Goal: Communication & Community: Answer question/provide support

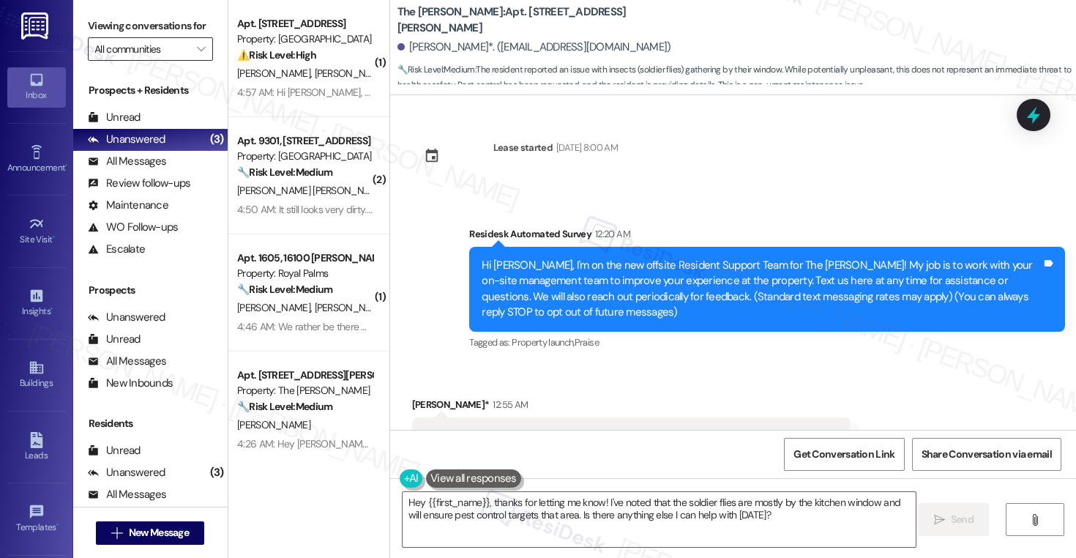
scroll to position [2683, 0]
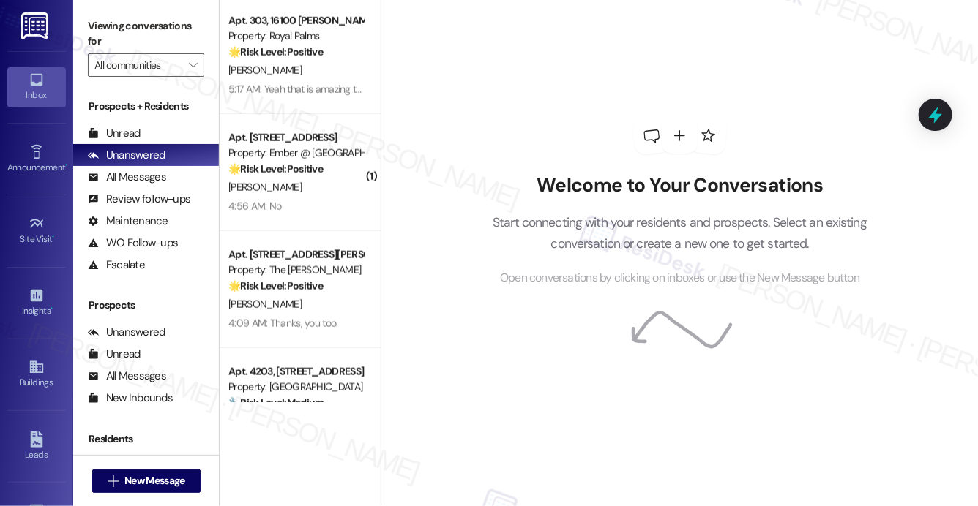
scroll to position [886, 0]
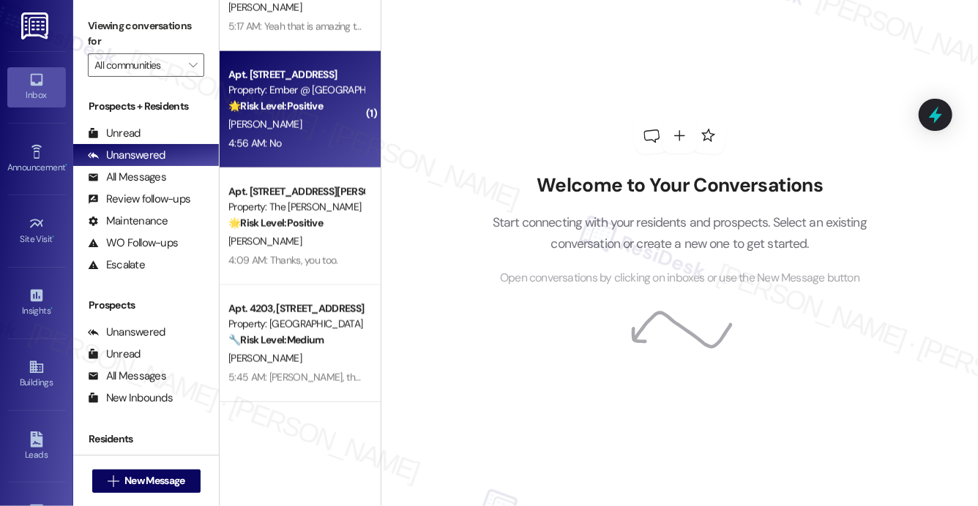
click at [315, 141] on div "4:56 AM: No 4:56 AM: No" at bounding box center [296, 144] width 138 height 18
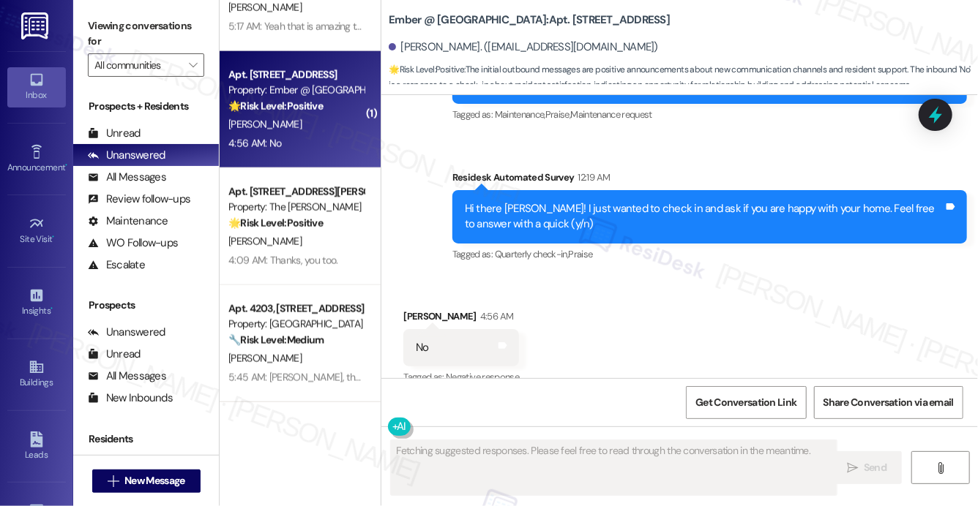
scroll to position [747, 0]
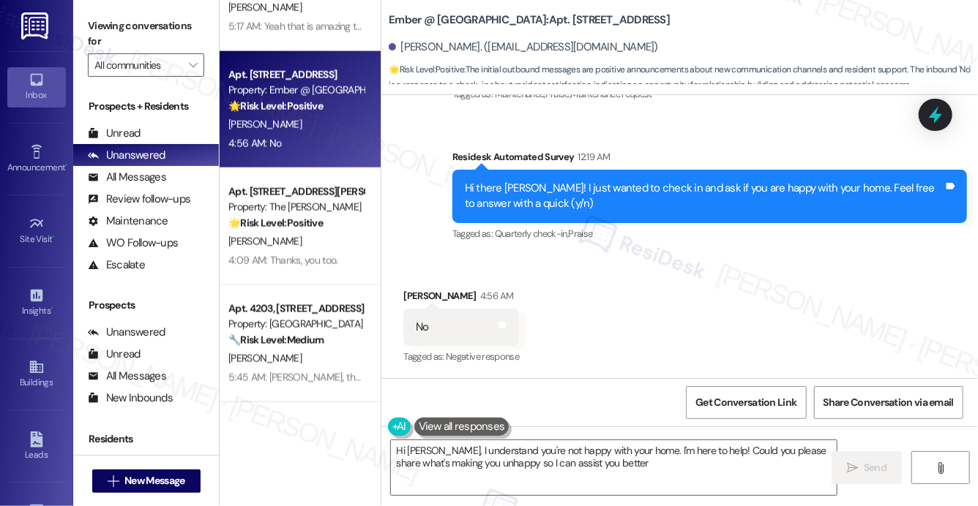
type textarea "Hi Kevin, I understand you're not happy with your home. I'm here to help! Could…"
click at [544, 456] on textarea "Hi Kevin, I understand you're not happy with your home. I'm here to help! Could…" at bounding box center [614, 468] width 446 height 55
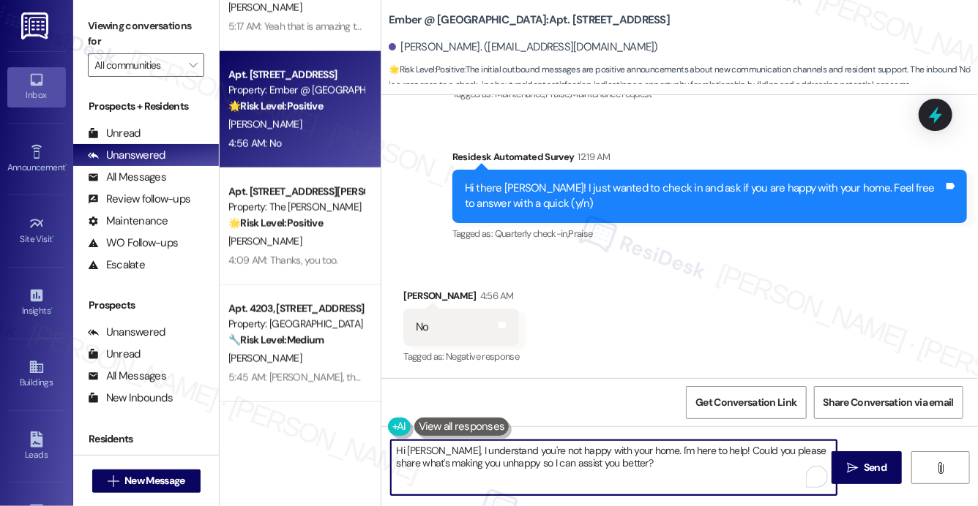
click at [683, 457] on textarea "Hi Kevin, I understand you're not happy with your home. I'm here to help! Could…" at bounding box center [614, 468] width 446 height 55
drag, startPoint x: 449, startPoint y: 467, endPoint x: 465, endPoint y: 468, distance: 16.1
click at [450, 468] on textarea "Hi Kevin, I understand you're not happy with your home. I'm here to help! Could…" at bounding box center [614, 468] width 446 height 55
click at [630, 476] on textarea "Hi Kevin, I understand you're not happy with your home. I'm here to help! Could…" at bounding box center [614, 468] width 446 height 55
click at [864, 484] on div "Hi Kevin, I understand you're not happy with your home. I'm here to help! Could…" at bounding box center [679, 482] width 596 height 110
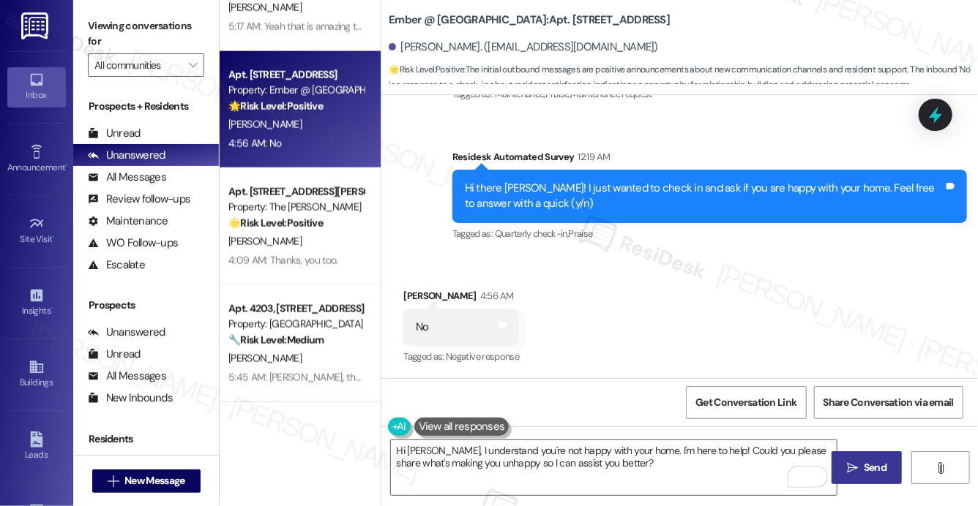
click at [867, 474] on span "Send" at bounding box center [875, 467] width 23 height 15
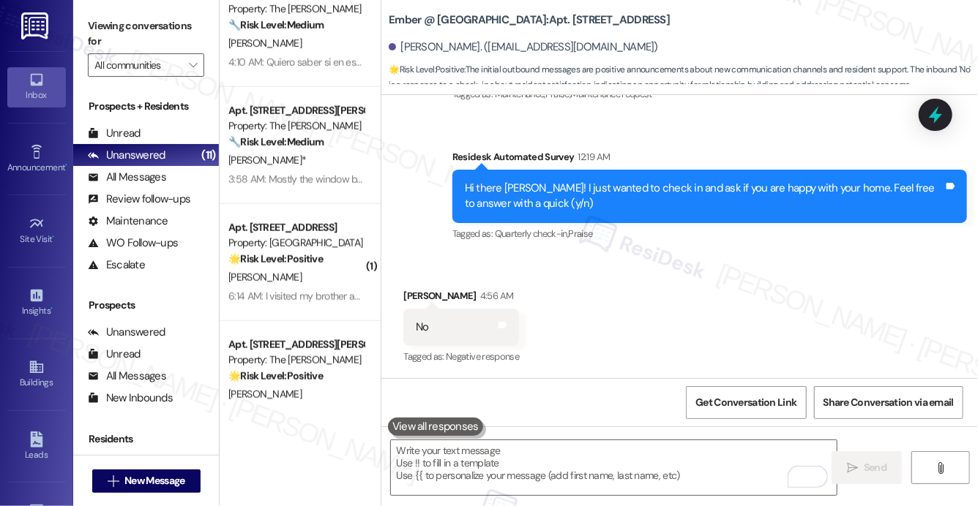
scroll to position [651, 0]
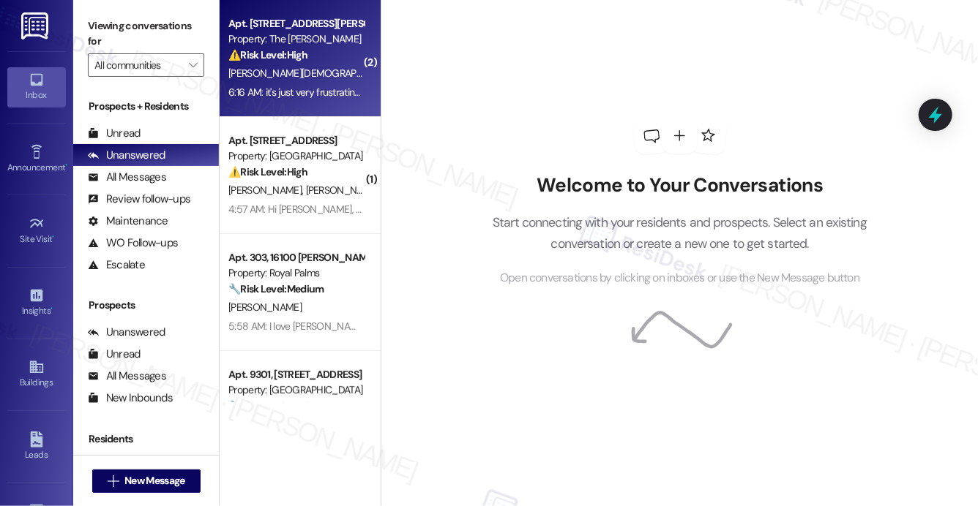
click at [327, 76] on div "[PERSON_NAME][DEMOGRAPHIC_DATA]" at bounding box center [296, 73] width 138 height 18
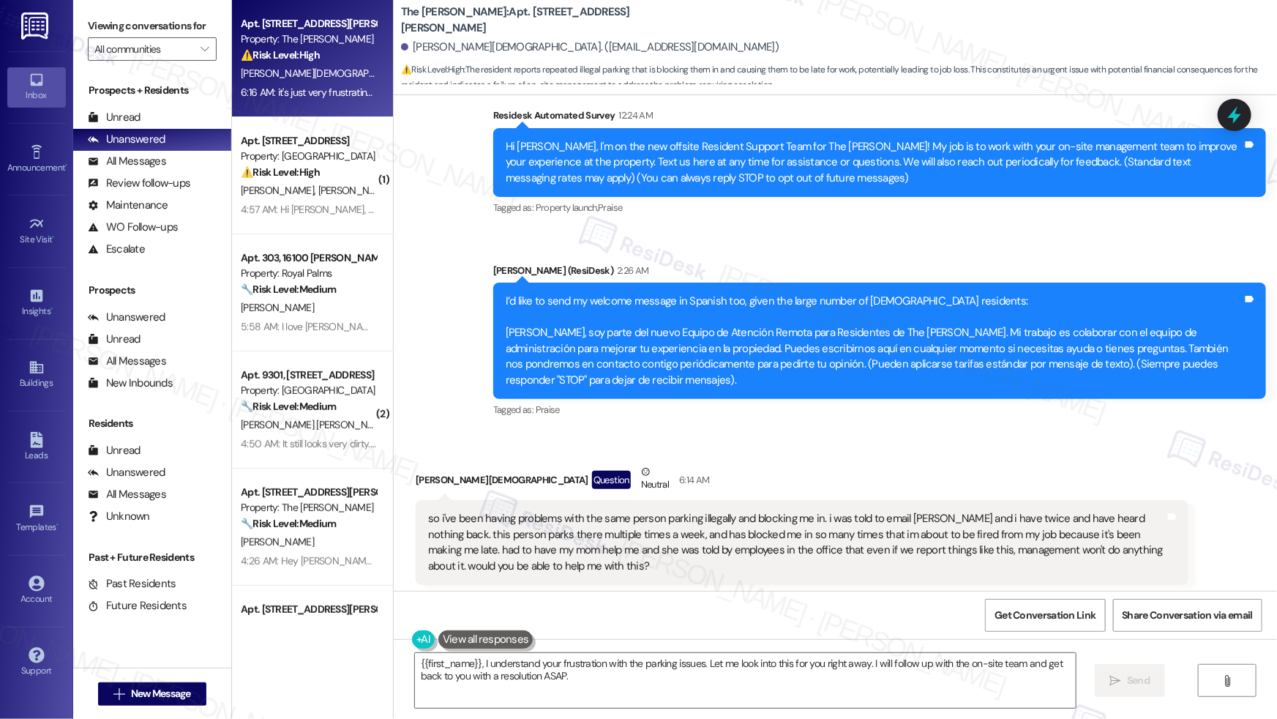
scroll to position [135, 0]
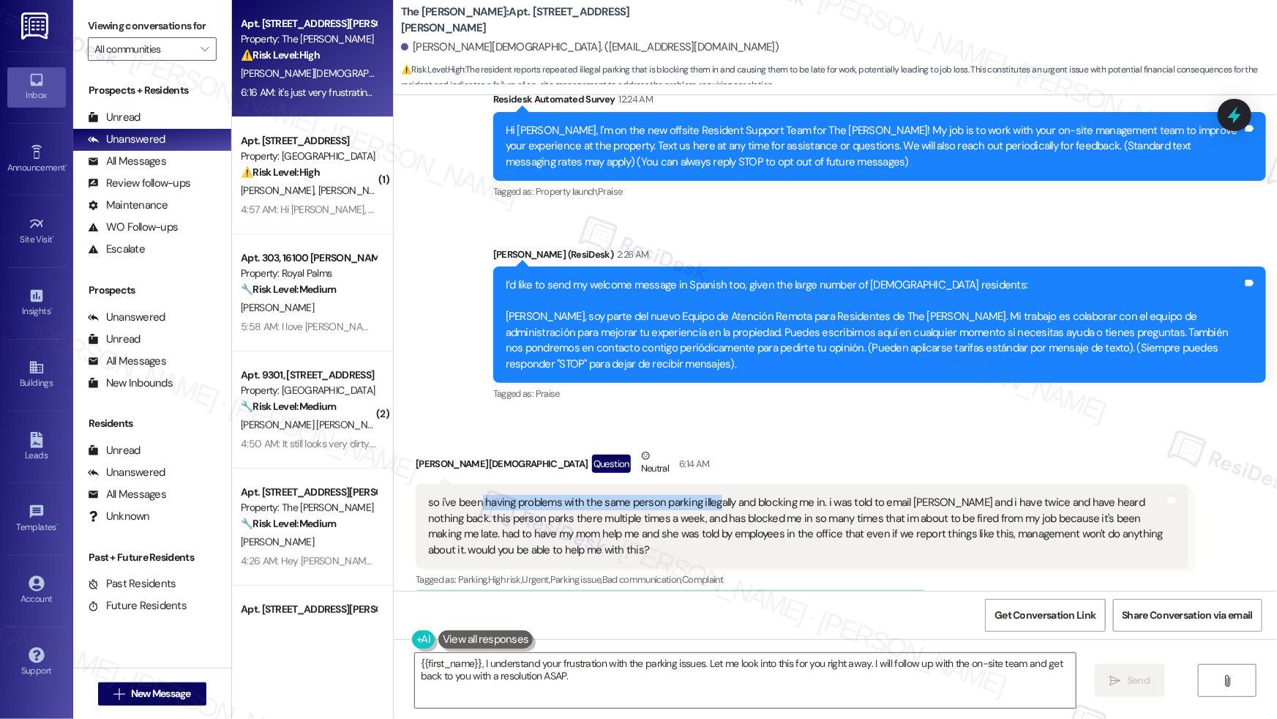
drag, startPoint x: 470, startPoint y: 506, endPoint x: 710, endPoint y: 508, distance: 240.1
click at [710, 506] on div "so i've been having problems with the same person parking illegally and blockin…" at bounding box center [796, 526] width 737 height 63
click at [682, 498] on div "so i've been having problems with the same person parking illegally and blockin…" at bounding box center [796, 526] width 737 height 63
click at [681, 497] on div "so i've been having problems with the same person parking illegally and blockin…" at bounding box center [796, 526] width 737 height 63
click at [681, 496] on div "so i've been having problems with the same person parking illegally and blockin…" at bounding box center [796, 526] width 737 height 63
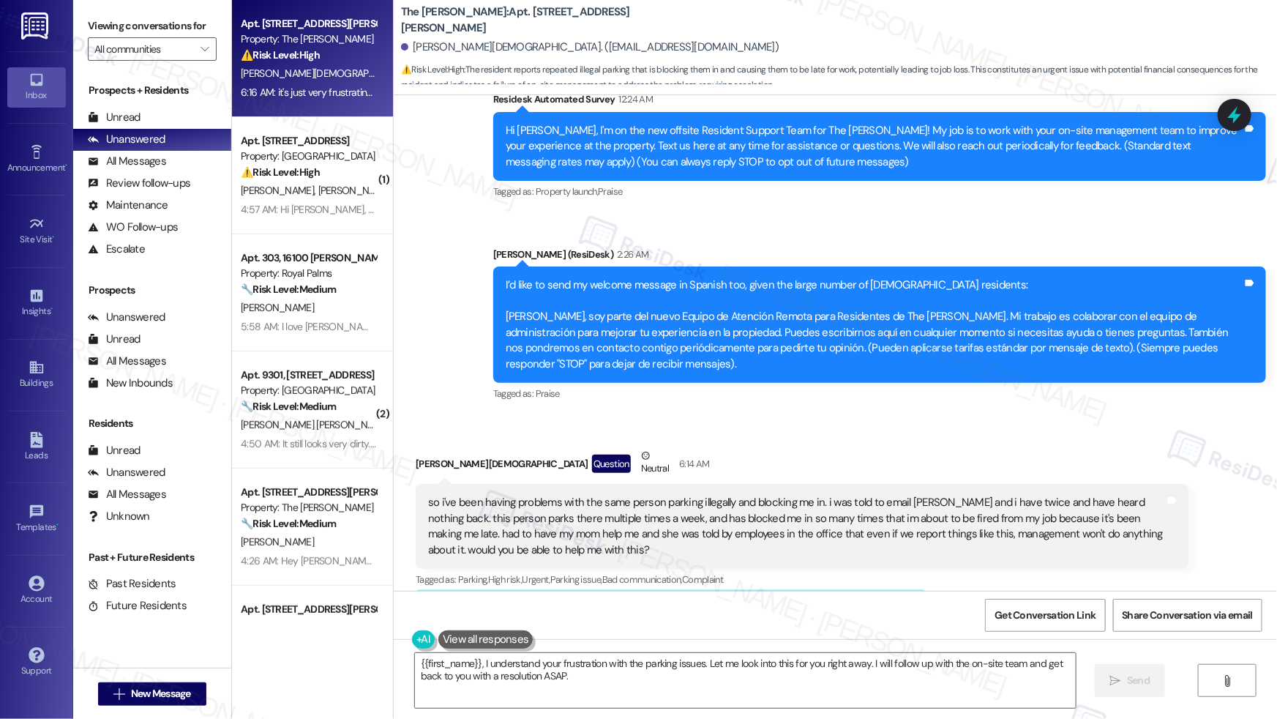
click at [913, 504] on div "so i've been having problems with the same person parking illegally and blockin…" at bounding box center [796, 526] width 737 height 63
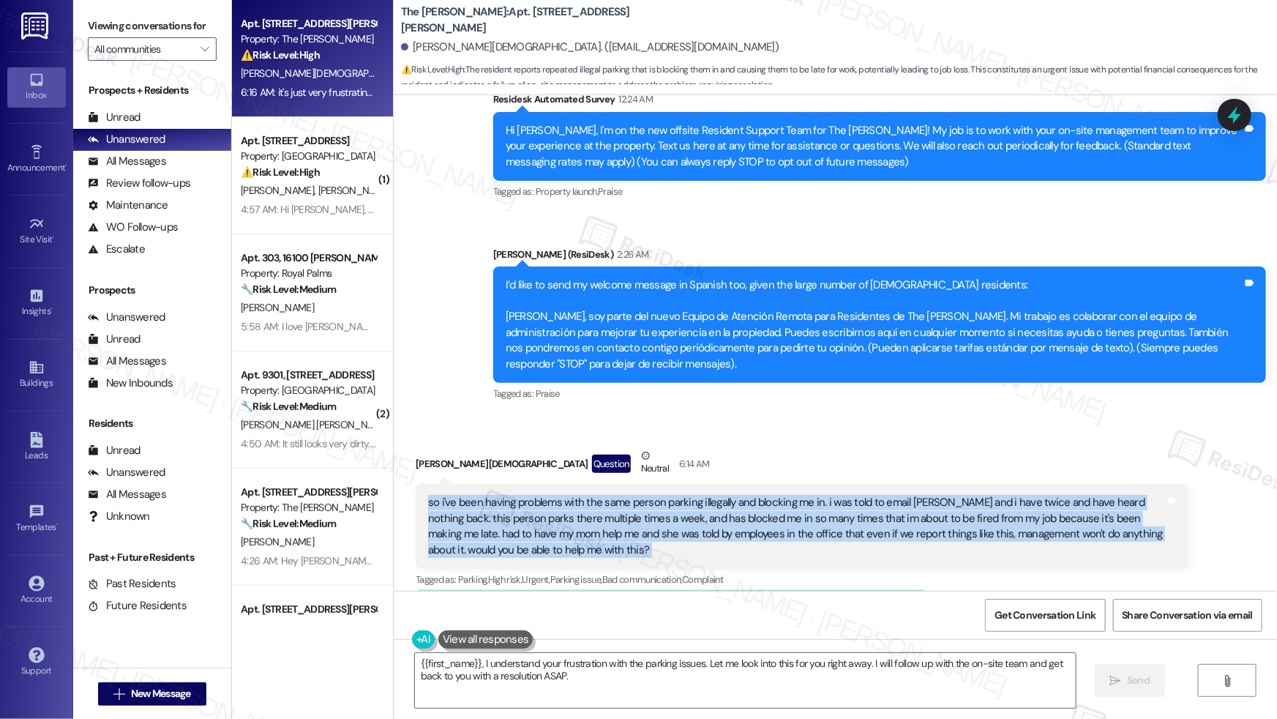
click at [913, 503] on div "so i've been having problems with the same person parking illegally and blockin…" at bounding box center [796, 526] width 737 height 63
copy div "so i've been having problems with the same person parking illegally and blockin…"
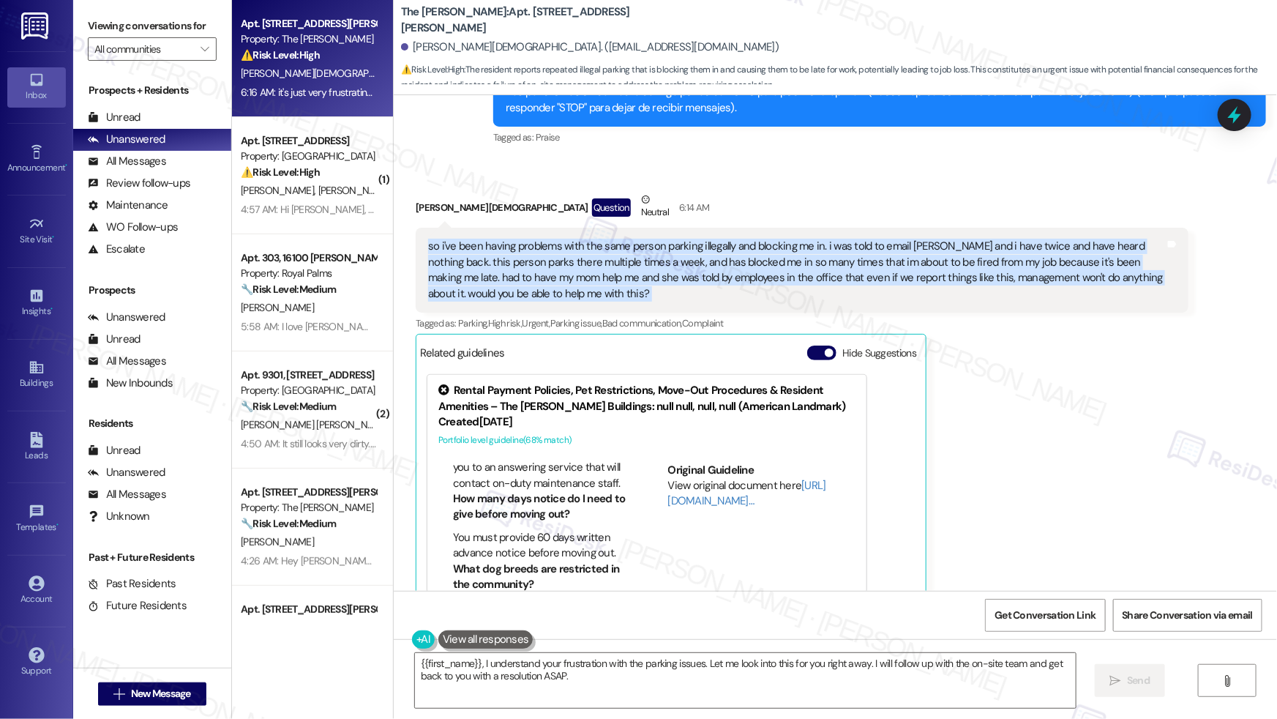
scroll to position [549, 0]
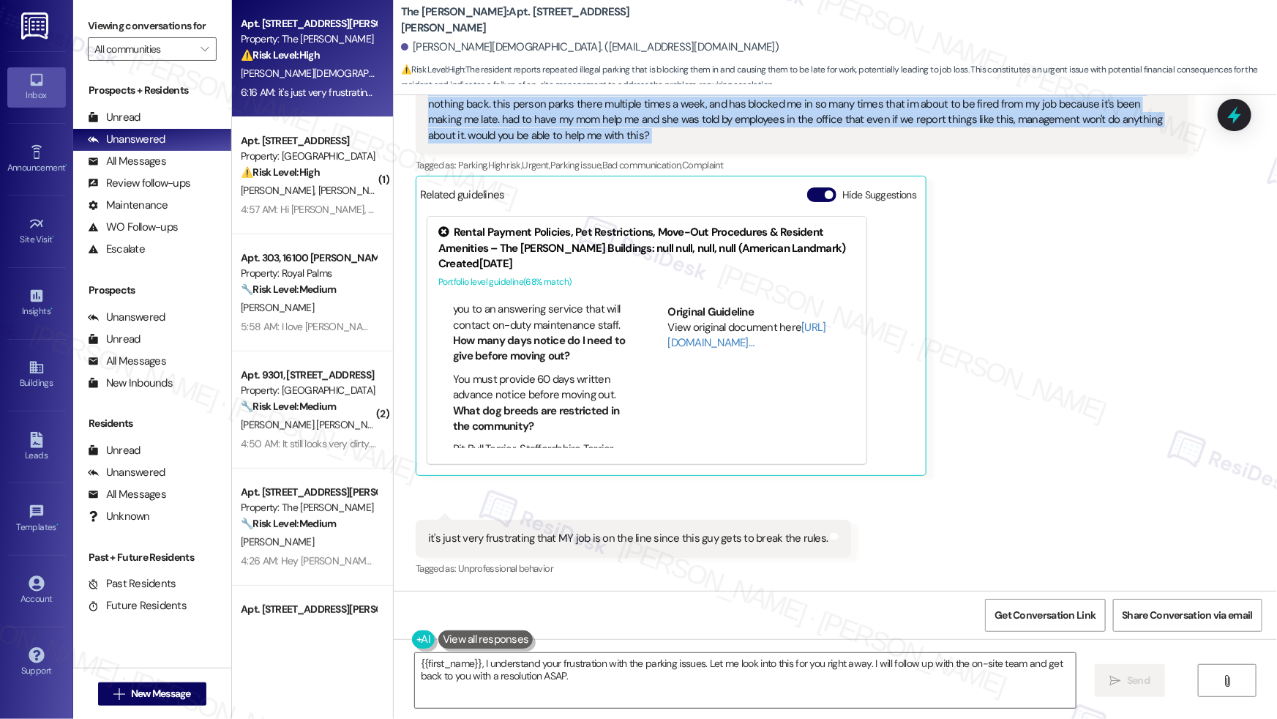
click at [527, 506] on div "it's just very frustrating that MY job is on the line since this guy gets to br…" at bounding box center [628, 538] width 400 height 15
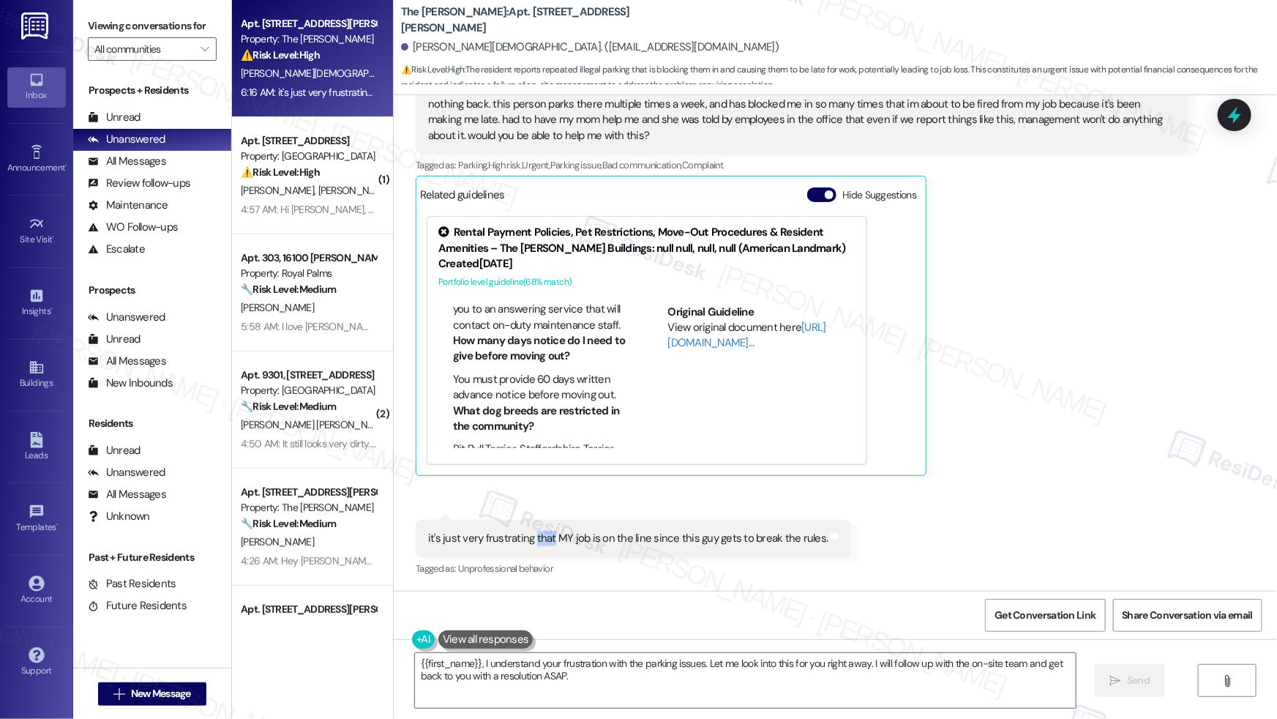
click at [527, 506] on div "it's just very frustrating that MY job is on the line since this guy gets to br…" at bounding box center [628, 538] width 400 height 15
click at [528, 506] on div "it's just very frustrating that MY job is on the line since this guy gets to br…" at bounding box center [628, 538] width 400 height 15
copy div "it's just very frustrating that MY job is on the line since this guy gets to br…"
click at [415, 506] on textarea "{{first_name}}, I understand your frustration with the parking issues. Let me l…" at bounding box center [745, 680] width 661 height 55
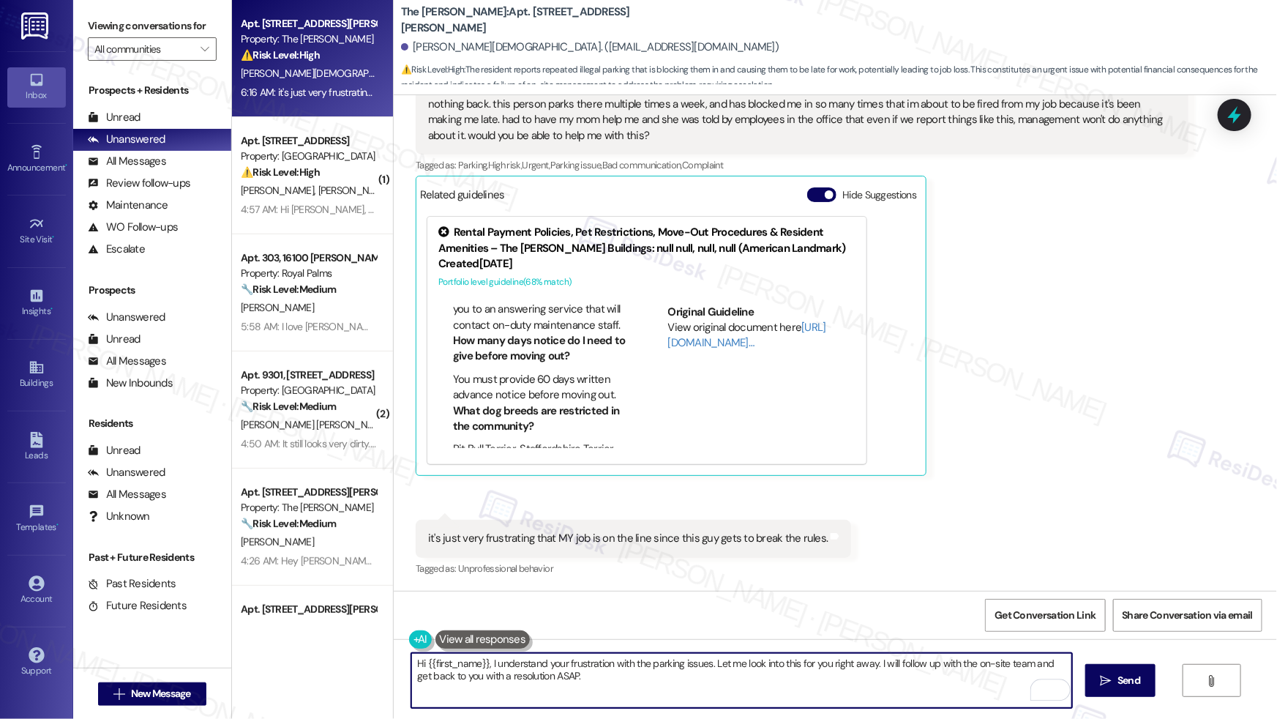
click at [587, 506] on textarea "Hi {{first_name}}, I understand your frustration with the parking issues. Let m…" at bounding box center [741, 680] width 661 height 55
click at [498, 506] on textarea "Hi {{first_name}}, I understand your frustration with the parking issues. Let m…" at bounding box center [741, 680] width 661 height 55
drag, startPoint x: 484, startPoint y: 663, endPoint x: 610, endPoint y: 678, distance: 126.8
click at [610, 506] on textarea "Hi {{first_name}}, I understand your frustration with the parking issues. Let m…" at bounding box center [741, 680] width 661 height 55
paste textarea "Thank you for reaching out and for sharing this with us. I’m so sorry to hear a…"
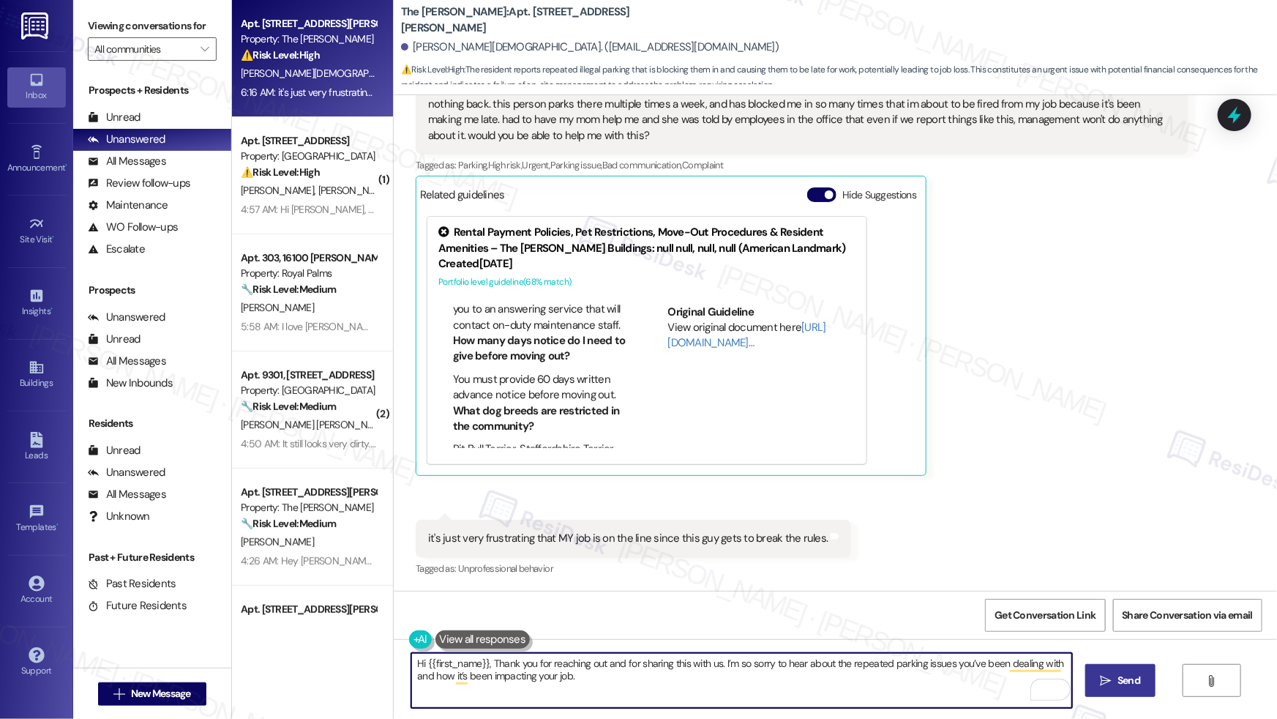
type textarea "Hi {{first_name}}, Thank you for reaching out and for sharing this with us. I’m…"
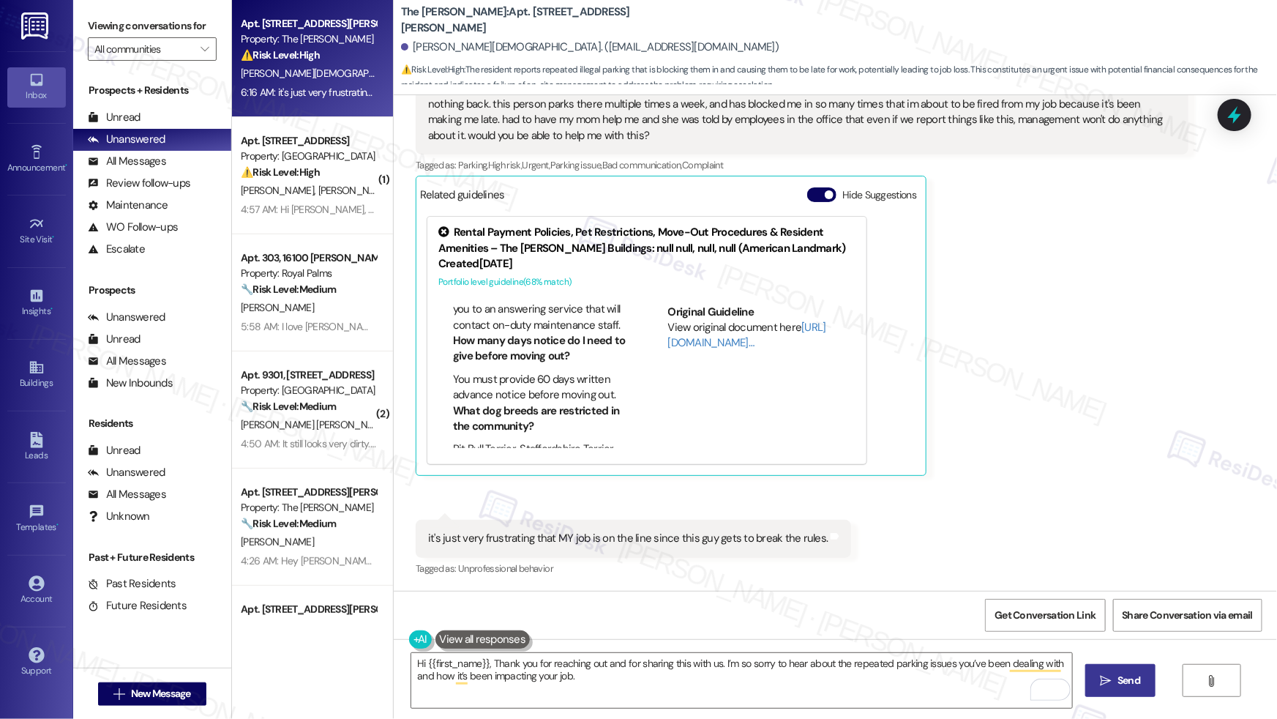
click at [977, 506] on icon "" at bounding box center [1106, 681] width 11 height 12
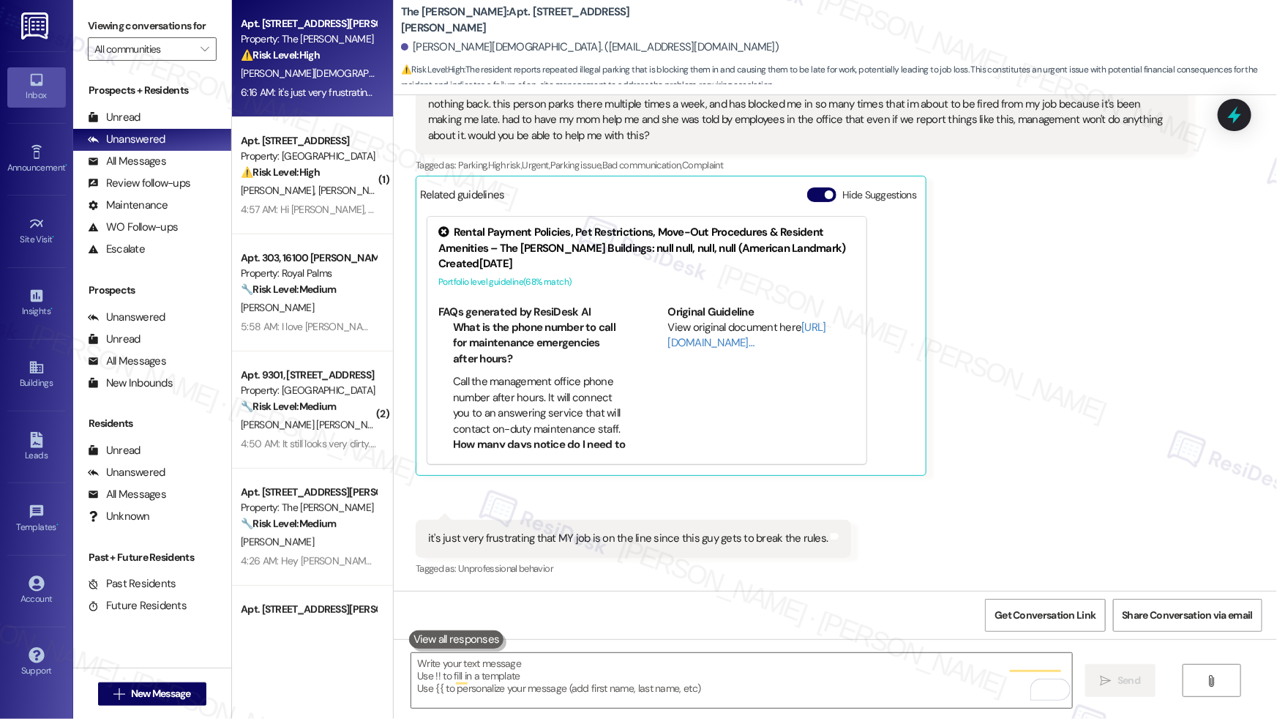
scroll to position [548, 0]
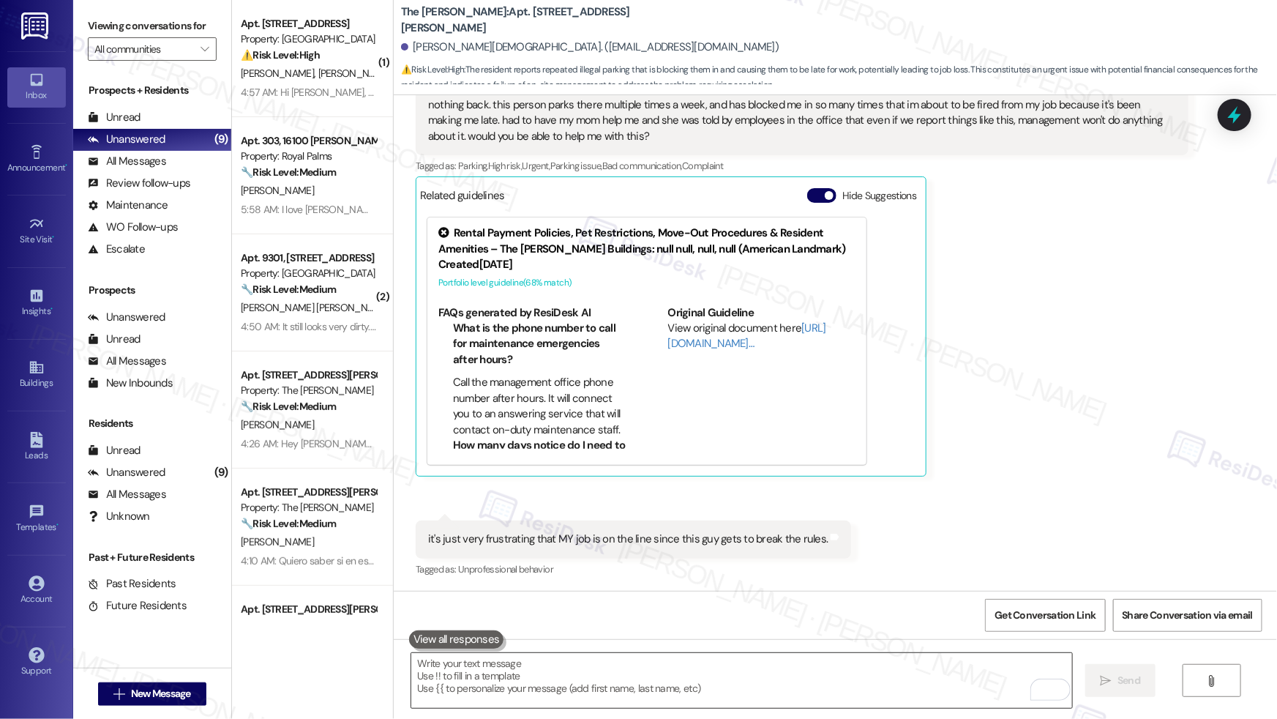
click at [433, 506] on textarea "To enrich screen reader interactions, please activate Accessibility in Grammarl…" at bounding box center [741, 680] width 661 height 55
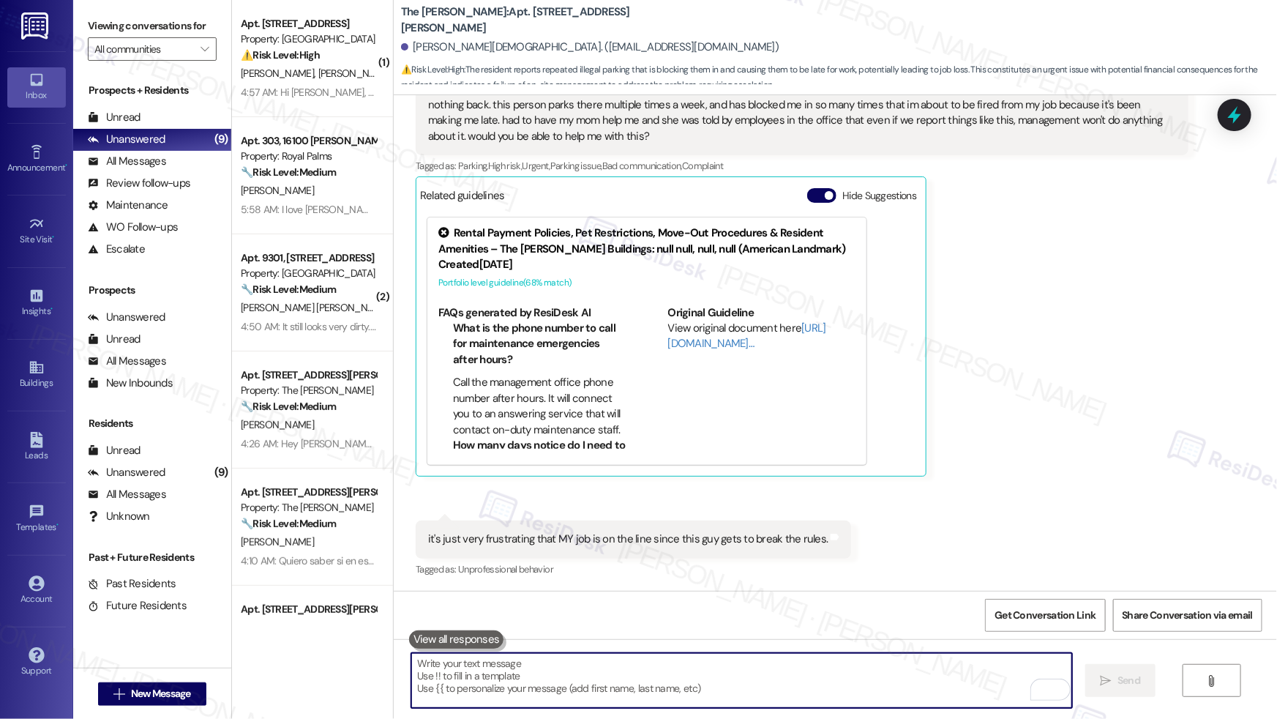
click at [433, 506] on textarea "To enrich screen reader interactions, please activate Accessibility in Grammarl…" at bounding box center [741, 680] width 661 height 55
paste textarea "I’ll make sure this concern is escalated to the appropriate team right away so …"
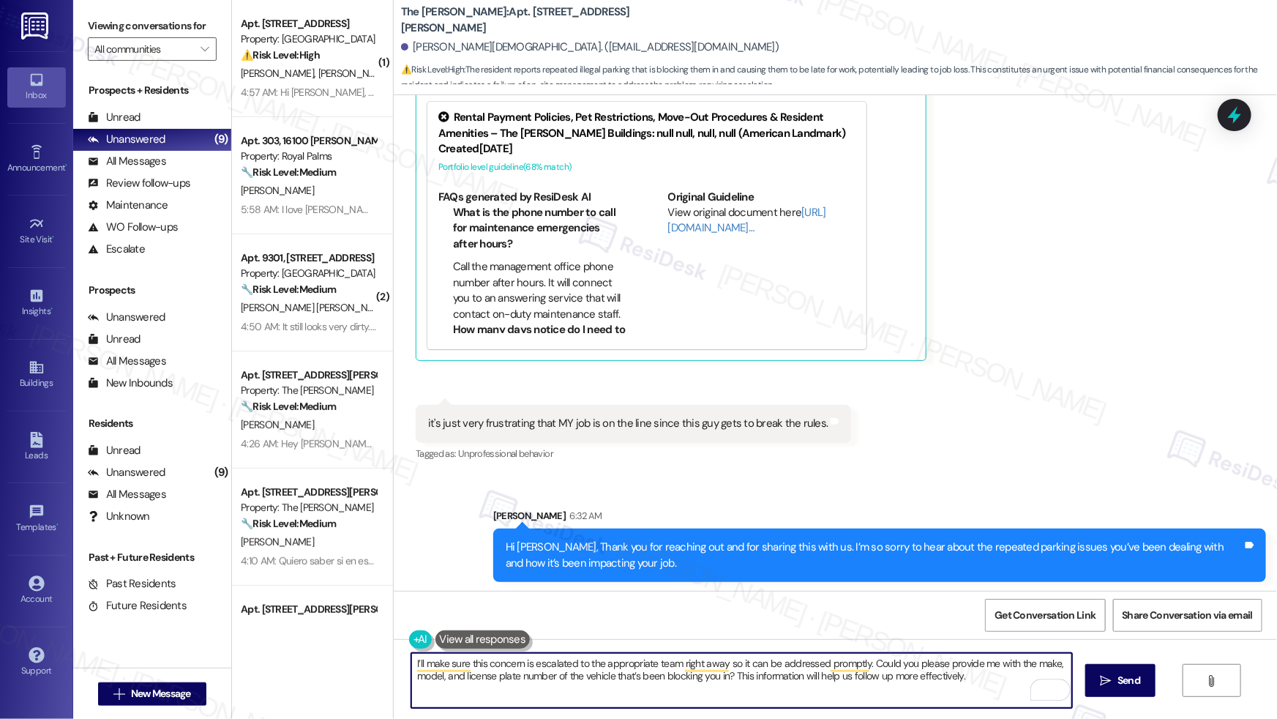
scroll to position [666, 0]
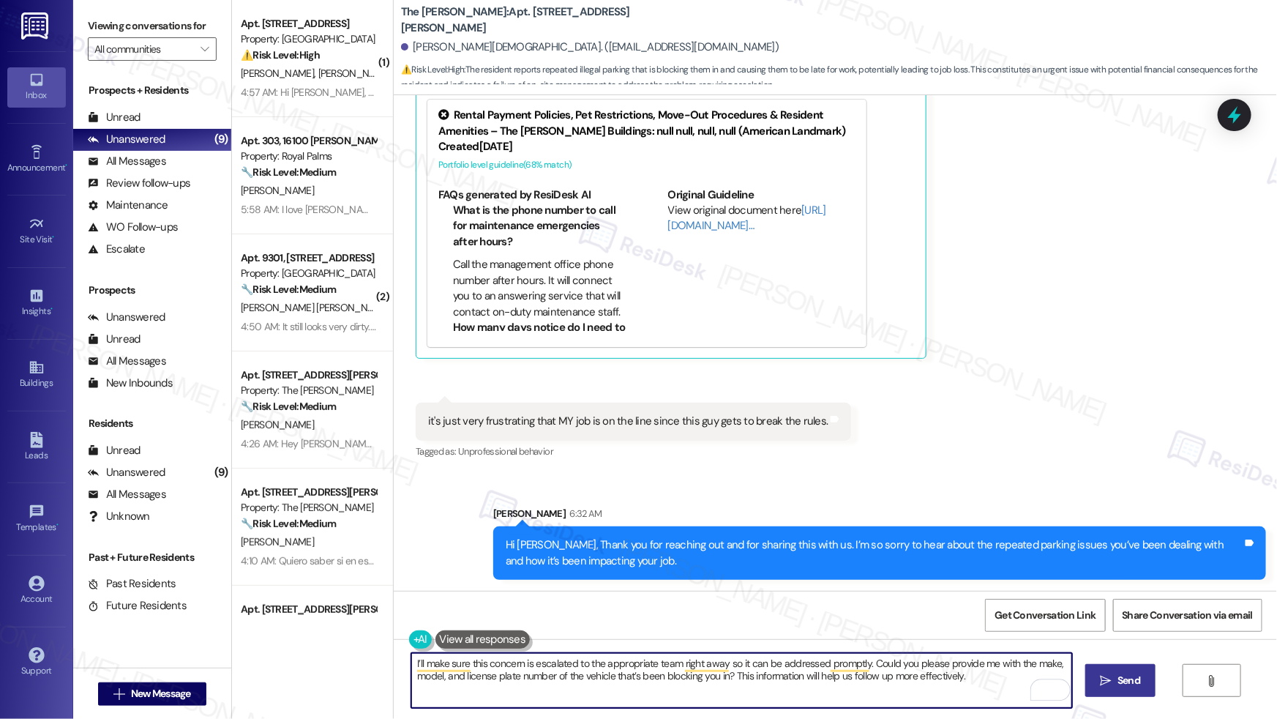
type textarea "I’ll make sure this concern is escalated to the appropriate team right away so …"
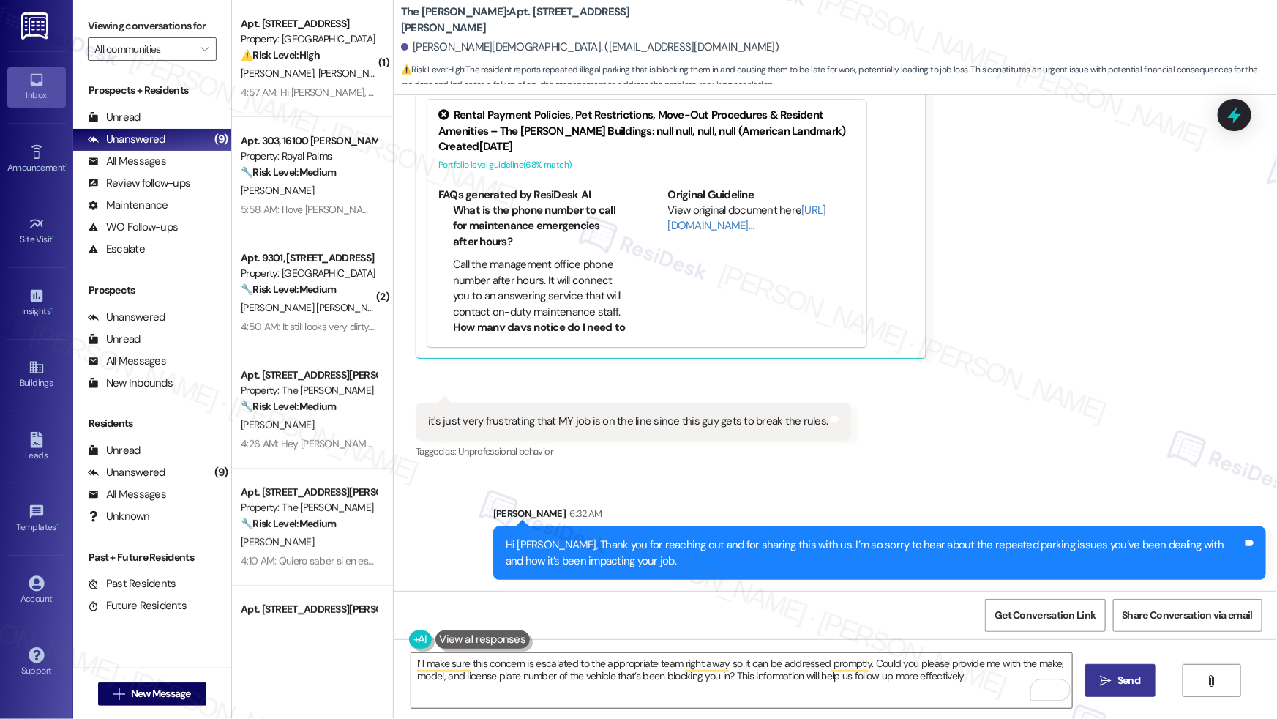
click at [977, 506] on icon "" at bounding box center [1106, 681] width 11 height 12
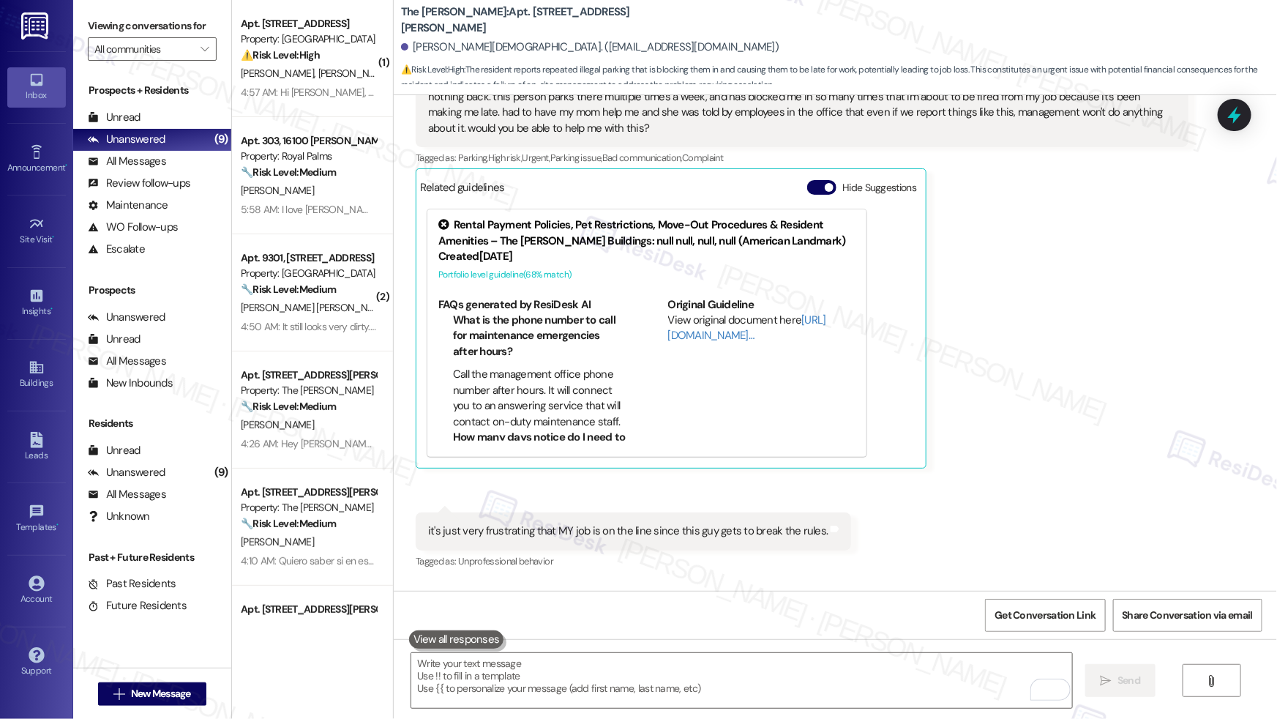
scroll to position [548, 0]
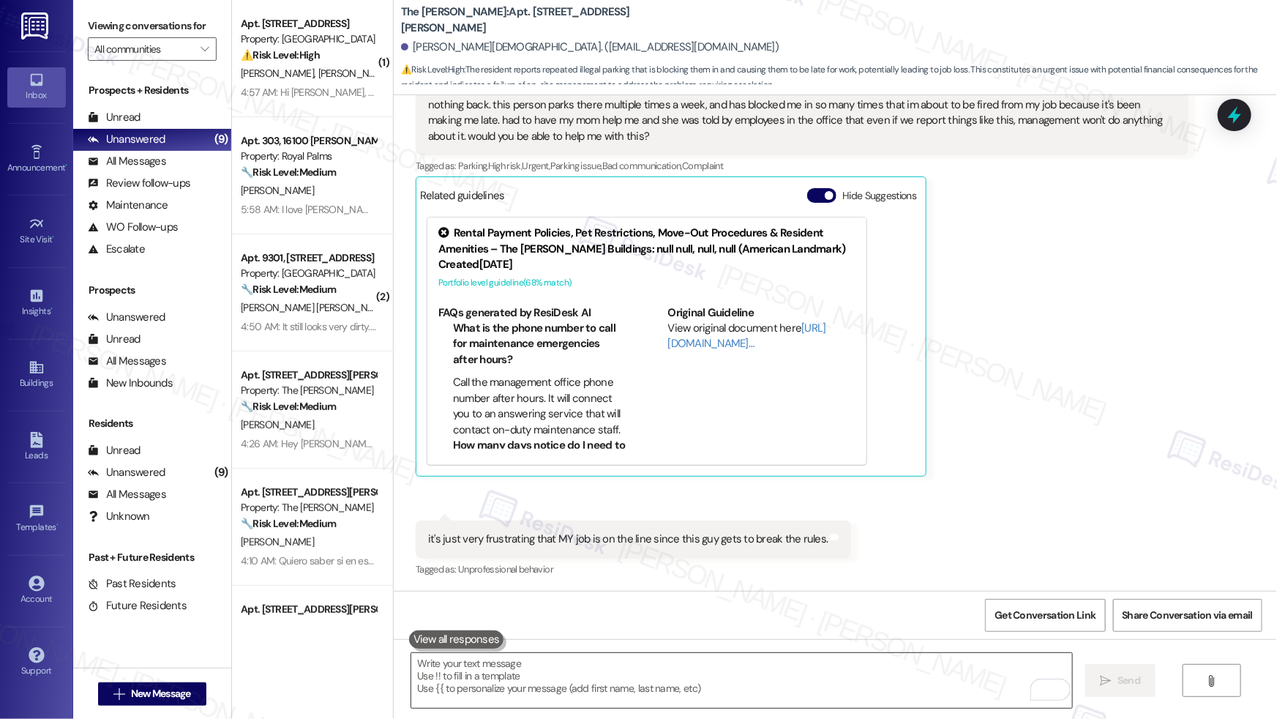
click at [590, 506] on textarea "To enrich screen reader interactions, please activate Accessibility in Grammarl…" at bounding box center [741, 680] width 661 height 55
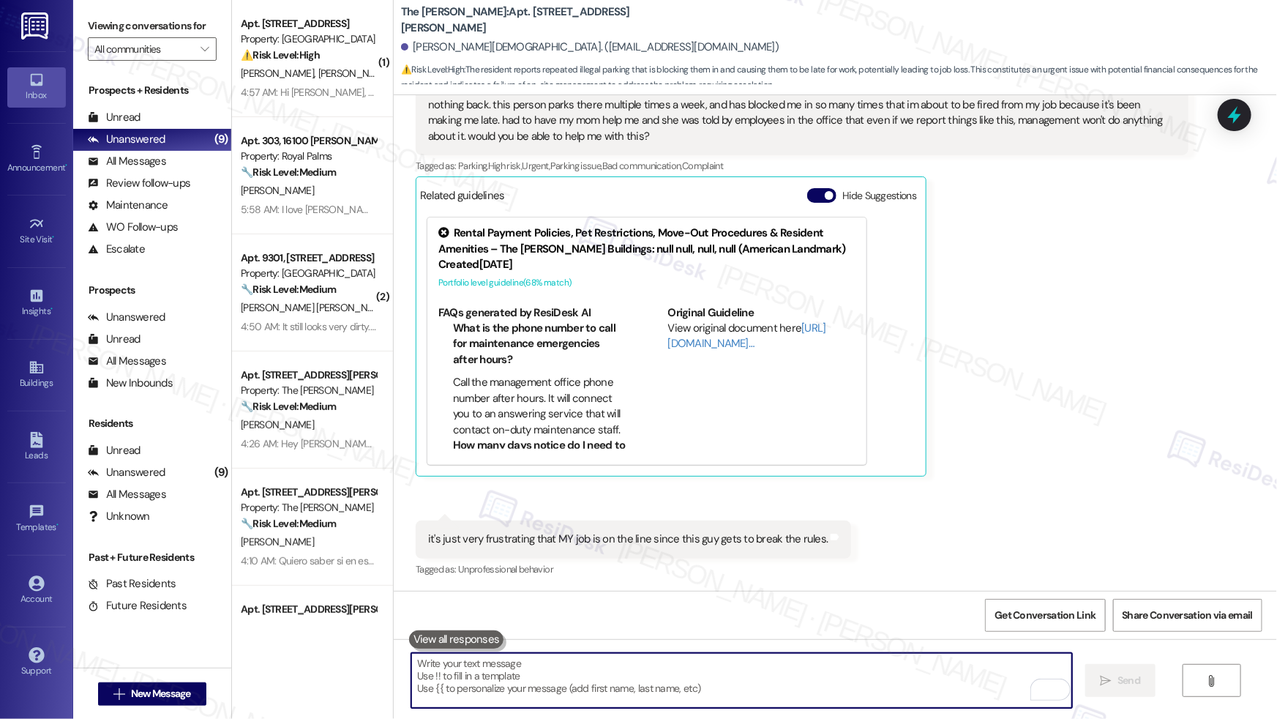
paste textarea "In the meantime, I’ll confirm with the site team what steps can be taken to pre…"
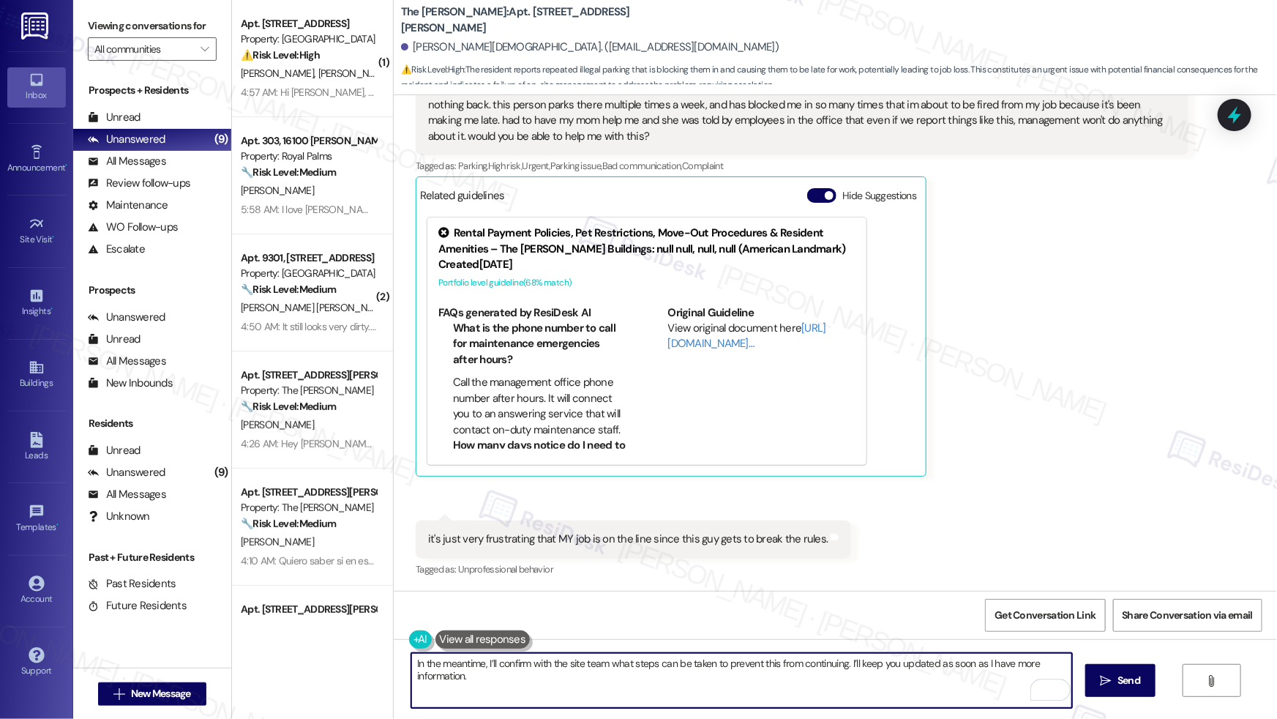
scroll to position [783, 0]
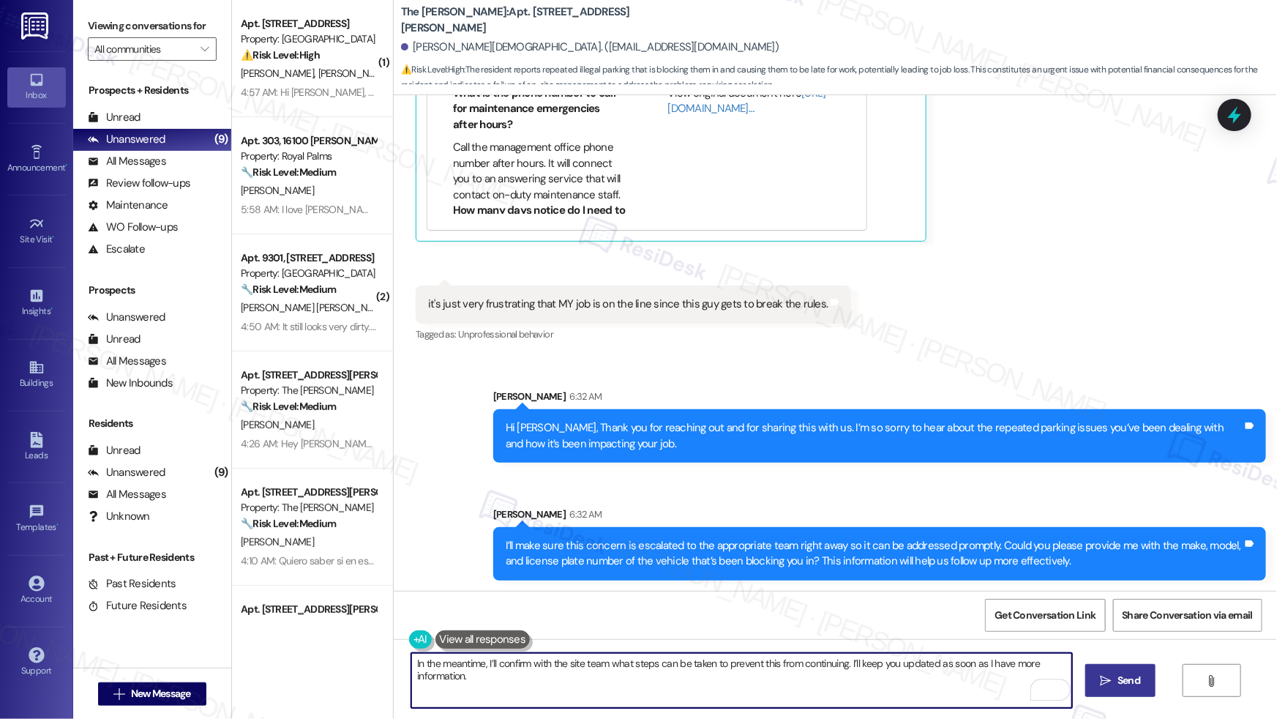
type textarea "In the meantime, I’ll confirm with the site team what steps can be taken to pre…"
click at [977, 506] on span "Send" at bounding box center [1129, 680] width 29 height 15
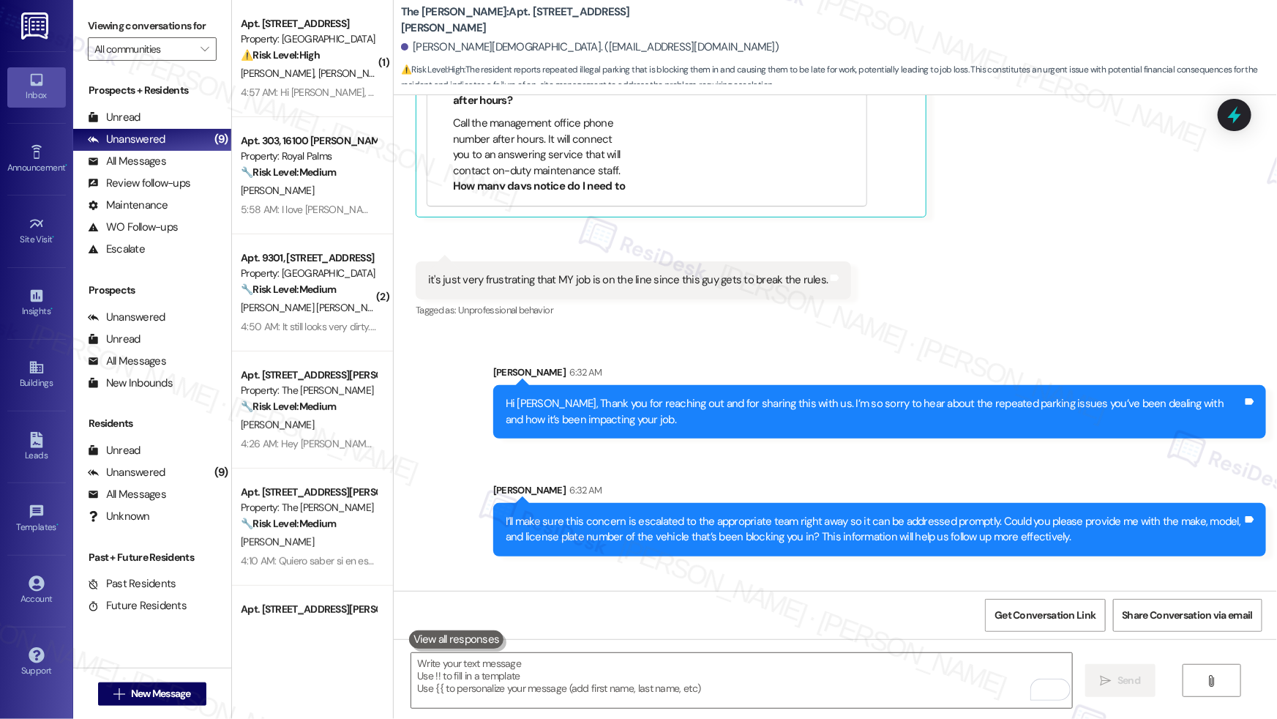
scroll to position [886, 0]
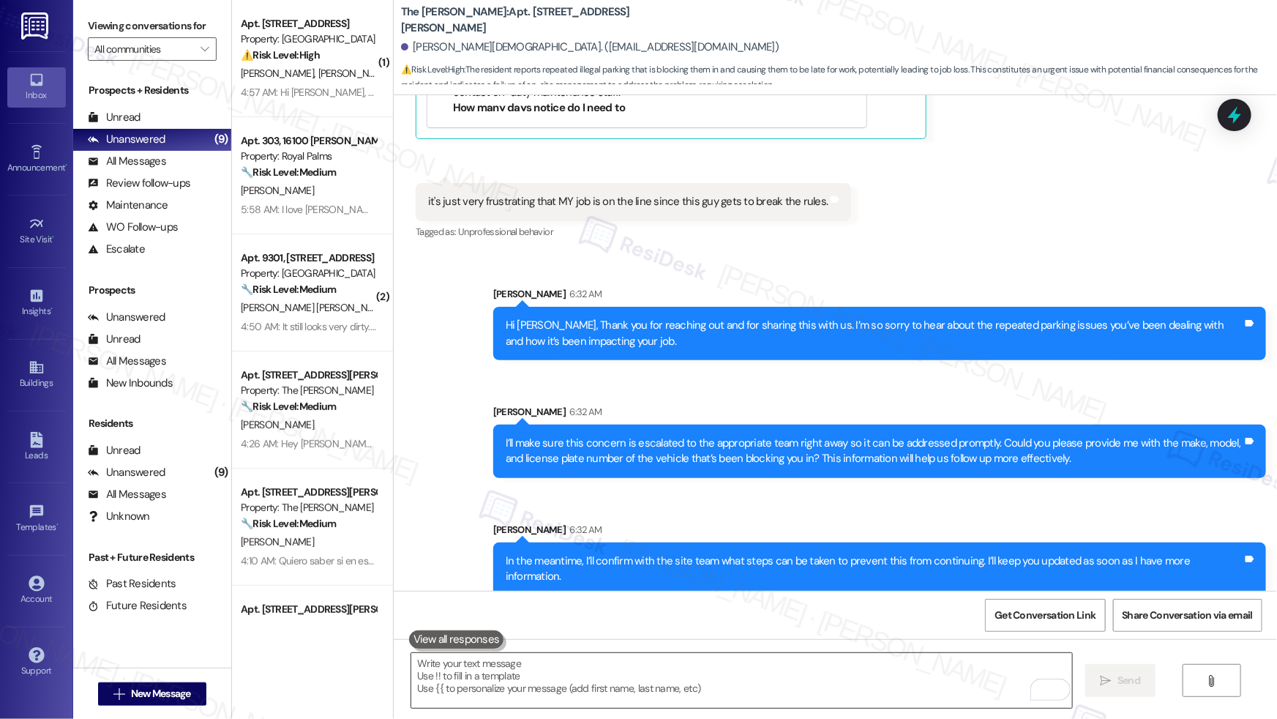
click at [492, 506] on textarea "To enrich screen reader interactions, please activate Accessibility in Grammarl…" at bounding box center [741, 680] width 661 height 55
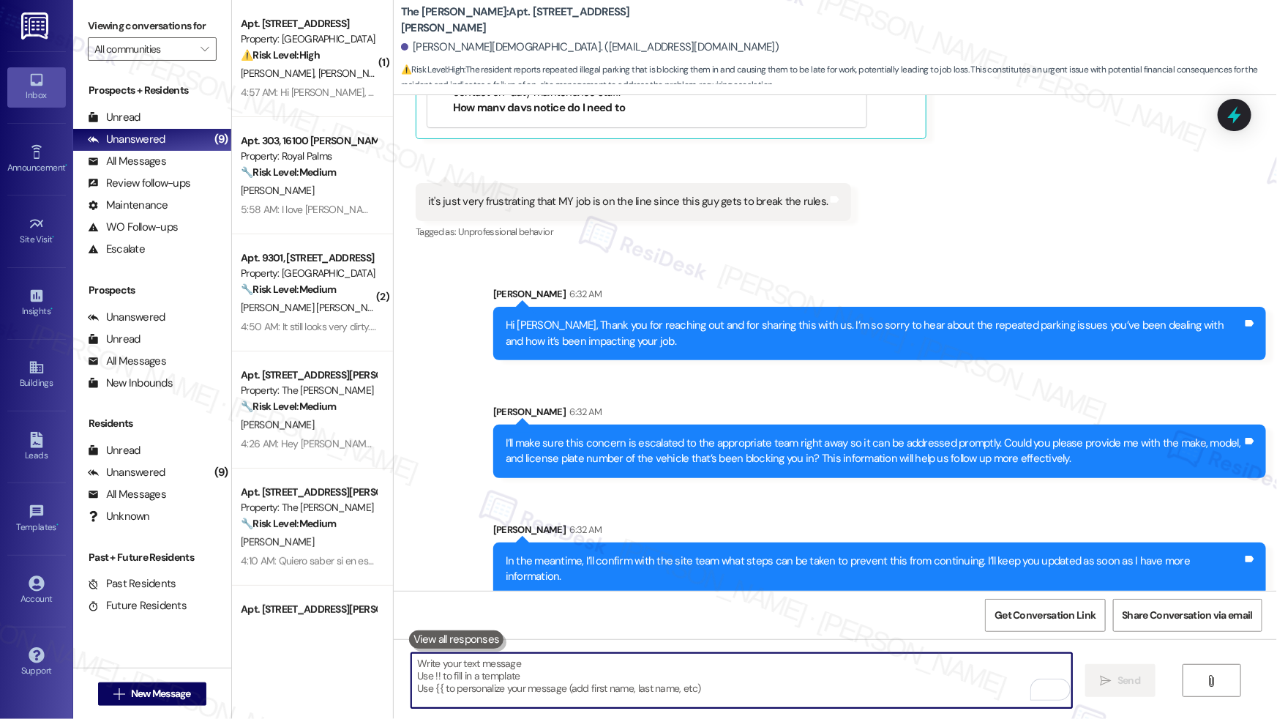
click at [495, 506] on textarea "To enrich screen reader interactions, please activate Accessibility in Grammarl…" at bounding box center [741, 680] width 661 height 55
click at [542, 506] on textarea "To enrich screen reader interactions, please activate Accessibility in Grammarl…" at bounding box center [741, 680] width 661 height 55
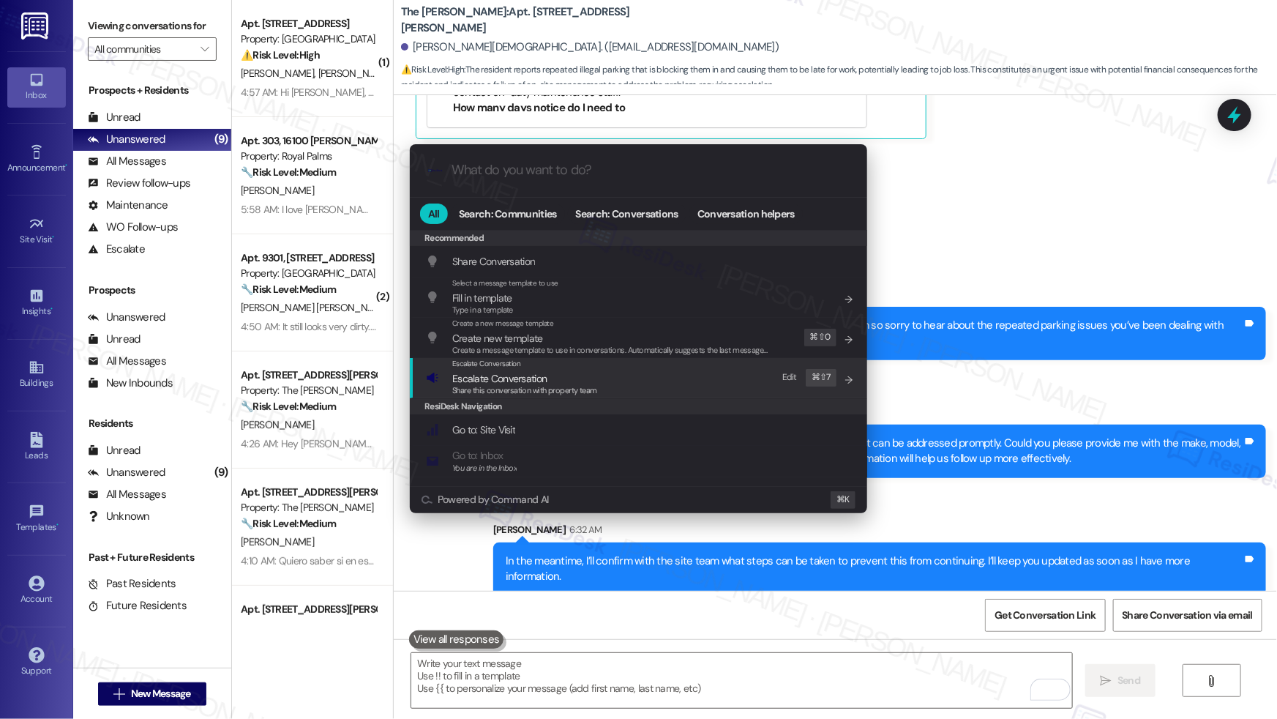
click at [517, 387] on span "Share this conversation with property team" at bounding box center [524, 390] width 145 height 10
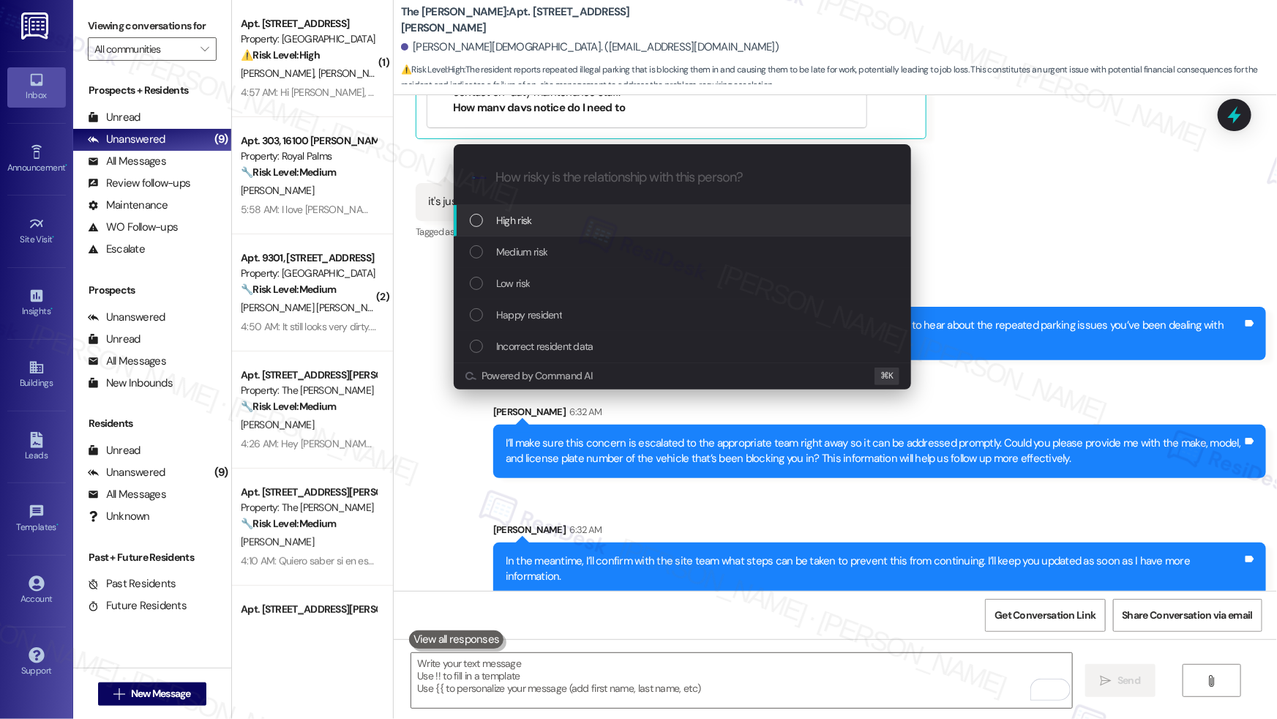
click at [534, 218] on div "High risk" at bounding box center [684, 220] width 428 height 16
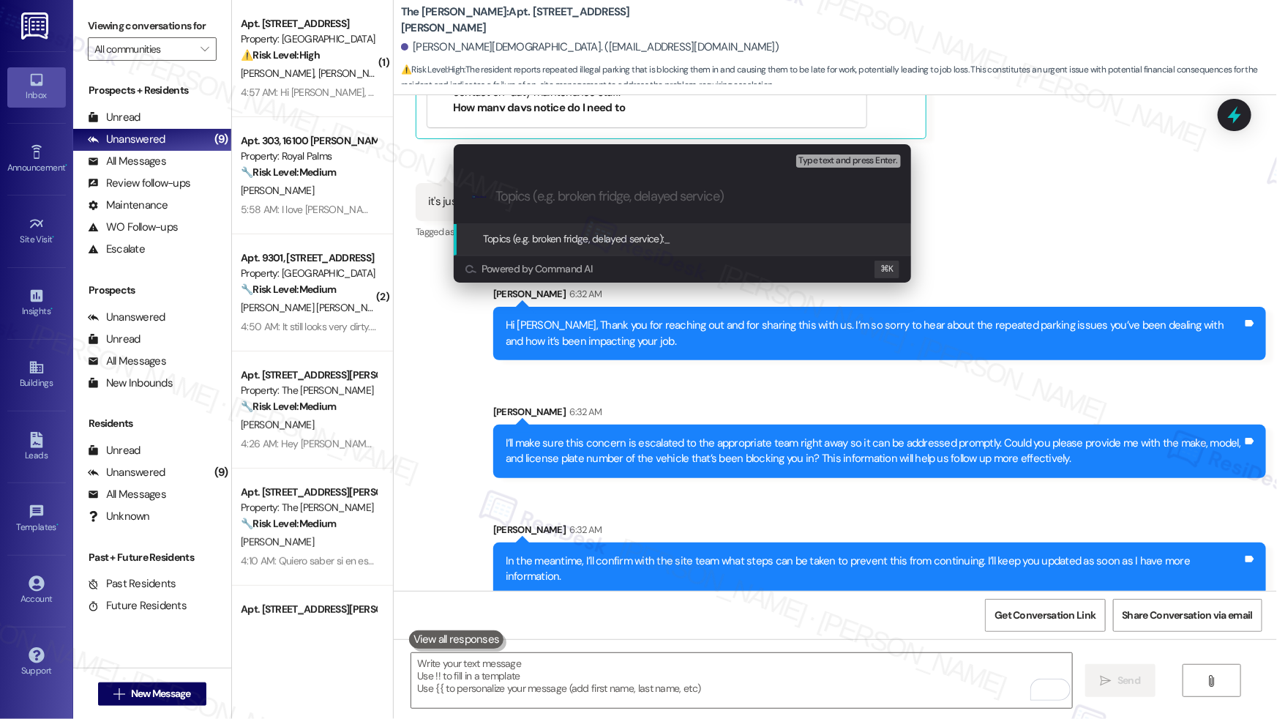
paste input "Action Needed: Resident Parking Concern – Vehicle Blocking Access"
type input "Action Needed: Resident Parking Concern – Vehicle Blocking Access"
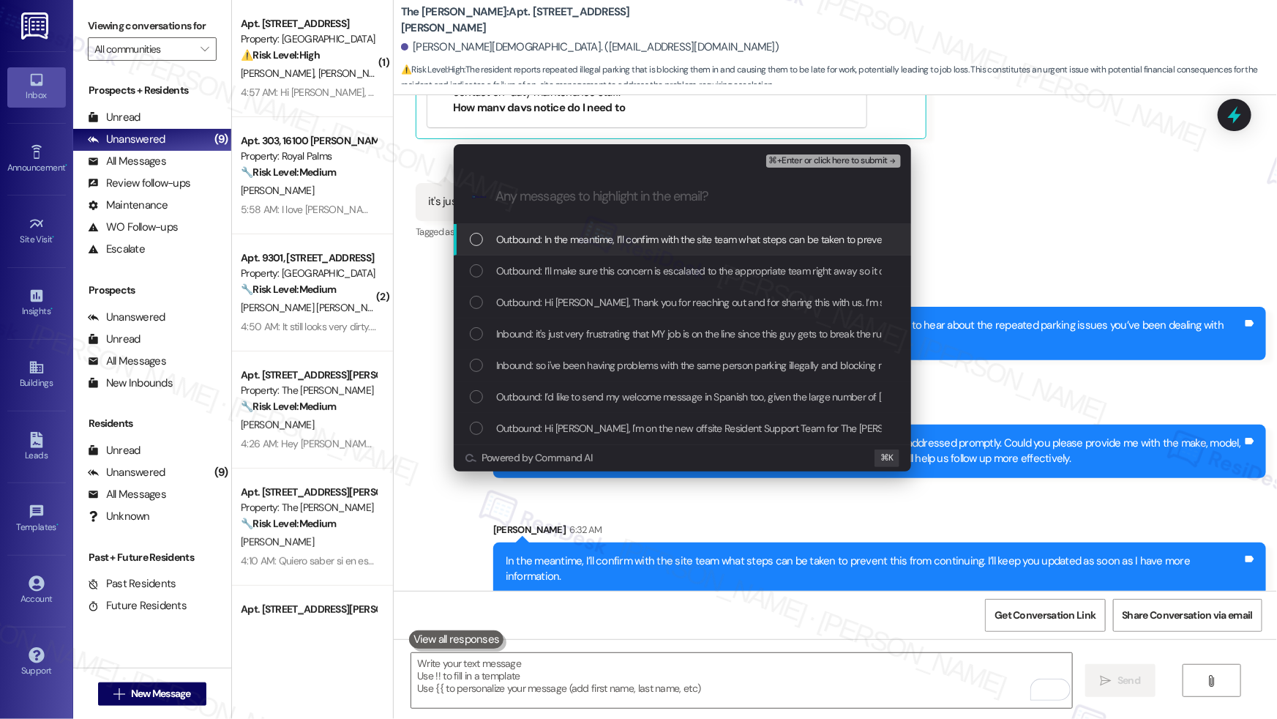
click at [540, 240] on span "Outbound: In the meantime, I’ll confirm with the site team what steps can be ta…" at bounding box center [857, 239] width 723 height 16
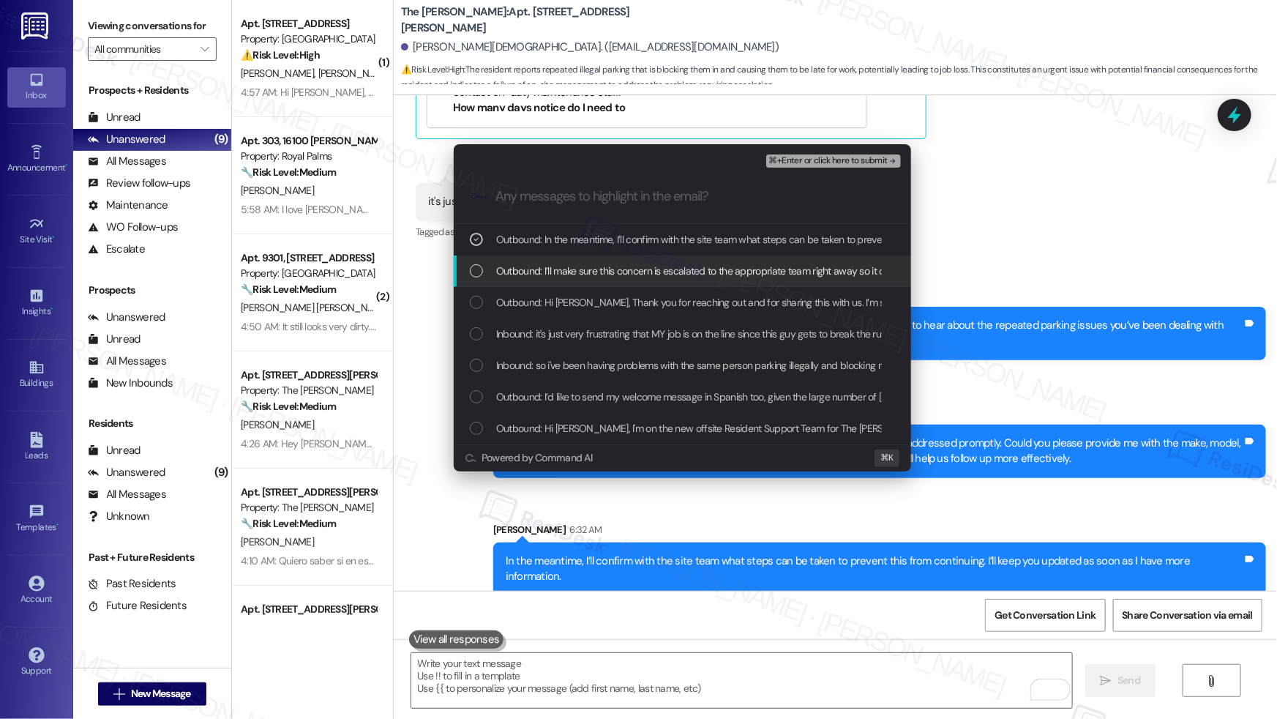
click at [541, 270] on span "Outbound: I’ll make sure this concern is escalated to the appropriate team righ…" at bounding box center [1119, 271] width 1246 height 16
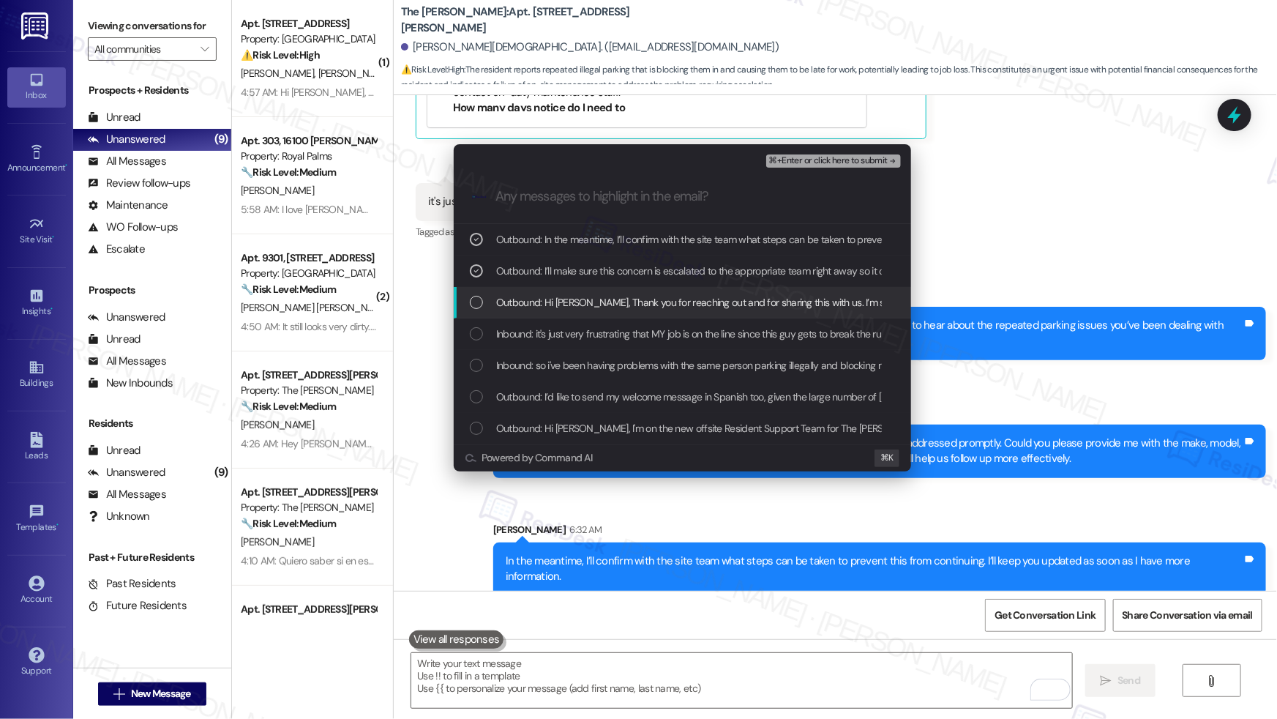
click at [537, 304] on span "Outbound: Hi Kameron, Thank you for reaching out and for sharing this with us. …" at bounding box center [929, 302] width 867 height 16
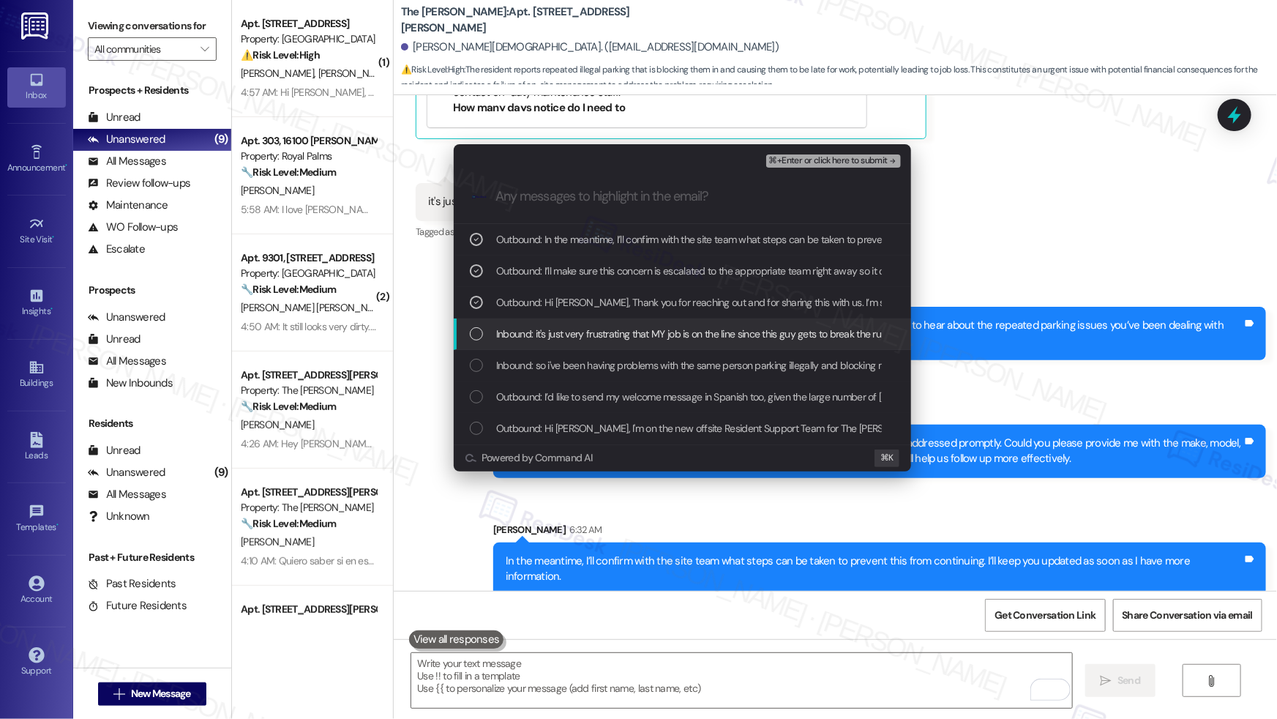
click at [534, 342] on div "Inbound: it's just very frustrating that MY job is on the line since this guy g…" at bounding box center [682, 333] width 457 height 31
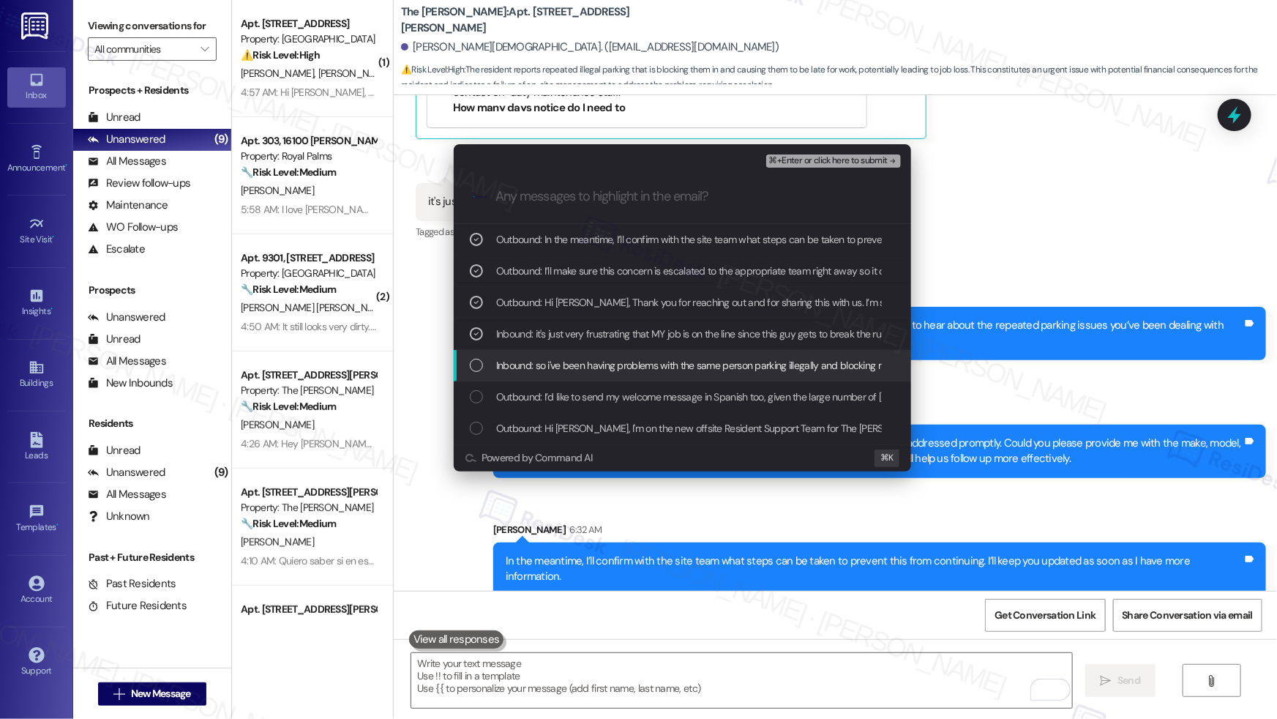
click at [534, 353] on div "Inbound: so i've been having problems with the same person parking illegally an…" at bounding box center [682, 365] width 457 height 31
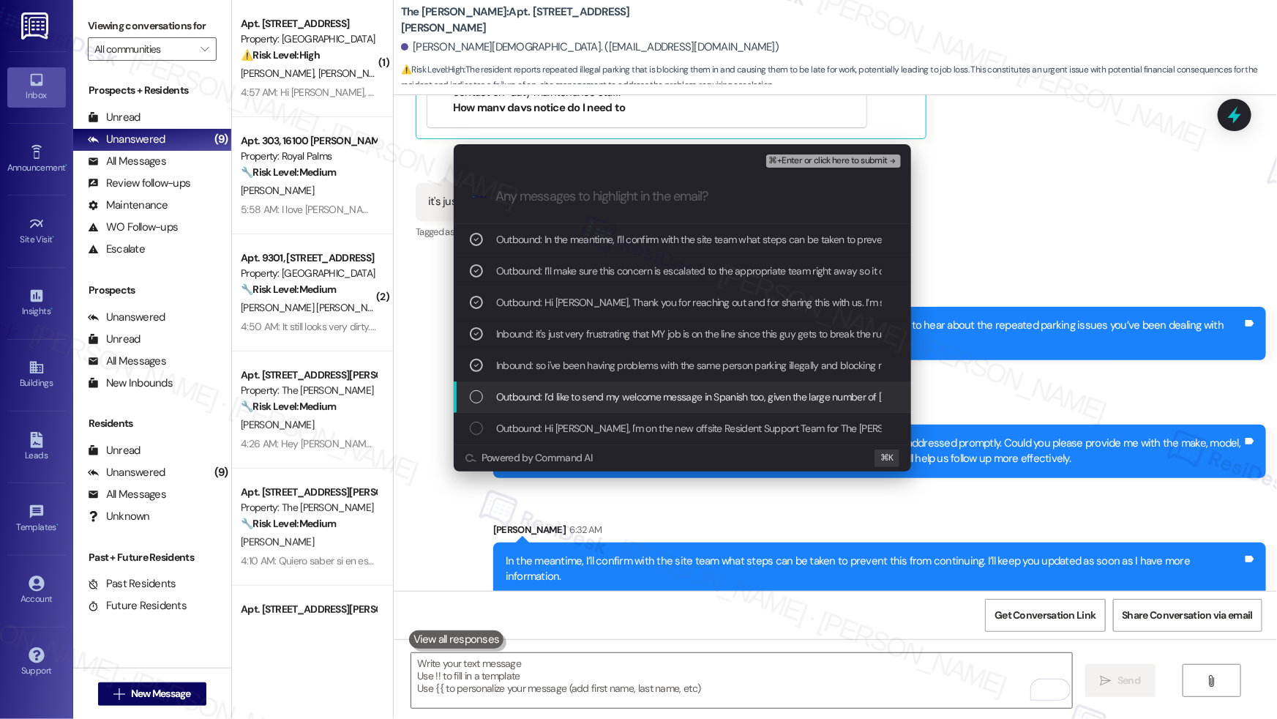
click at [559, 407] on div "Outbound: I’d like to send my welcome message in Spanish too, given the large n…" at bounding box center [682, 396] width 457 height 31
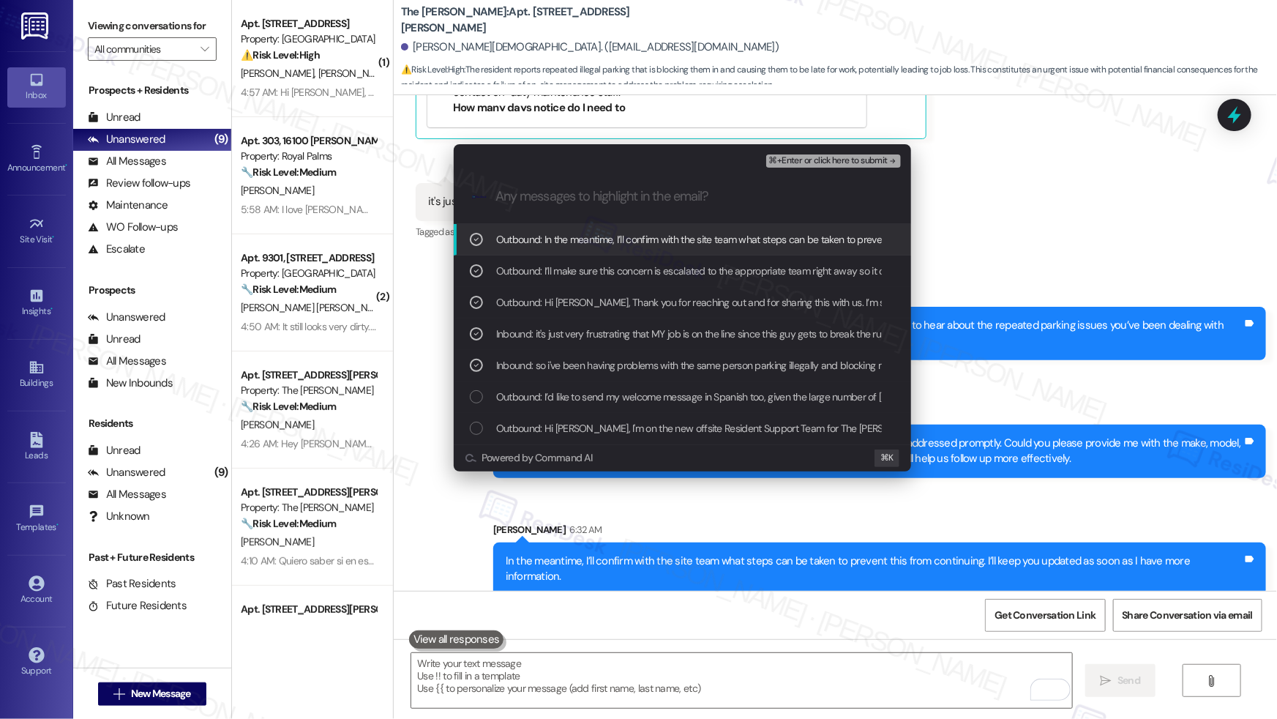
click at [799, 164] on span "⌘+Enter or click here to submit" at bounding box center [828, 161] width 119 height 10
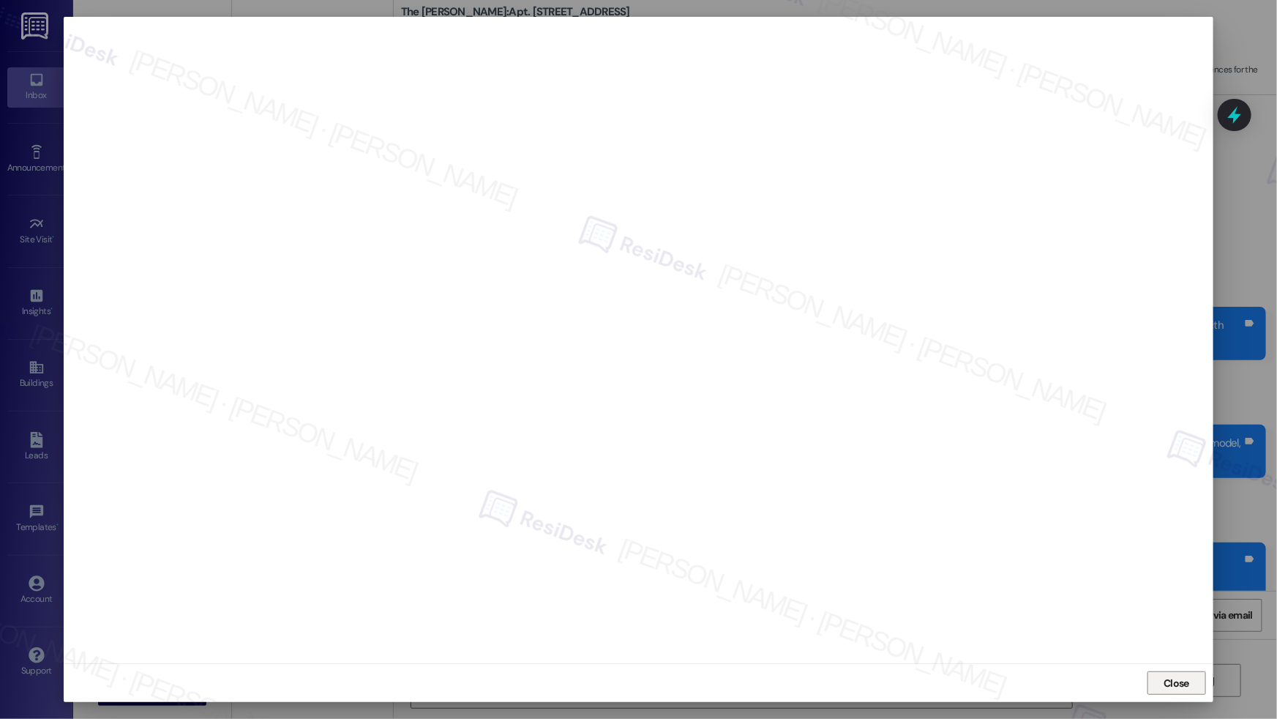
click at [977, 506] on span "Close" at bounding box center [1177, 683] width 26 height 15
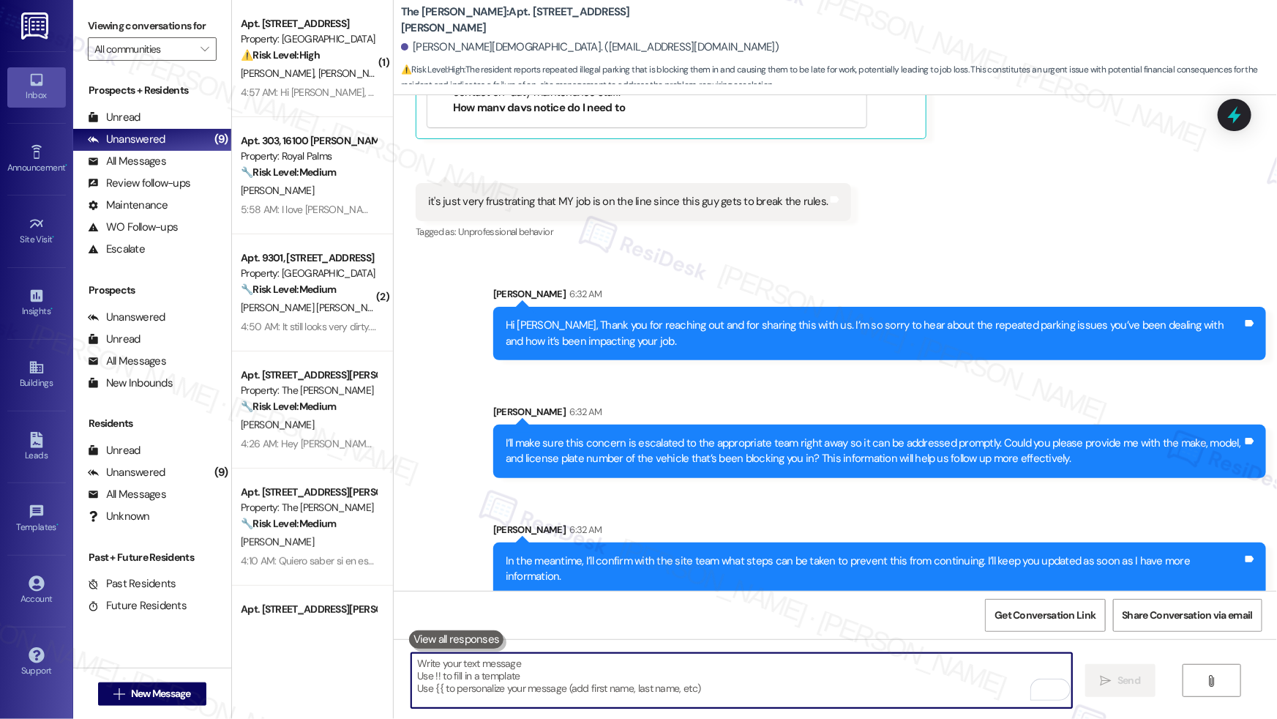
click at [801, 506] on textarea "To enrich screen reader interactions, please activate Accessibility in Grammarl…" at bounding box center [741, 680] width 661 height 55
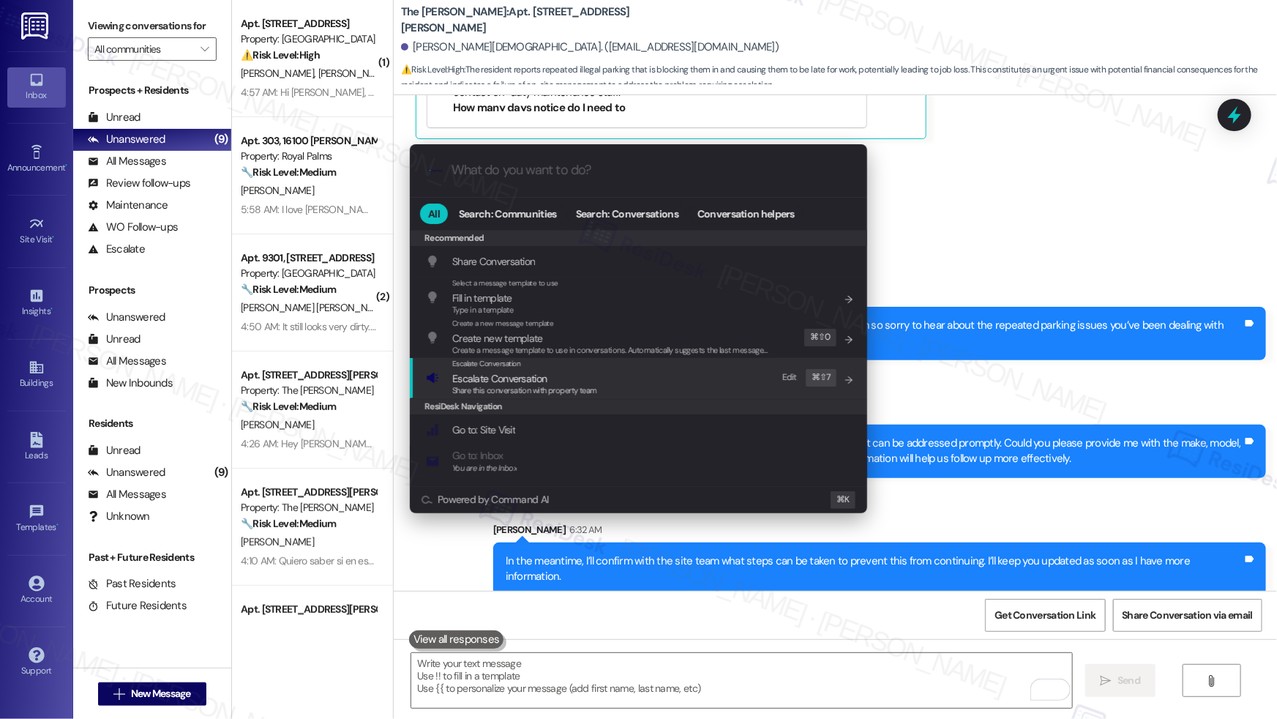
click at [658, 384] on div "Escalate Conversation Escalate Conversation Share this conversation with proper…" at bounding box center [640, 378] width 428 height 40
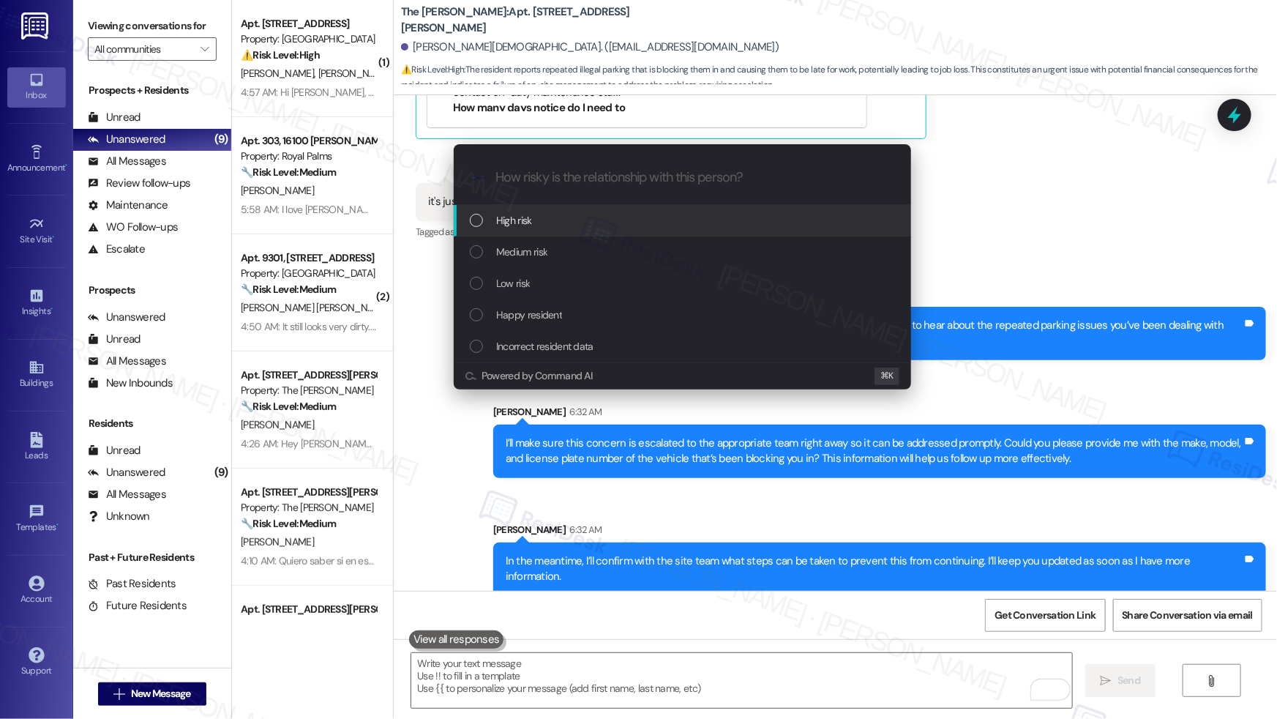
click at [605, 232] on div "High risk" at bounding box center [682, 220] width 457 height 31
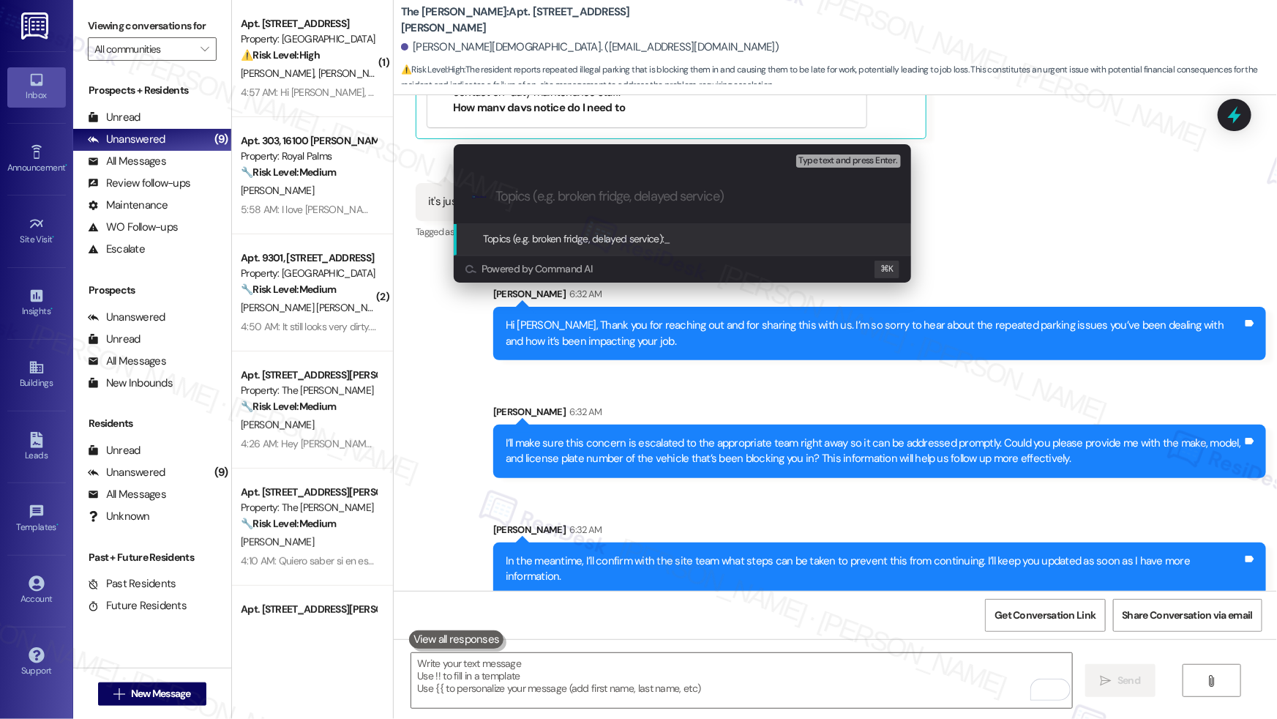
paste input "Action Needed: Resident Parking Concern – Vehicle Blocking Access"
type input "Action Needed: Resident Parking Concern – Vehicle Blocking Access"
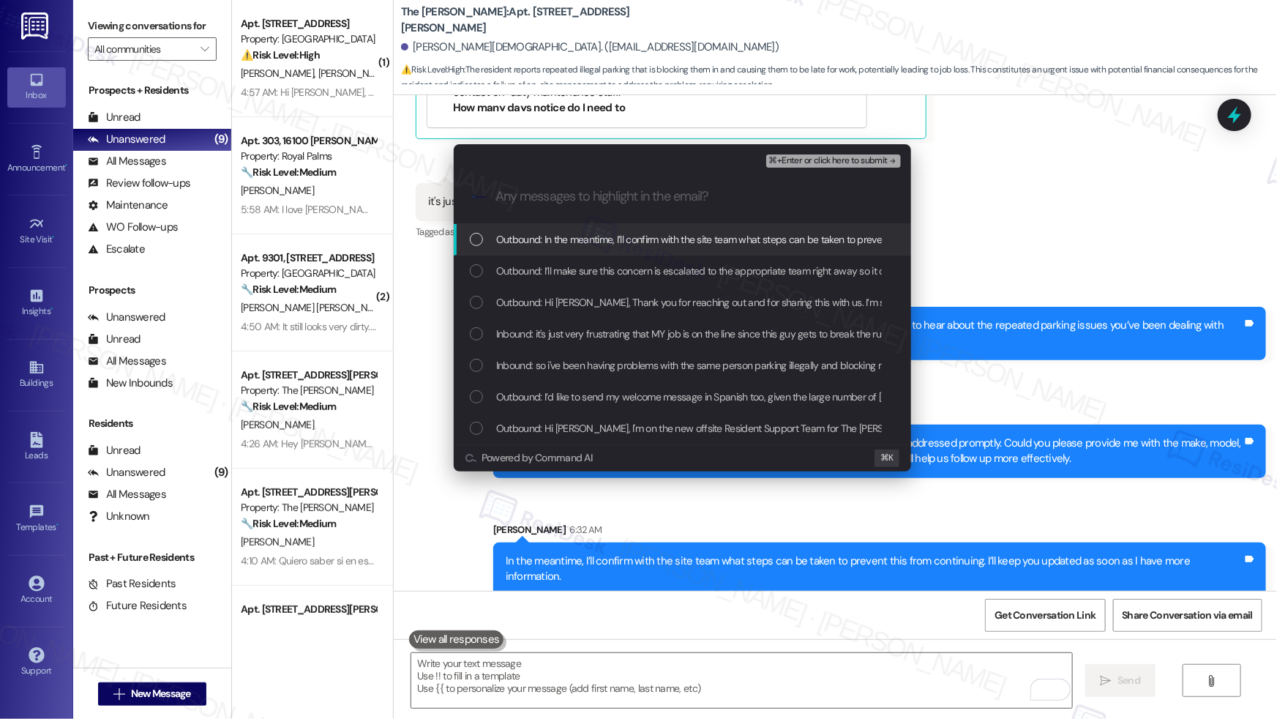
click at [610, 239] on span "Outbound: In the meantime, I’ll confirm with the site team what steps can be ta…" at bounding box center [857, 239] width 723 height 16
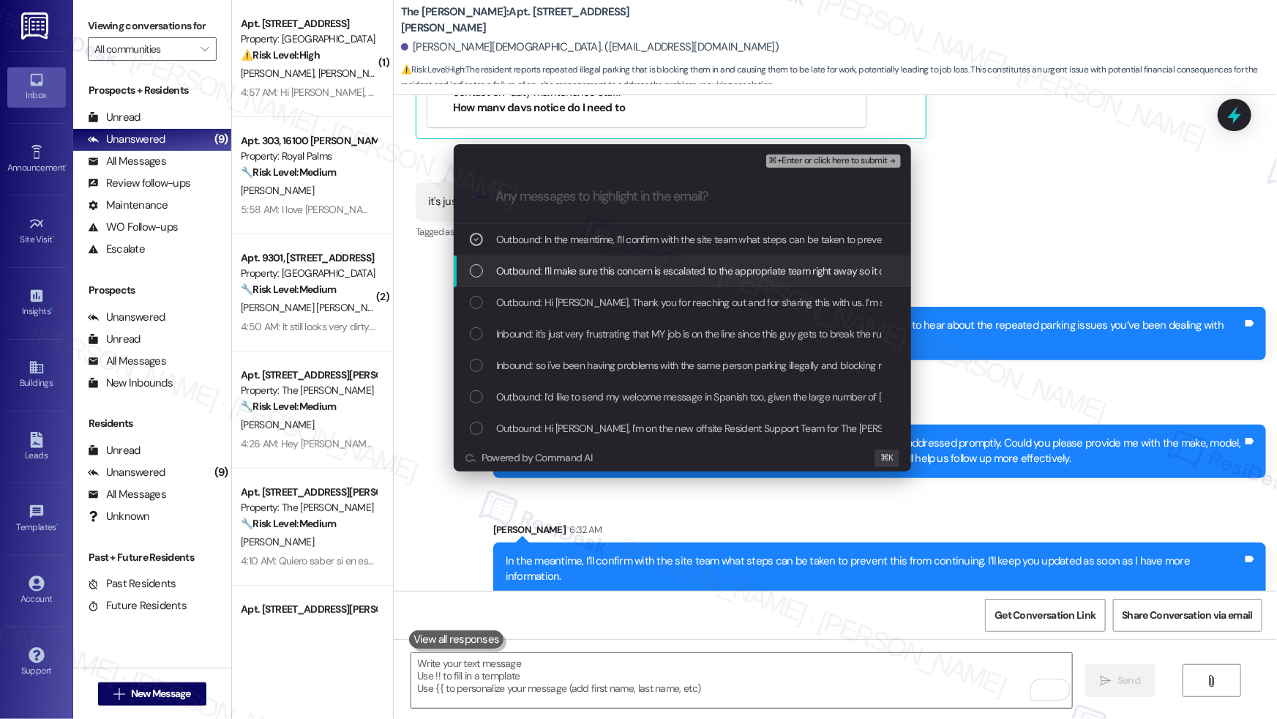
click at [608, 268] on span "Outbound: I’ll make sure this concern is escalated to the appropriate team righ…" at bounding box center [1119, 271] width 1246 height 16
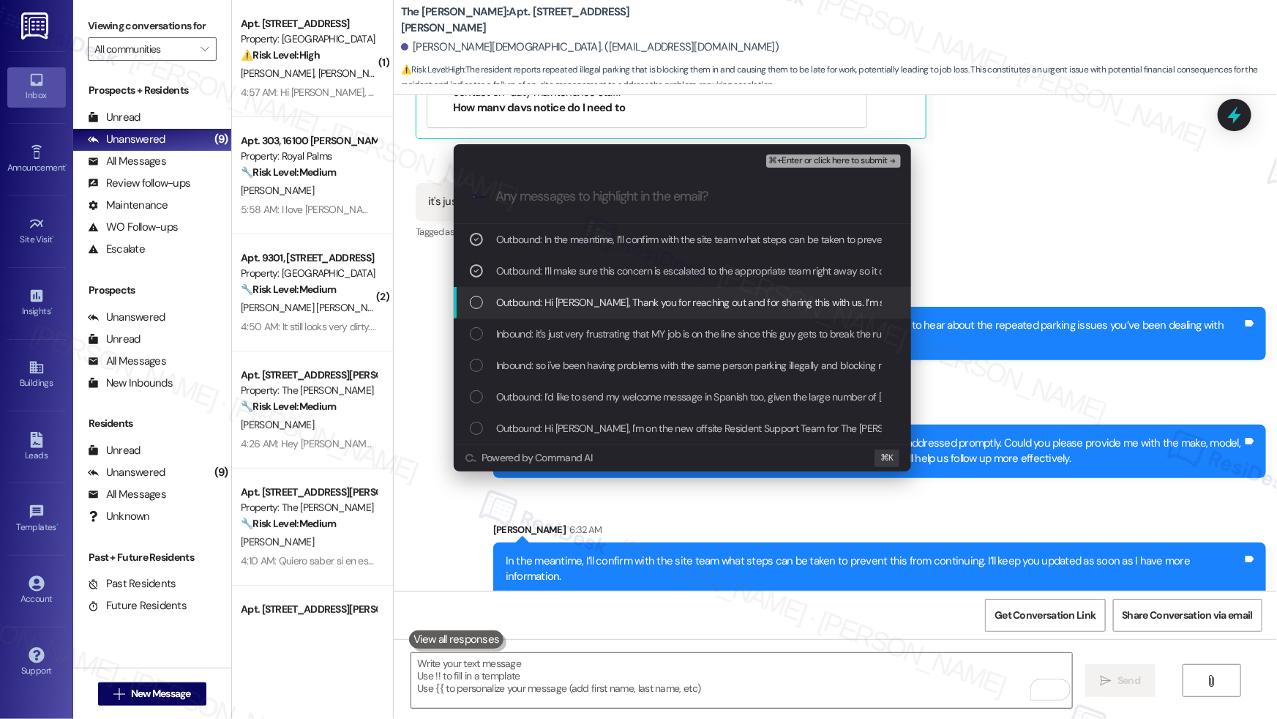
click at [603, 302] on span "Outbound: Hi Kameron, Thank you for reaching out and for sharing this with us. …" at bounding box center [929, 302] width 867 height 16
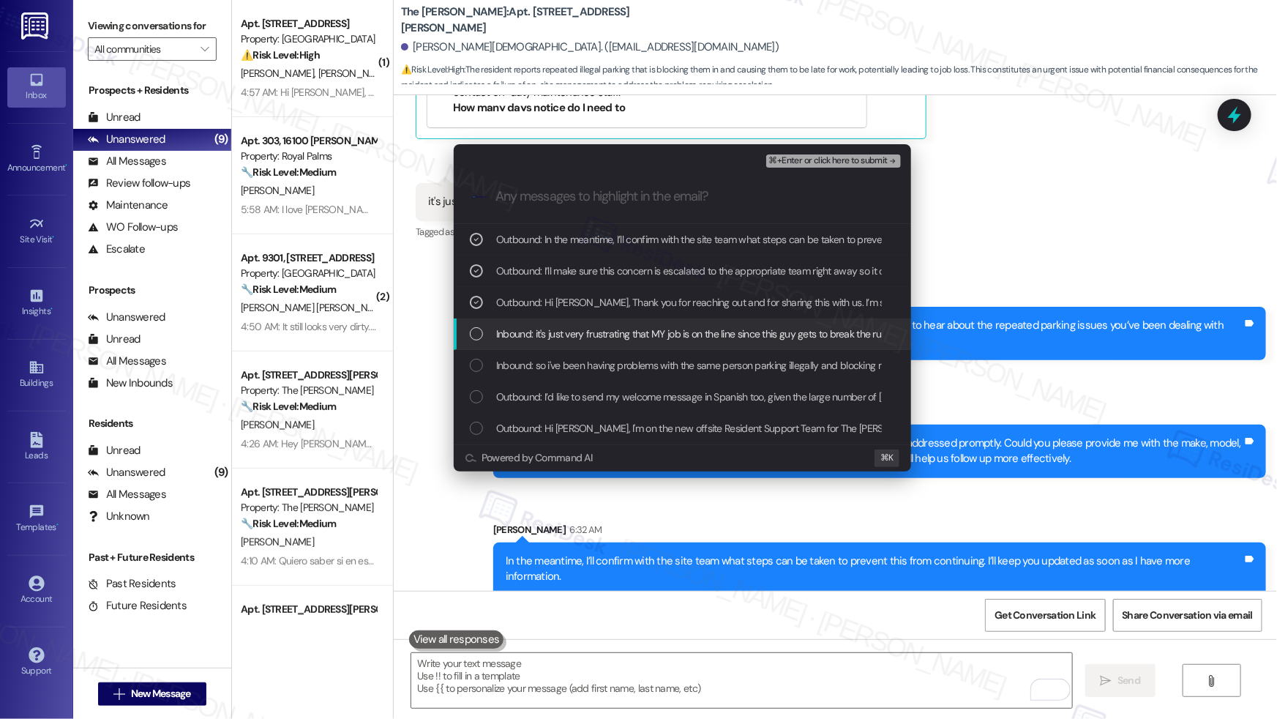
click at [594, 344] on div "Inbound: it's just very frustrating that MY job is on the line since this guy g…" at bounding box center [682, 333] width 457 height 31
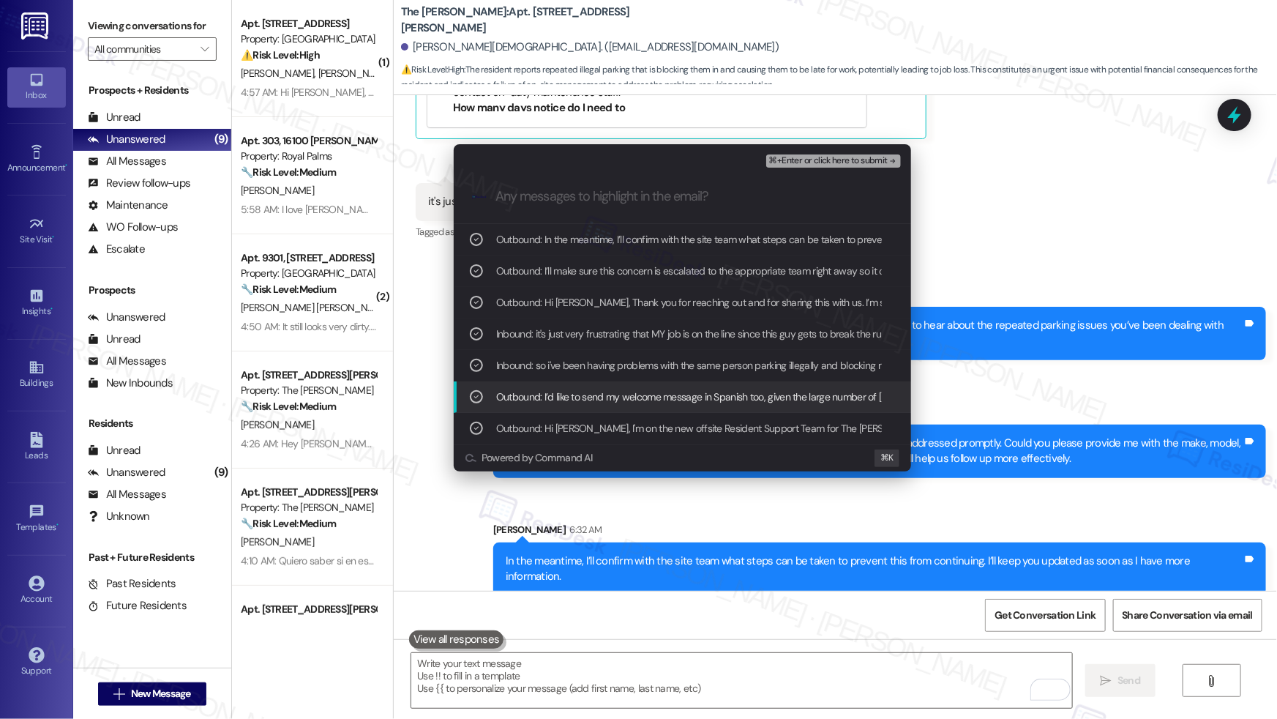
click at [603, 404] on div "Outbound: I’d like to send my welcome message in Spanish too, given the large n…" at bounding box center [682, 396] width 457 height 31
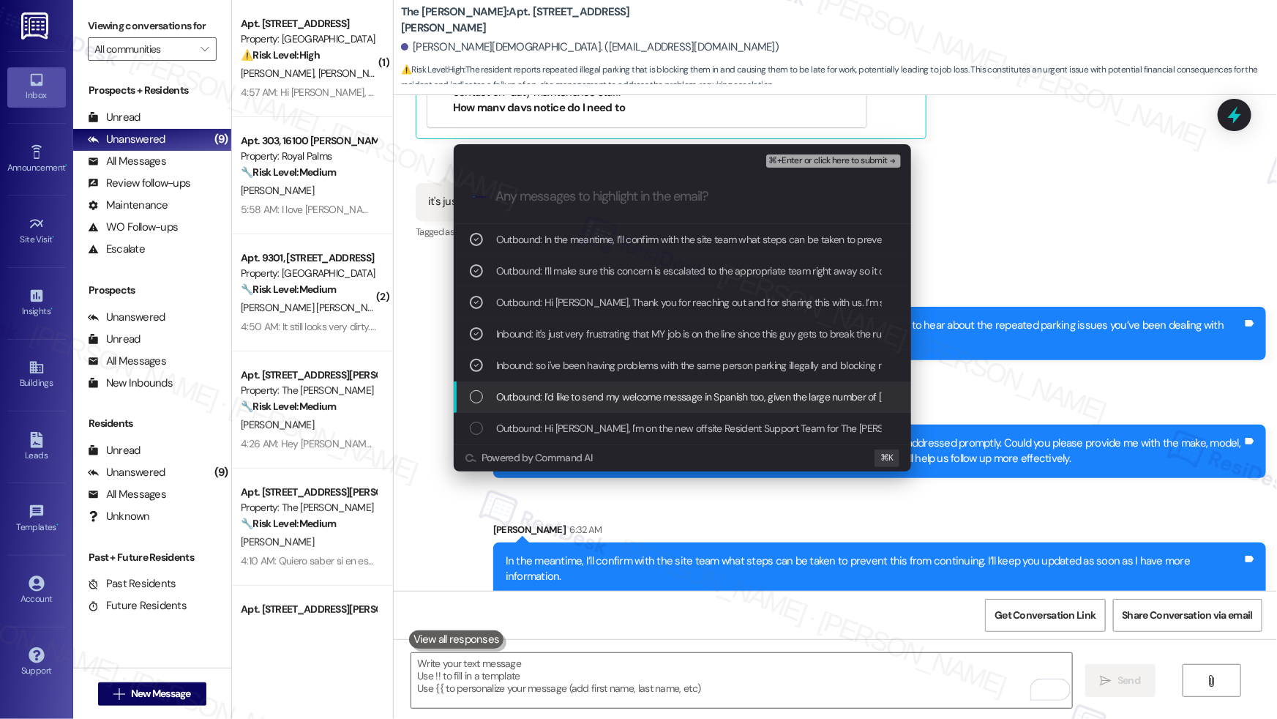
click at [623, 384] on div "Outbound: I’d like to send my welcome message in Spanish too, given the large n…" at bounding box center [682, 396] width 457 height 31
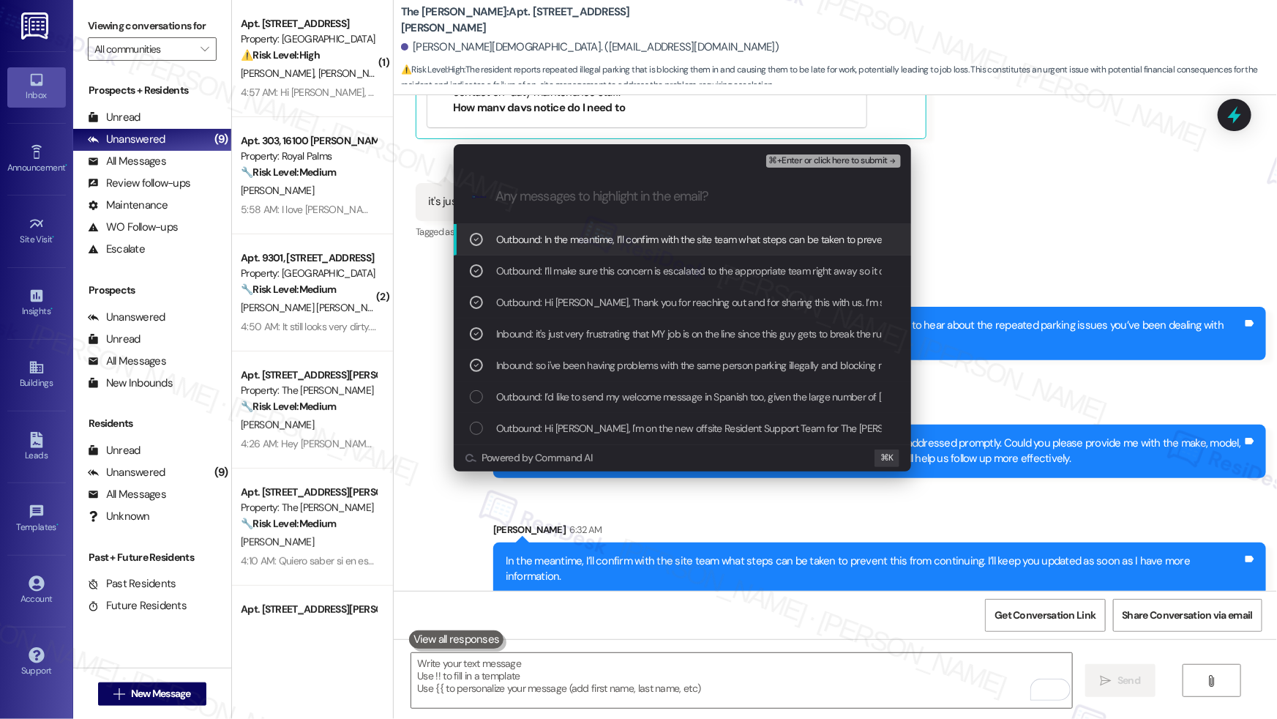
click at [826, 159] on span "⌘+Enter or click here to submit" at bounding box center [828, 161] width 119 height 10
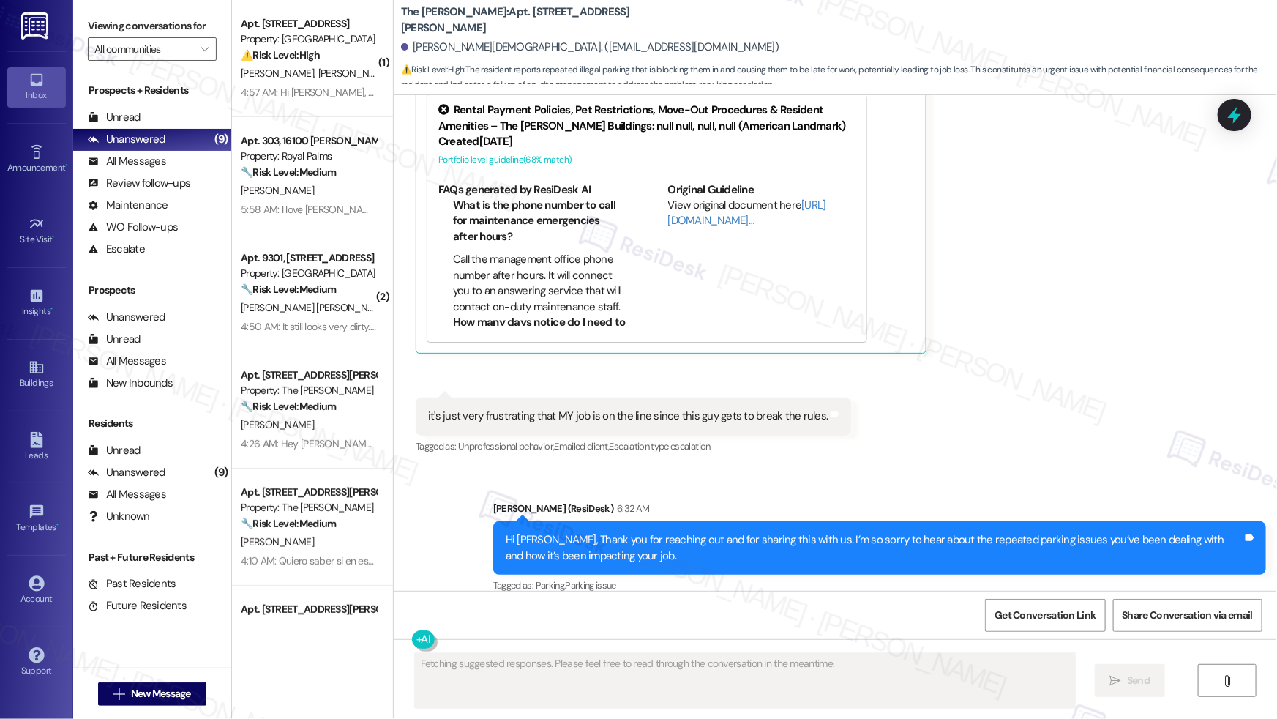
scroll to position [909, 0]
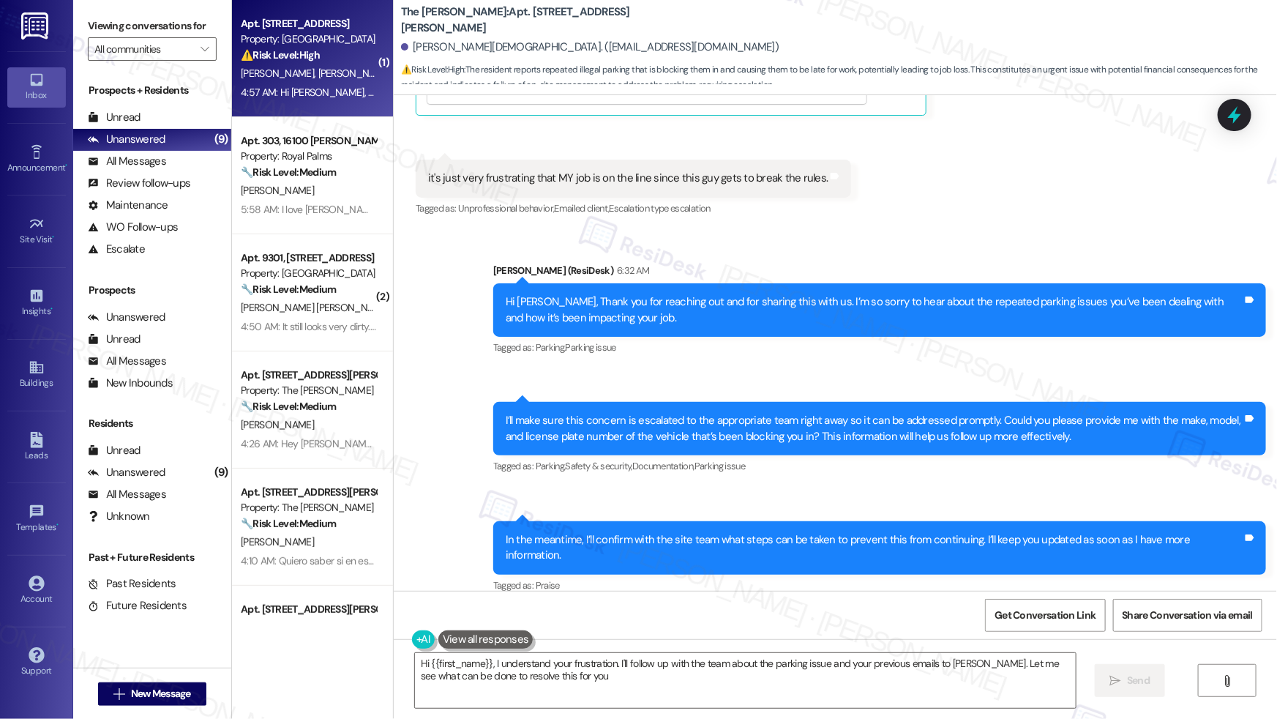
type textarea "Hi {{first_name}}, I understand your frustration. I'll follow up with the team …"
click at [318, 76] on span "J. Ybarra" at bounding box center [354, 73] width 73 height 13
type textarea "Fetching suggested responses. Please feel free to read through the conversation…"
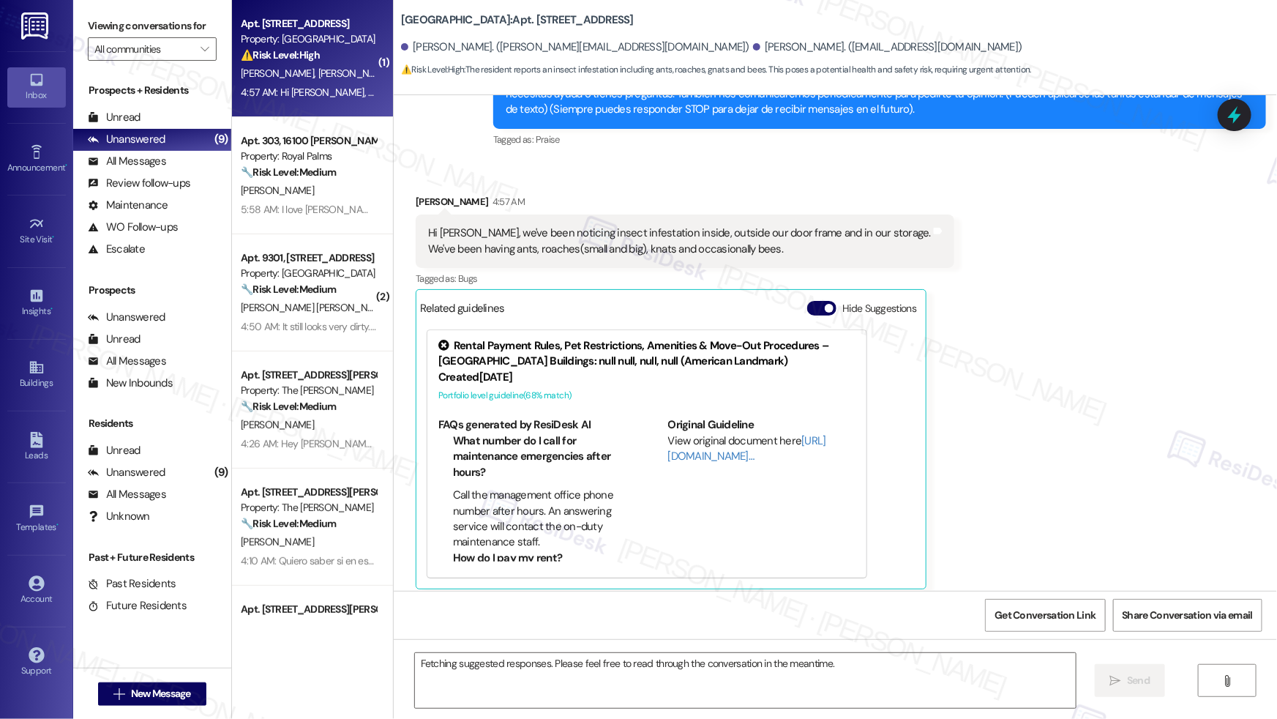
scroll to position [544, 0]
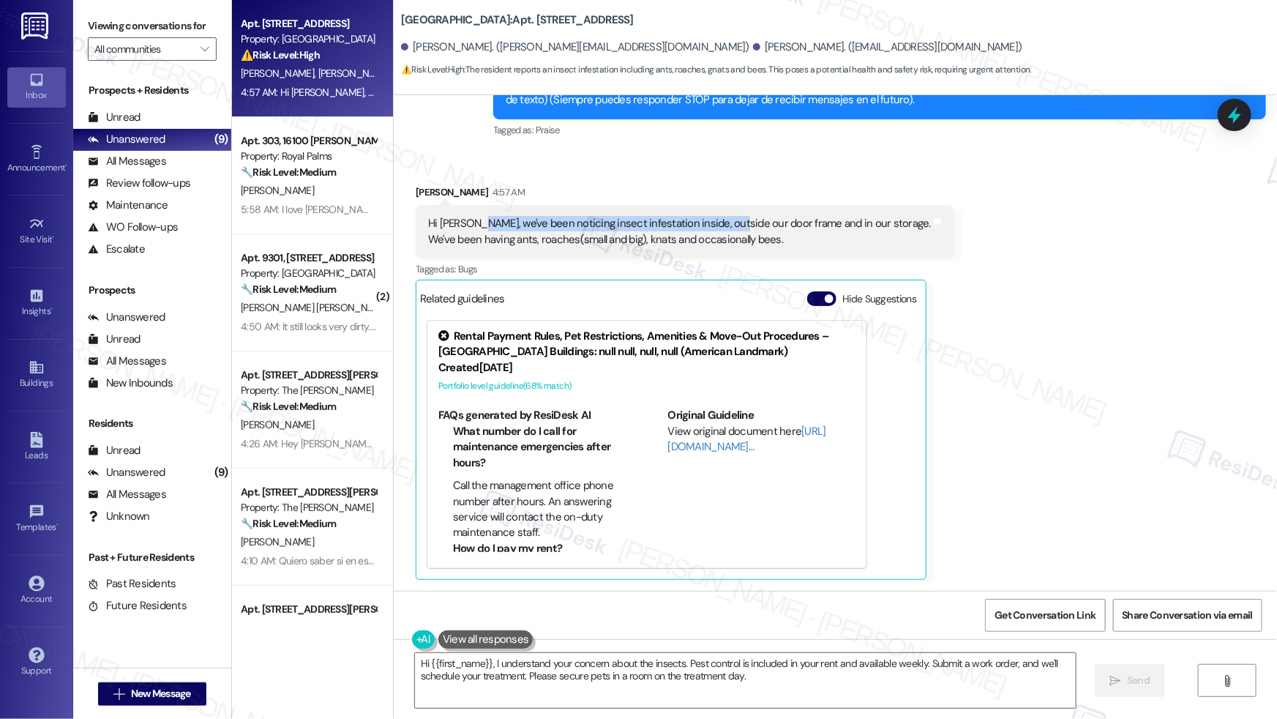
drag, startPoint x: 473, startPoint y: 223, endPoint x: 715, endPoint y: 220, distance: 242.3
click at [716, 220] on div "Hi Sarah, we've been noticing insect infestation inside, outside our door frame…" at bounding box center [679, 231] width 503 height 31
click at [713, 224] on div "Hi Sarah, we've been noticing insect infestation inside, outside our door frame…" at bounding box center [679, 231] width 503 height 31
drag, startPoint x: 675, startPoint y: 225, endPoint x: 801, endPoint y: 228, distance: 125.9
click at [801, 228] on div "Hi Sarah, we've been noticing insect infestation inside, outside our door frame…" at bounding box center [679, 231] width 503 height 31
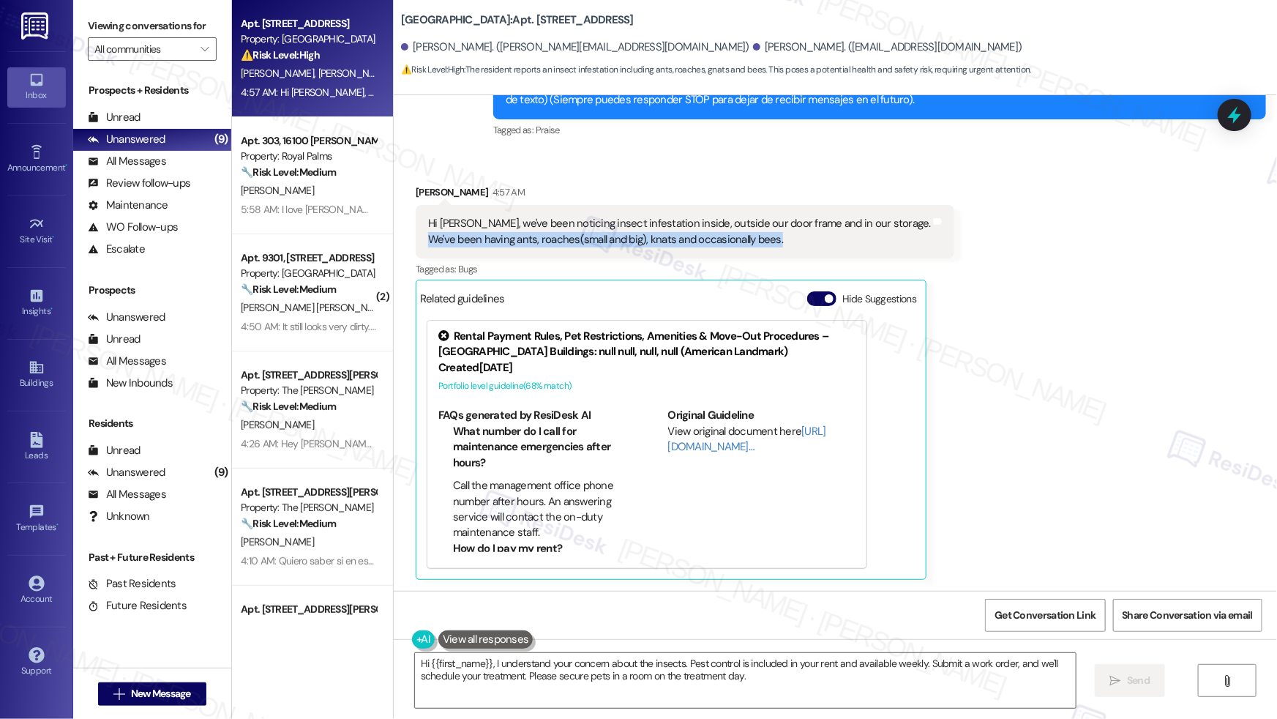
drag, startPoint x: 423, startPoint y: 237, endPoint x: 772, endPoint y: 242, distance: 349.1
click at [772, 242] on div "Hi Sarah, we've been noticing insect infestation inside, outside our door frame…" at bounding box center [679, 231] width 503 height 31
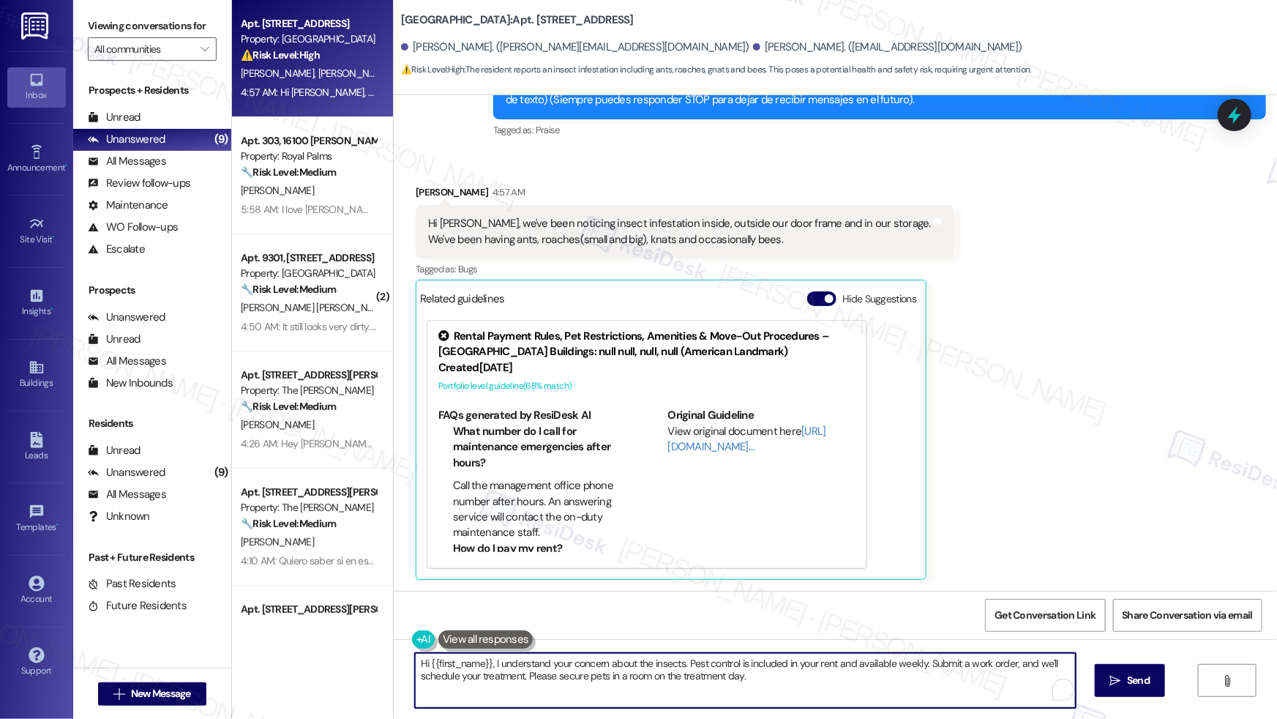
drag, startPoint x: 586, startPoint y: 665, endPoint x: 614, endPoint y: 665, distance: 27.8
click at [586, 506] on textarea "Hi {{first_name}}, I understand your concern about the insects. Pest control is…" at bounding box center [745, 680] width 661 height 55
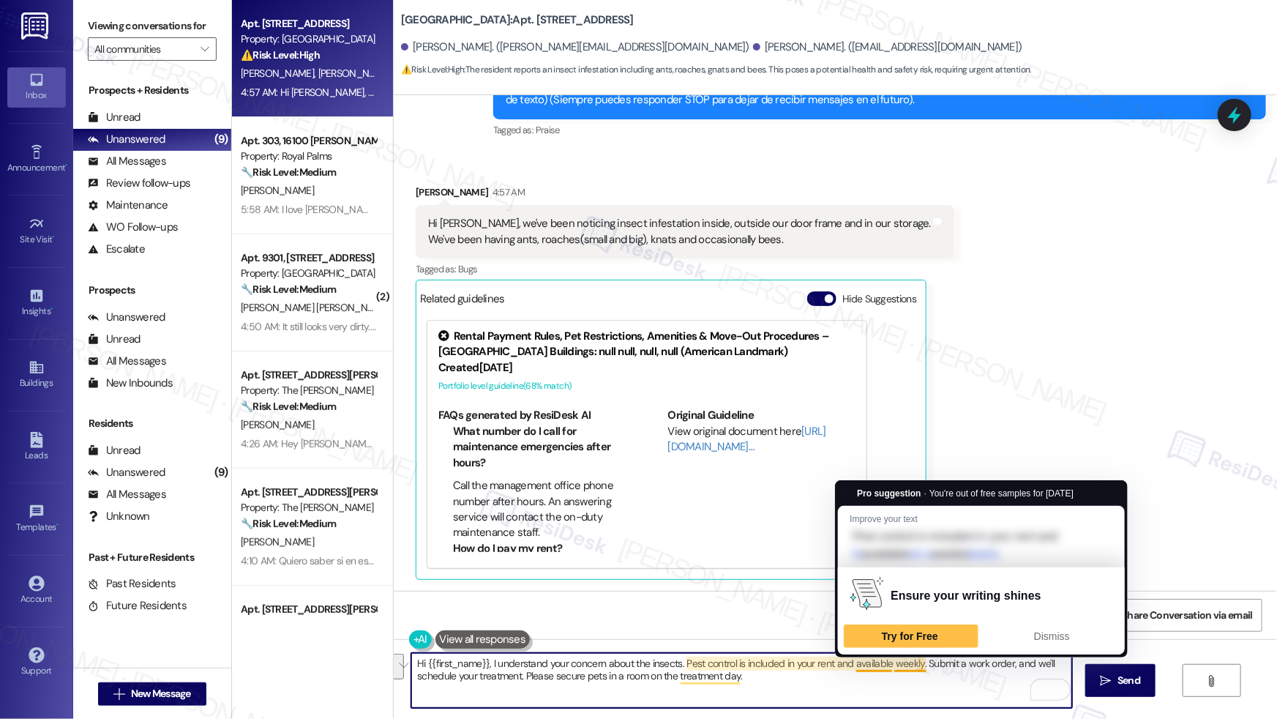
drag, startPoint x: 678, startPoint y: 663, endPoint x: 890, endPoint y: 674, distance: 211.8
click at [890, 506] on textarea "Hi {{first_name}}, I understand your concern about the insects. Pest control is…" at bounding box center [741, 680] width 661 height 55
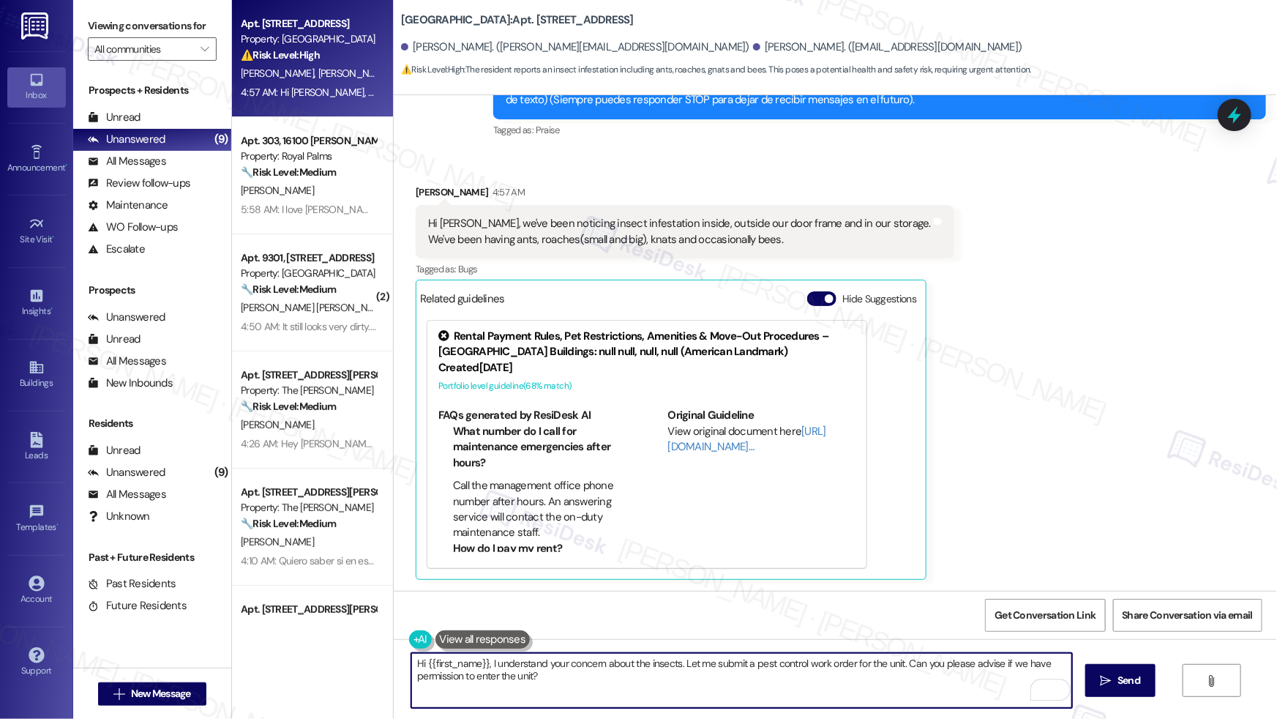
click at [425, 192] on div "Briana Saavedra 4:57 AM" at bounding box center [685, 194] width 539 height 20
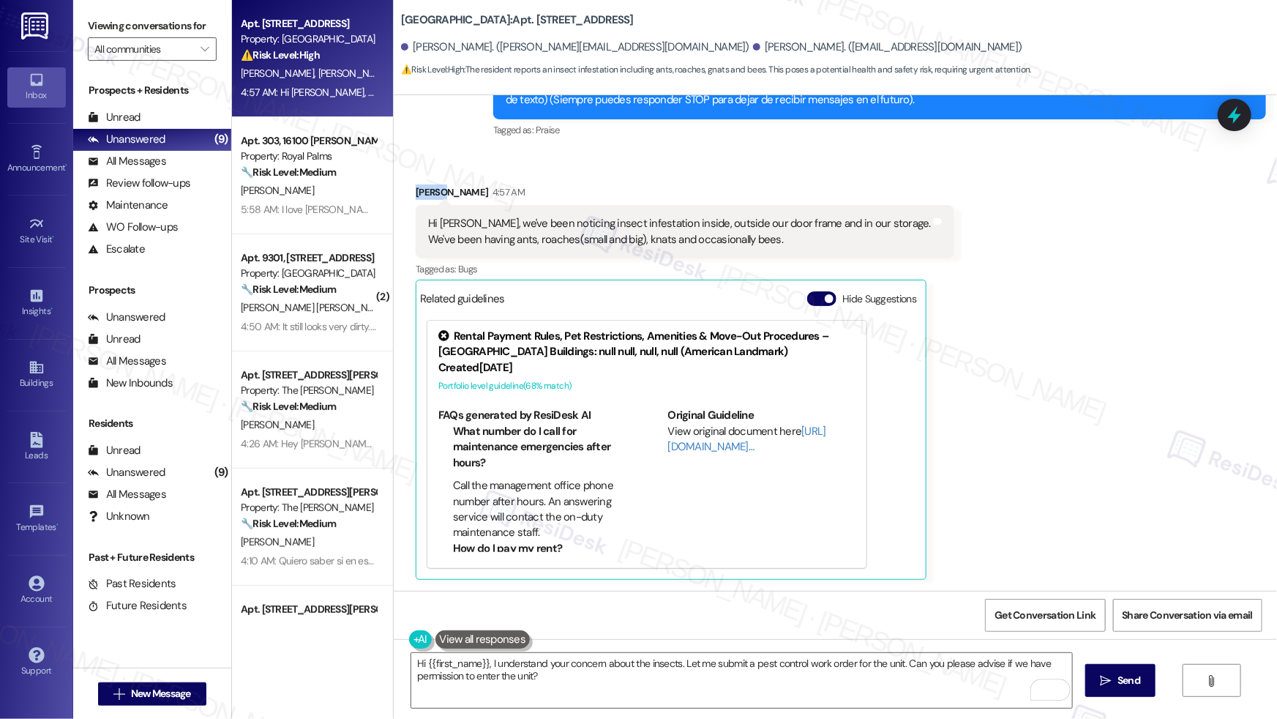
drag, startPoint x: 425, startPoint y: 192, endPoint x: 403, endPoint y: 238, distance: 51.4
click at [425, 192] on div "Briana Saavedra 4:57 AM" at bounding box center [685, 194] width 539 height 20
copy div "Briana"
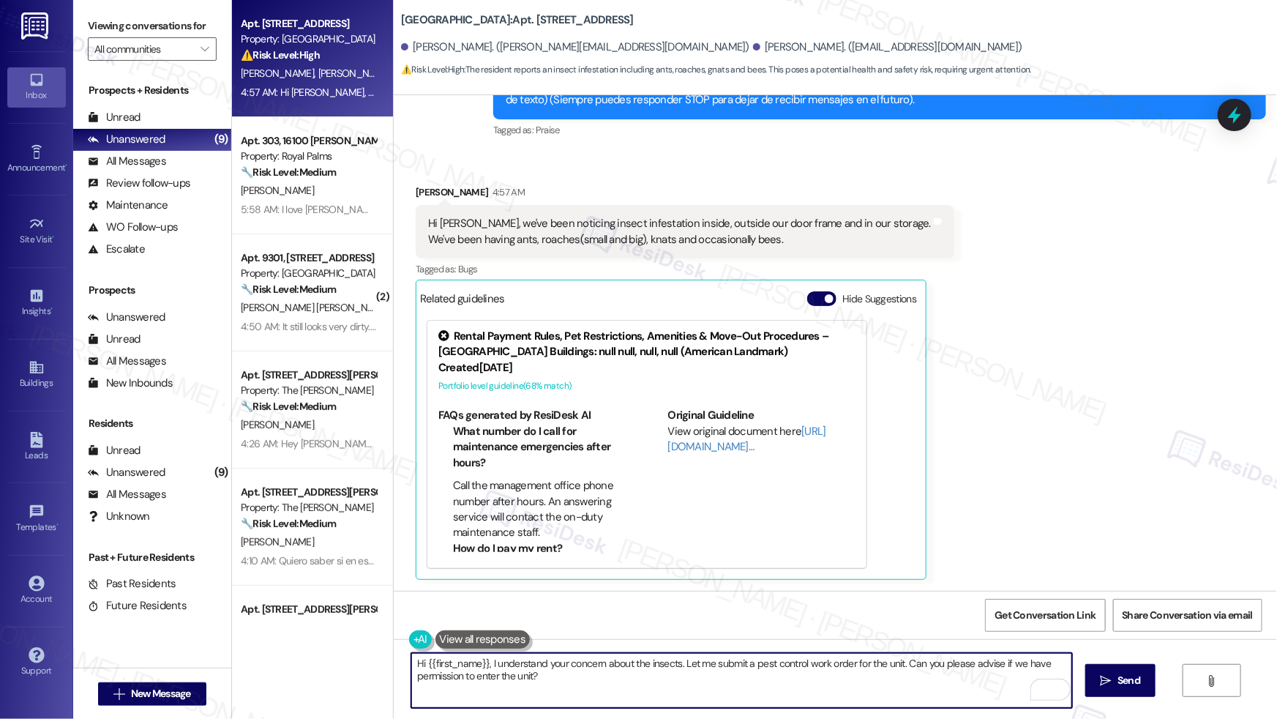
drag, startPoint x: 420, startPoint y: 662, endPoint x: 479, endPoint y: 660, distance: 59.3
click at [479, 506] on textarea "Hi {{first_name}}, I understand your concern about the insects. Let me submit a…" at bounding box center [741, 680] width 661 height 55
paste textarea "Briana"
type textarea "Hi Briana, I understand your concern about the insects. Let me submit a pest co…"
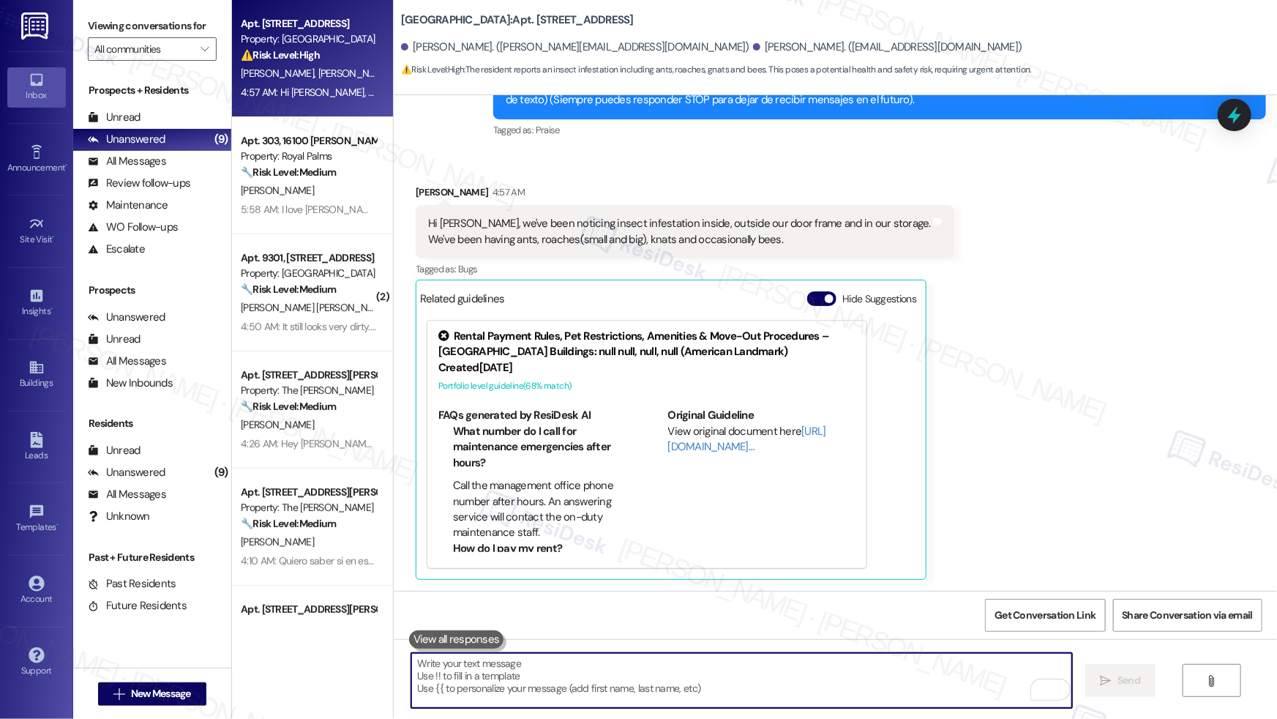
click at [471, 506] on textarea "To enrich screen reader interactions, please activate Accessibility in Grammarl…" at bounding box center [741, 680] width 661 height 55
paste textarea "Hi Briana, I understand your concern about the insects. I’ll submit a pest cont…"
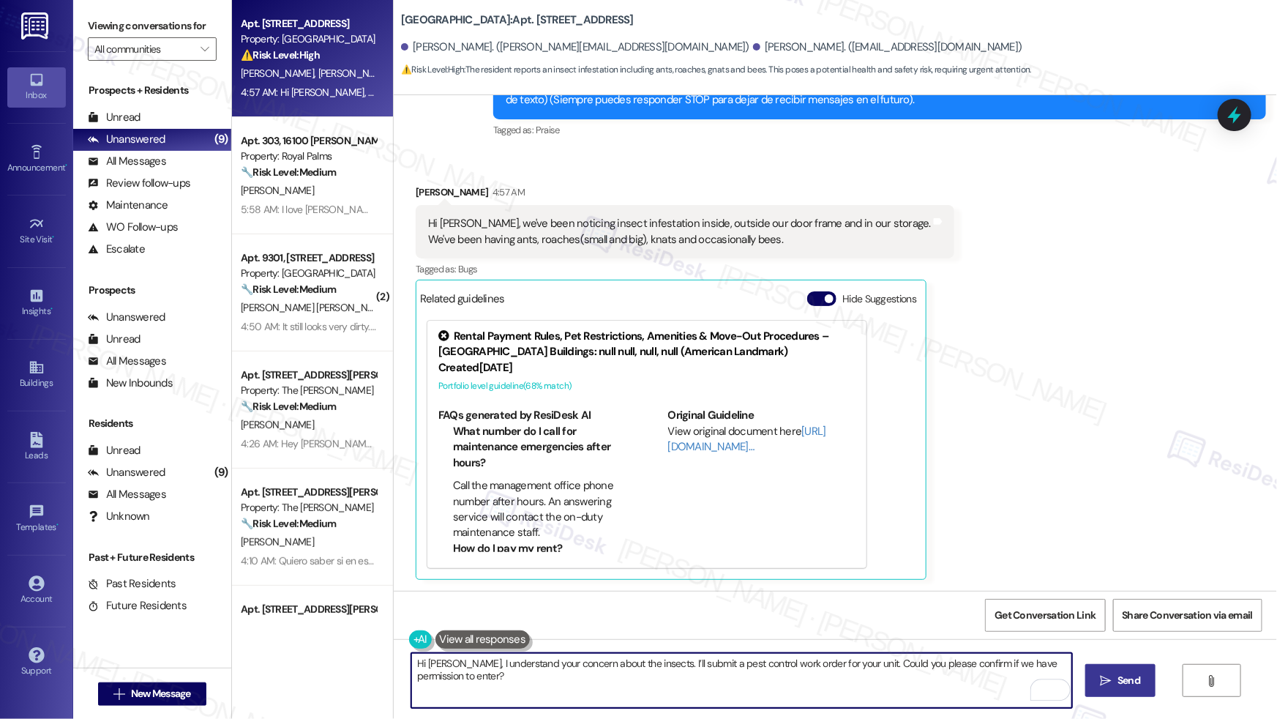
type textarea "Hi Briana, I understand your concern about the insects. I’ll submit a pest cont…"
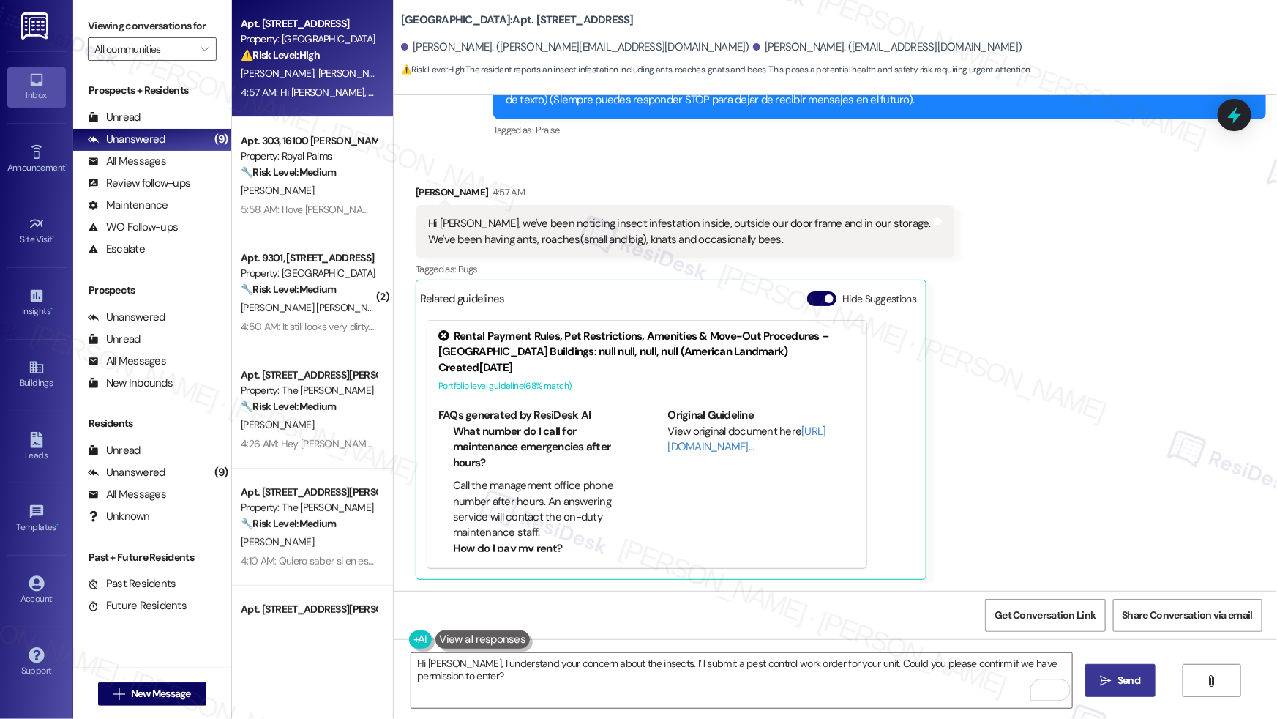
click at [977, 506] on span "Send" at bounding box center [1129, 680] width 23 height 15
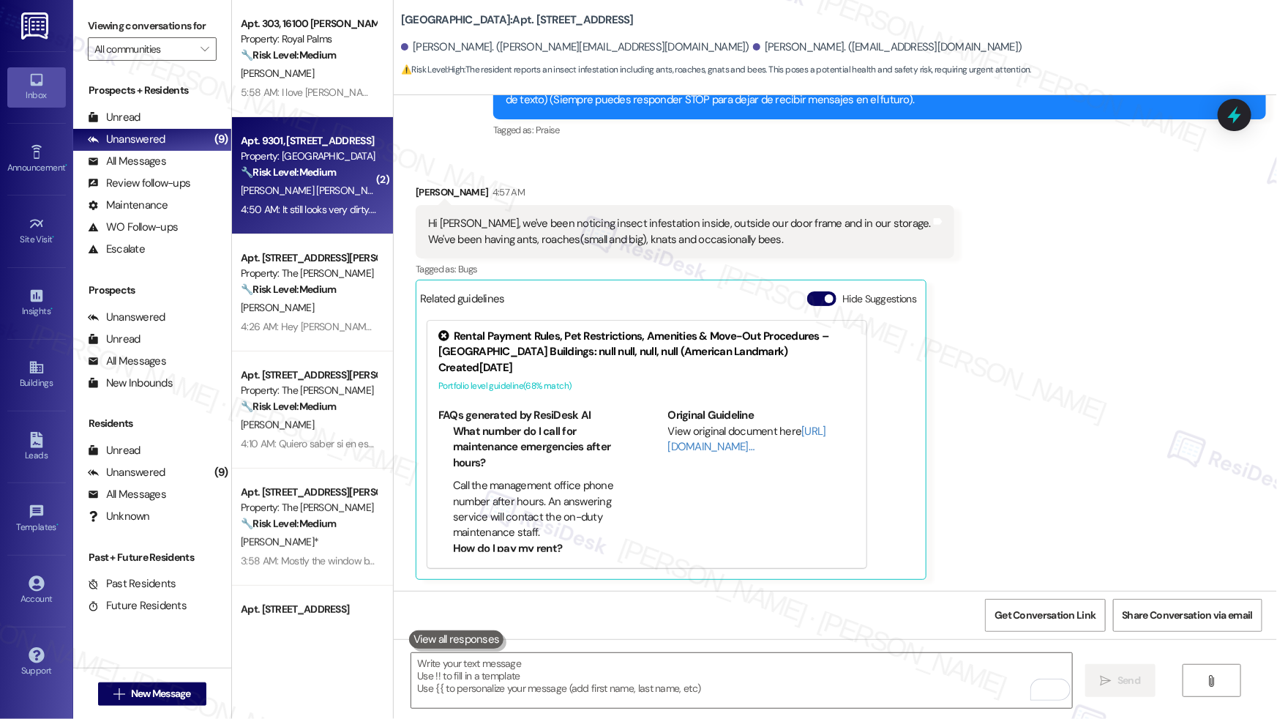
click at [327, 195] on div "M. Lacayo Espinoza" at bounding box center [308, 190] width 138 height 18
type textarea "Fetching suggested responses. Please feel free to read through the conversation…"
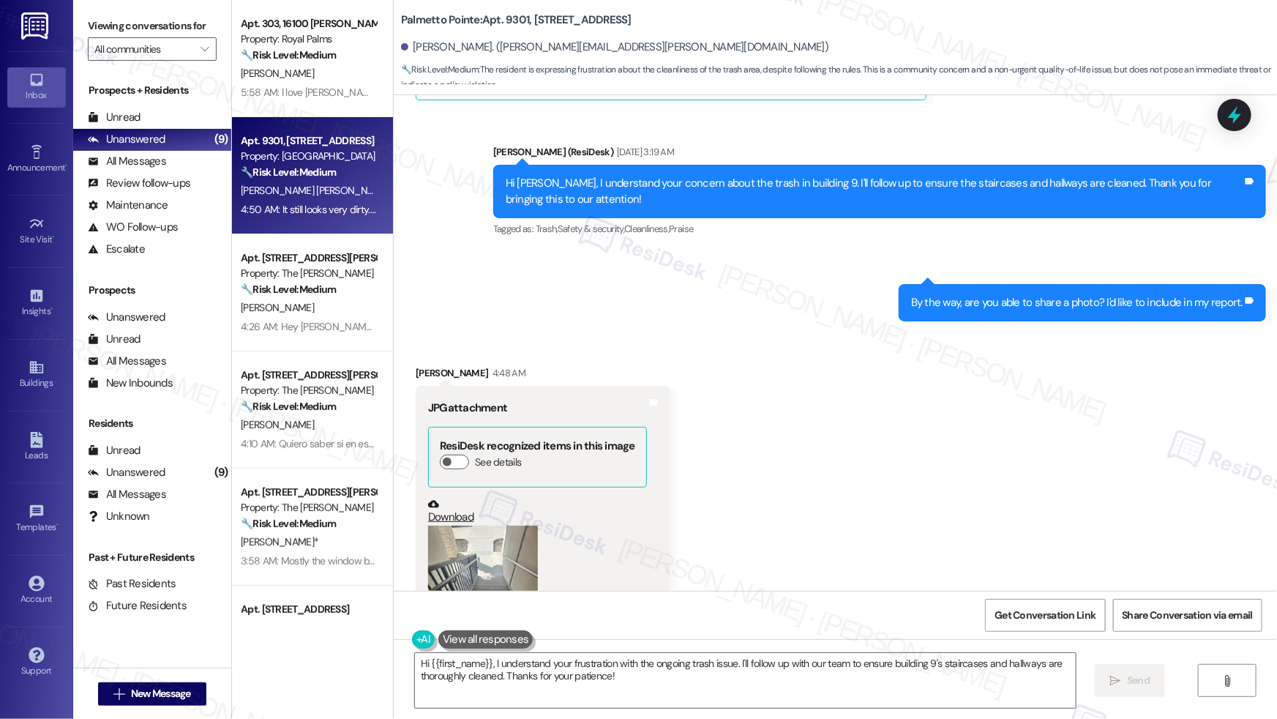
scroll to position [571, 0]
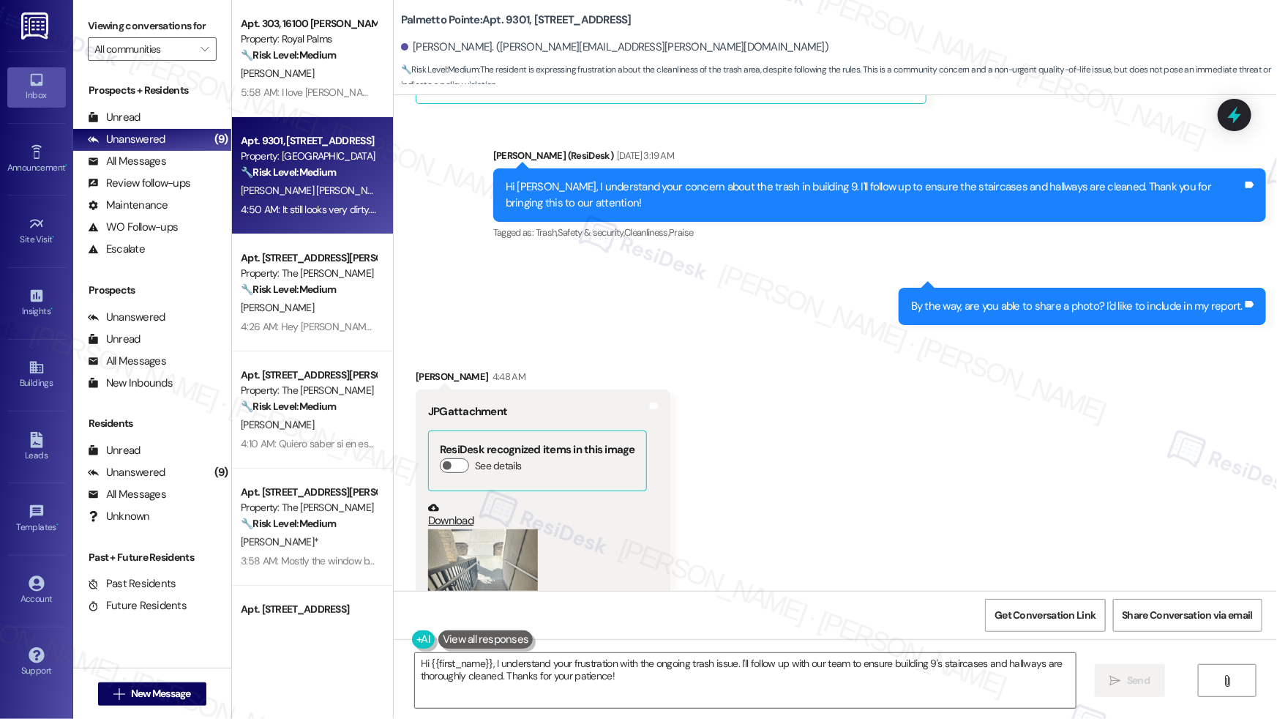
click at [462, 506] on button "Zoom image" at bounding box center [483, 602] width 110 height 146
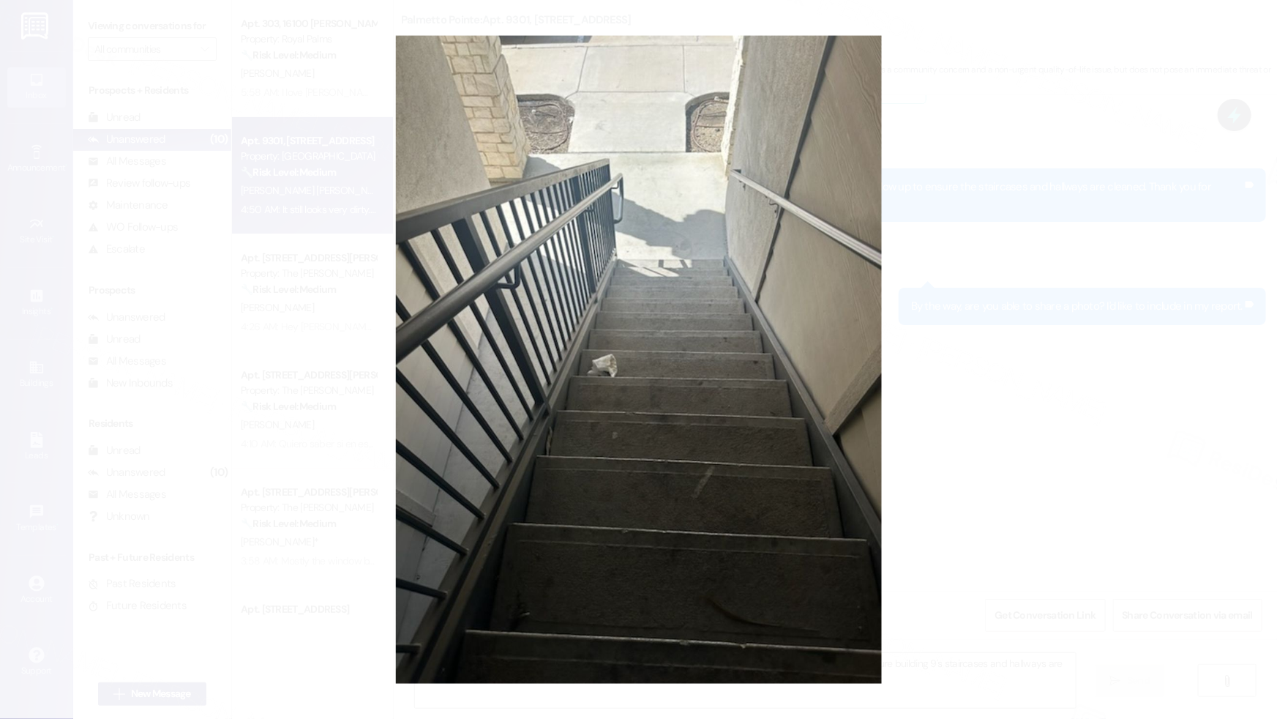
click at [977, 498] on button "Unzoom image" at bounding box center [638, 359] width 1277 height 719
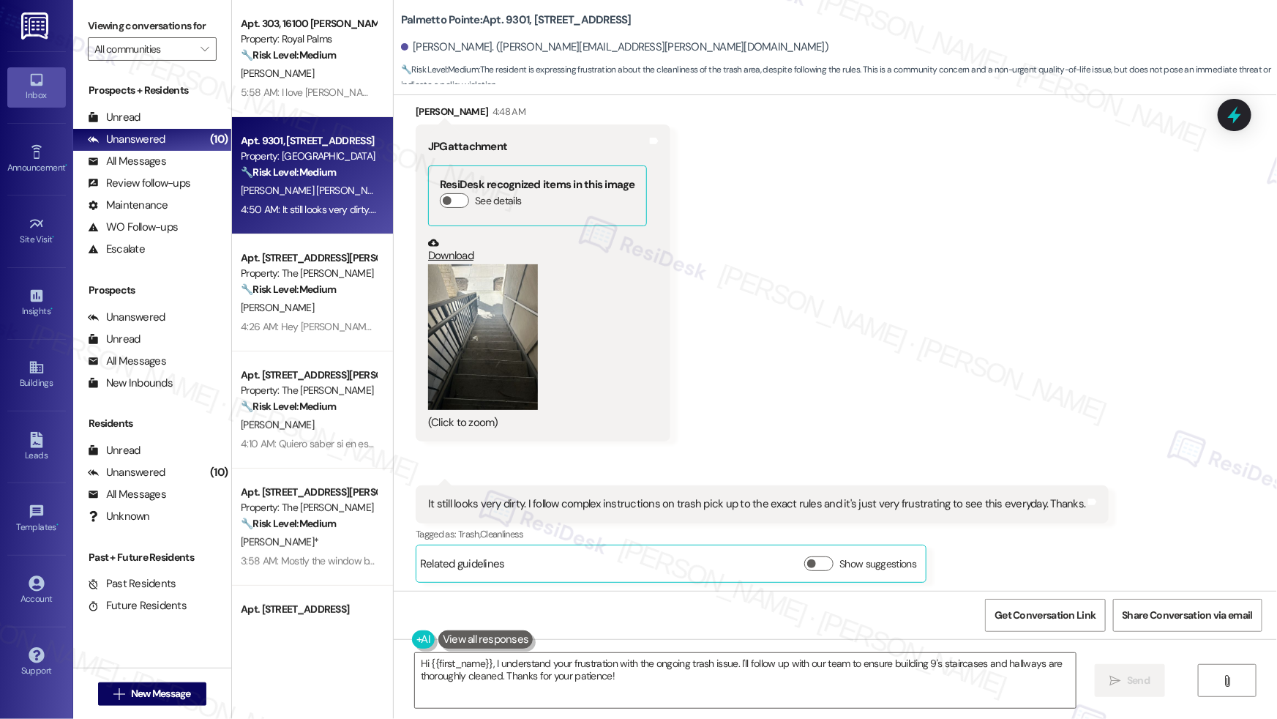
scroll to position [838, 0]
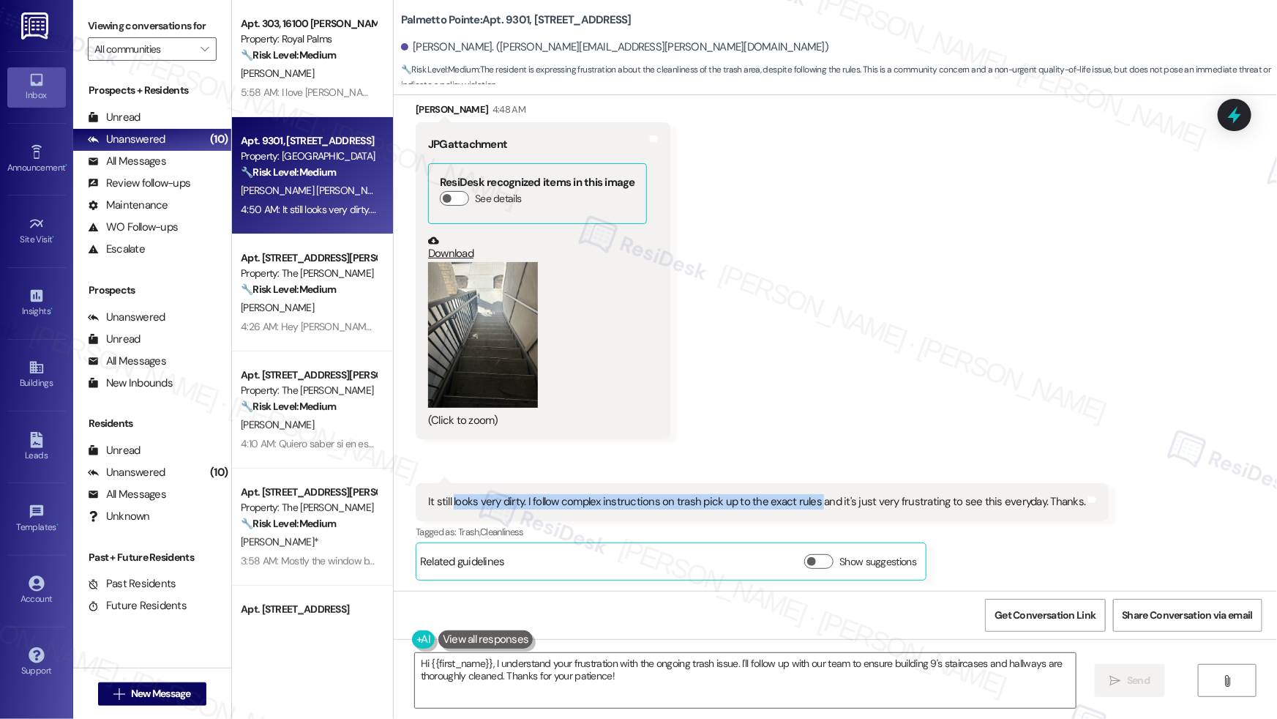
drag, startPoint x: 444, startPoint y: 501, endPoint x: 807, endPoint y: 503, distance: 362.3
click at [807, 503] on div "It still looks very dirty. I follow complex instructions on trash pick up to th…" at bounding box center [756, 501] width 657 height 15
click at [899, 506] on div "It still looks very dirty. I follow complex instructions on trash pick up to th…" at bounding box center [762, 501] width 693 height 37
click at [594, 506] on textarea "Hi {{first_name}}, I understand your frustration with the ongoing trash issue. …" at bounding box center [745, 680] width 661 height 55
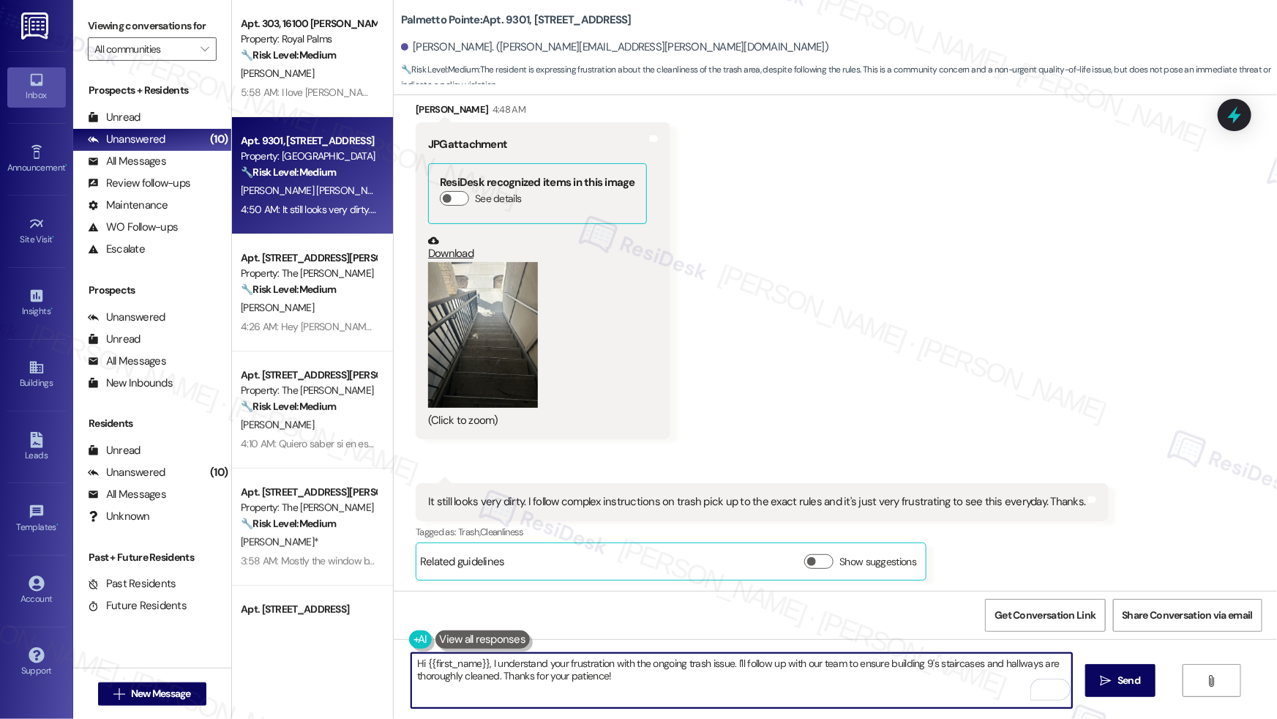
click at [682, 506] on textarea "Hi {{first_name}}, I understand your frustration with the ongoing trash issue. …" at bounding box center [741, 680] width 661 height 55
click at [506, 506] on textarea "Hi {{first_name}}, I understand your frustration with the ongoing trash issue. …" at bounding box center [741, 680] width 661 height 55
drag, startPoint x: 663, startPoint y: 690, endPoint x: 671, endPoint y: 689, distance: 8.1
click at [663, 506] on textarea "Hi {{first_name}}, I understand your frustration with the ongoing trash issue. …" at bounding box center [741, 680] width 661 height 55
drag, startPoint x: 483, startPoint y: 663, endPoint x: 358, endPoint y: 652, distance: 125.6
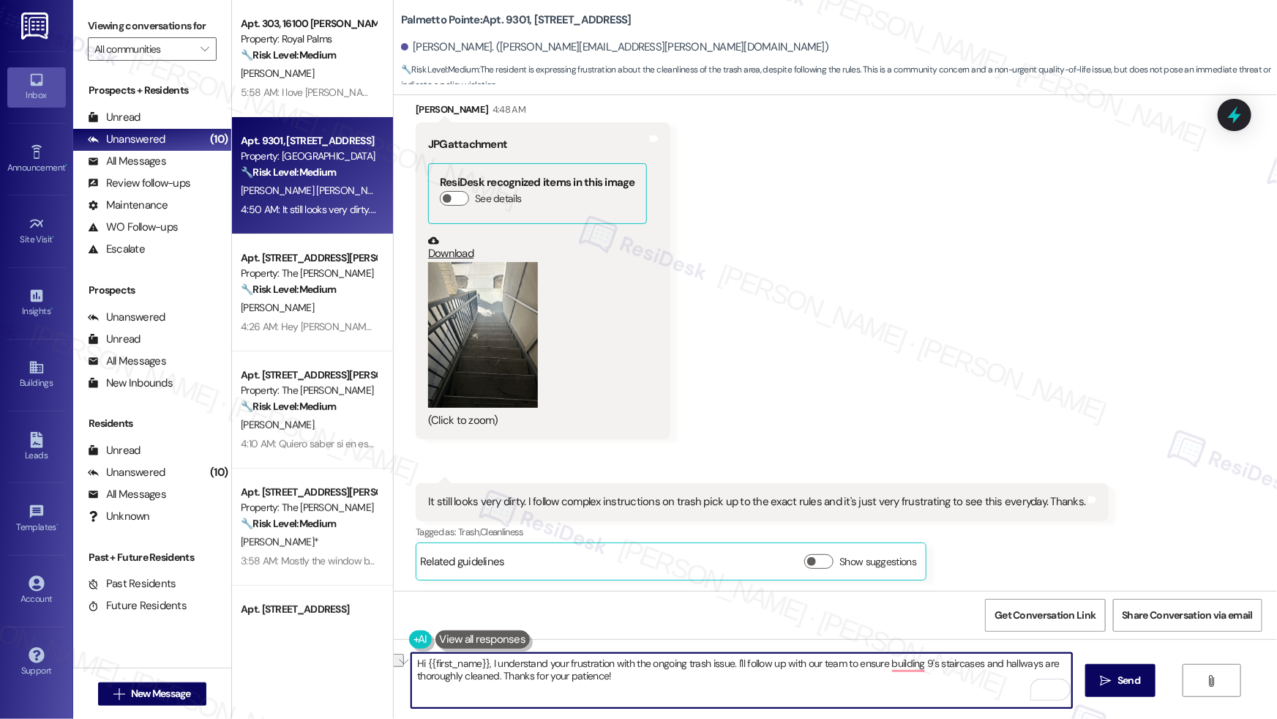
click at [358, 506] on div "Apt. 303, 16100 Henderson Pass Property: Royal Palms 🔧 Risk Level: Medium The r…" at bounding box center [754, 359] width 1045 height 719
click at [411, 506] on textarea "I understand your frustration with the ongoing trash issue. I'll follow up with…" at bounding box center [741, 680] width 661 height 55
click at [567, 506] on textarea "I understand your frustration with the ongoing trash issue. I'll follow up with…" at bounding box center [741, 680] width 661 height 55
type textarea "I understand your frustration with the ongoing trash issue. I'll follow up with…"
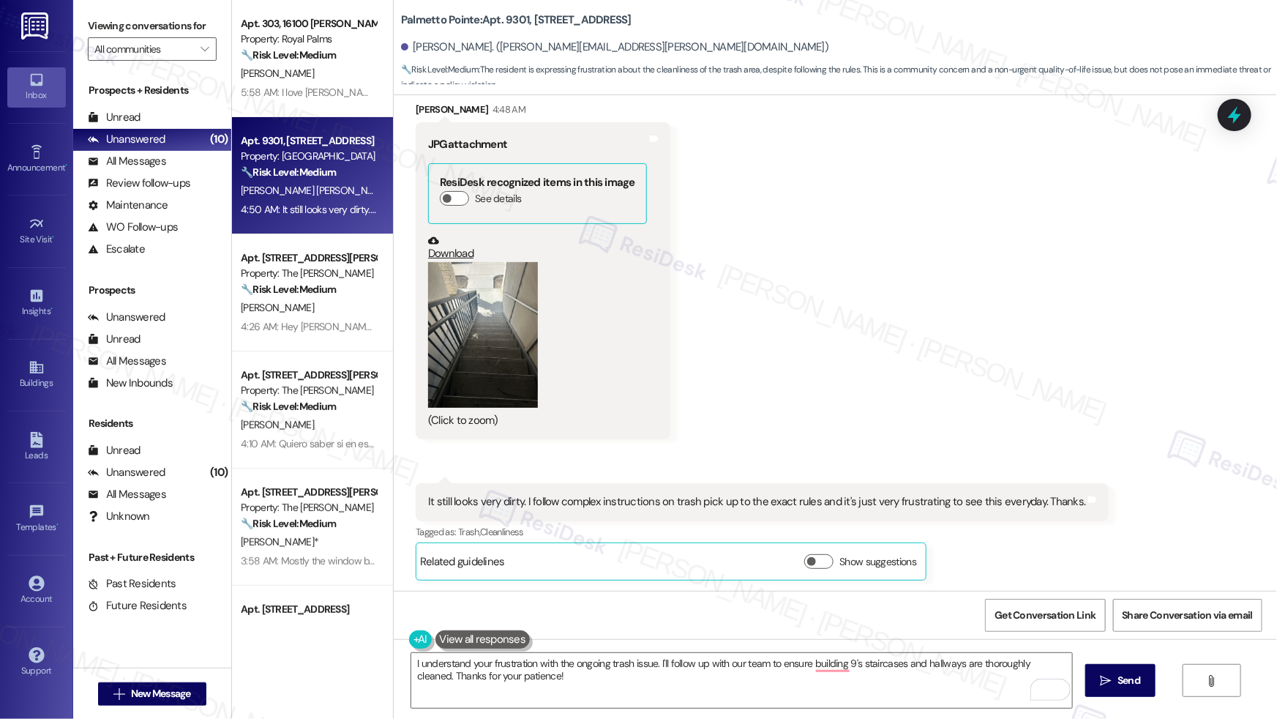
drag, startPoint x: 1131, startPoint y: 687, endPoint x: 1050, endPoint y: 640, distance: 93.1
click at [977, 506] on button " Send" at bounding box center [1120, 680] width 71 height 33
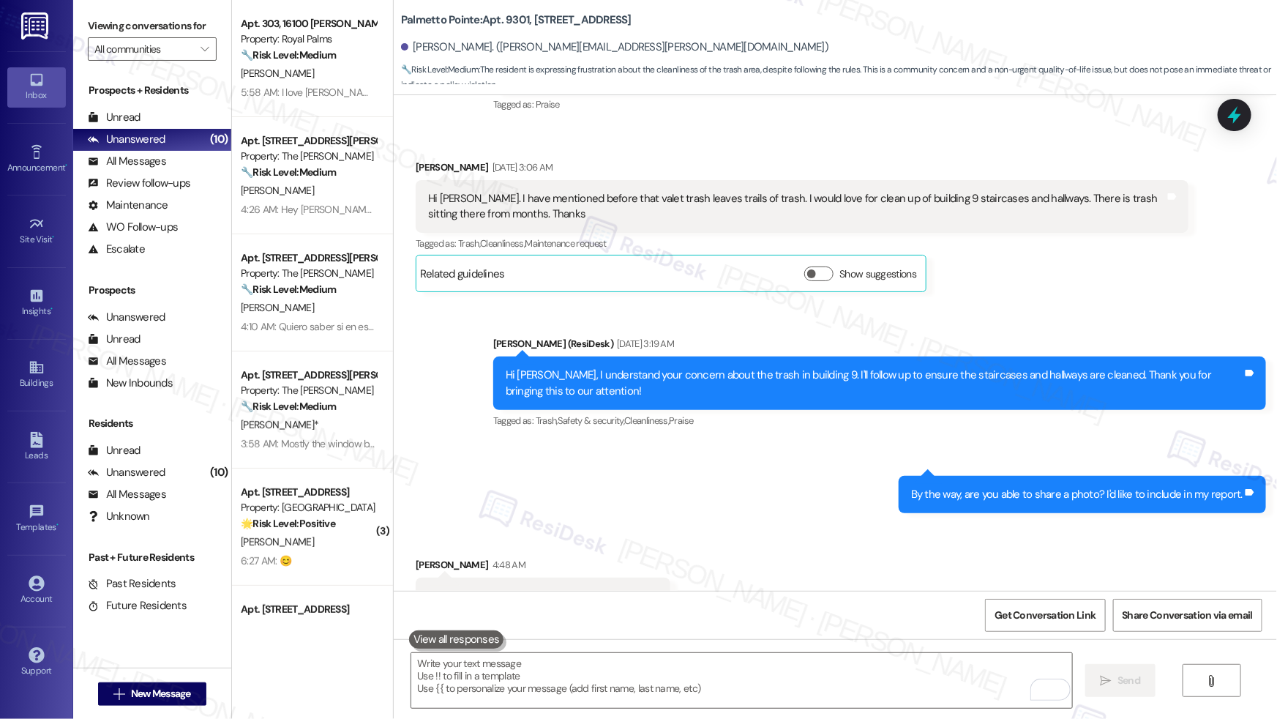
scroll to position [955, 0]
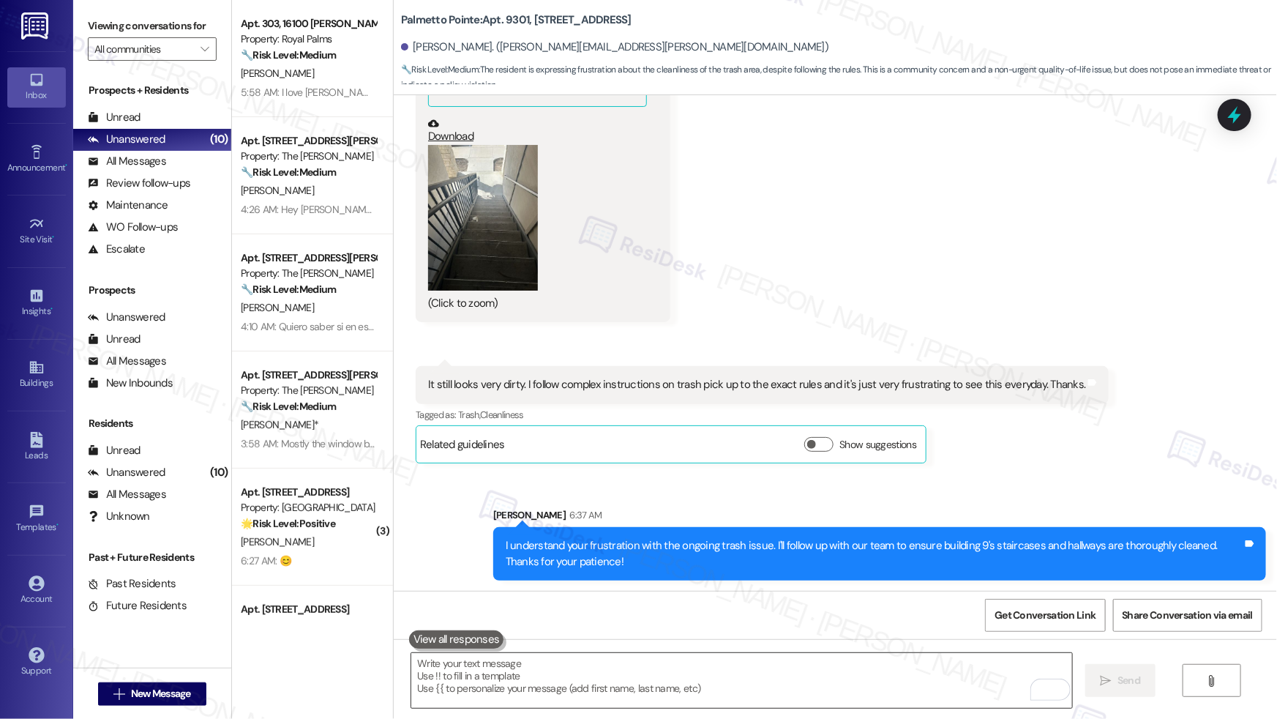
click at [683, 506] on textarea "To enrich screen reader interactions, please activate Accessibility in Grammarl…" at bounding box center [741, 680] width 661 height 55
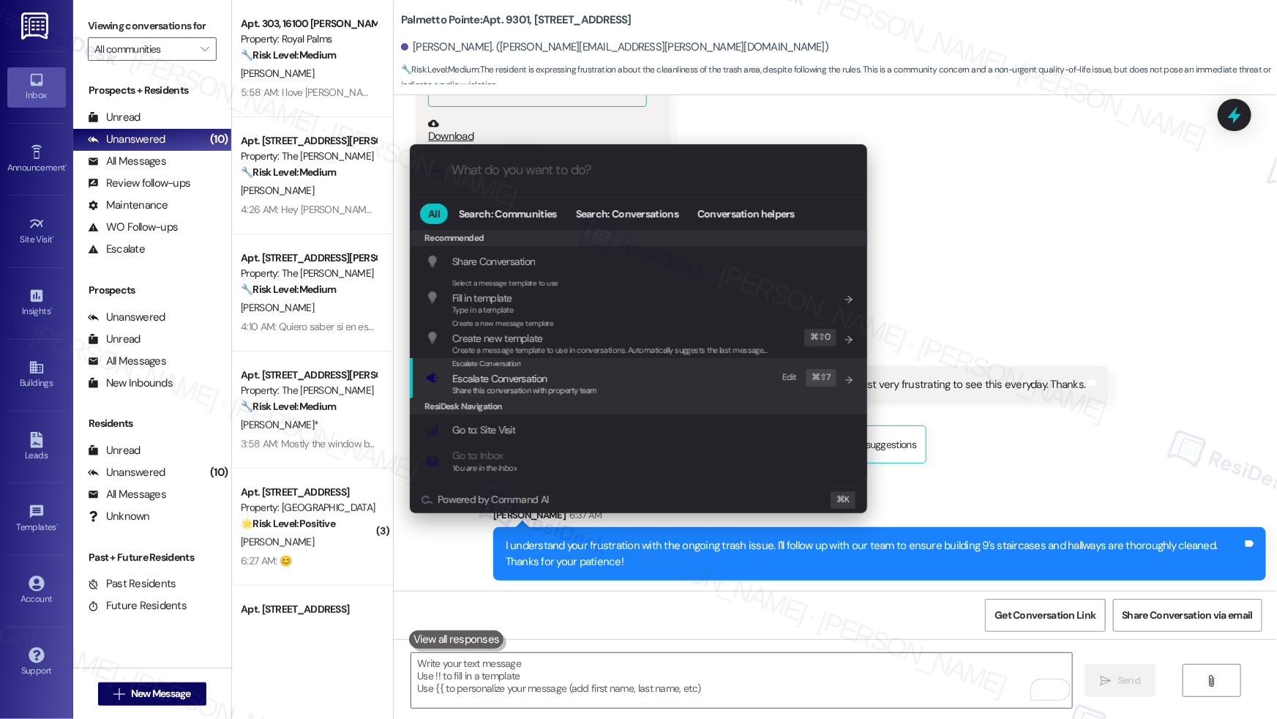
click at [571, 371] on span "Escalate Conversation" at bounding box center [524, 378] width 145 height 16
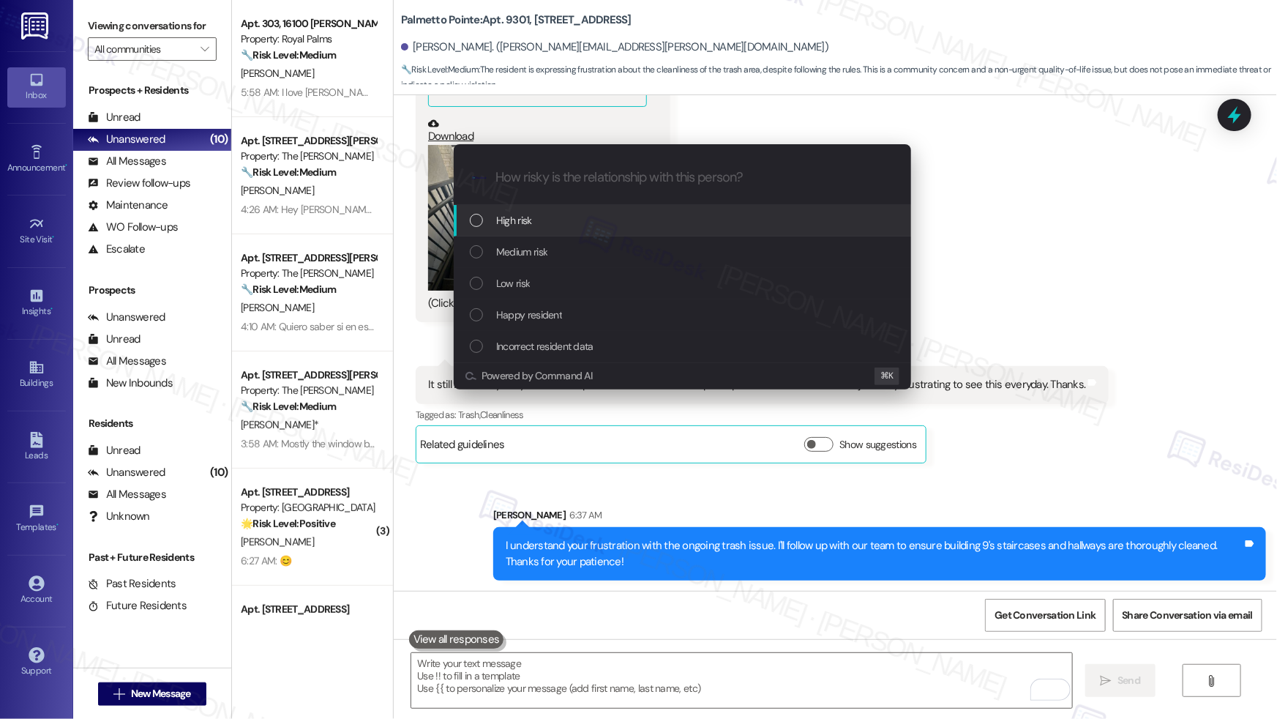
click at [546, 233] on div "High risk" at bounding box center [682, 220] width 457 height 31
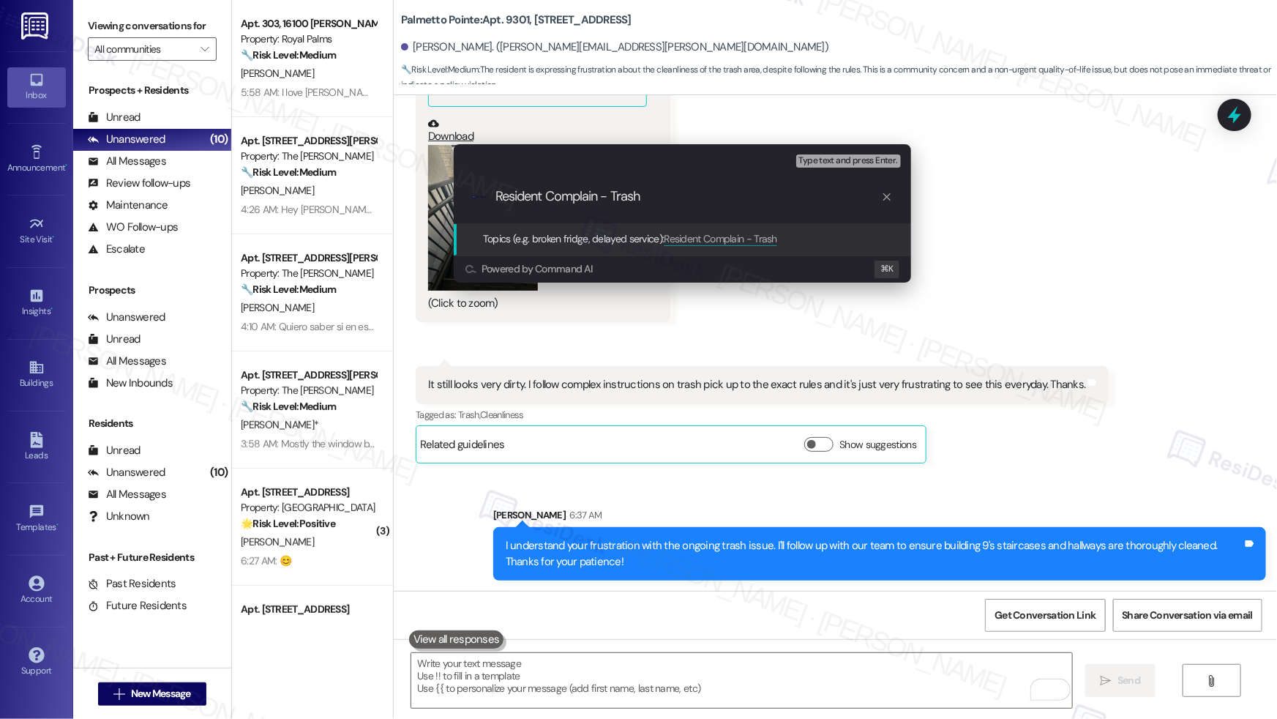
type input "Resident Complain - Trash"
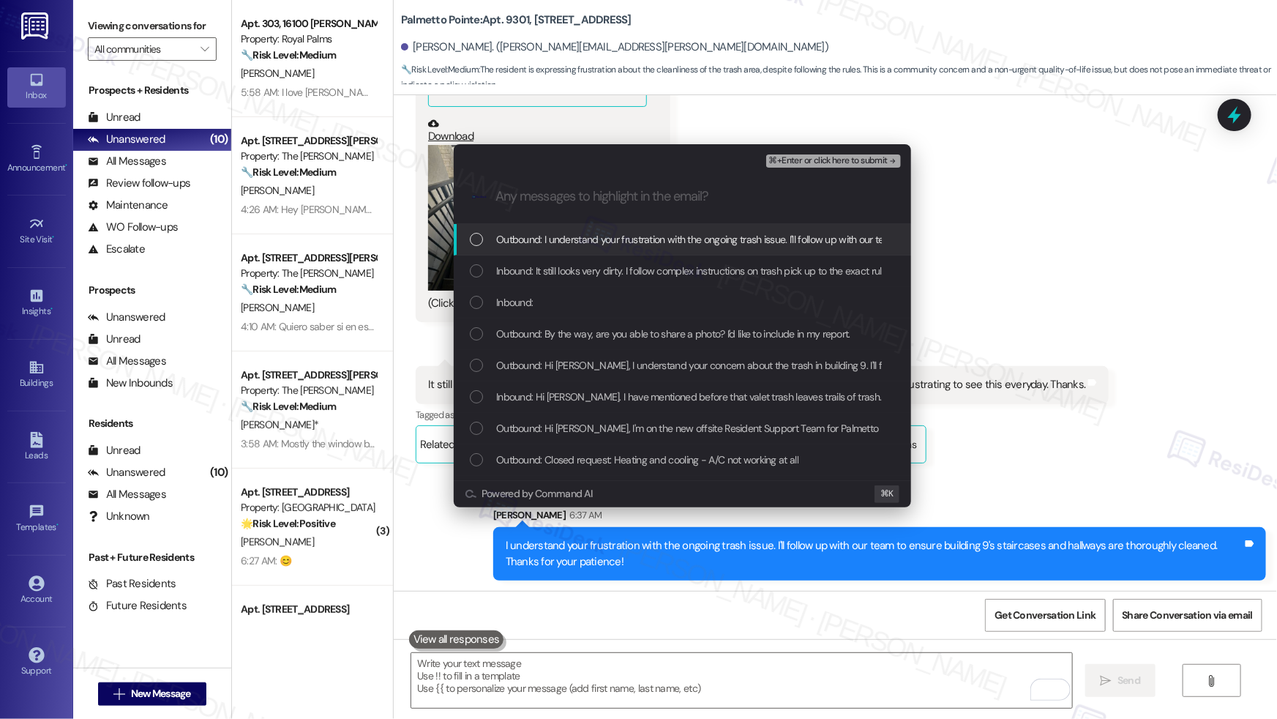
click at [547, 234] on span "Outbound: I understand your frustration with the ongoing trash issue. I'll foll…" at bounding box center [901, 239] width 811 height 16
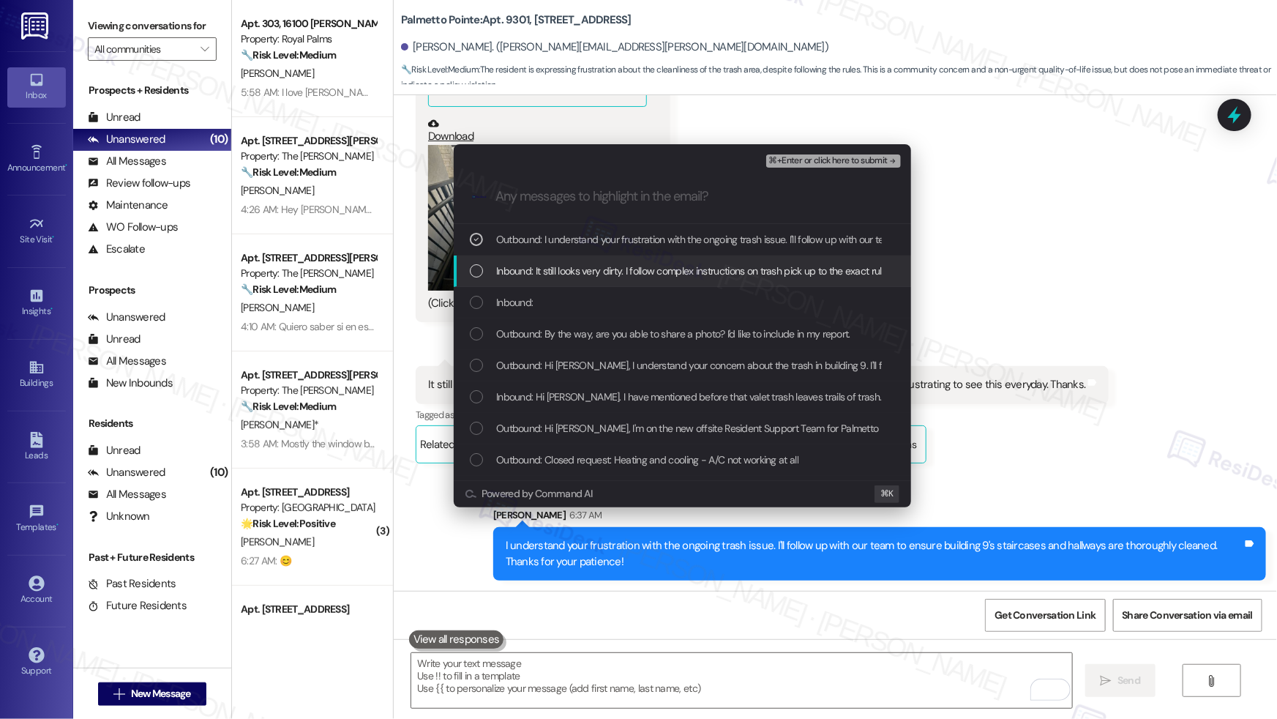
click at [551, 268] on span "Inbound: It still looks very dirty. I follow complex instructions on trash pick…" at bounding box center [813, 271] width 635 height 16
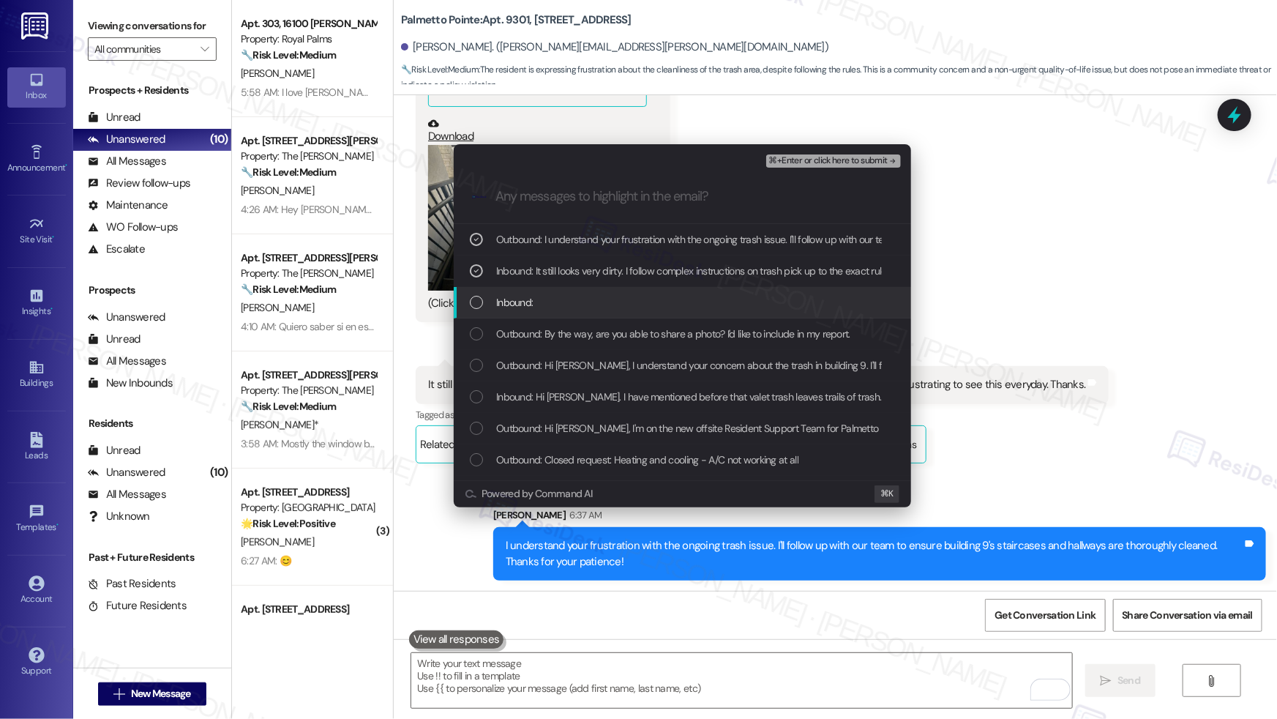
click at [531, 307] on span "Inbound:" at bounding box center [514, 302] width 37 height 16
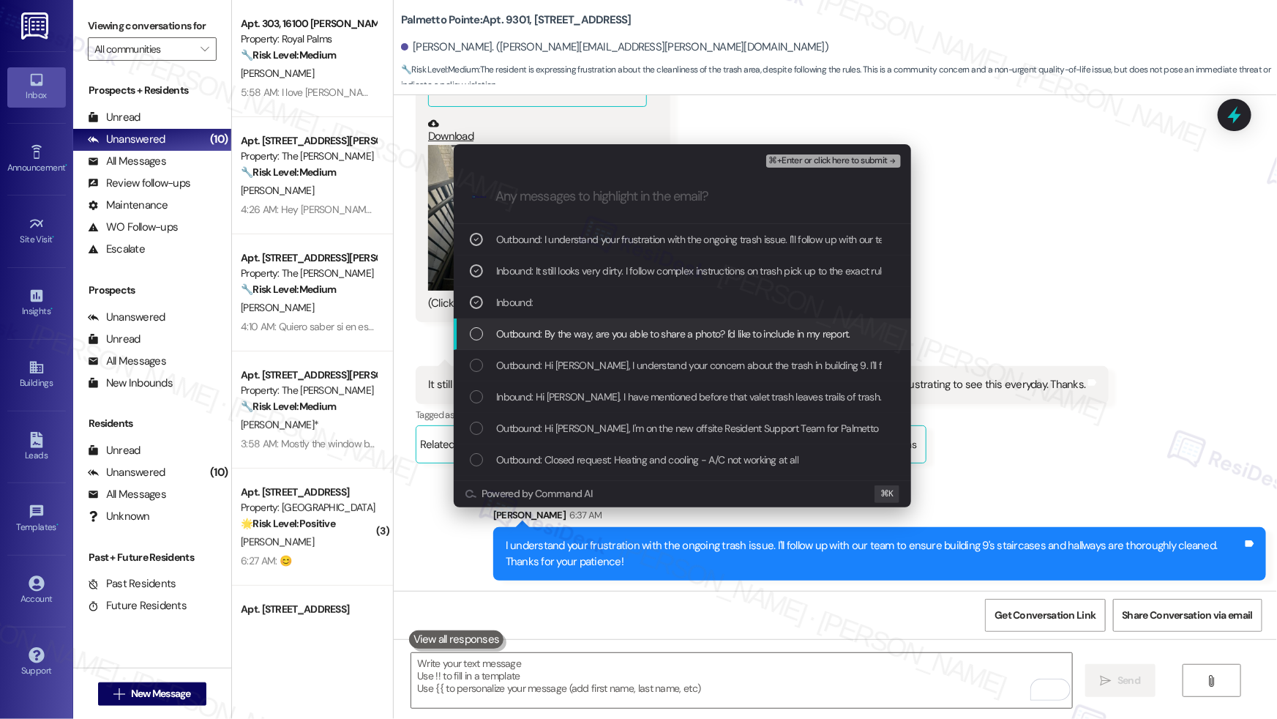
click at [531, 329] on span "Outbound: By the way, are you able to share a photo? I'd like to include in my …" at bounding box center [673, 334] width 354 height 16
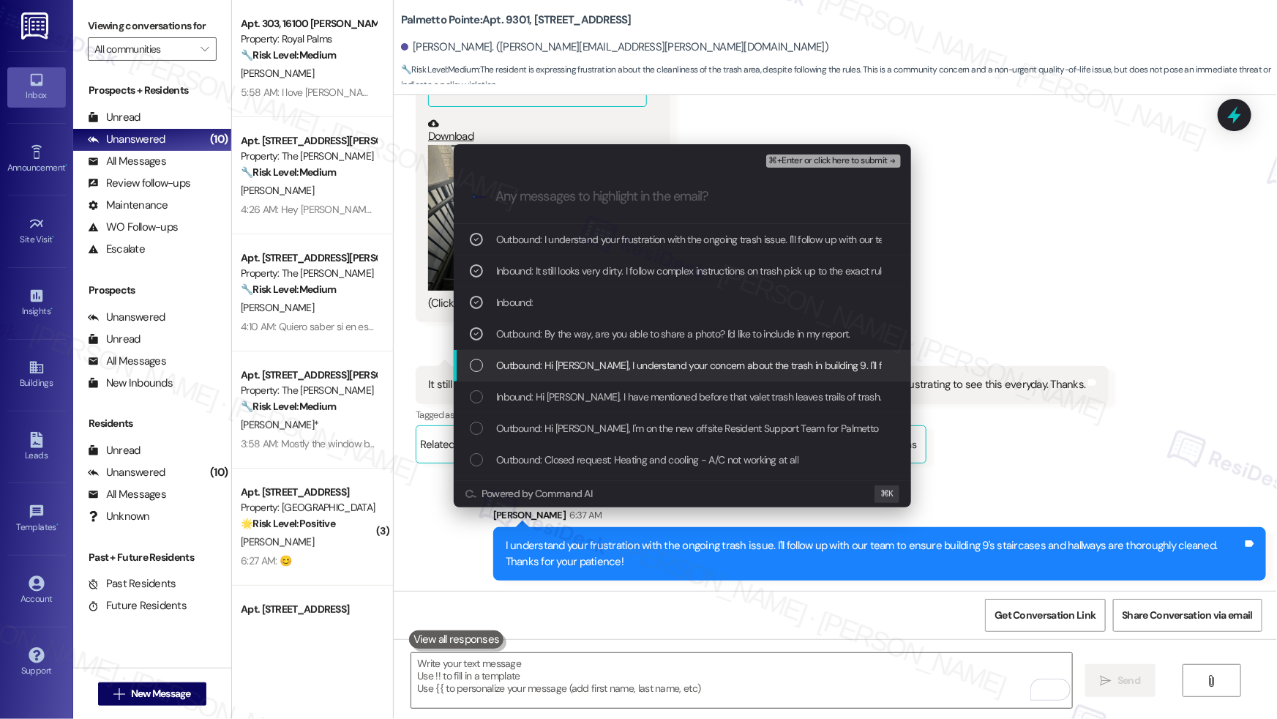
drag, startPoint x: 543, startPoint y: 366, endPoint x: 531, endPoint y: 366, distance: 11.7
click at [543, 365] on span "Outbound: Hi Marcela, I understand your concern about the trash in building 9. …" at bounding box center [907, 365] width 823 height 16
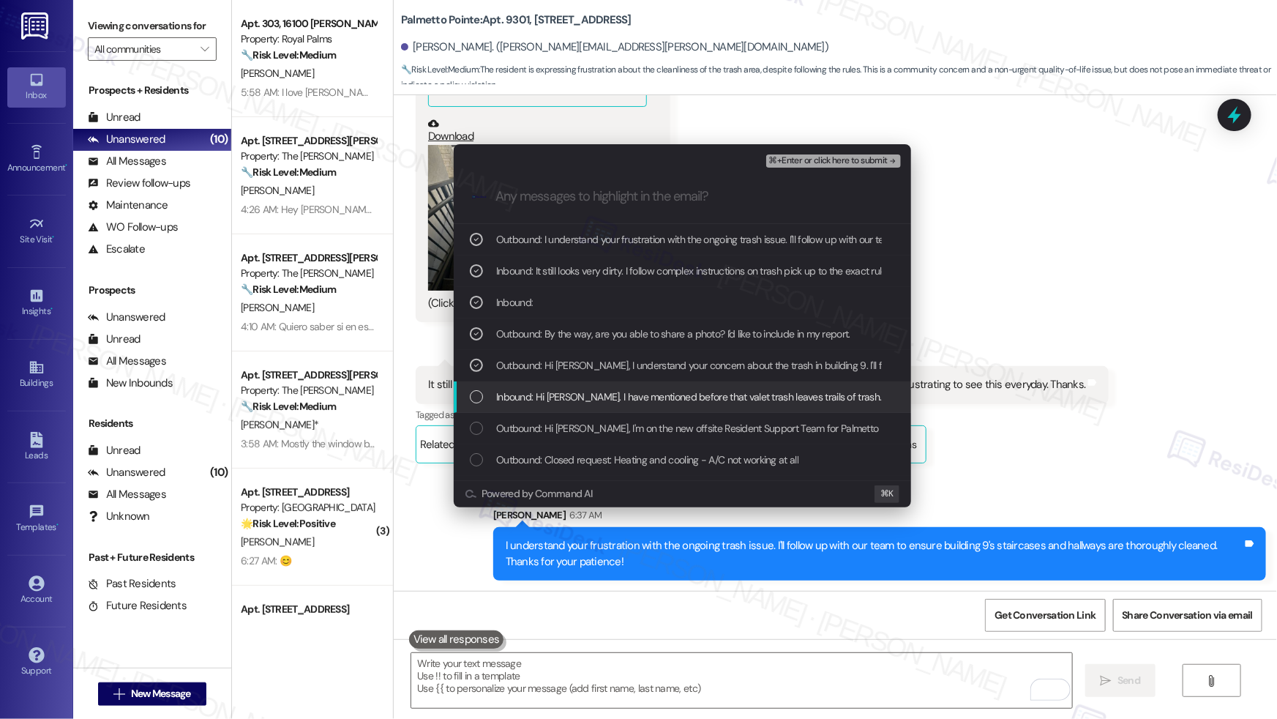
click at [583, 402] on span "Inbound: Hi Sarah. I have mentioned before that valet trash leaves trails of tr…" at bounding box center [923, 397] width 855 height 16
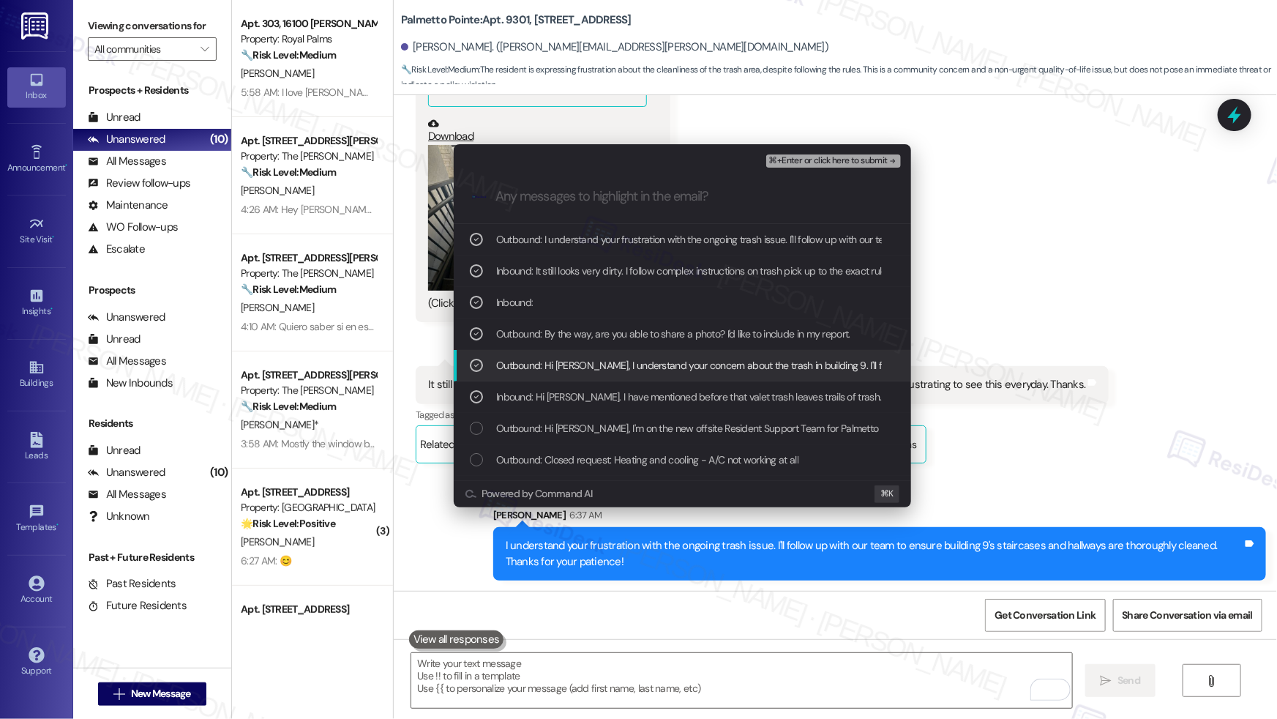
click at [798, 157] on span "⌘+Enter or click here to submit" at bounding box center [828, 161] width 119 height 10
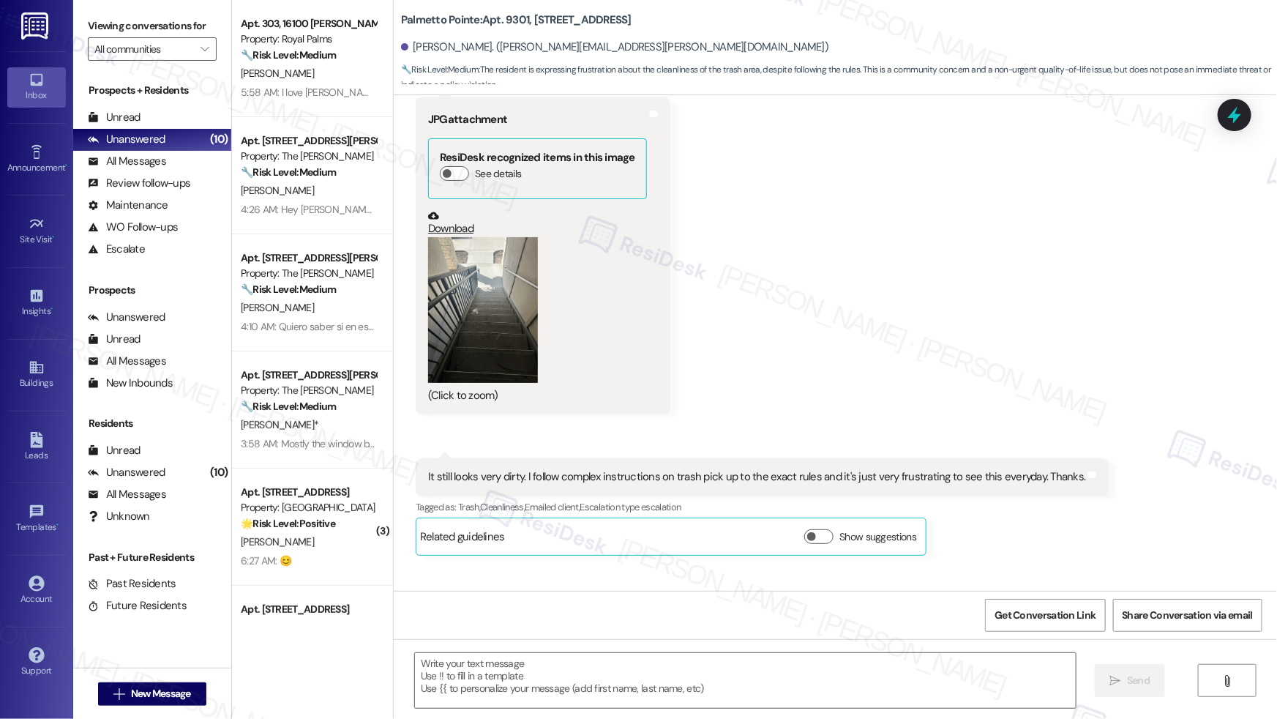
scroll to position [837, 0]
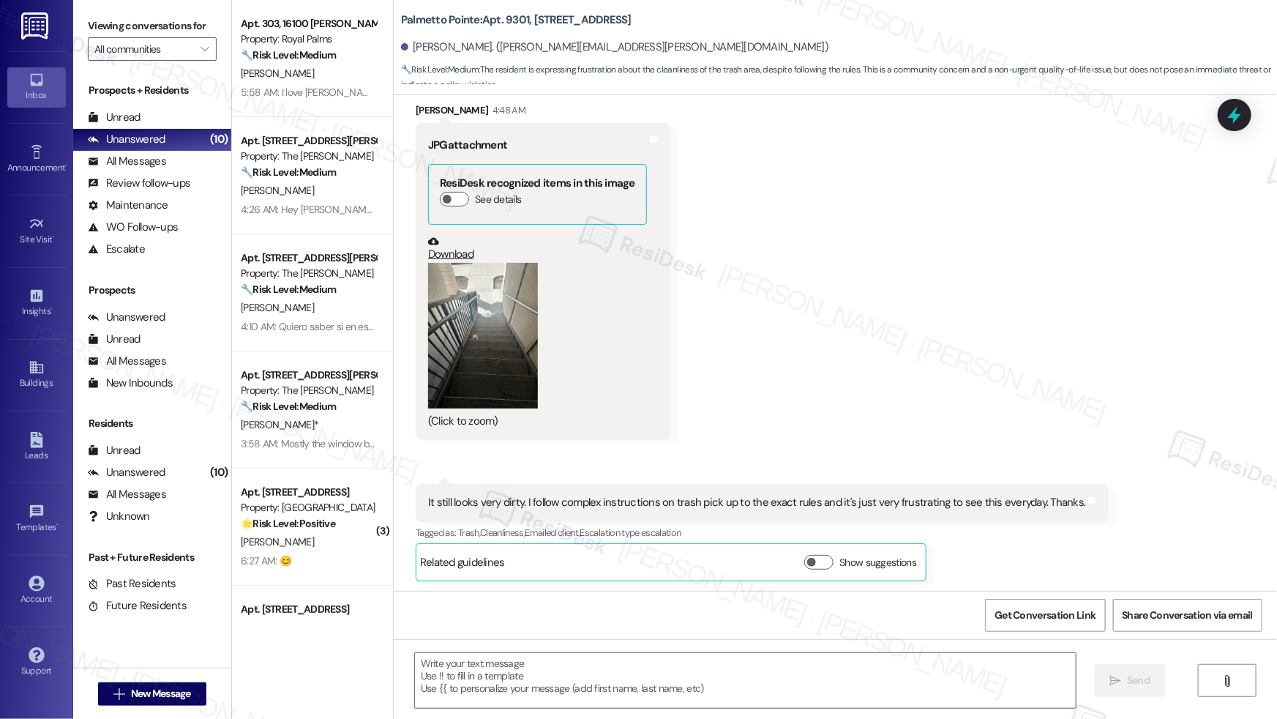
type textarea "Fetching suggested responses. Please feel free to read through the conversation…"
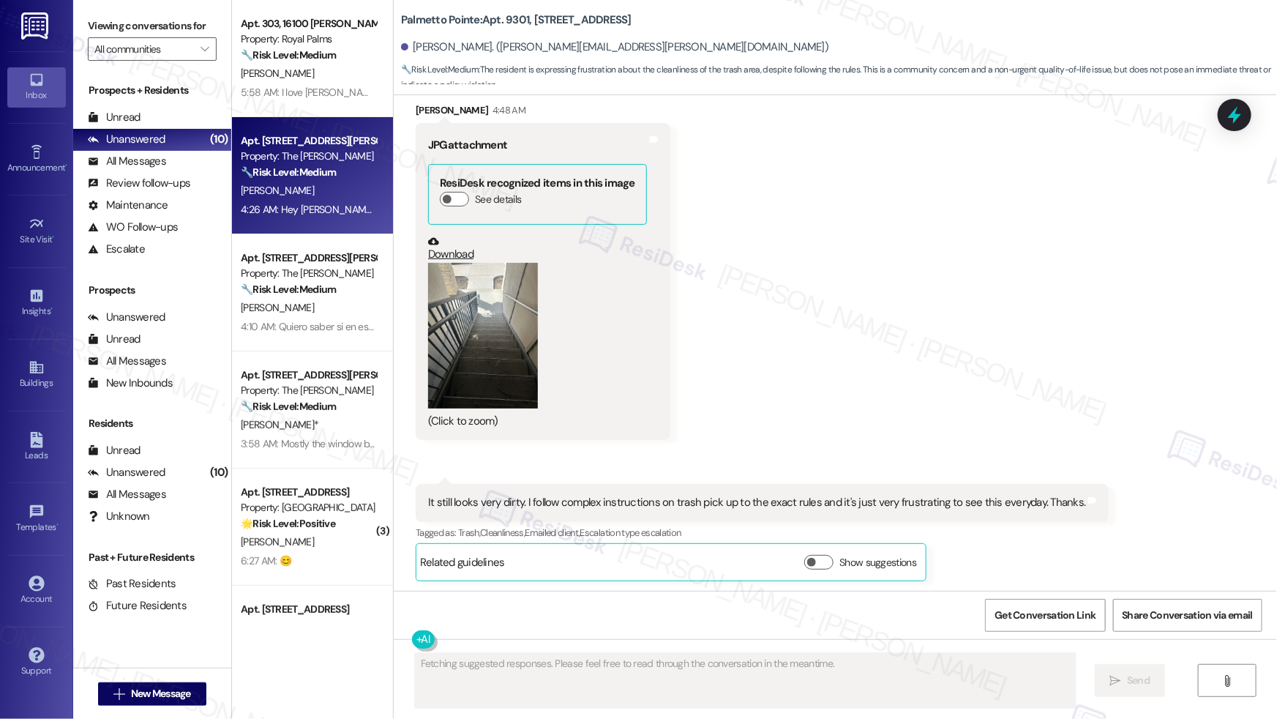
click at [334, 190] on div "A. Peterson" at bounding box center [308, 190] width 138 height 18
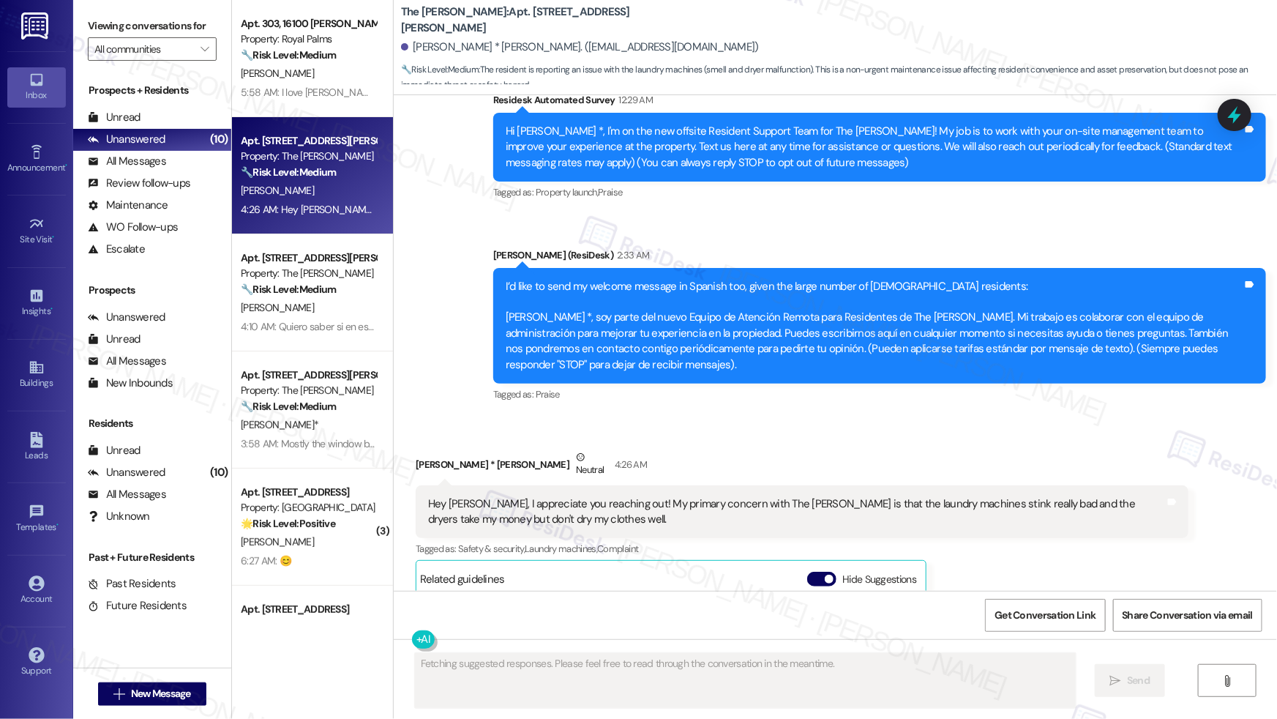
scroll to position [293, 0]
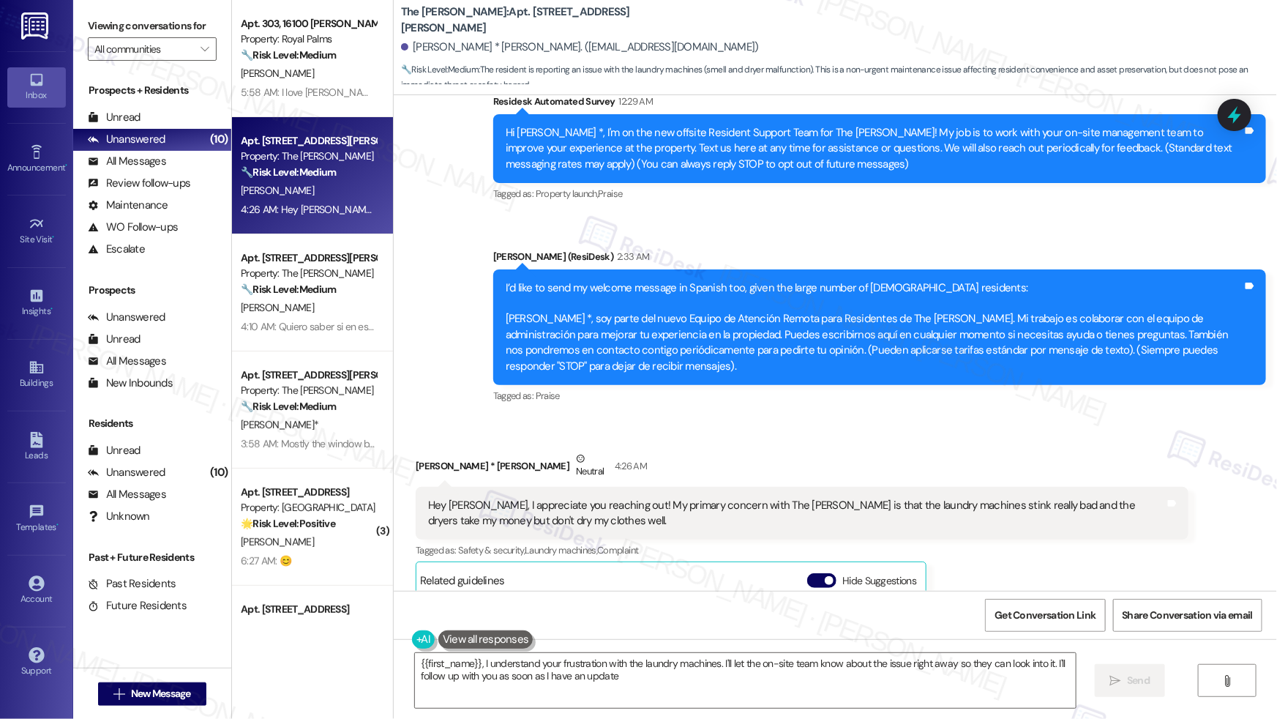
type textarea "{{first_name}}, I understand your frustration with the laundry machines. I'll l…"
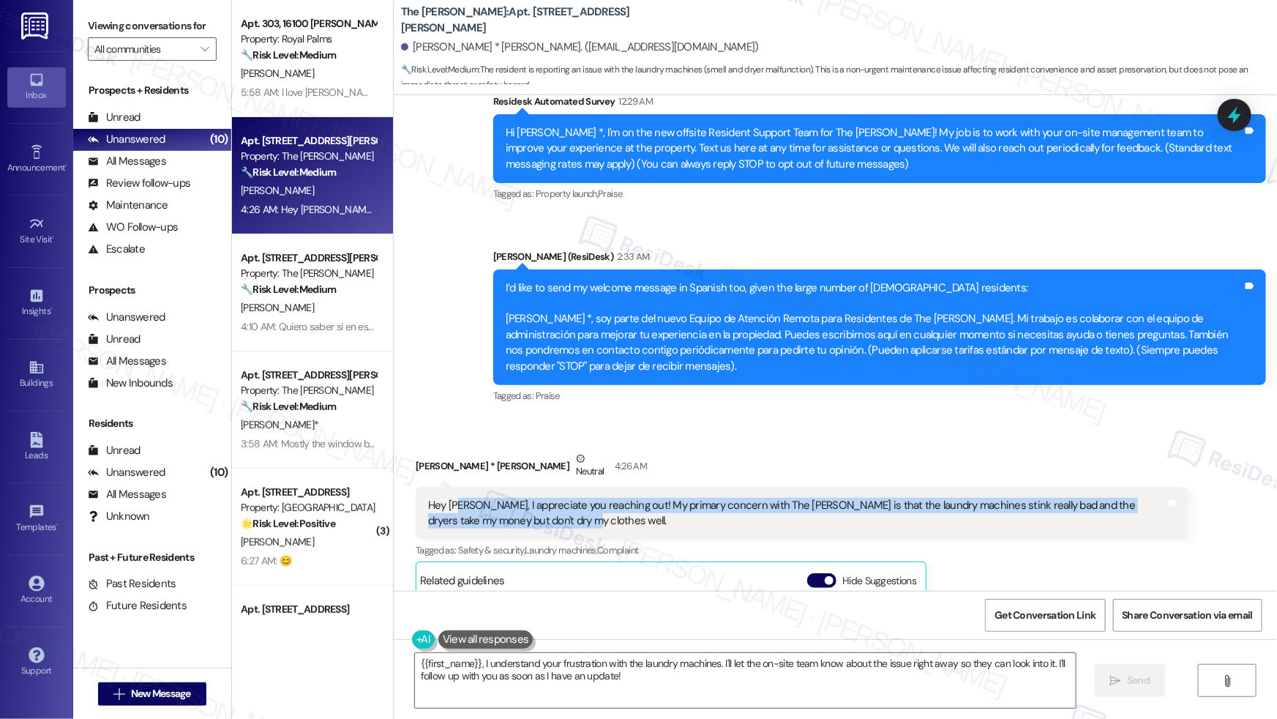
drag, startPoint x: 449, startPoint y: 506, endPoint x: 614, endPoint y: 516, distance: 165.0
click at [614, 506] on div "Hey Sarah, I appreciate you reaching out! My primary concern with The Archer is…" at bounding box center [796, 513] width 737 height 31
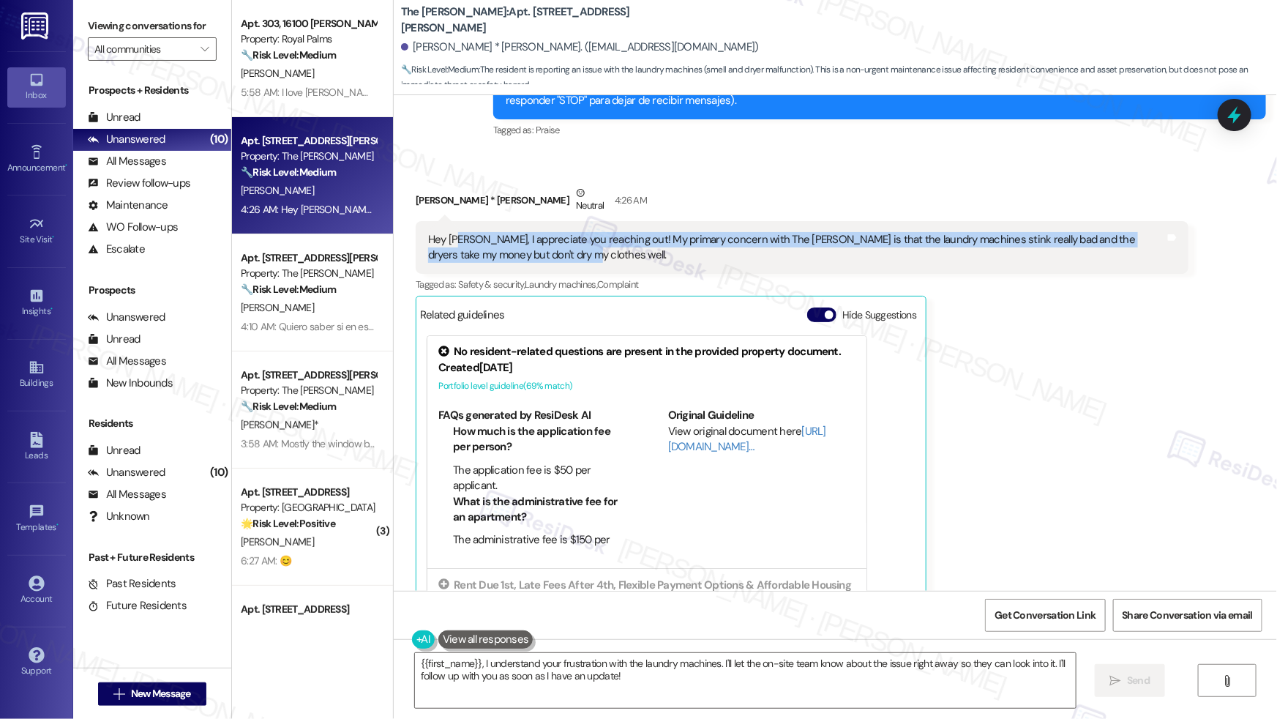
scroll to position [590, 0]
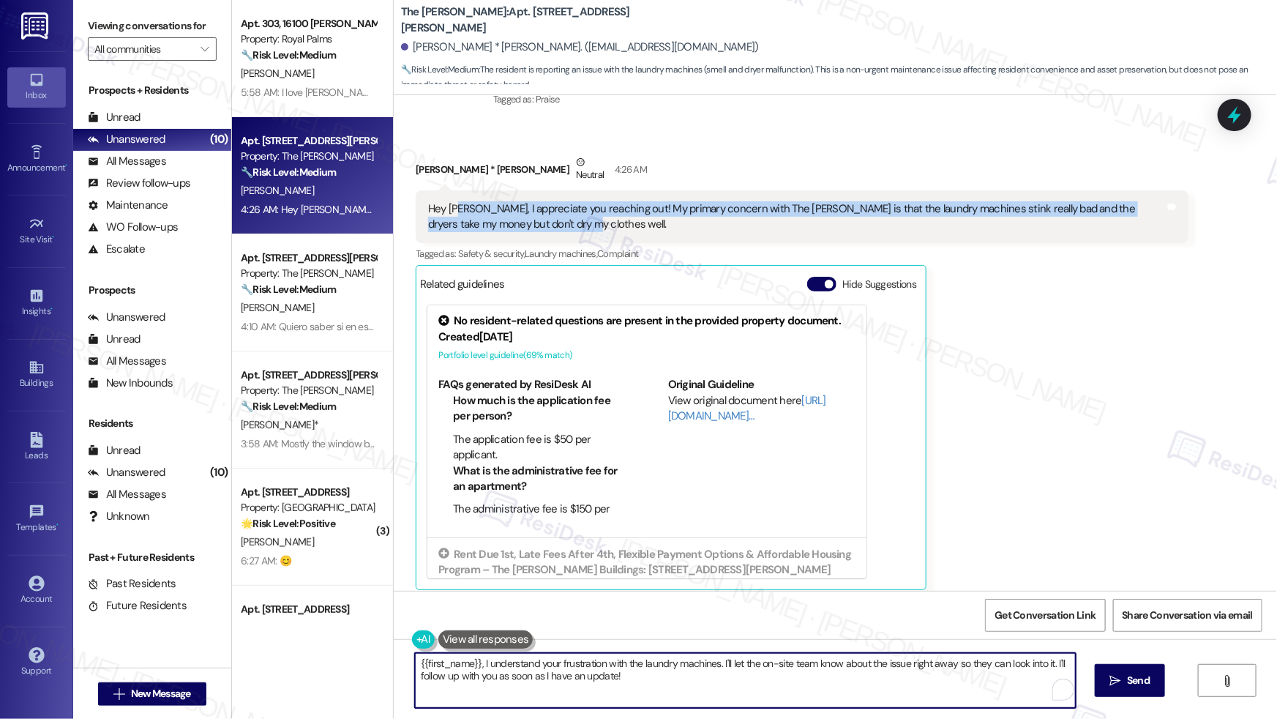
click at [624, 506] on textarea "{{first_name}}, I understand your frustration with the laundry machines. I'll l…" at bounding box center [745, 680] width 661 height 55
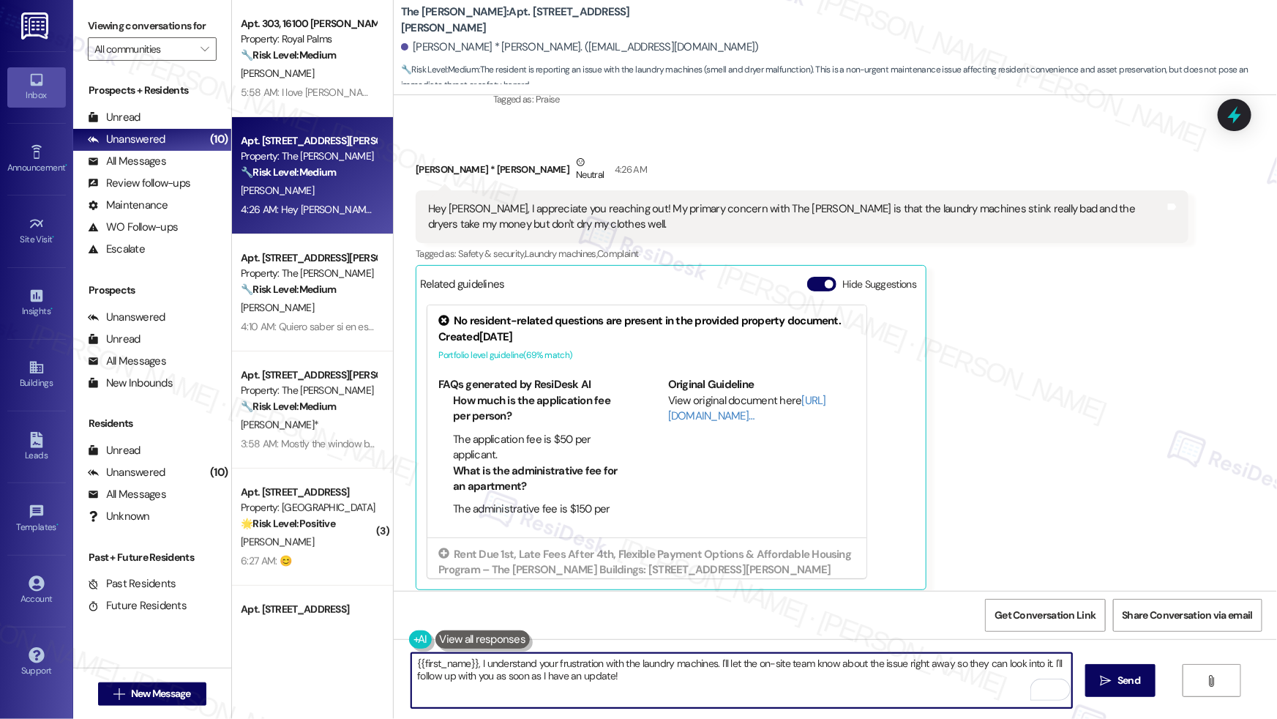
drag, startPoint x: 517, startPoint y: 656, endPoint x: 704, endPoint y: 662, distance: 187.4
click at [704, 506] on textarea "{{first_name}}, I understand your frustration with the laundry machines. I'll l…" at bounding box center [741, 680] width 661 height 55
click at [714, 506] on textarea "{{first_name}}, I understand your frustration with the laundry machines. I'll l…" at bounding box center [741, 680] width 661 height 55
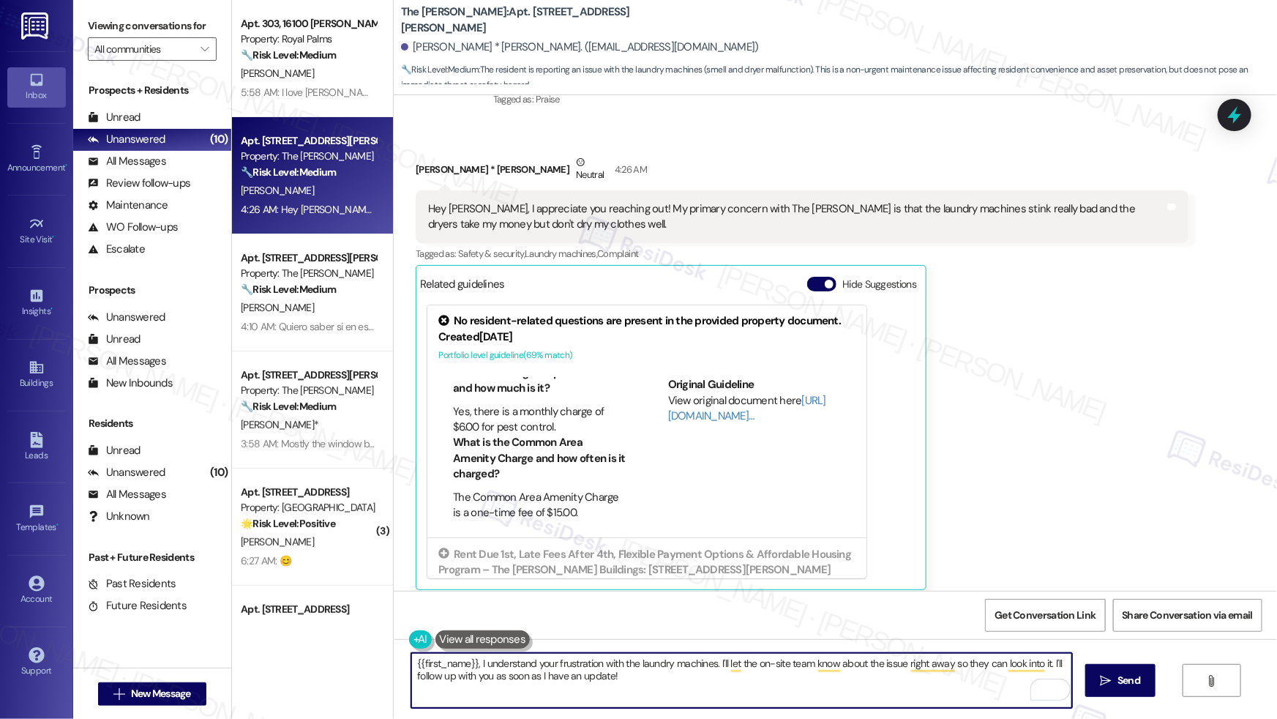
scroll to position [642, 0]
click at [457, 506] on textarea "{{first_name}}, I understand your frustration with the laundry machines. I'll l…" at bounding box center [741, 680] width 661 height 55
click at [652, 506] on textarea "{{first_name}}, I understand your frustration with the laundry machines. I'll l…" at bounding box center [741, 680] width 661 height 55
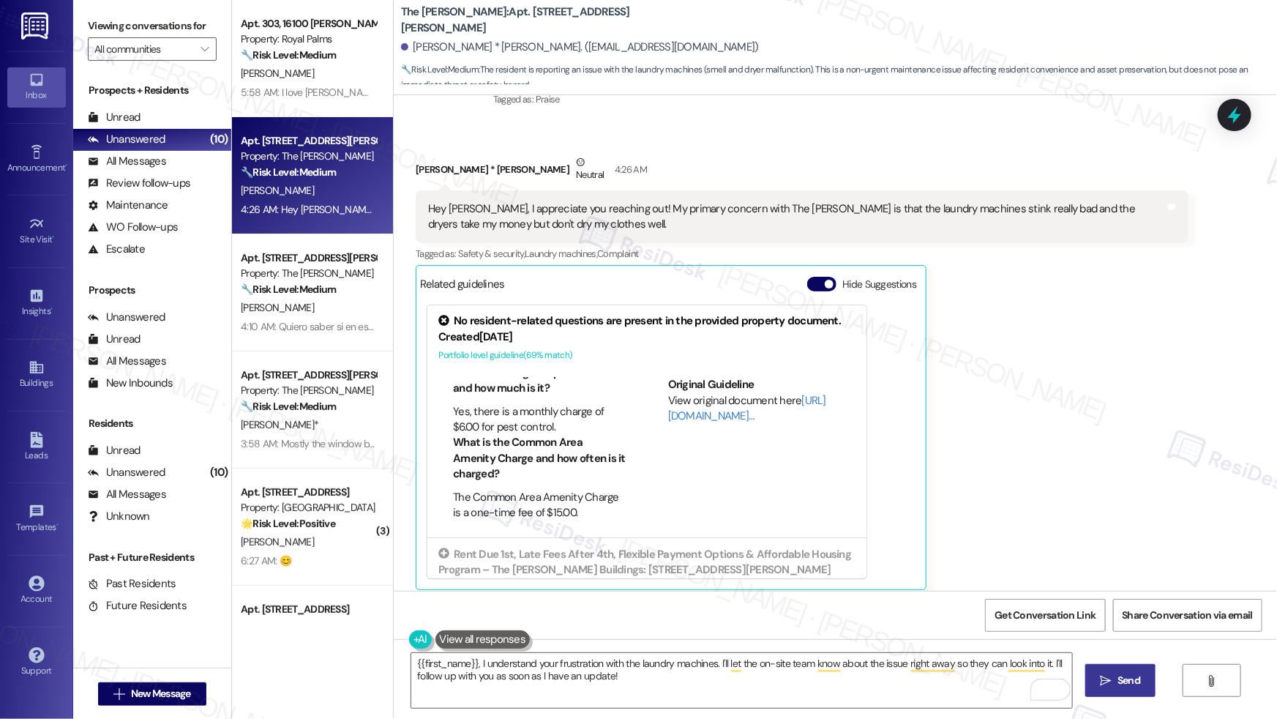
click at [977, 506] on icon "" at bounding box center [1106, 681] width 11 height 12
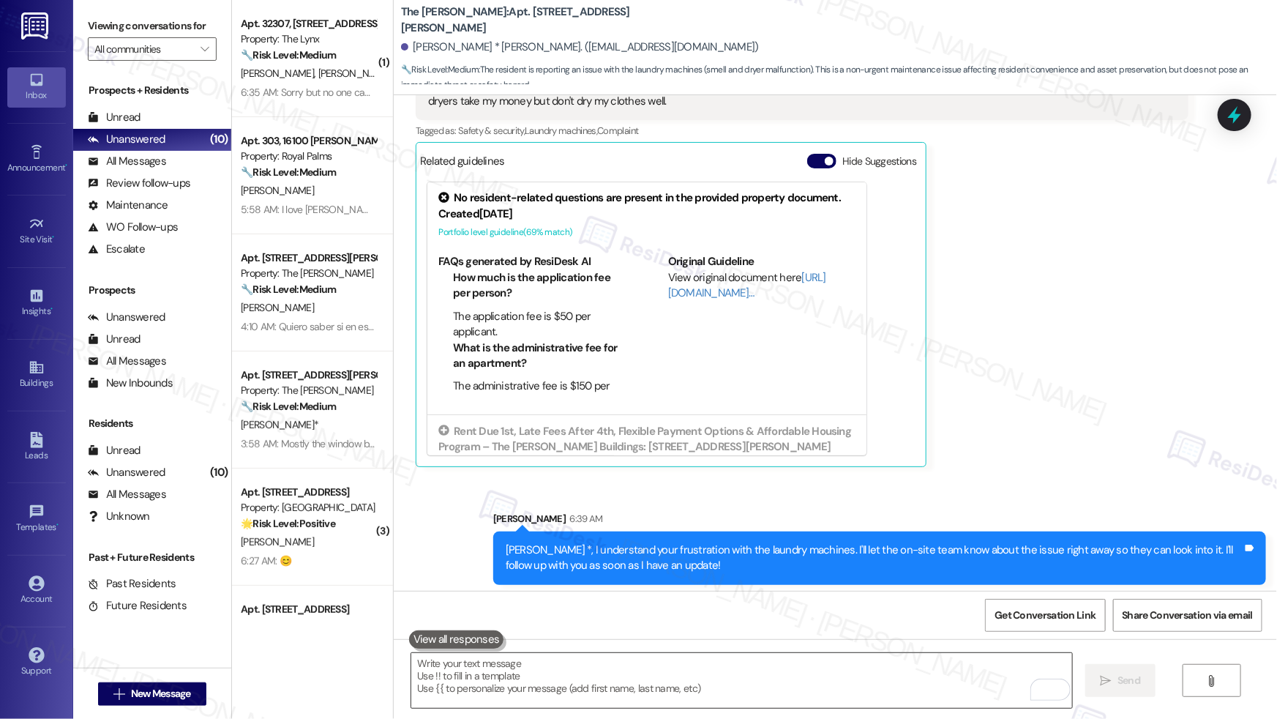
scroll to position [717, 0]
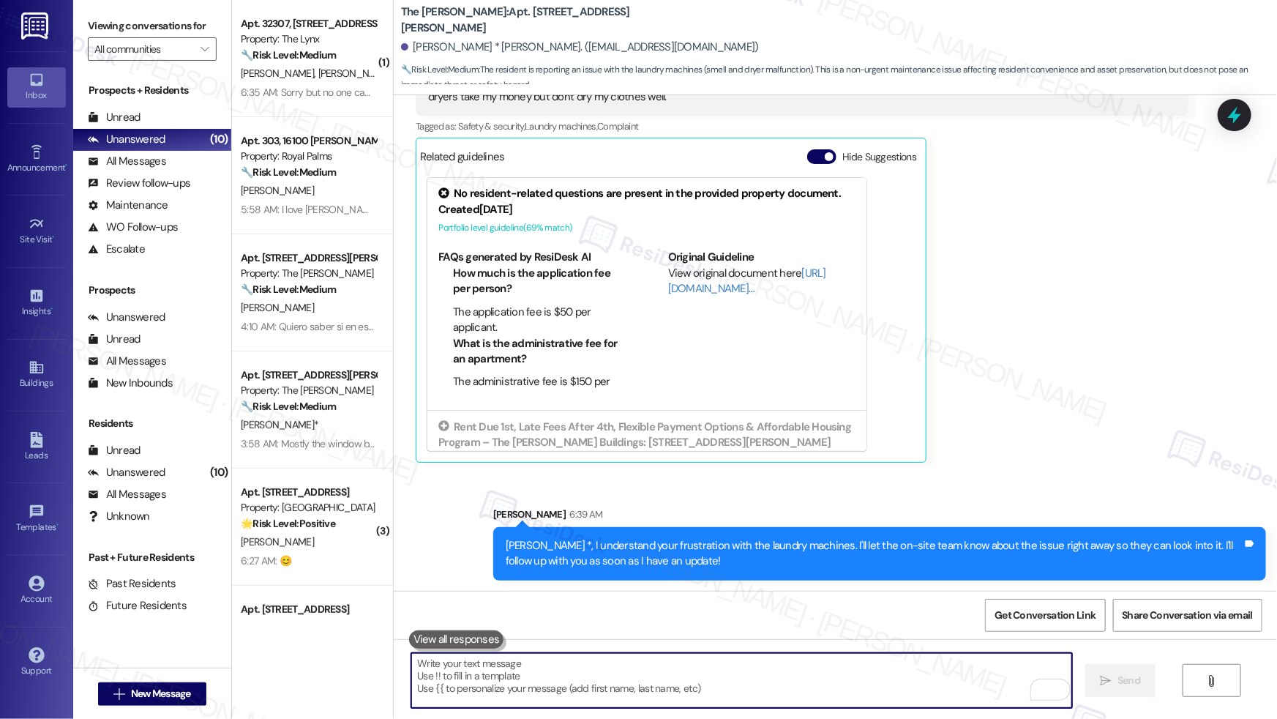
click at [643, 506] on textarea "To enrich screen reader interactions, please activate Accessibility in Grammarl…" at bounding box center [741, 680] width 661 height 55
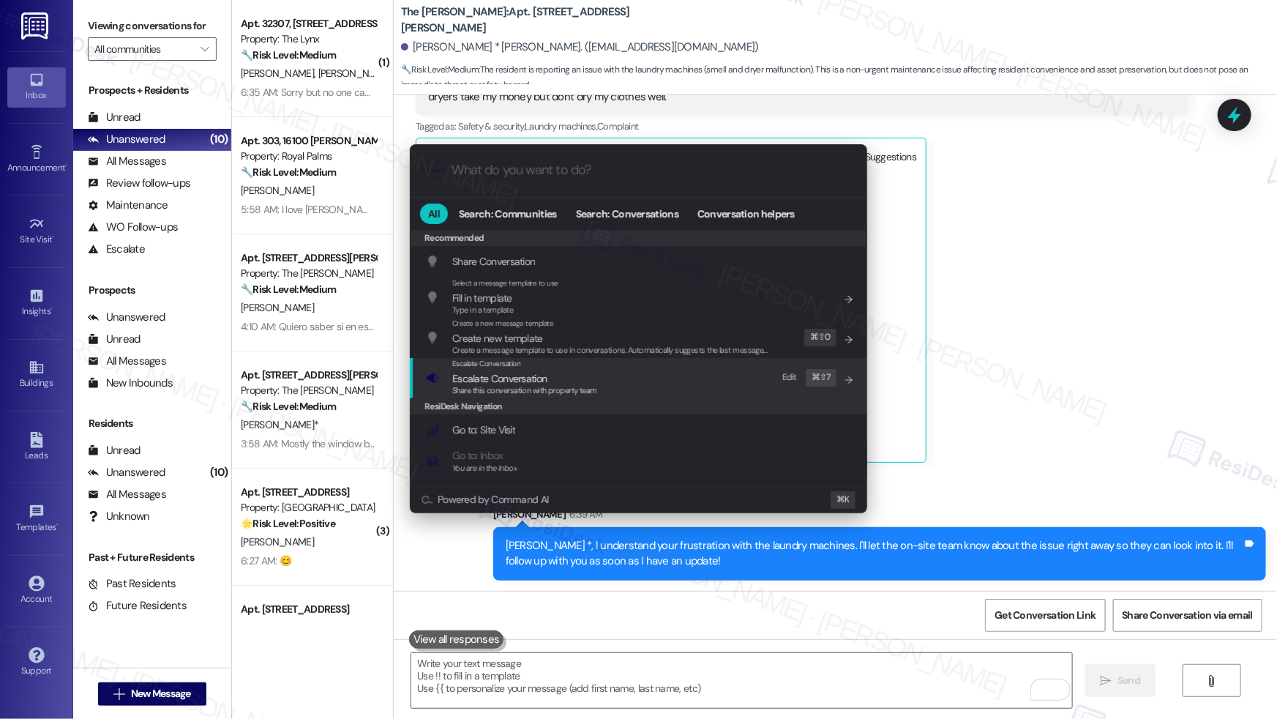
click at [575, 395] on div "Share this conversation with property team" at bounding box center [524, 390] width 145 height 13
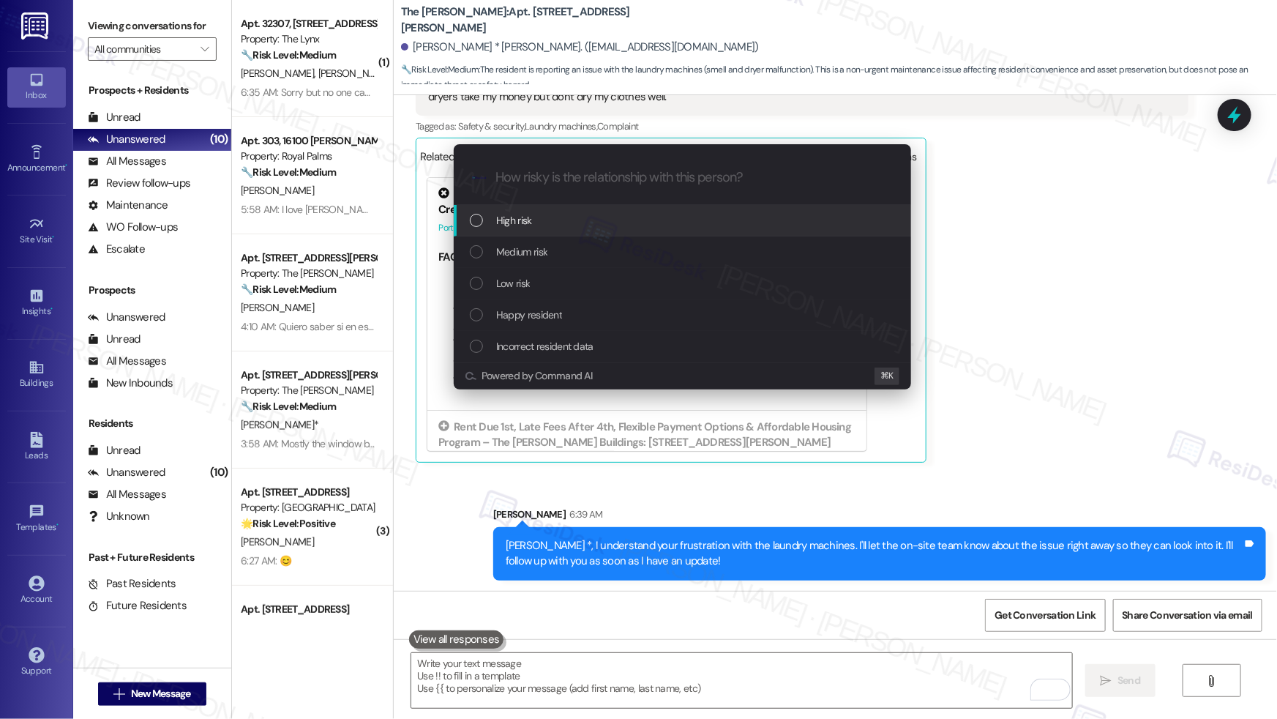
click at [561, 221] on div "High risk" at bounding box center [684, 220] width 428 height 16
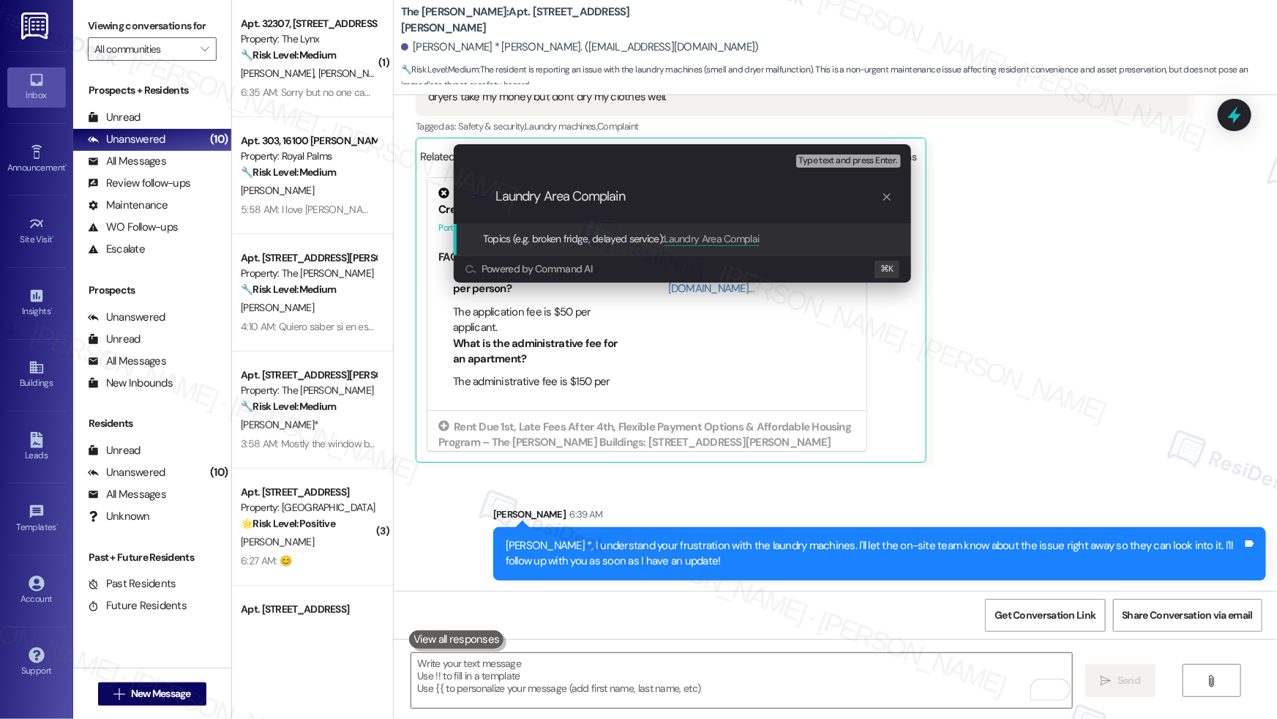
type input "Laundry Area Complaint"
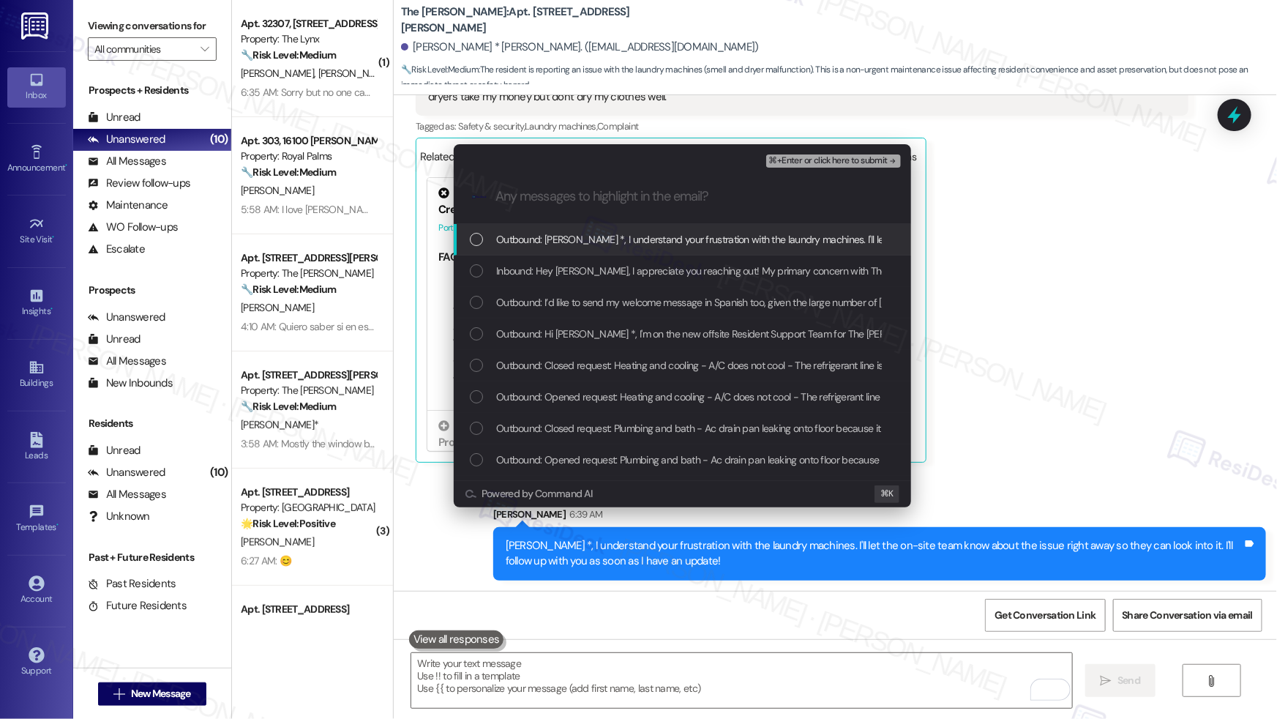
click at [593, 233] on span "Outbound: Aaron *, I understand your frustration with the laundry machines. I'l…" at bounding box center [953, 239] width 915 height 16
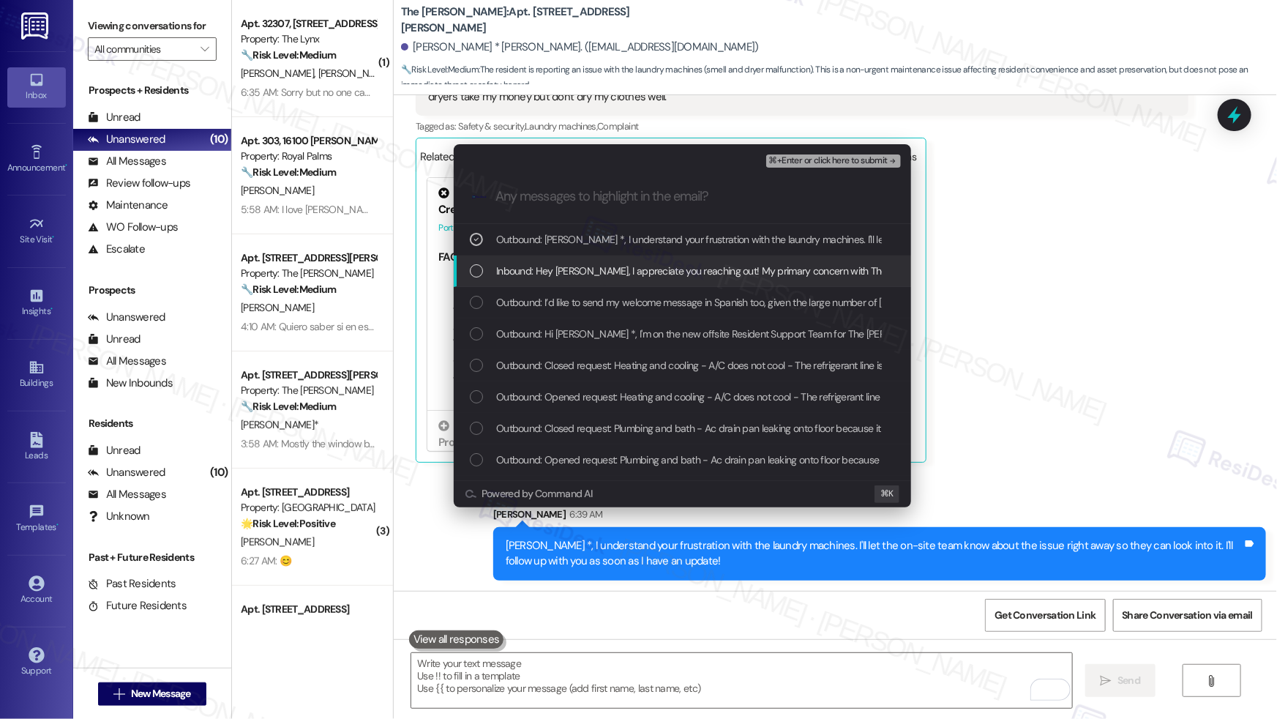
click at [555, 269] on span "Inbound: Hey Sarah, I appreciate you reaching out! My primary concern with The …" at bounding box center [953, 271] width 915 height 16
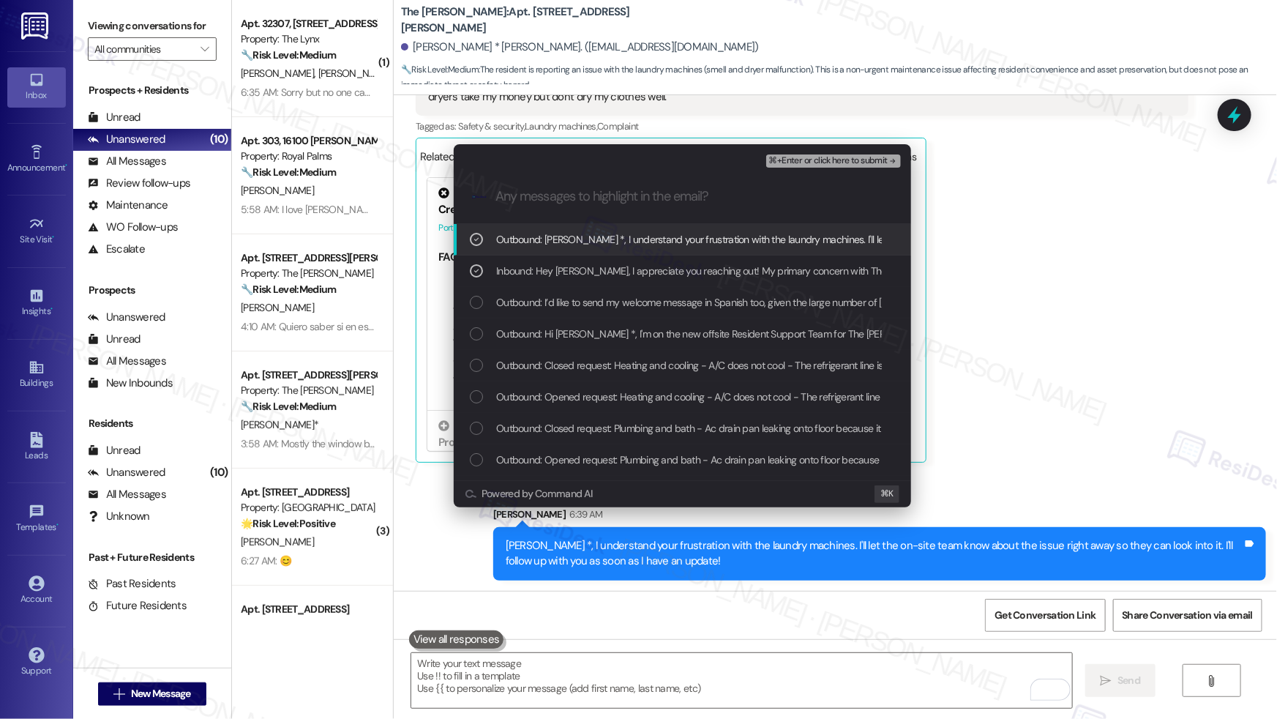
click at [830, 162] on span "⌘+Enter or click here to submit" at bounding box center [828, 161] width 119 height 10
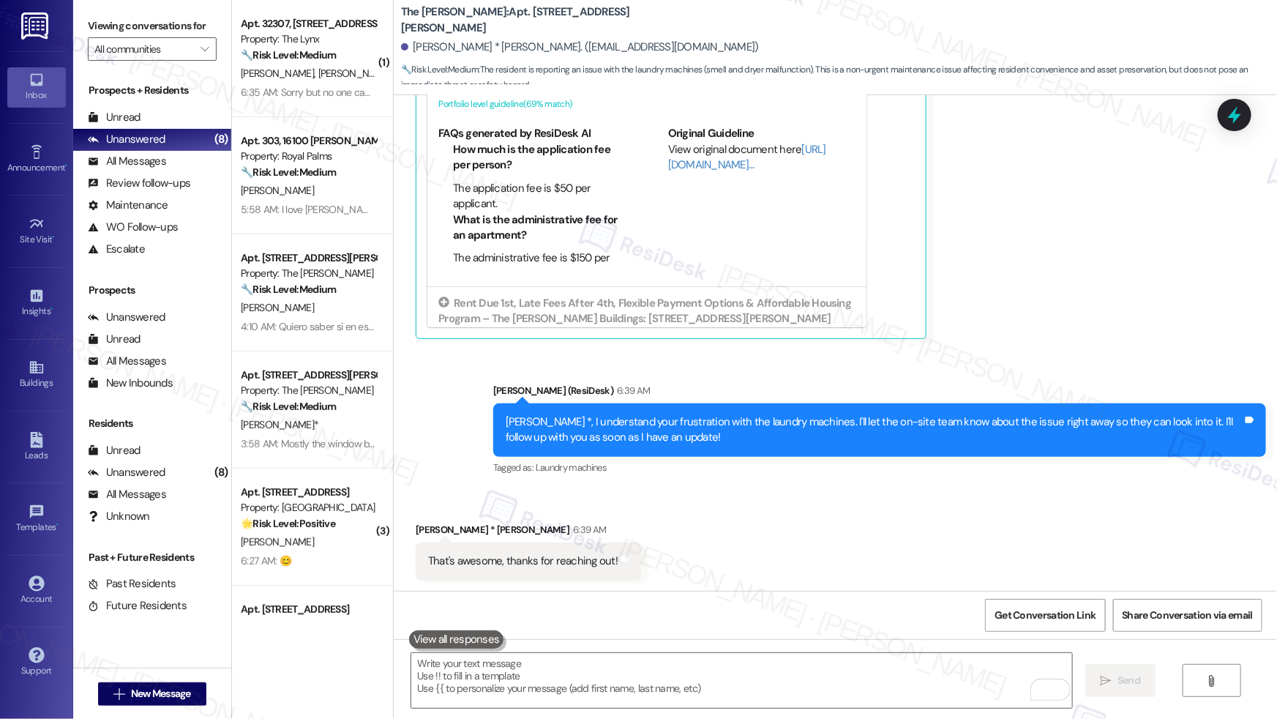
scroll to position [842, 0]
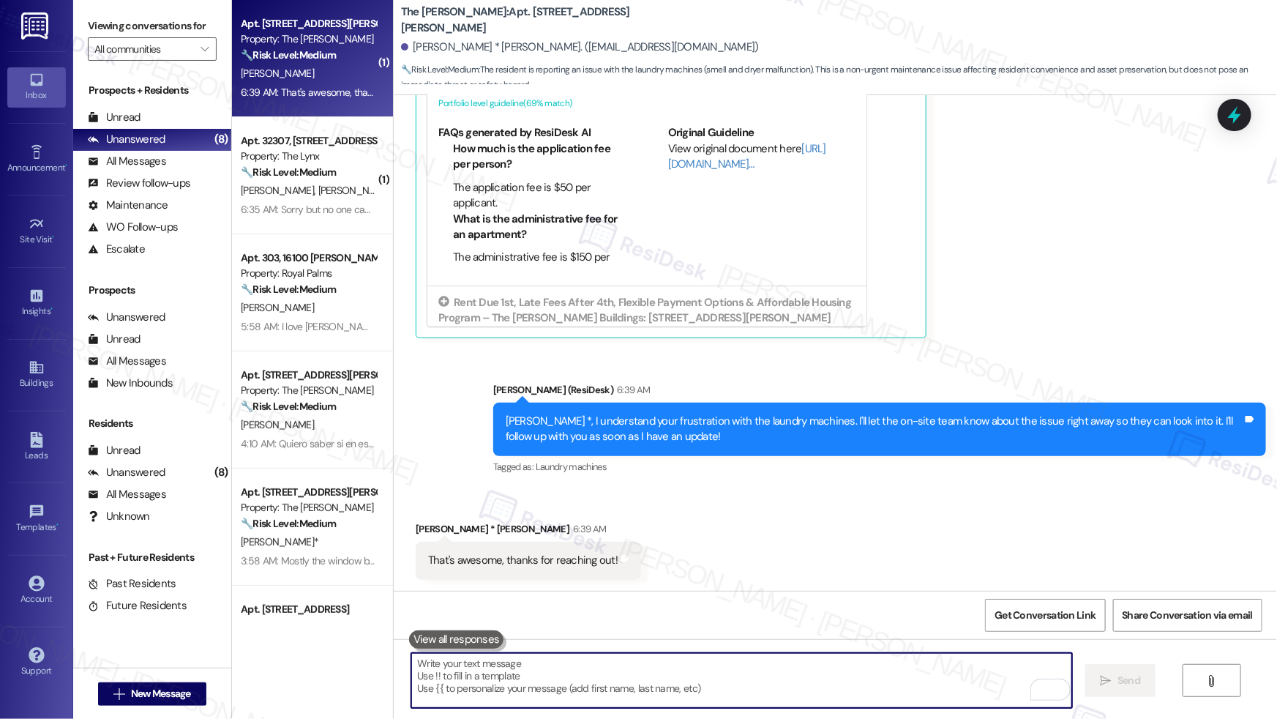
click at [540, 506] on textarea "To enrich screen reader interactions, please activate Accessibility in Grammarl…" at bounding box center [741, 680] width 661 height 55
type textarea "You're welcome! Happy to help!"
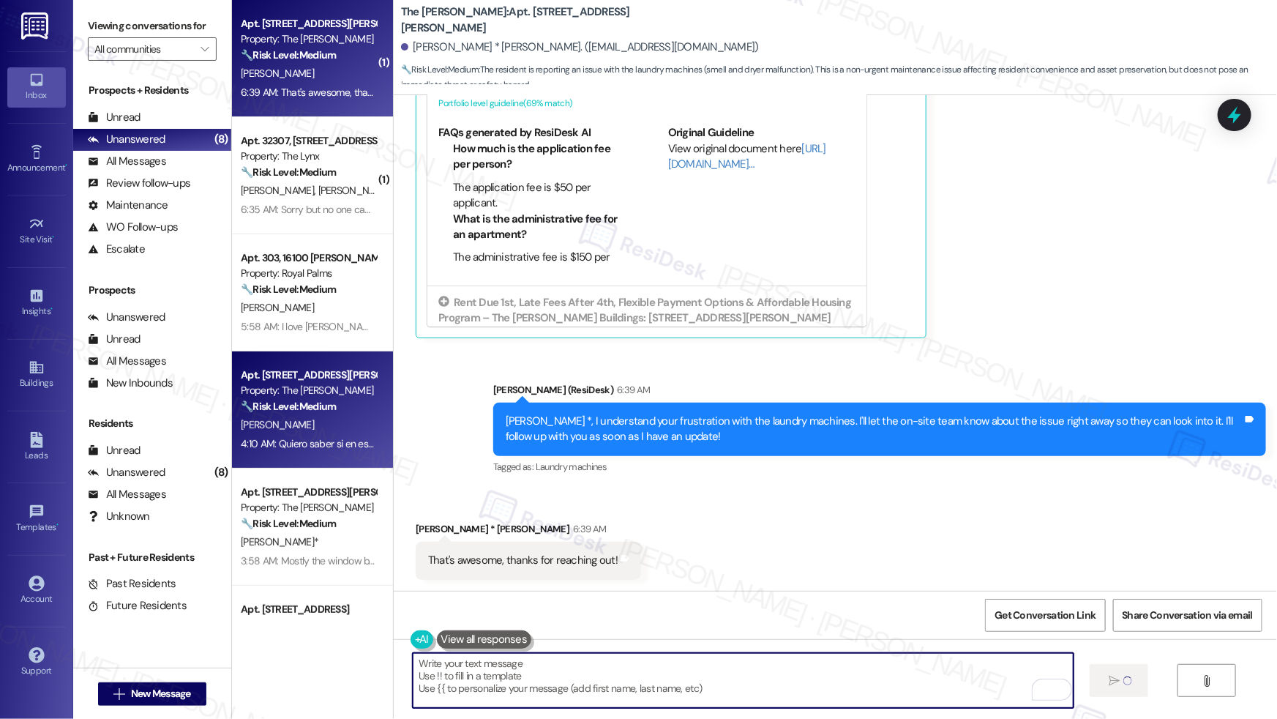
scroll to position [841, 0]
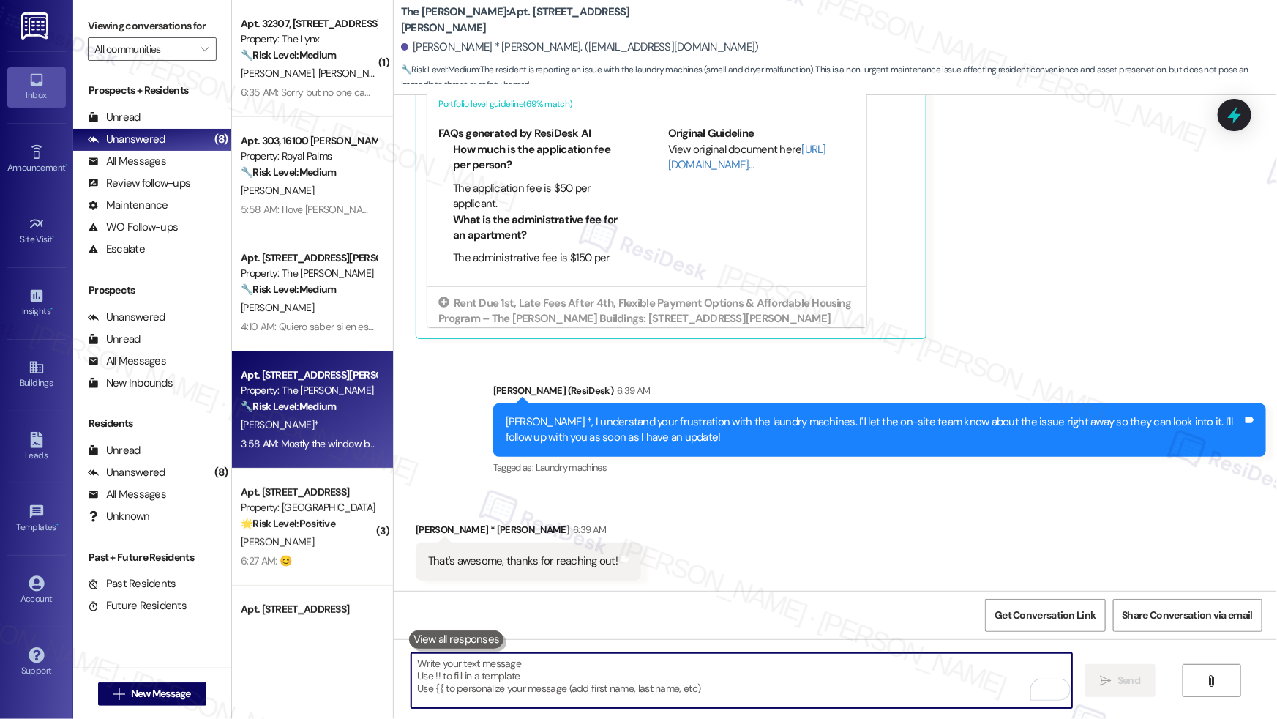
click at [340, 422] on div "P. Mcintyre*" at bounding box center [308, 425] width 138 height 18
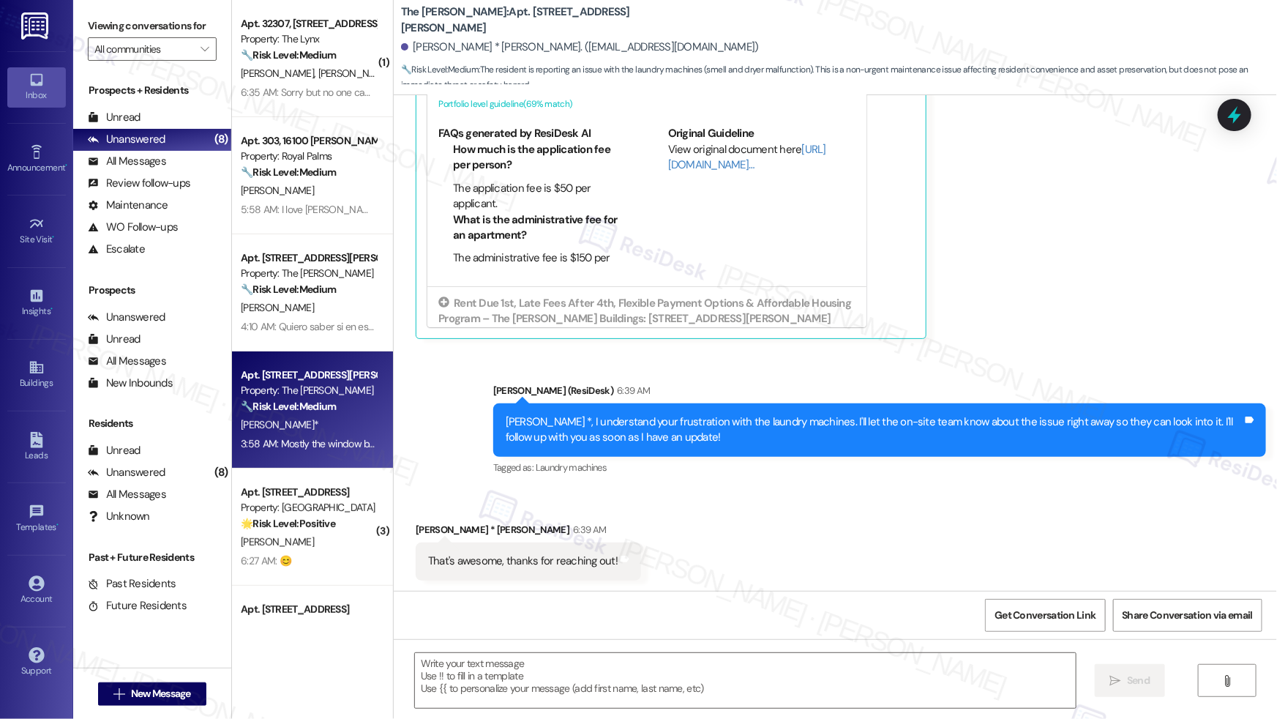
type textarea "Fetching suggested responses. Please feel free to read through the conversation…"
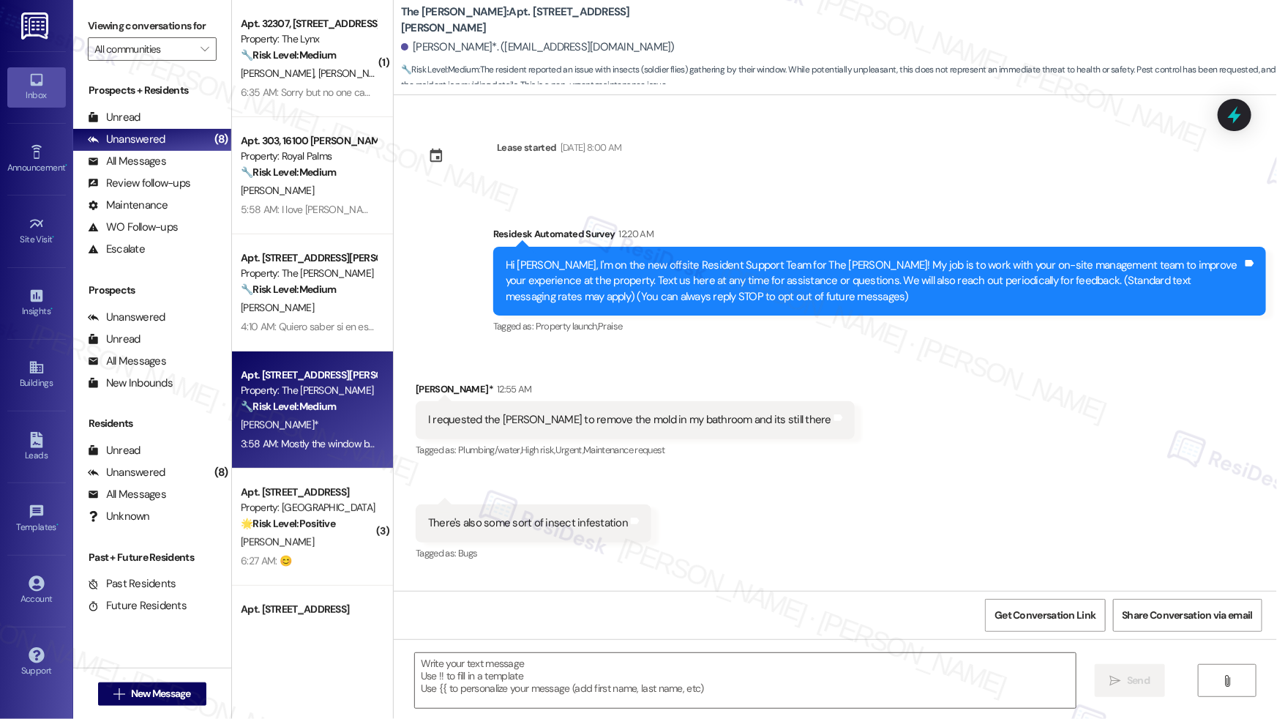
scroll to position [2458, 0]
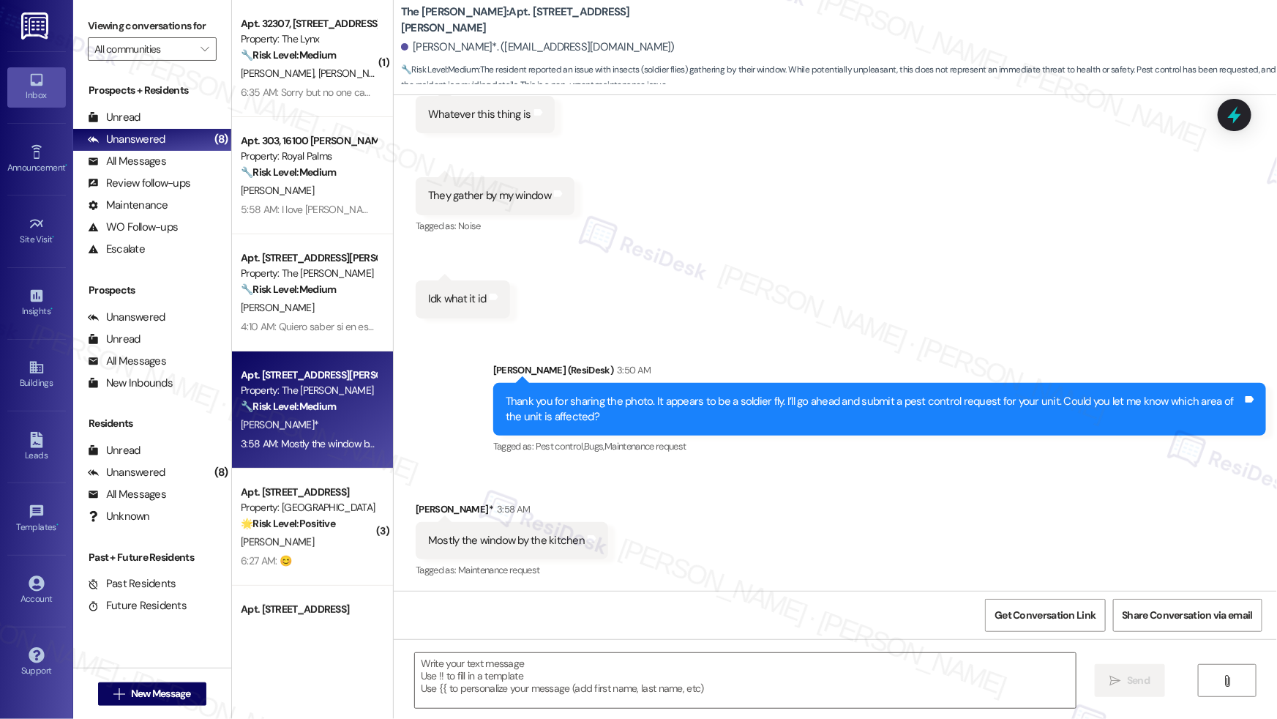
click at [340, 421] on div "P. Mcintyre*" at bounding box center [308, 425] width 138 height 18
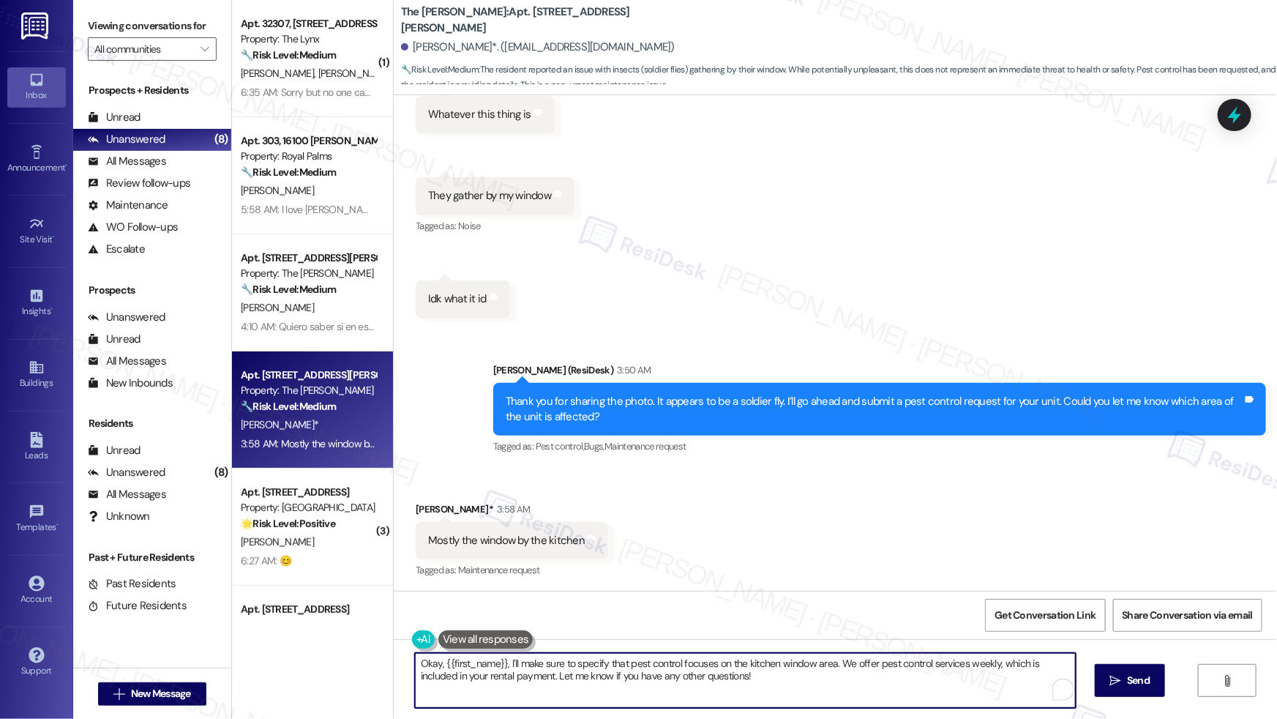
click at [618, 506] on textarea "Okay, {{first_name}}, I'll make sure to specify that pest control focuses on th…" at bounding box center [745, 680] width 661 height 55
click at [836, 506] on textarea "Okay, {{first_name}}, I'll make sure to specify that pest control focuses on th…" at bounding box center [741, 680] width 661 height 55
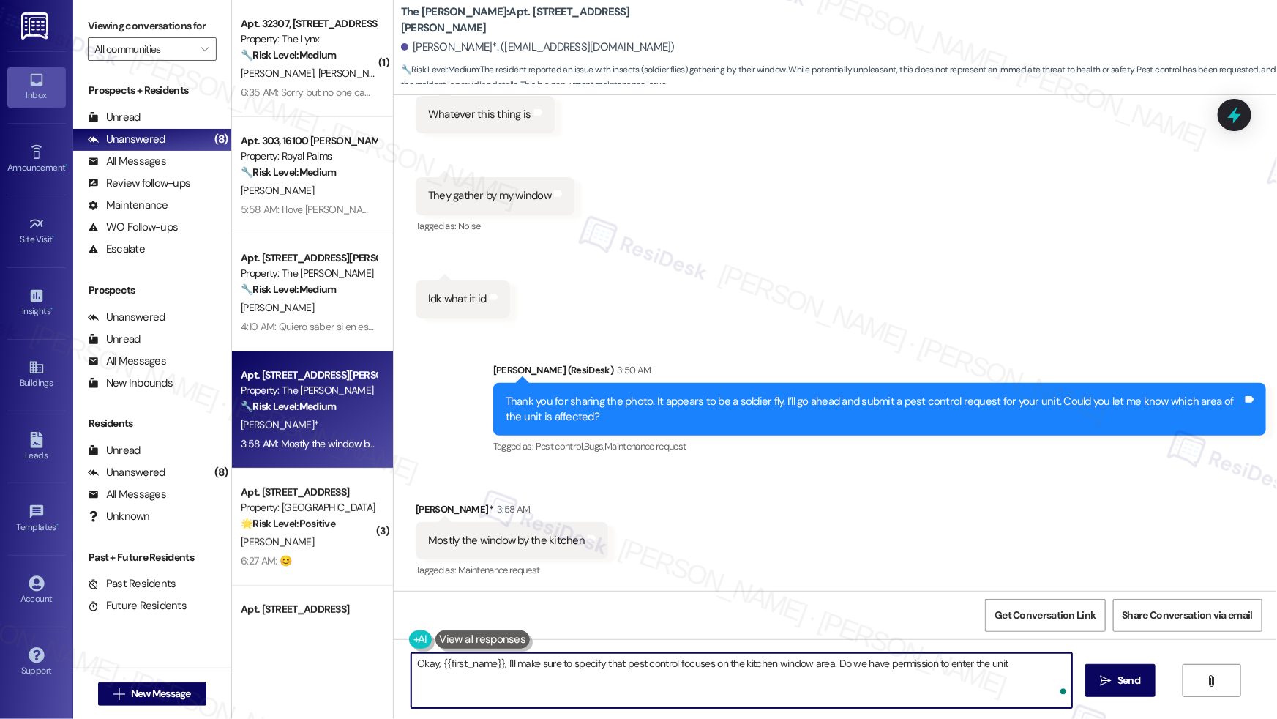
type textarea "Okay, {{first_name}}, I'll make sure to specify that pest control focuses on th…"
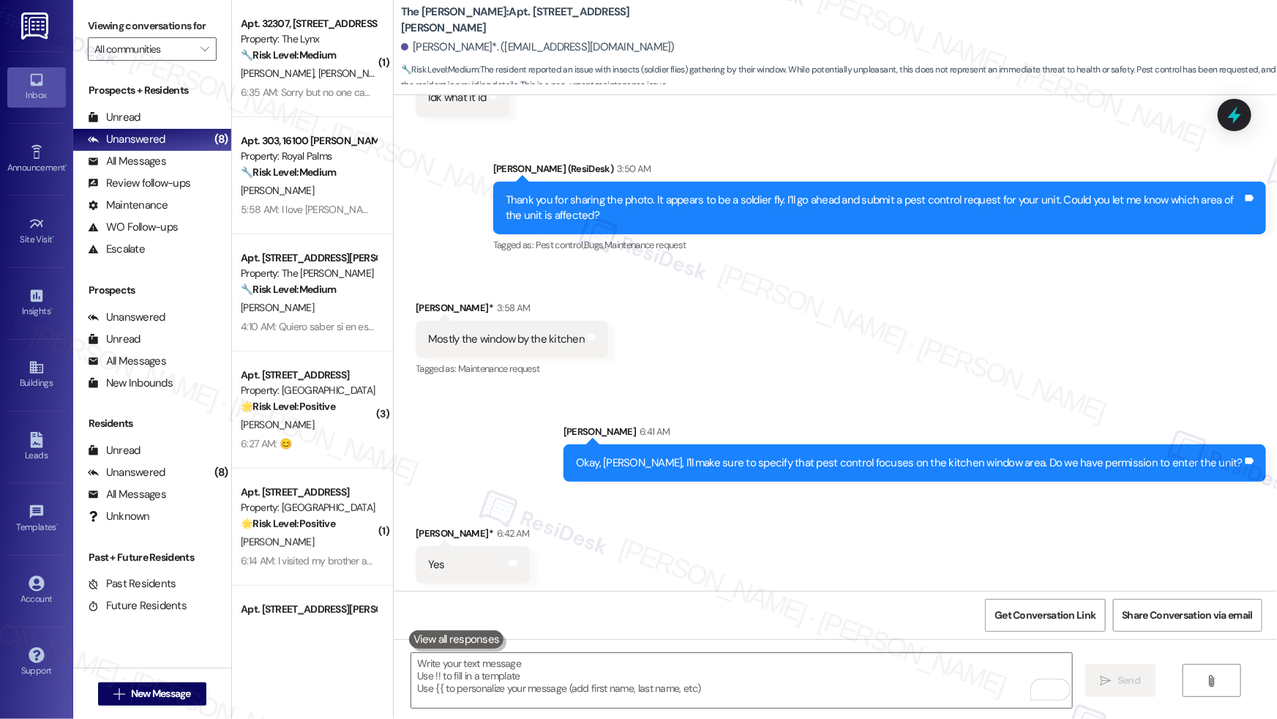
scroll to position [2661, 0]
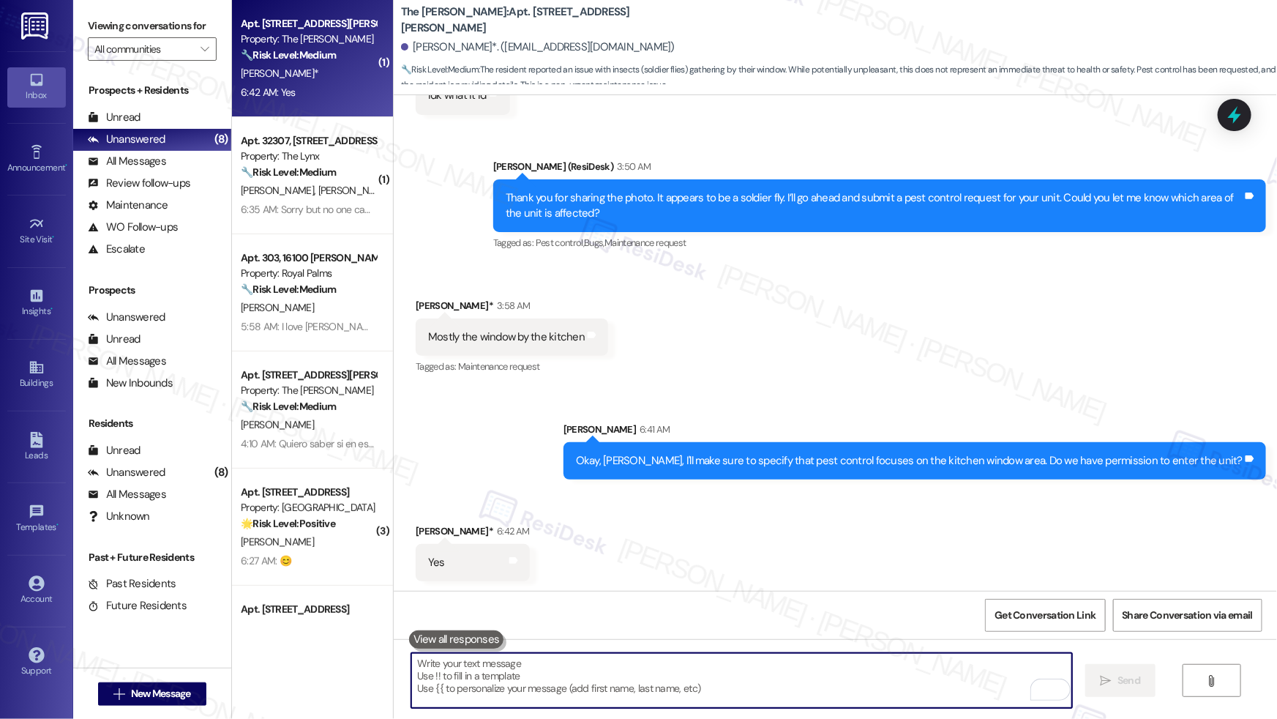
click at [487, 18] on b "The Archer: Apt. 3604, 11600 Huebner Rd" at bounding box center [547, 19] width 293 height 31
click at [487, 17] on b "The Archer: Apt. 3604, 11600 Huebner Rd" at bounding box center [547, 19] width 293 height 31
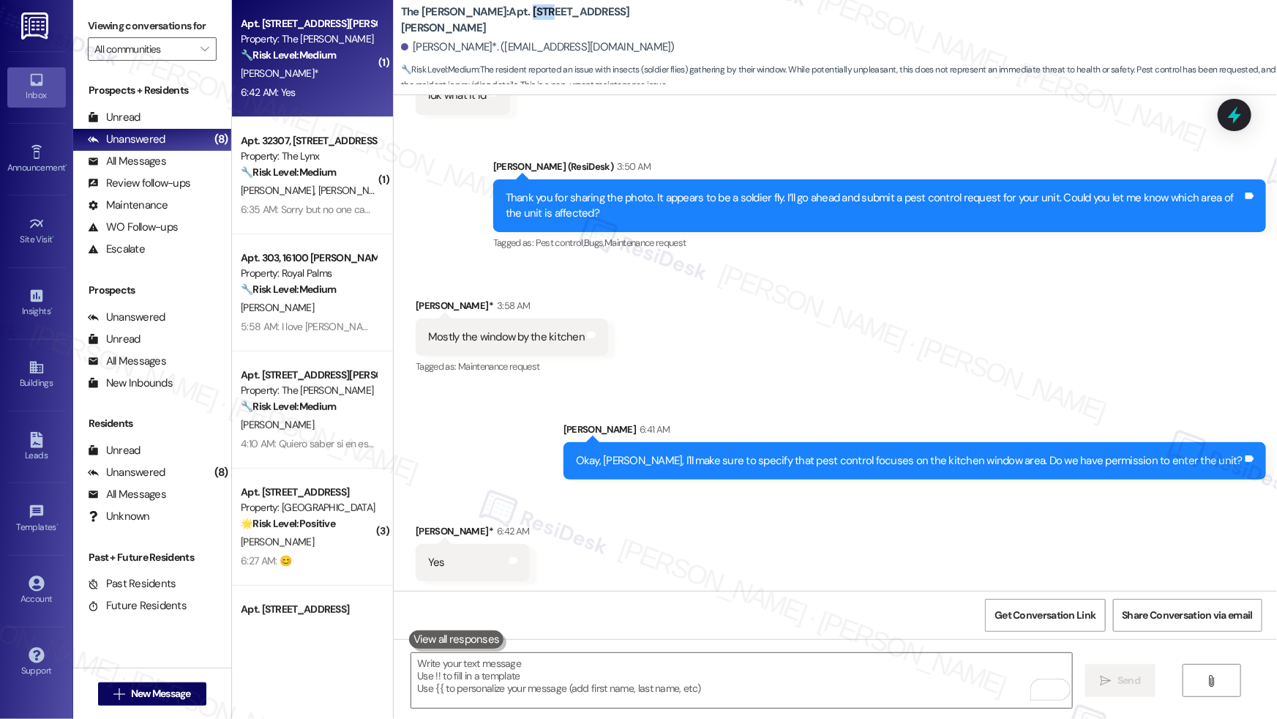
copy b "3604"
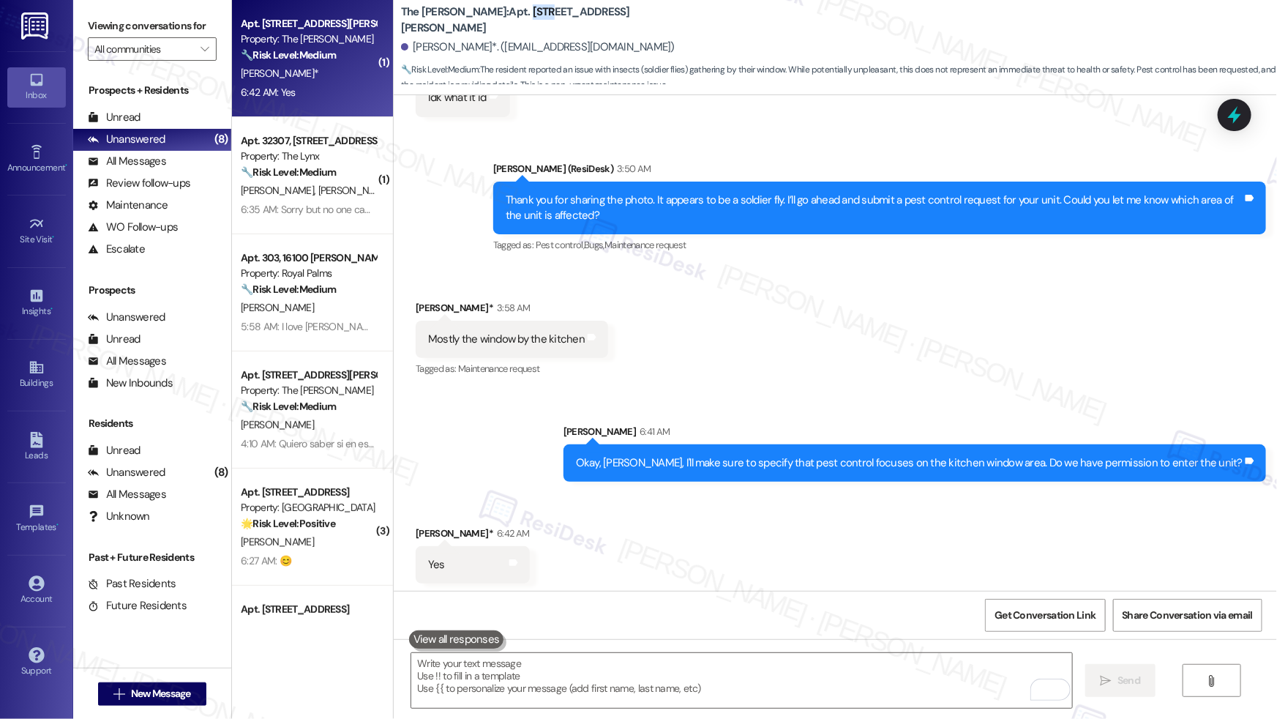
scroll to position [2662, 0]
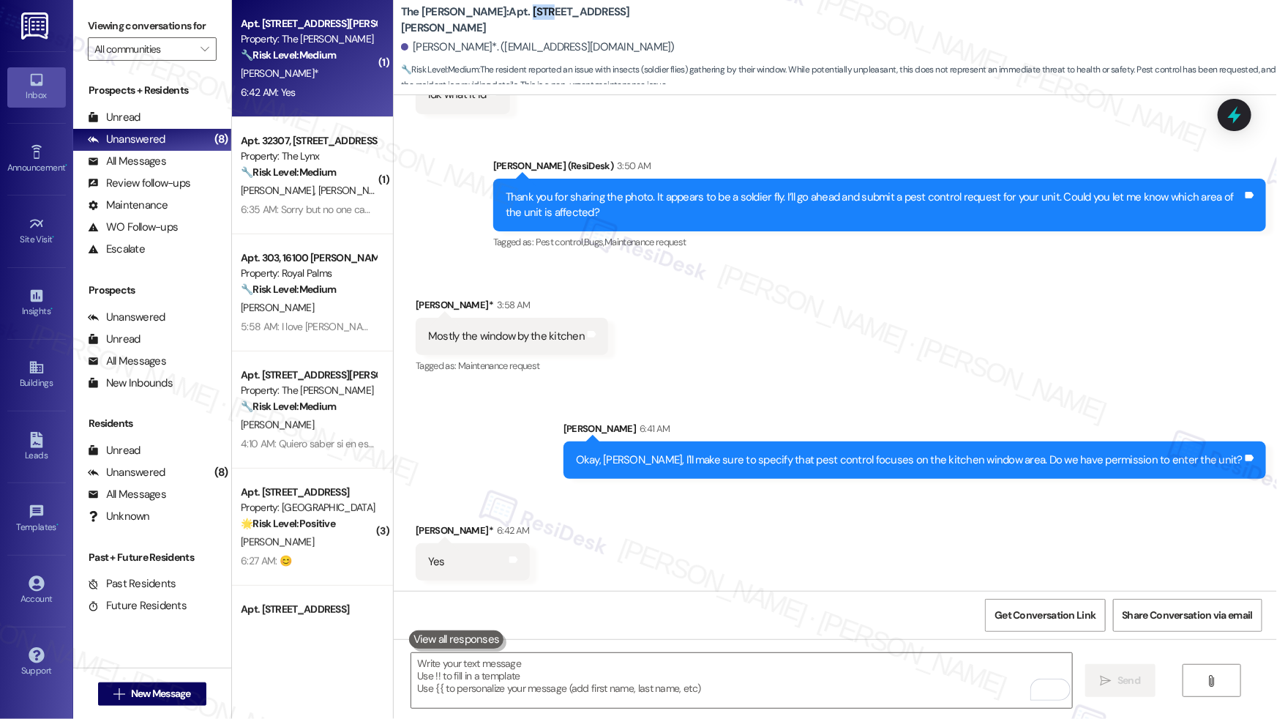
click at [496, 336] on div "Mostly the window by the kitchen" at bounding box center [506, 336] width 157 height 15
click at [496, 335] on div "Mostly the window by the kitchen" at bounding box center [506, 336] width 157 height 15
click at [497, 335] on div "Mostly the window by the kitchen" at bounding box center [506, 336] width 157 height 15
copy div "Mostly the window by the kitchen Tags and notes"
click at [587, 506] on textarea "To enrich screen reader interactions, please activate Accessibility in Grammarl…" at bounding box center [741, 680] width 661 height 55
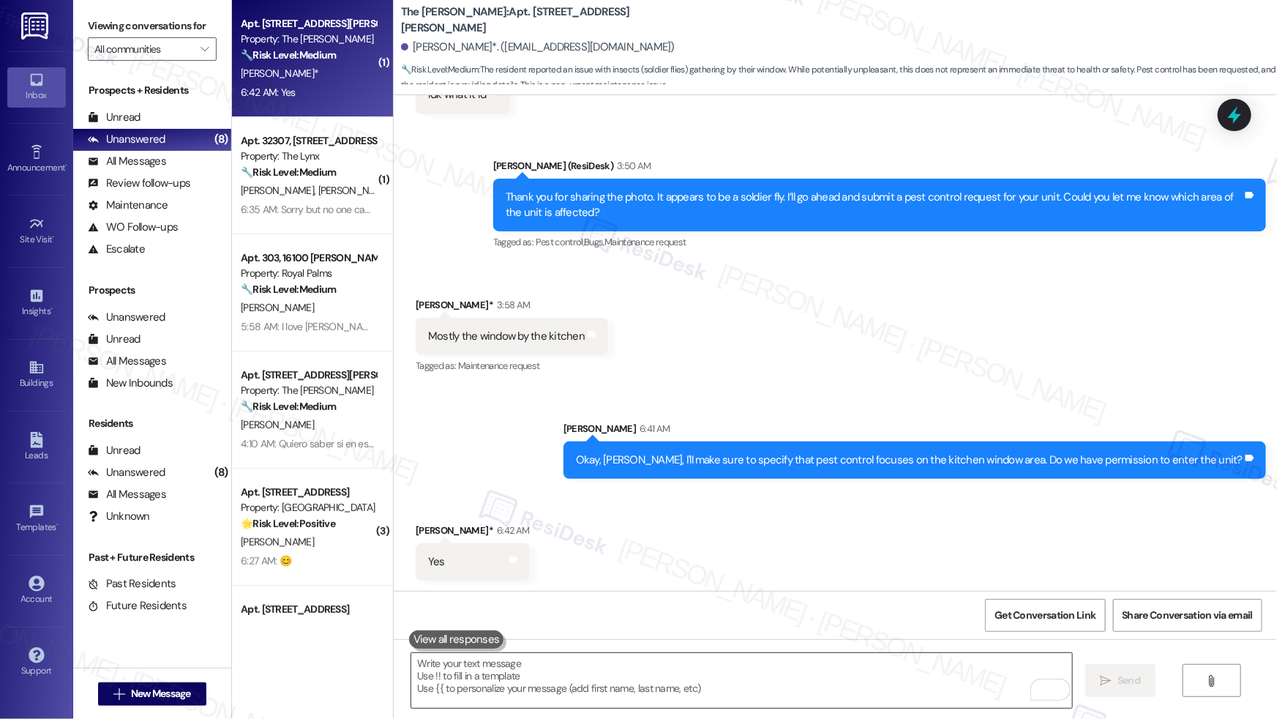
click at [587, 506] on textarea "To enrich screen reader interactions, please activate Accessibility in Grammarl…" at bounding box center [741, 680] width 661 height 55
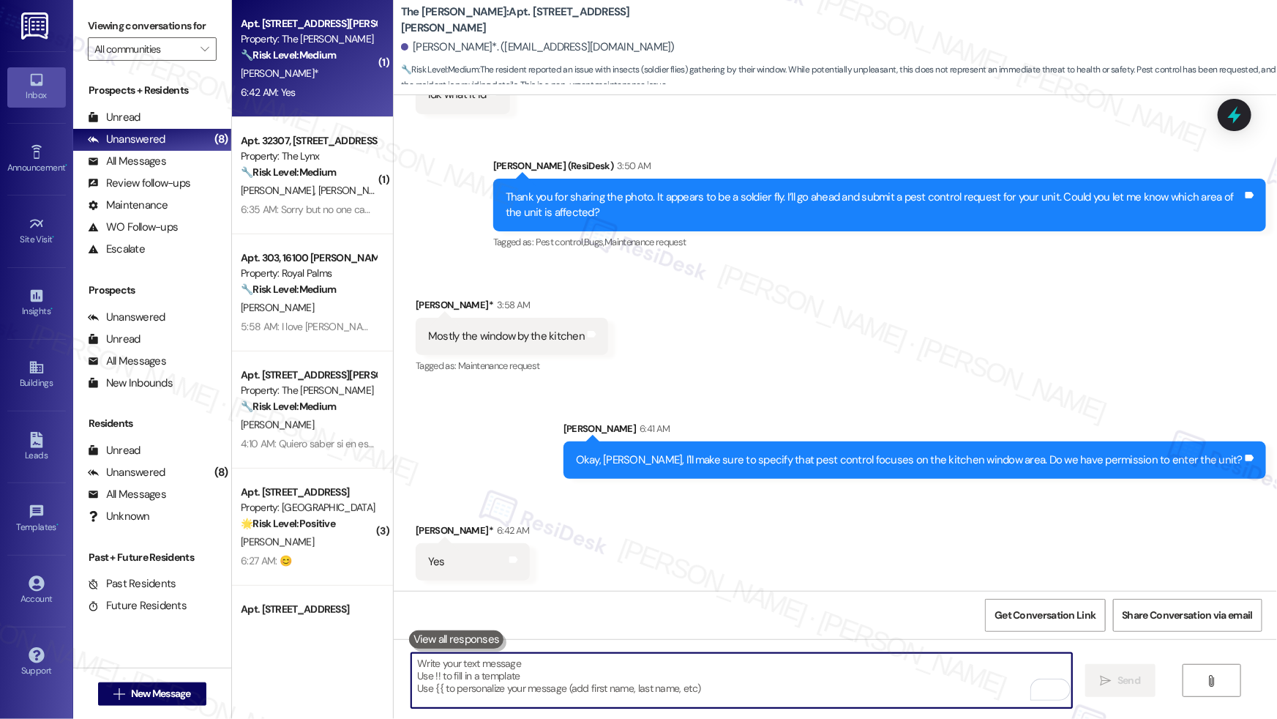
paste textarea "4823-1"
click at [411, 506] on textarea "4823-1 - Pest Control - Flies" at bounding box center [741, 680] width 661 height 55
paste textarea "Work order submitted by Residesk | Work order #"
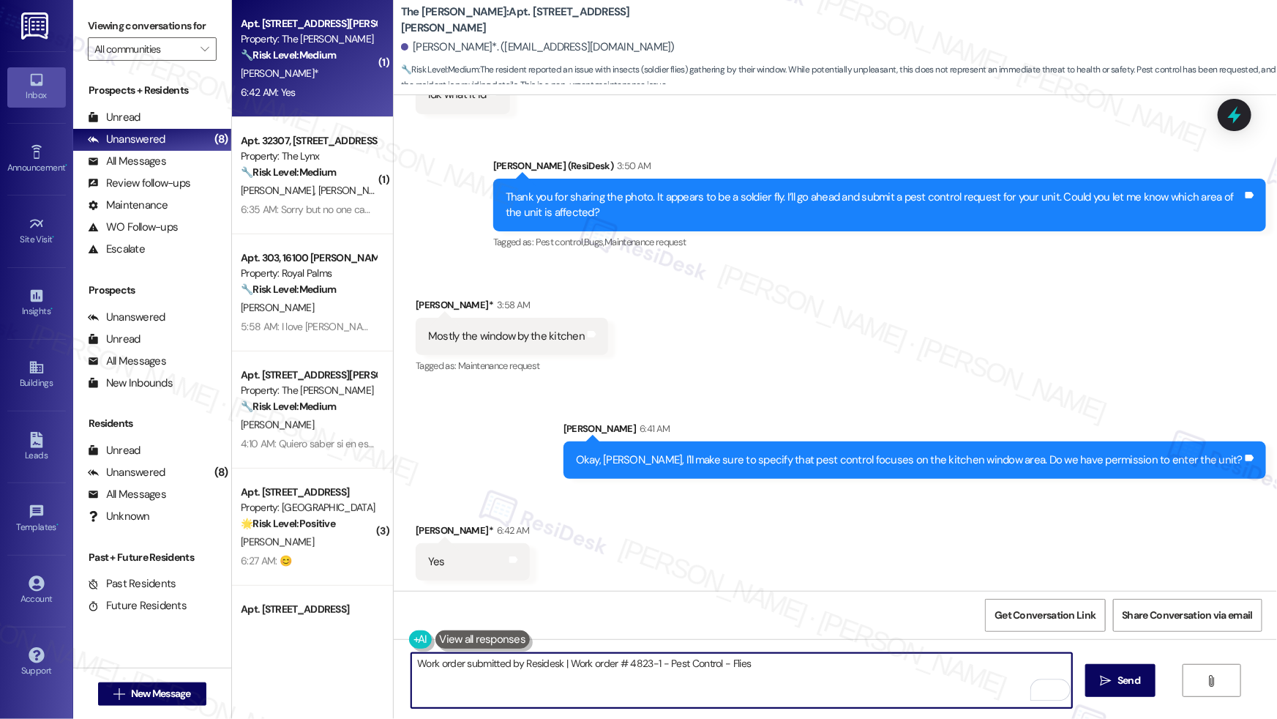
type textarea "Work order submitted by Residesk | Work order #4823-1 - Pest Control - Flies"
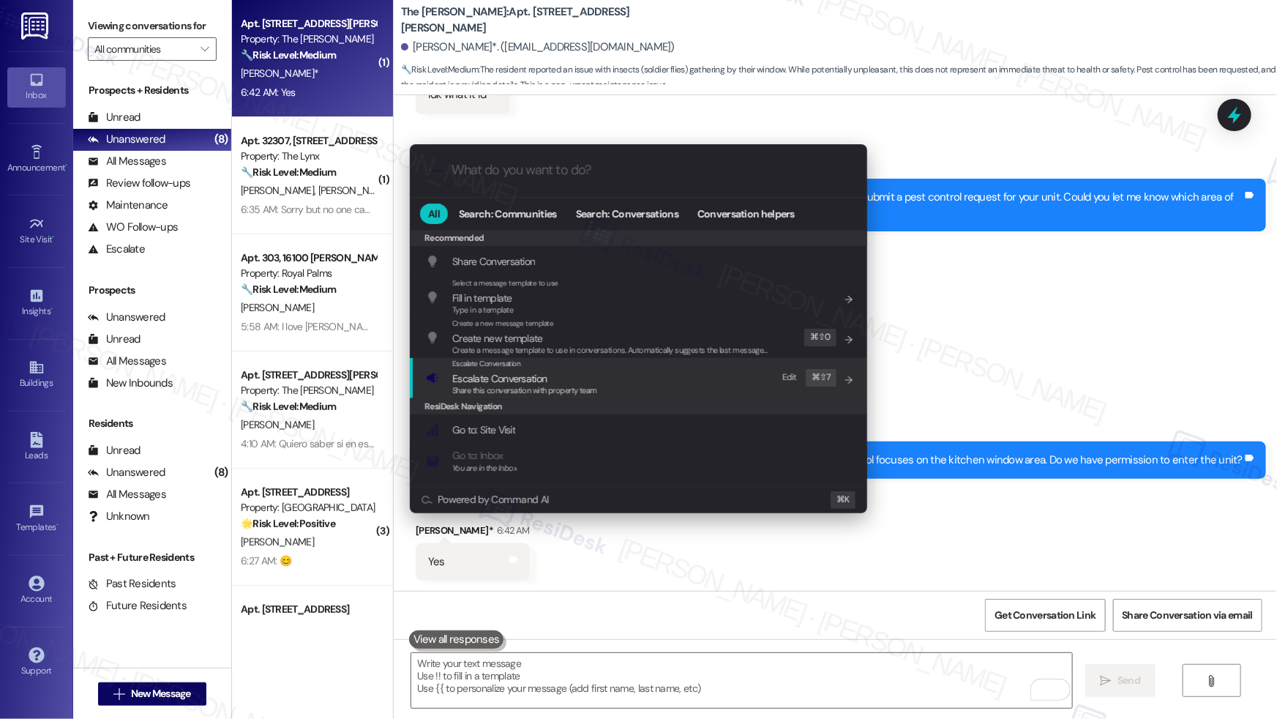
click at [524, 373] on span "Escalate Conversation" at bounding box center [499, 378] width 94 height 13
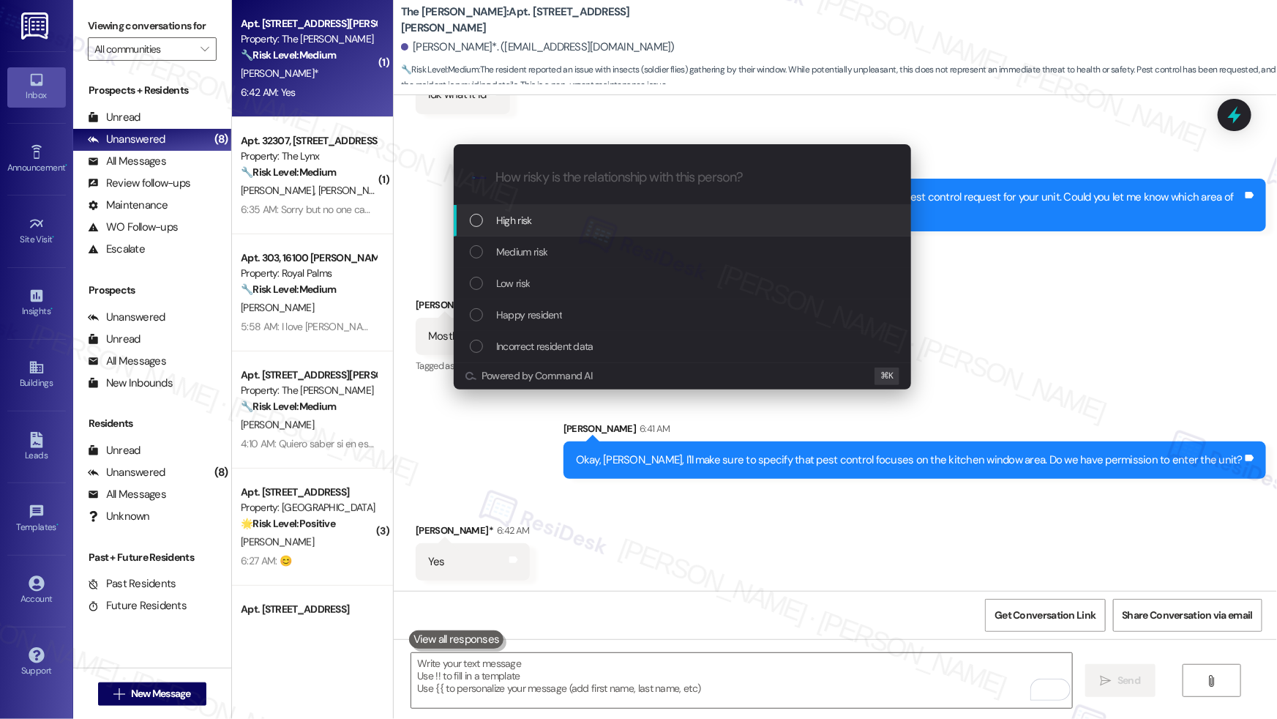
click at [535, 219] on div "High risk" at bounding box center [684, 220] width 428 height 16
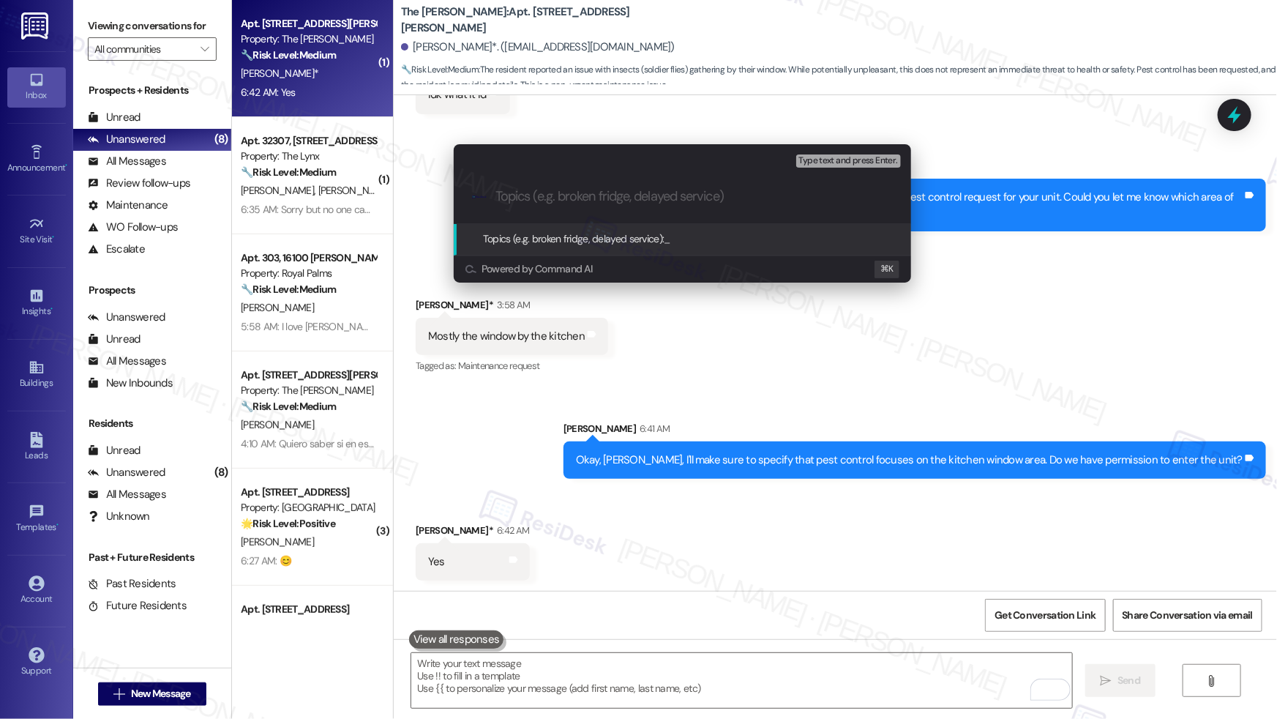
paste input "Work order submitted by Residesk | Work order #4823-1 - Pest Control - Flies"
type input "Work order submitted by Residesk | Work order #4823-1 - Pest Control - Flies"
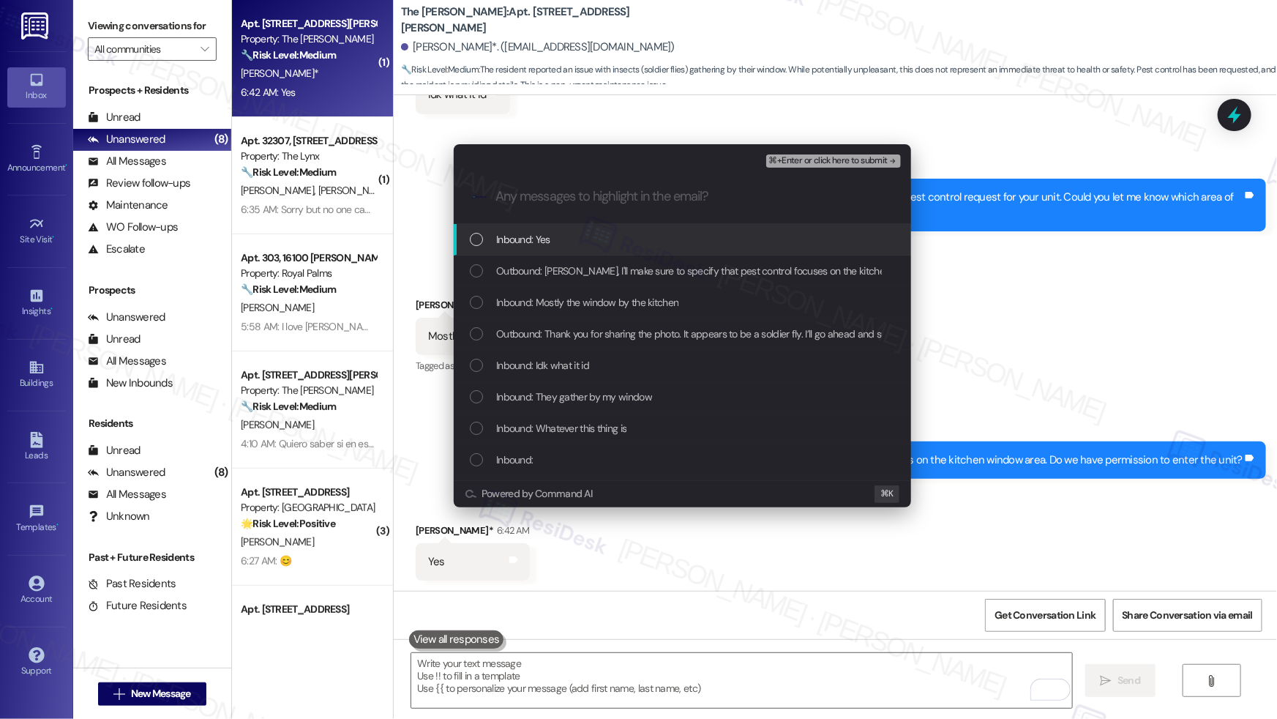
click at [541, 238] on span "Inbound: Yes" at bounding box center [523, 239] width 54 height 16
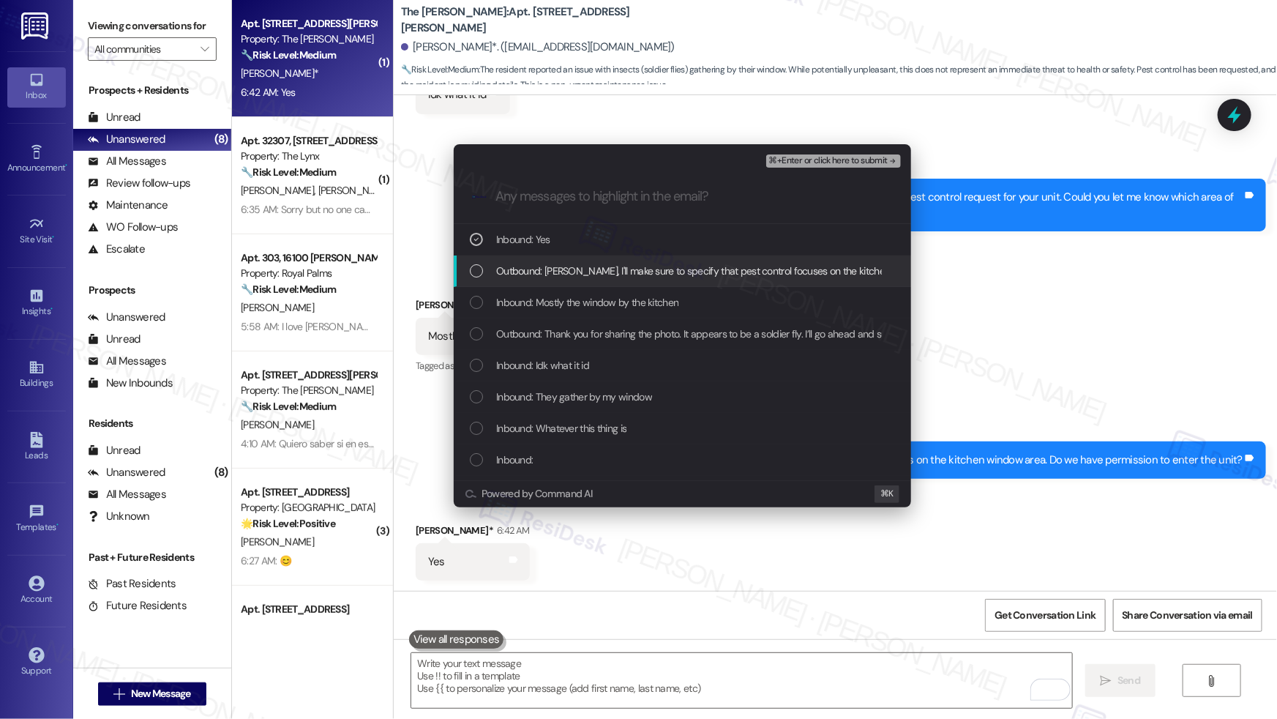
click at [540, 273] on span "Outbound: Okay, Patrick, I'll make sure to specify that pest control focuses on…" at bounding box center [810, 271] width 629 height 16
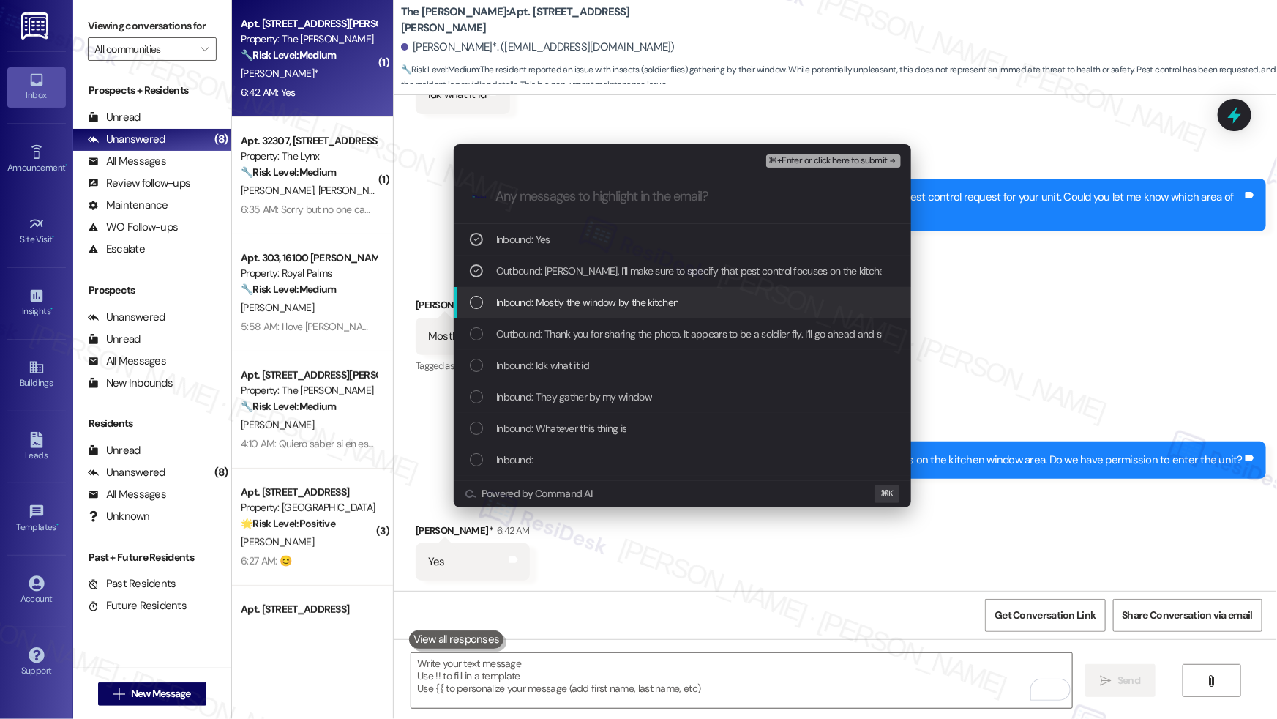
click at [557, 298] on span "Inbound: Mostly the window by the kitchen" at bounding box center [587, 302] width 182 height 16
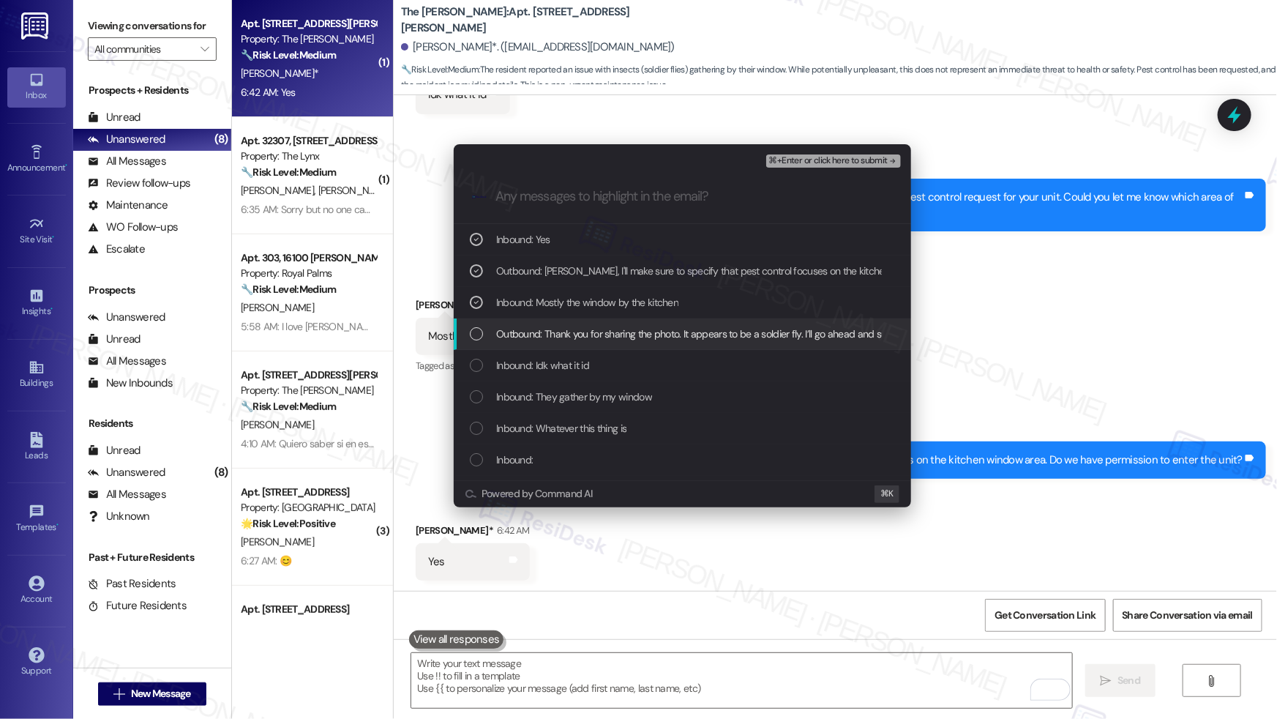
click at [574, 333] on span "Outbound: Thank you for sharing the photo. It appears to be a soldier fly. I’ll…" at bounding box center [899, 334] width 807 height 16
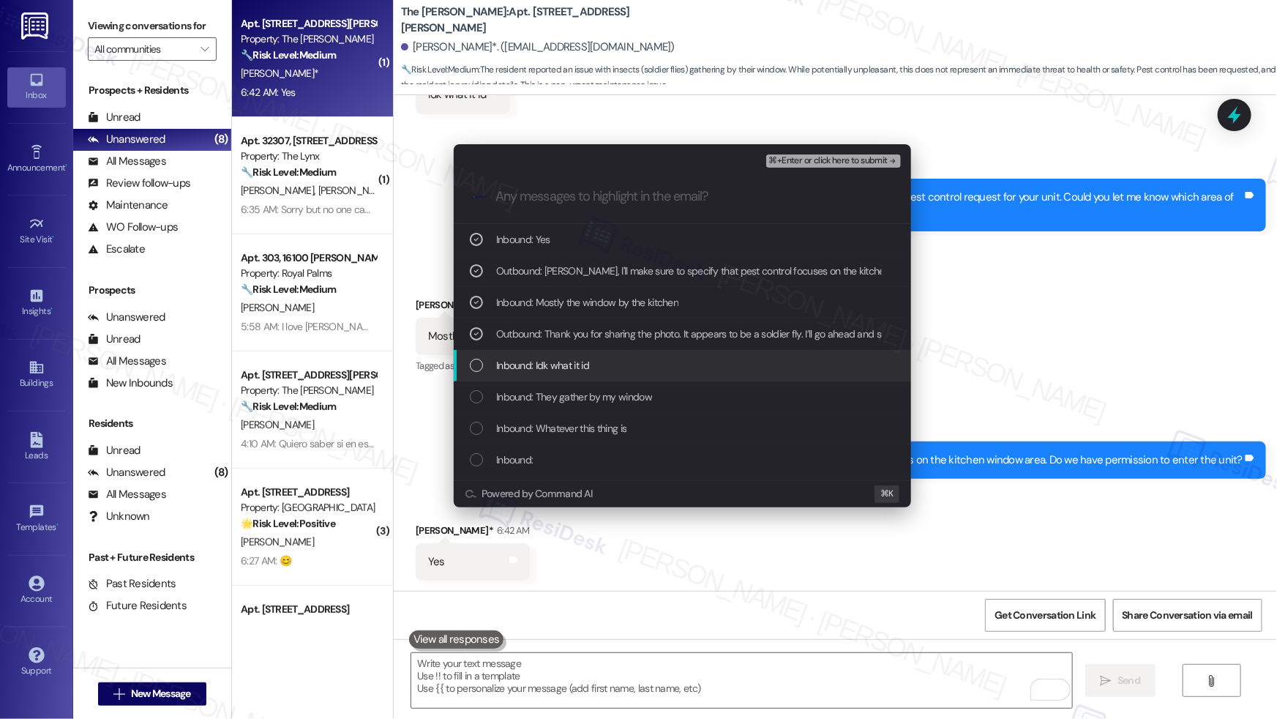
click at [569, 364] on span "Inbound: Idk what it id" at bounding box center [542, 365] width 93 height 16
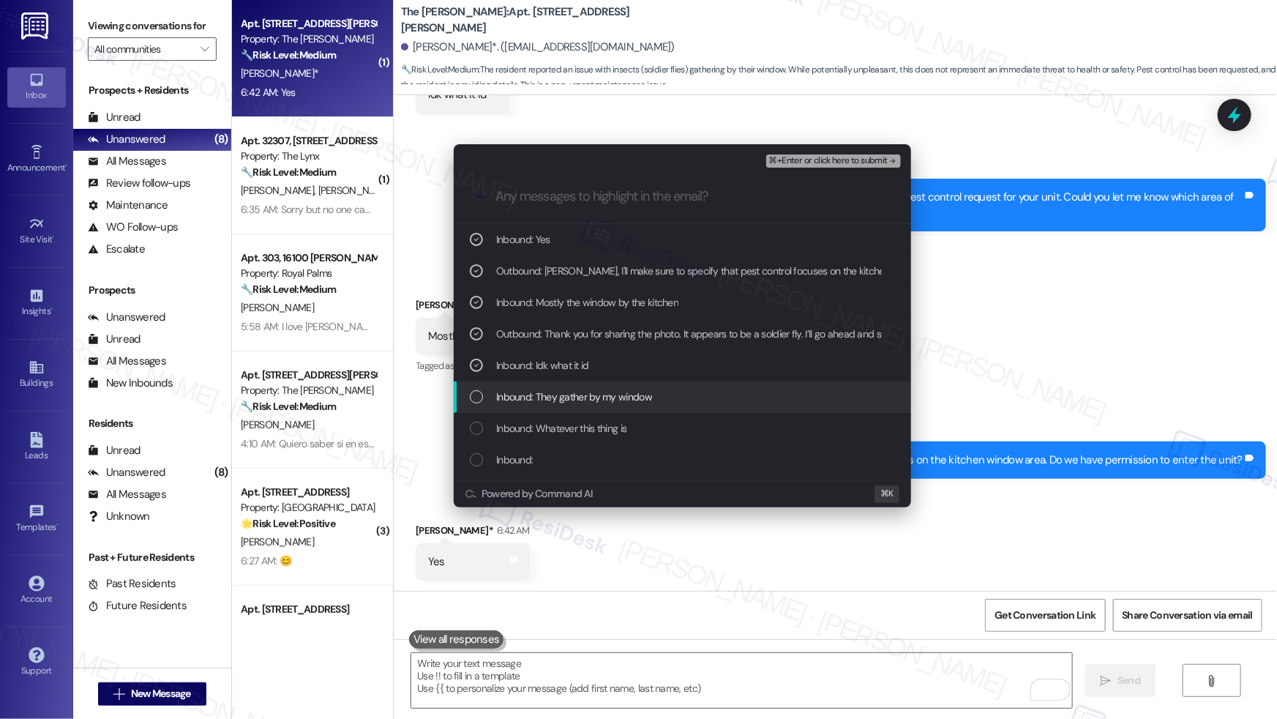
click at [568, 391] on span "Inbound: They gather by my window" at bounding box center [574, 397] width 156 height 16
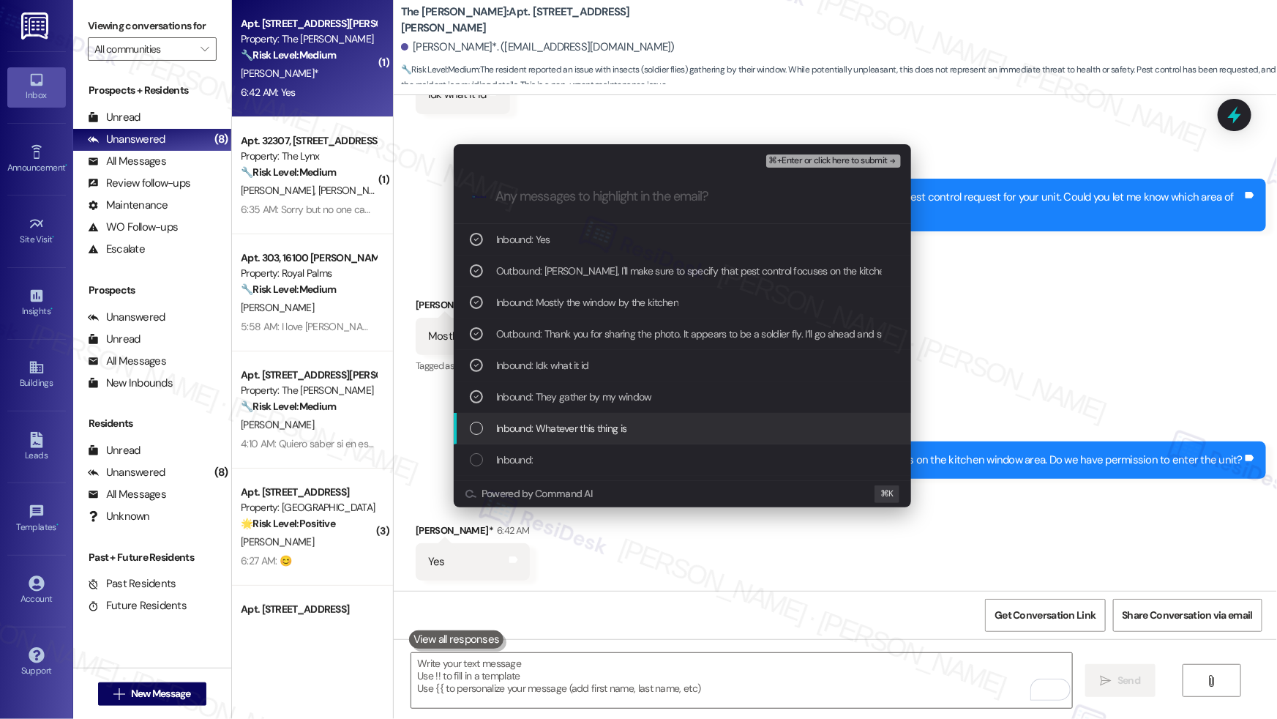
click at [566, 419] on div "Inbound: Whatever this thing is" at bounding box center [682, 428] width 457 height 31
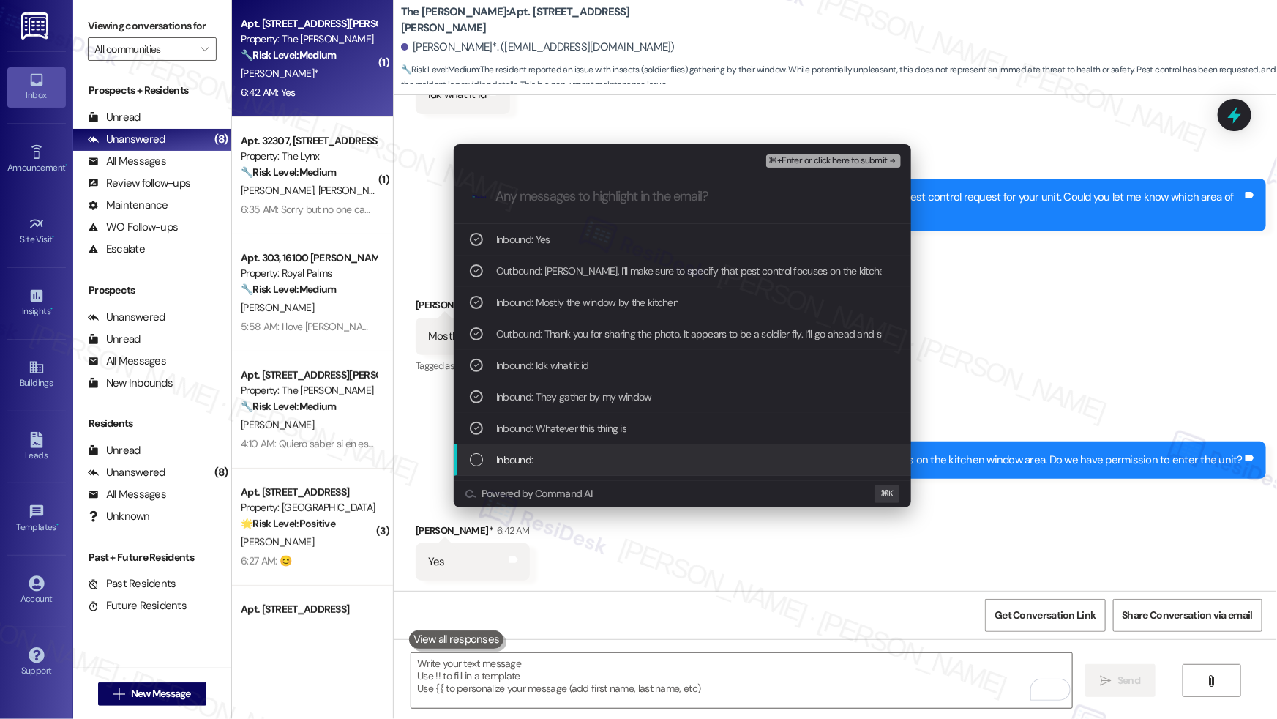
click at [559, 454] on div "Inbound:" at bounding box center [684, 460] width 428 height 16
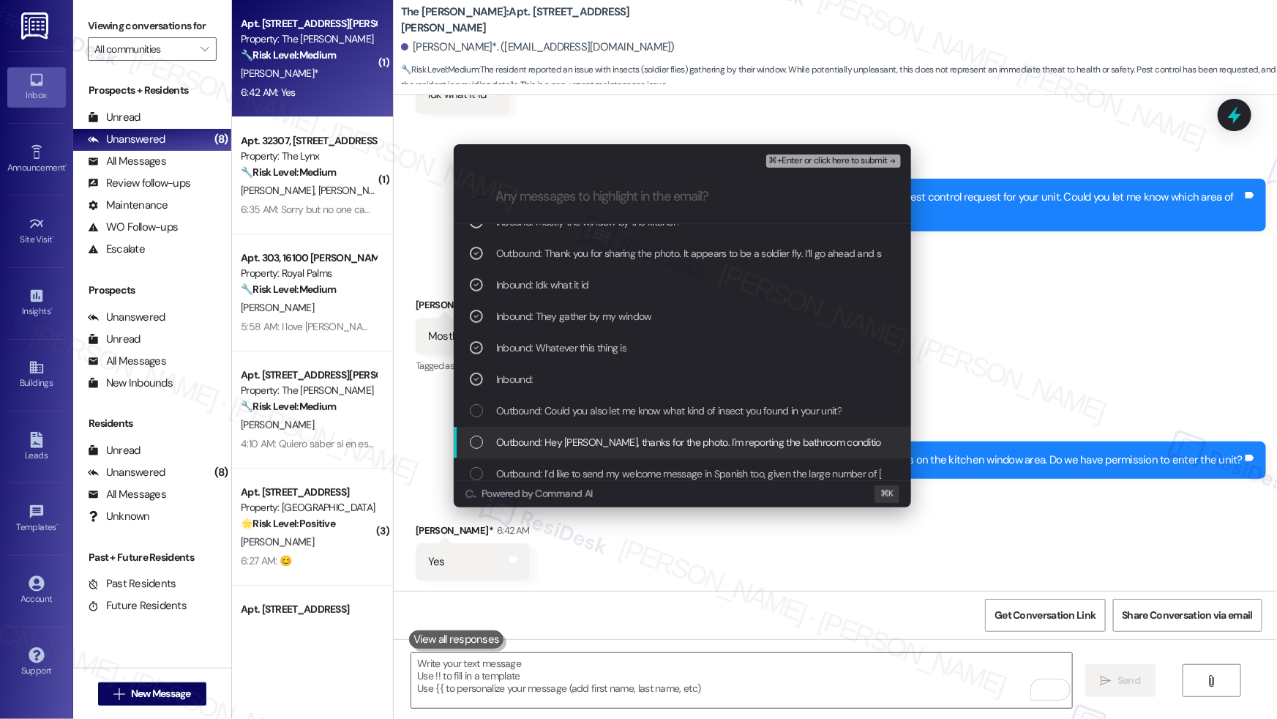
scroll to position [94, 0]
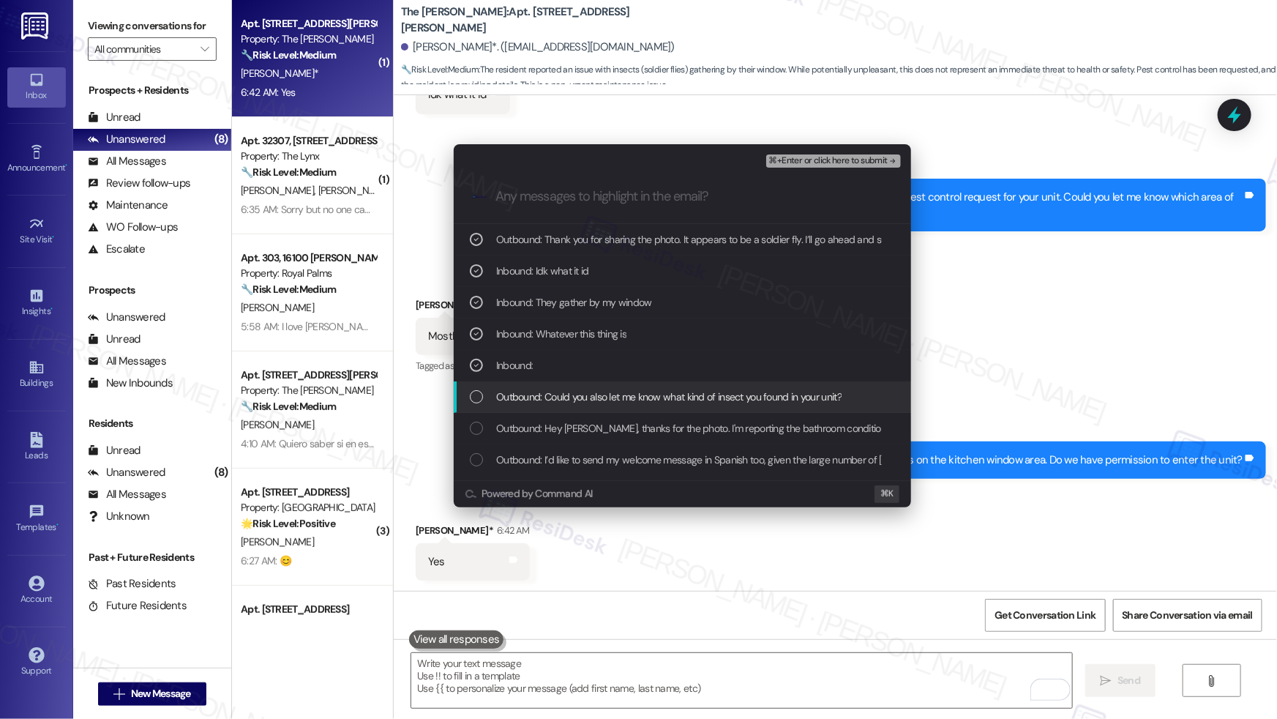
click at [585, 403] on span "Outbound: Could you also let me know what kind of insect you found in your unit?" at bounding box center [668, 397] width 345 height 16
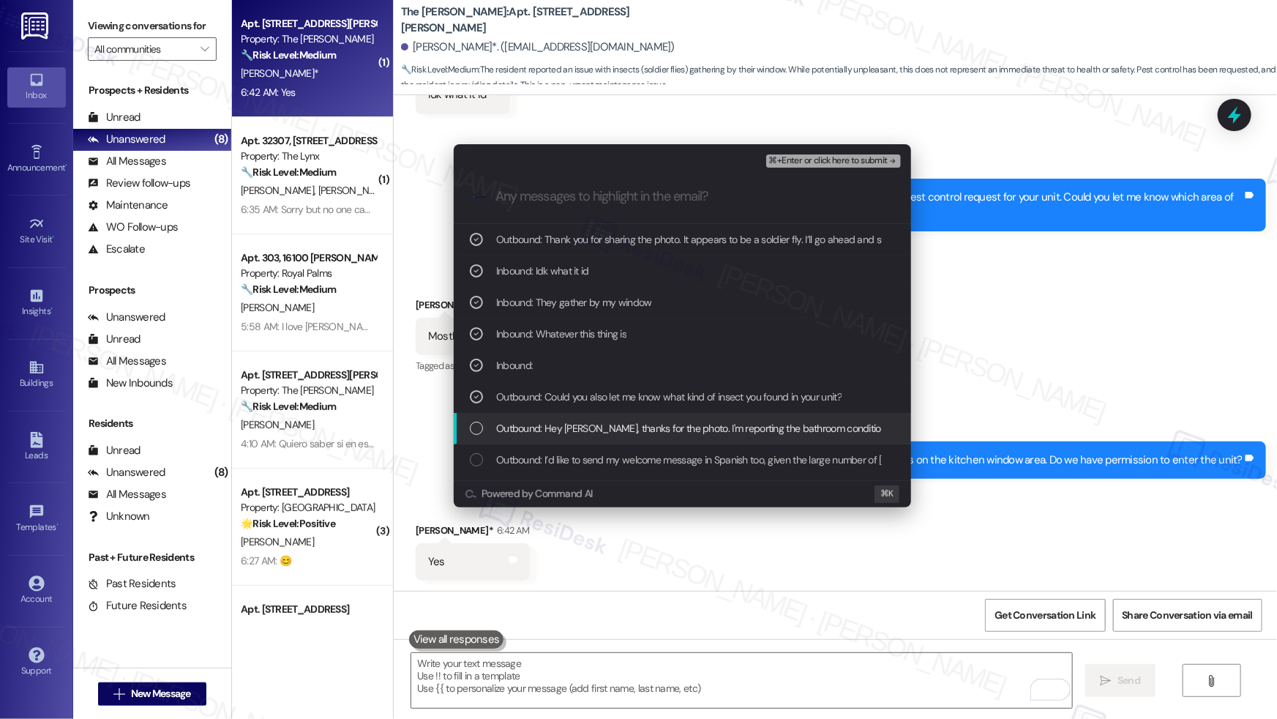
click at [579, 430] on span "Outbound: Hey Patrick, thanks for the photo. I'm reporting the bathroom conditi…" at bounding box center [945, 428] width 898 height 16
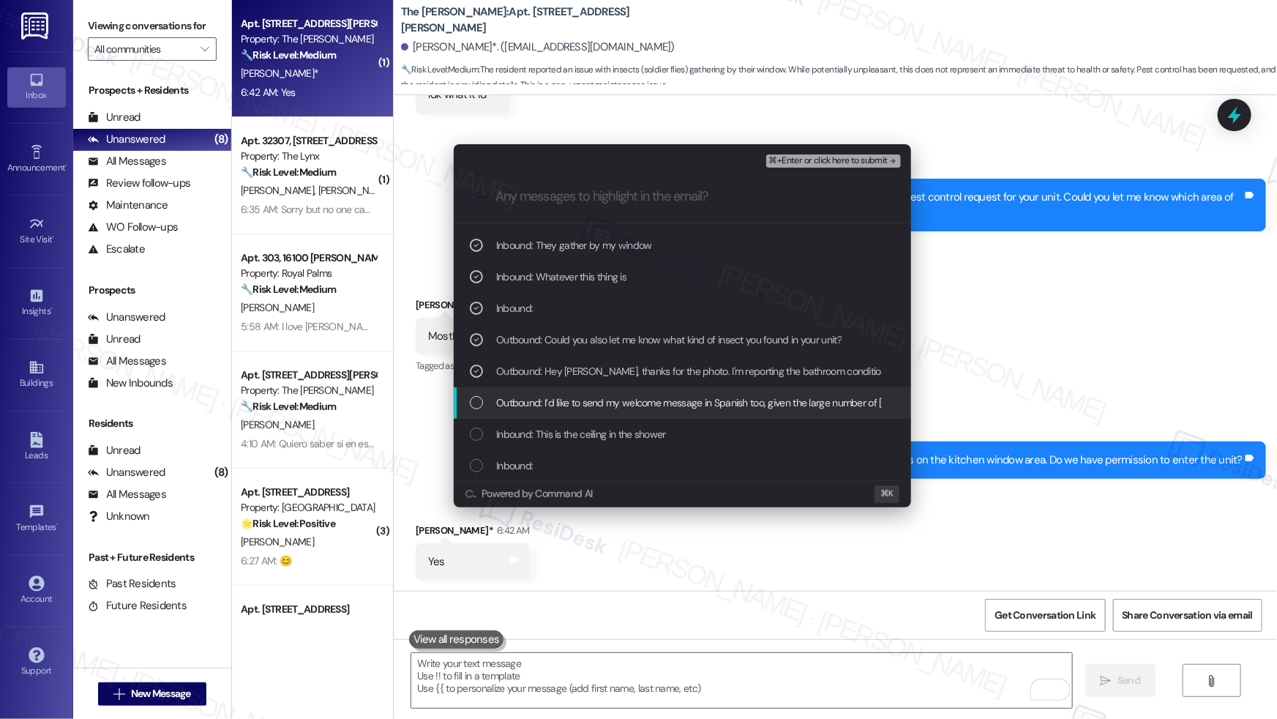
scroll to position [154, 0]
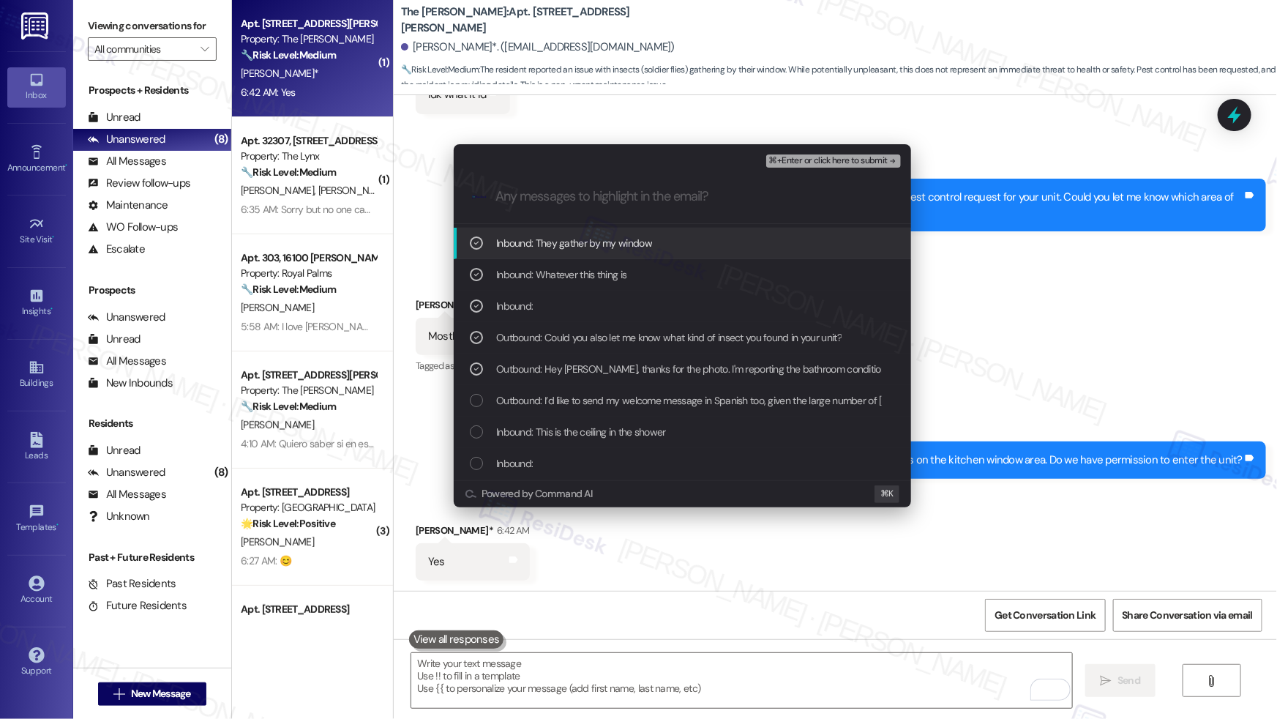
click at [796, 160] on span "⌘+Enter or click here to submit" at bounding box center [828, 161] width 119 height 10
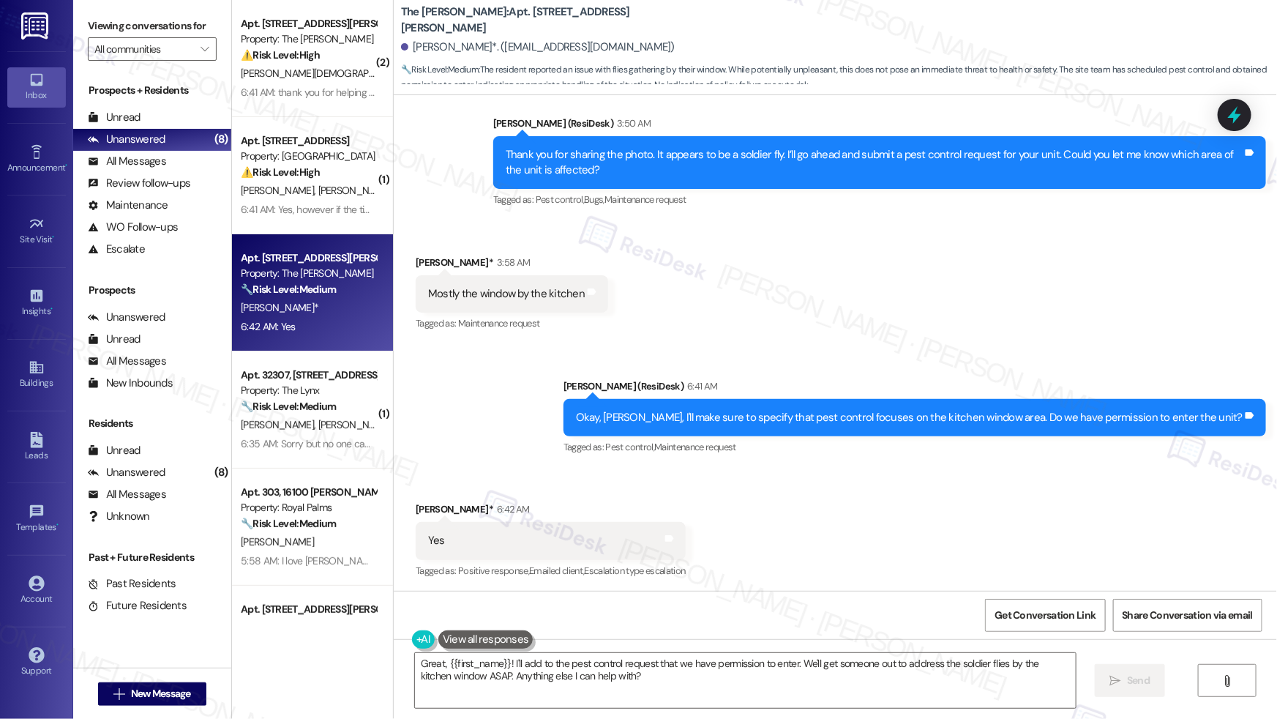
scroll to position [2705, 0]
click at [550, 506] on textarea "Great, {{first_name}}! I'll add to the pest control request that we have permis…" at bounding box center [745, 680] width 661 height 55
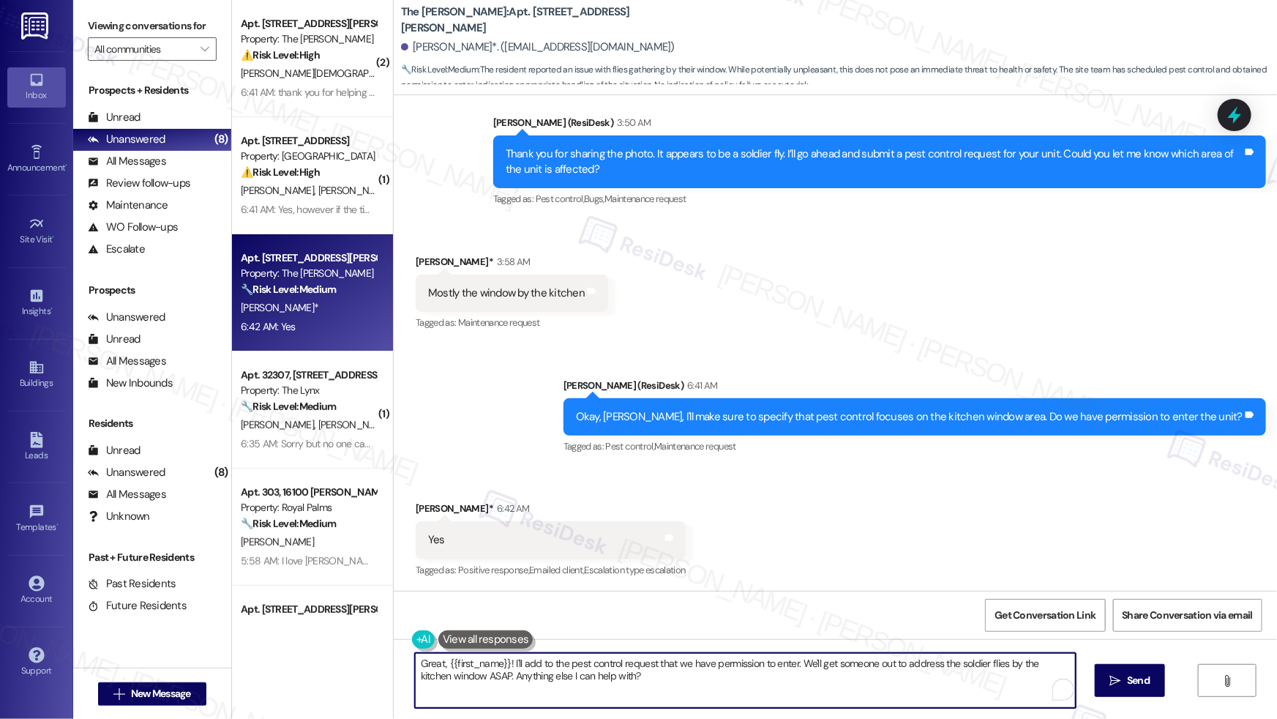
click at [550, 506] on textarea "Great, {{first_name}}! I'll add to the pest control request that we have permis…" at bounding box center [745, 680] width 661 height 55
paste textarea "Thank you, {{first_name}}. The request has been submitted. Our maintenance team…"
drag, startPoint x: 450, startPoint y: 665, endPoint x: 517, endPoint y: 662, distance: 66.6
click at [517, 506] on textarea "Thank you, {{first_name}}. The request has been submitted. Our maintenance team…" at bounding box center [741, 680] width 661 height 55
type textarea "Thank you. The request has been submitted. Our maintenance team will be in touc…"
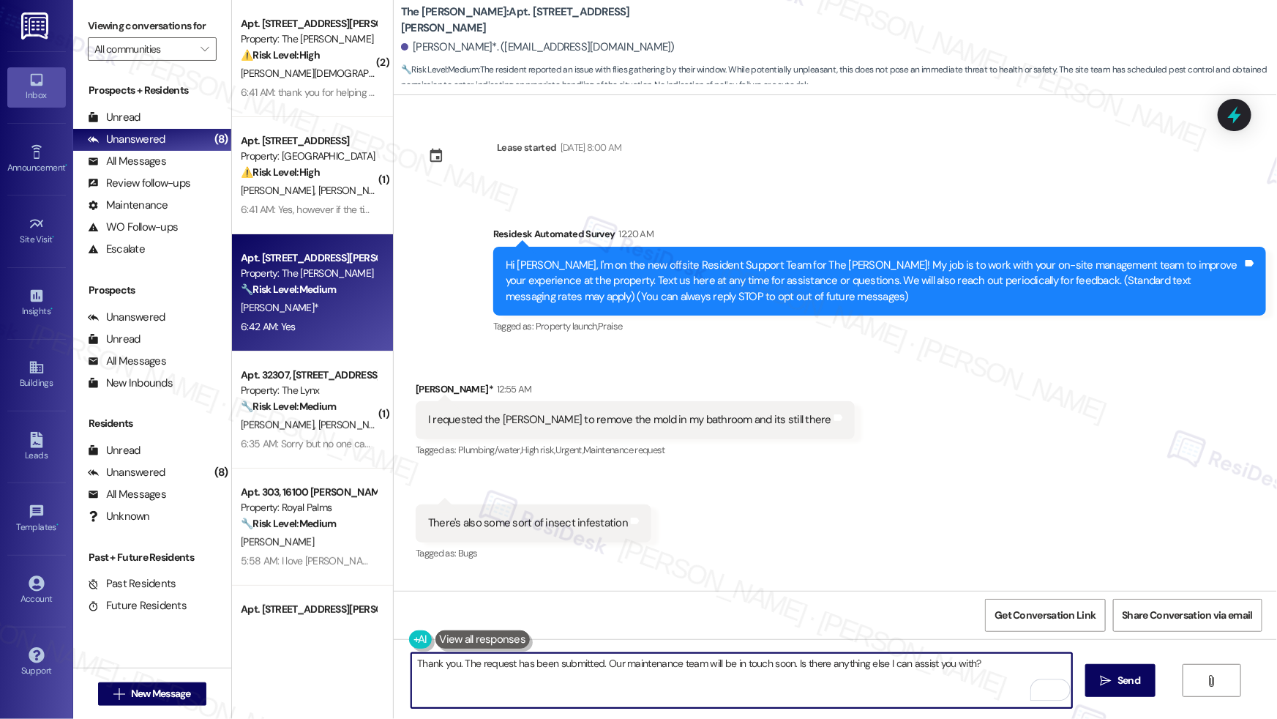
scroll to position [2705, 0]
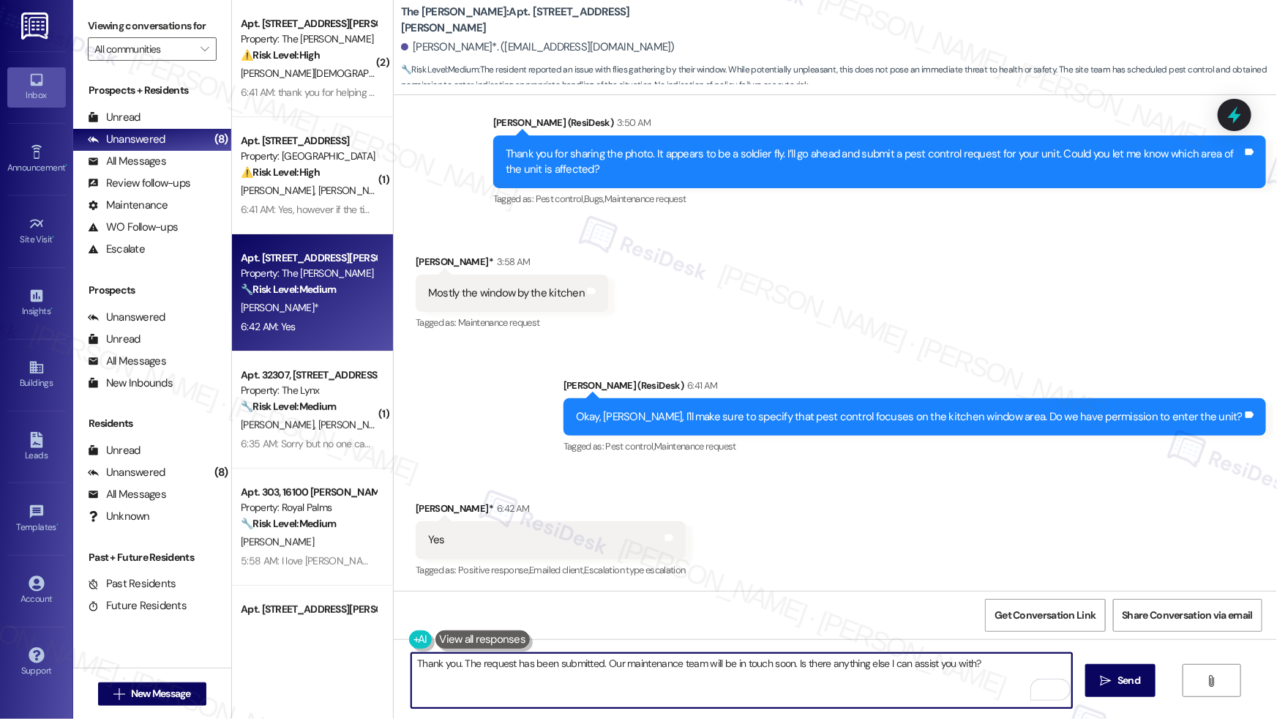
click at [957, 661] on textarea "Thank you. The request has been submitted. Our maintenance team will be in touc…" at bounding box center [741, 680] width 661 height 55
type textarea "Thank you. The request has been submitted. Our maintenance team will be in touc…"
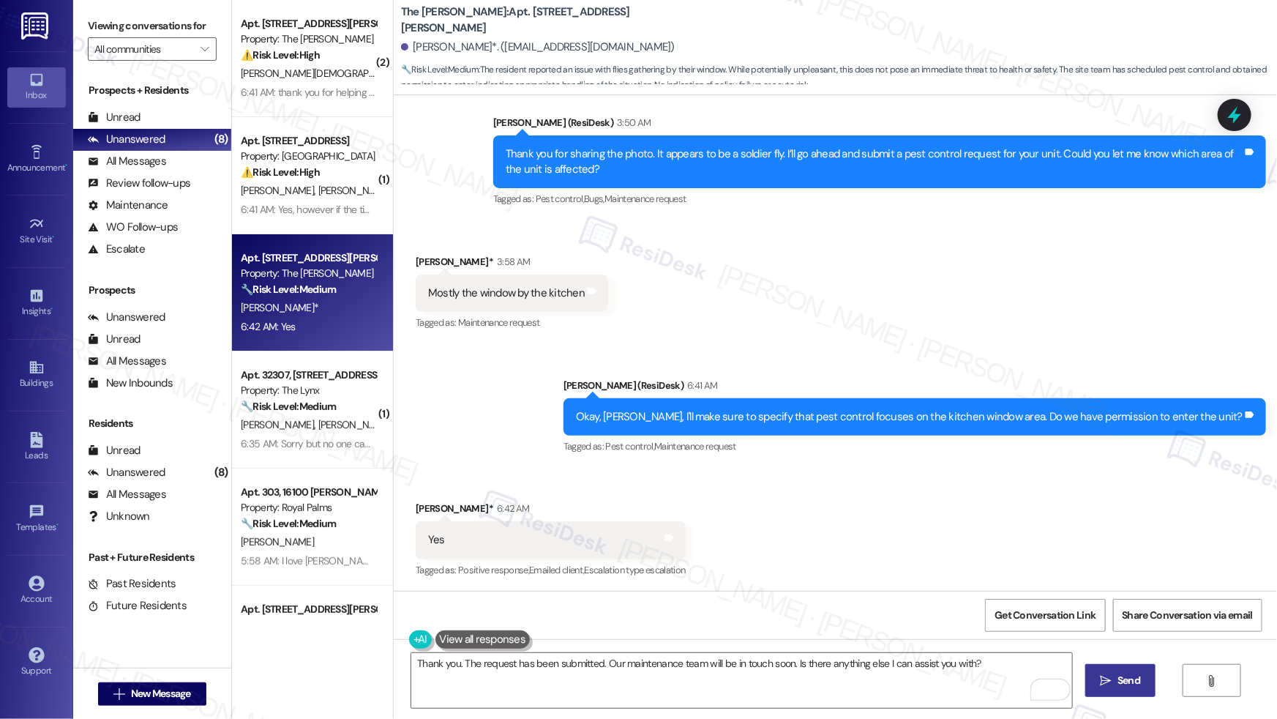
click at [1092, 673] on button " Send" at bounding box center [1120, 680] width 71 height 33
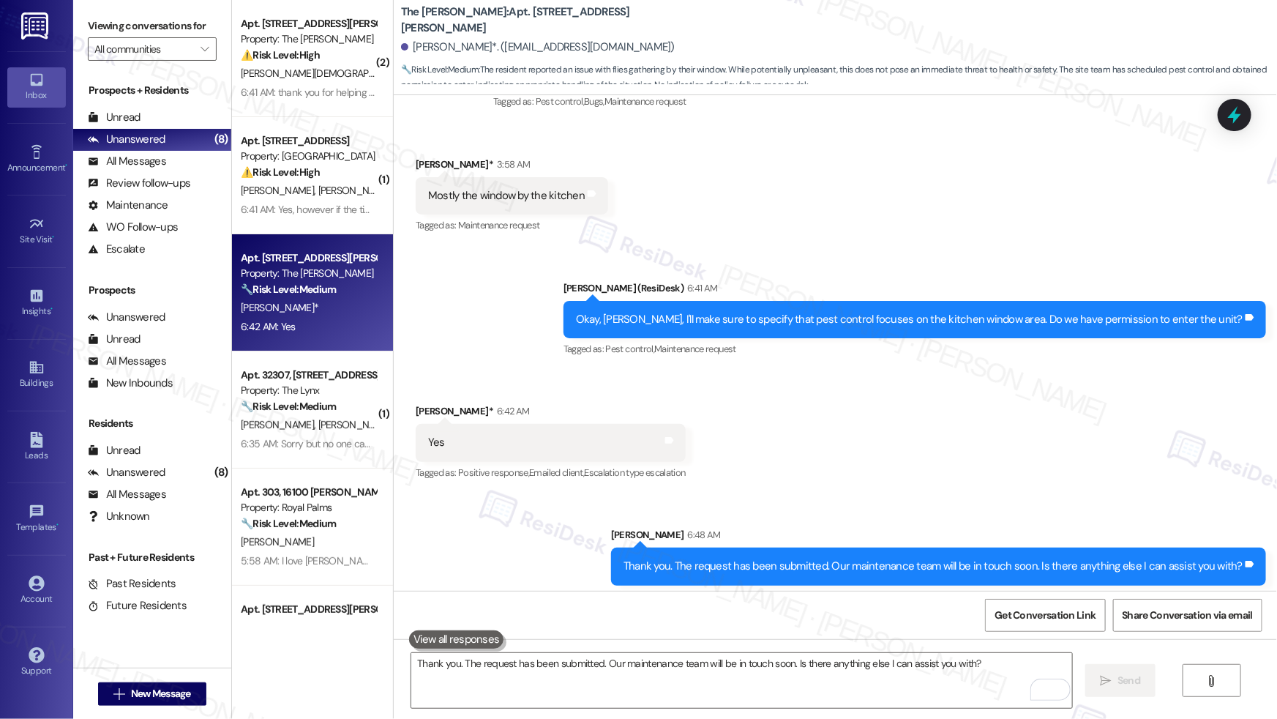
scroll to position [2807, 0]
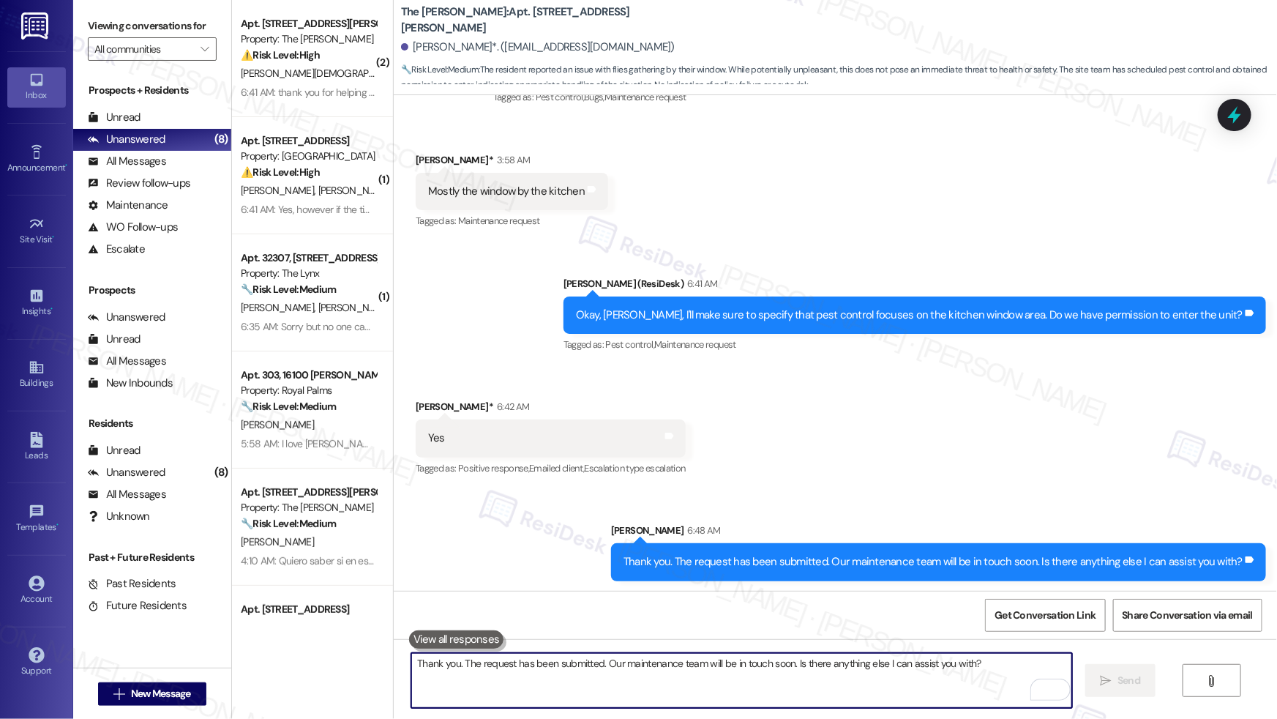
click at [509, 678] on textarea "Thank you. The request has been submitted. Our maintenance team will be in touc…" at bounding box center [741, 680] width 661 height 55
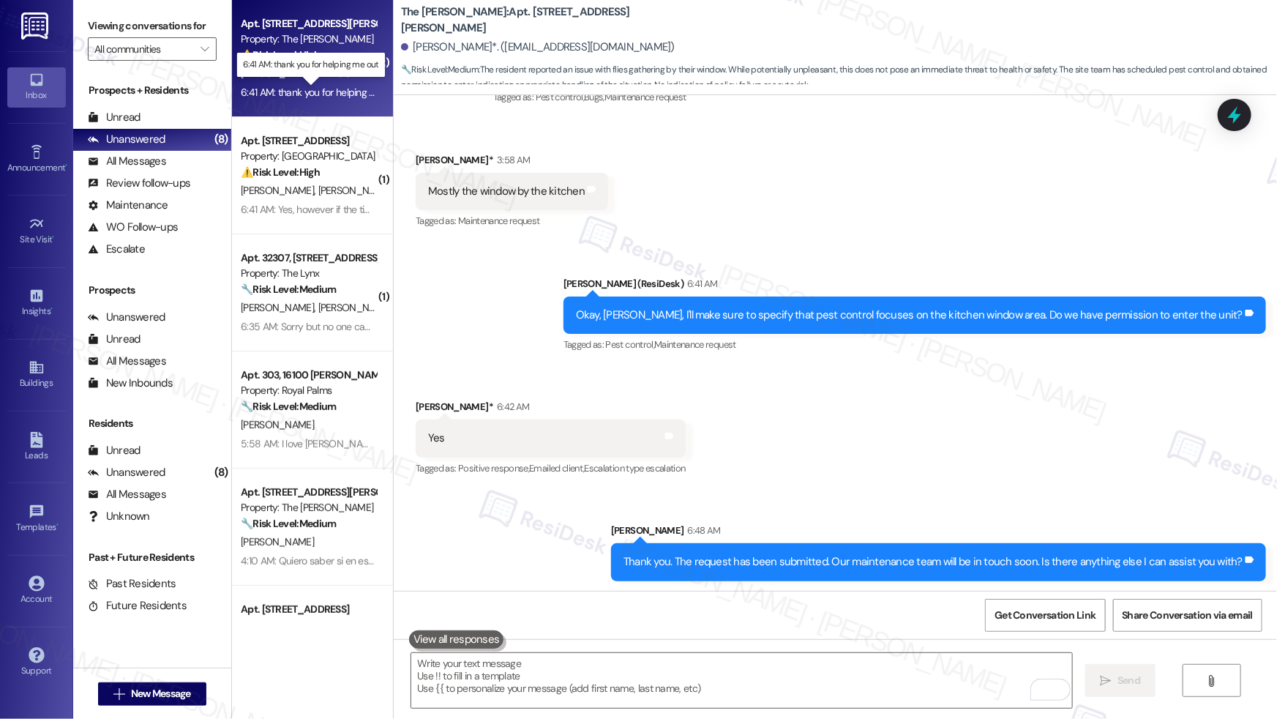
click at [318, 86] on div "6:41 AM: thank you for helping me out 6:41 AM: thank you for helping me out" at bounding box center [320, 92] width 158 height 13
type textarea "Fetching suggested responses. Please feel free to read through the conversation…"
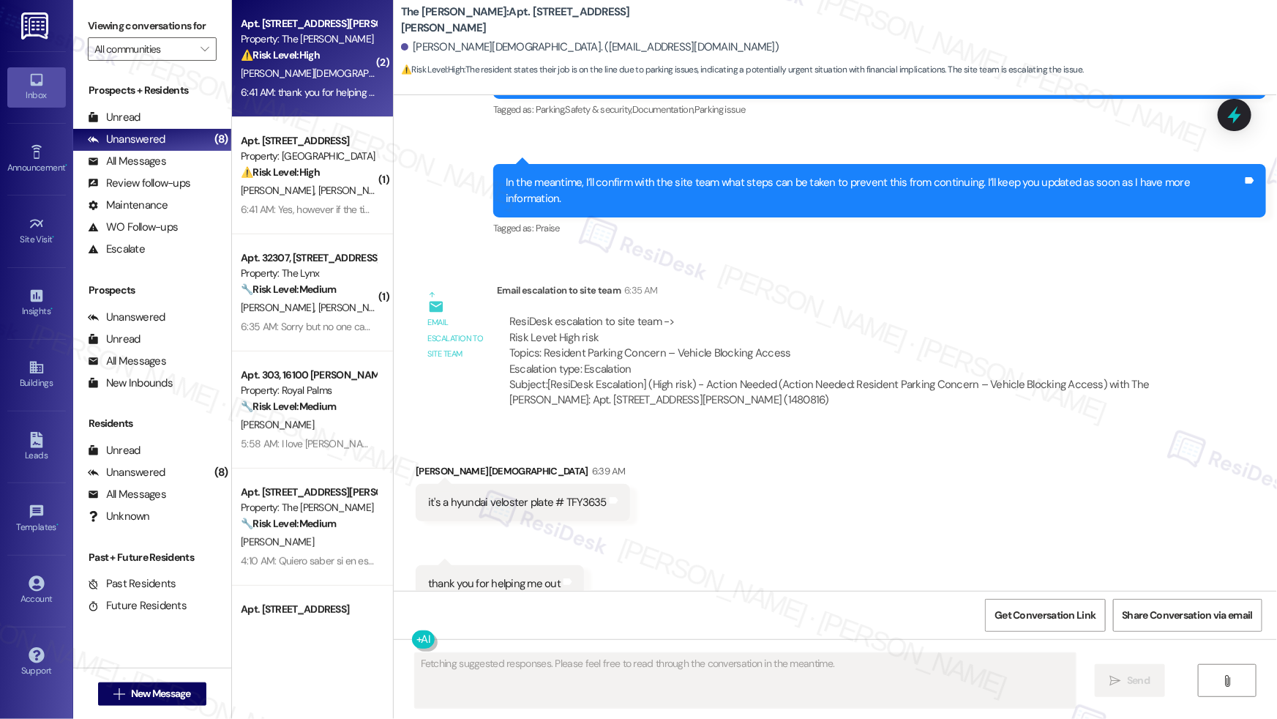
scroll to position [1032, 0]
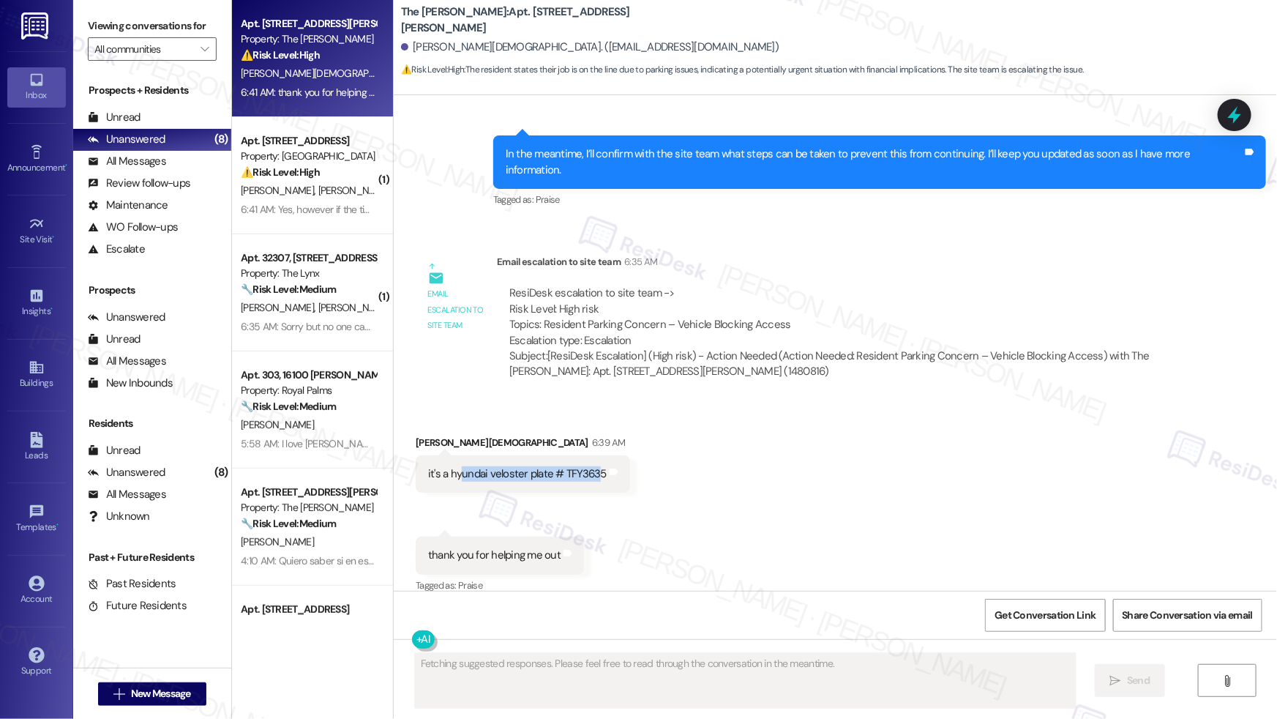
drag, startPoint x: 451, startPoint y: 456, endPoint x: 587, endPoint y: 457, distance: 136.1
click at [587, 466] on div "it's a hyundai veloster plate # TFY3635" at bounding box center [517, 473] width 179 height 15
click at [514, 547] on div "thank you for helping me out" at bounding box center [494, 554] width 132 height 15
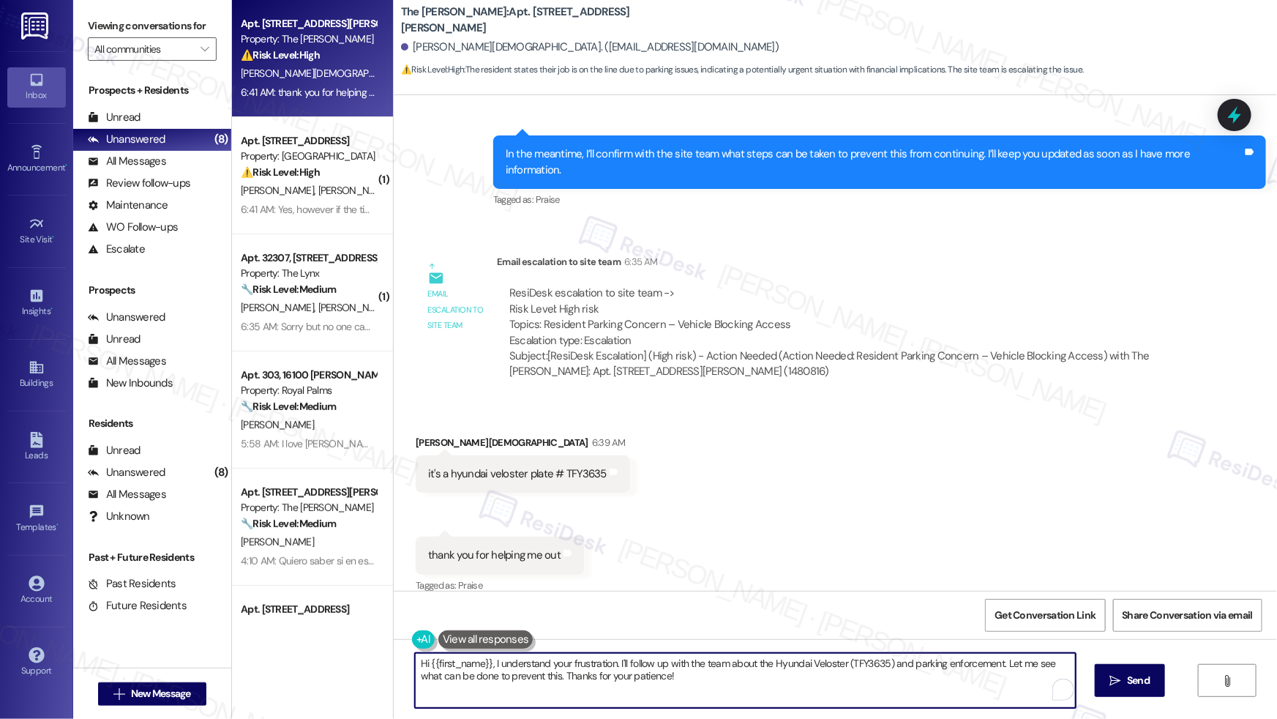
click at [482, 663] on textarea "Hi {{first_name}}, I understand your frustration. I'll follow up with the team …" at bounding box center [745, 680] width 661 height 55
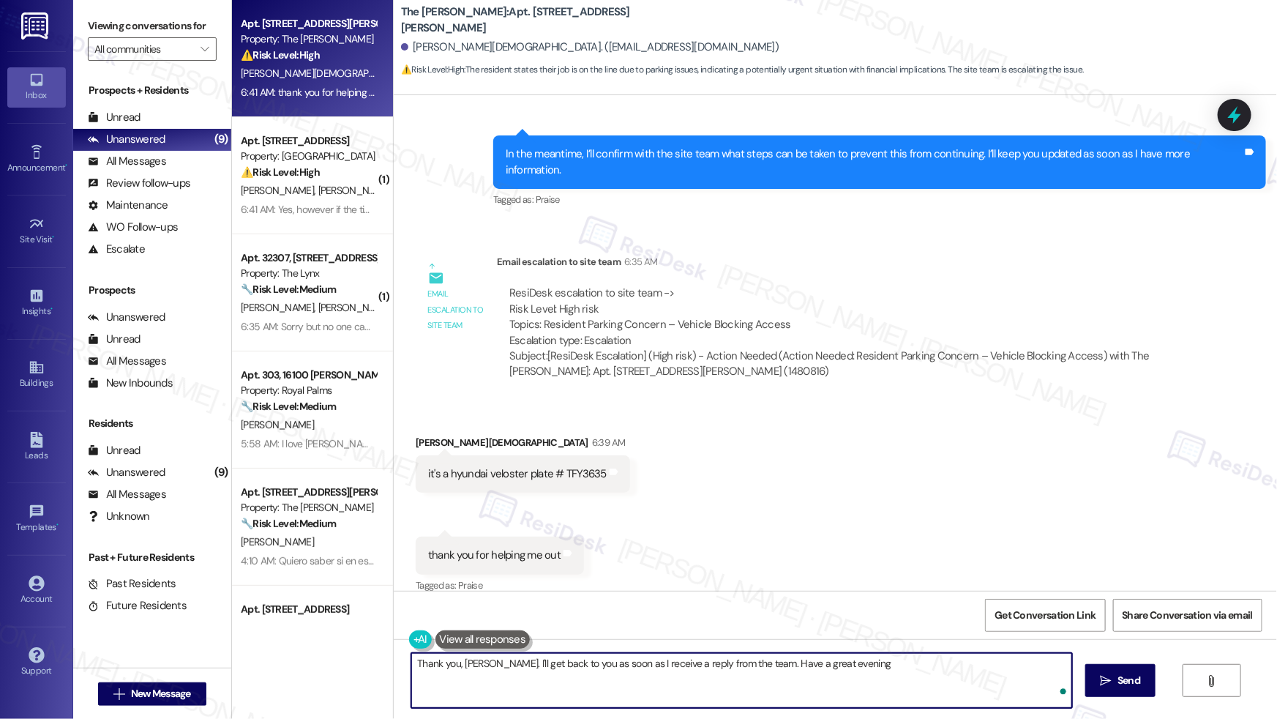
type textarea "Thank you, Kameron. I'll get back to you as soon as I receive a reply from the …"
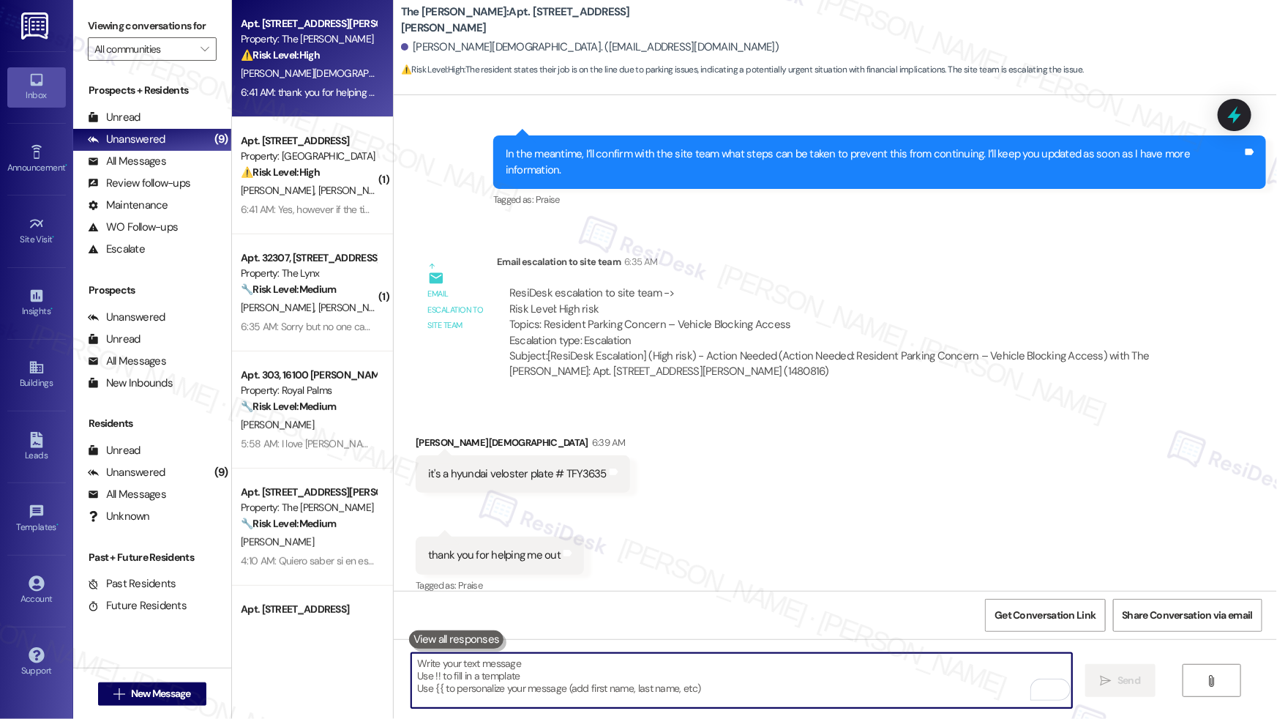
scroll to position [1134, 0]
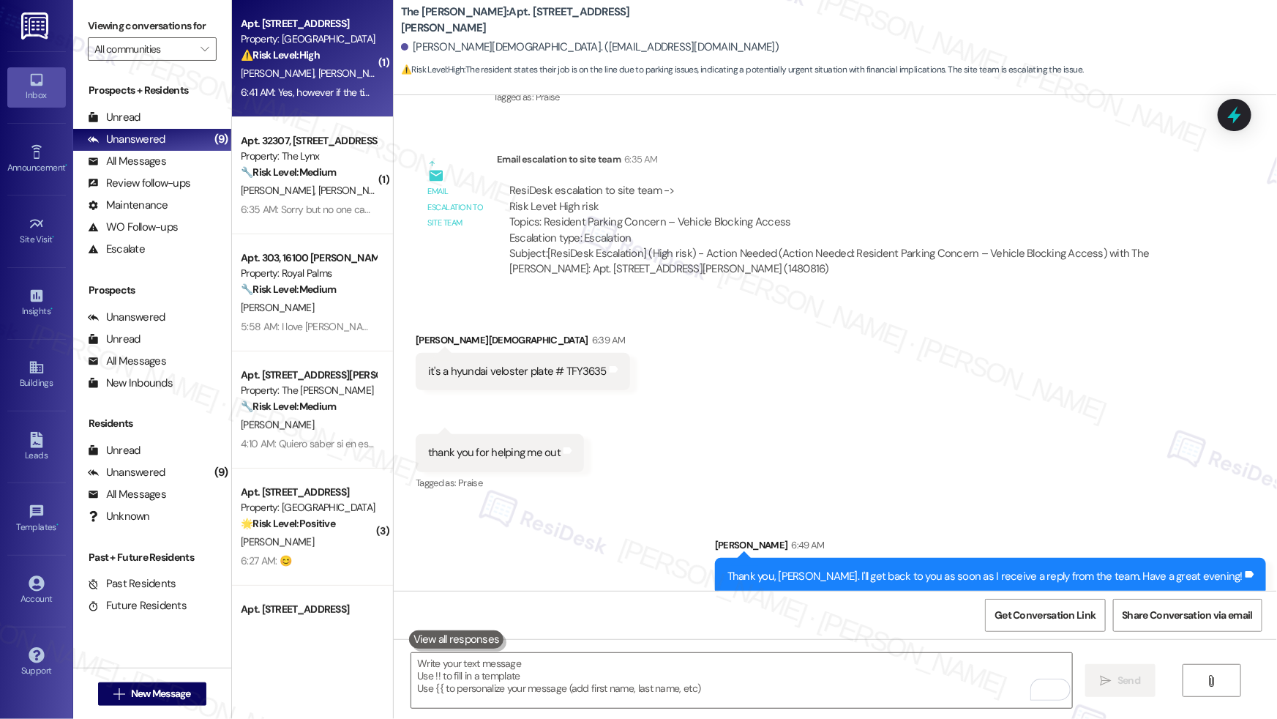
click at [334, 69] on div "B. Saavedra J. Ybarra" at bounding box center [308, 73] width 138 height 18
type textarea "Fetching suggested responses. Please feel free to read through the conversation…"
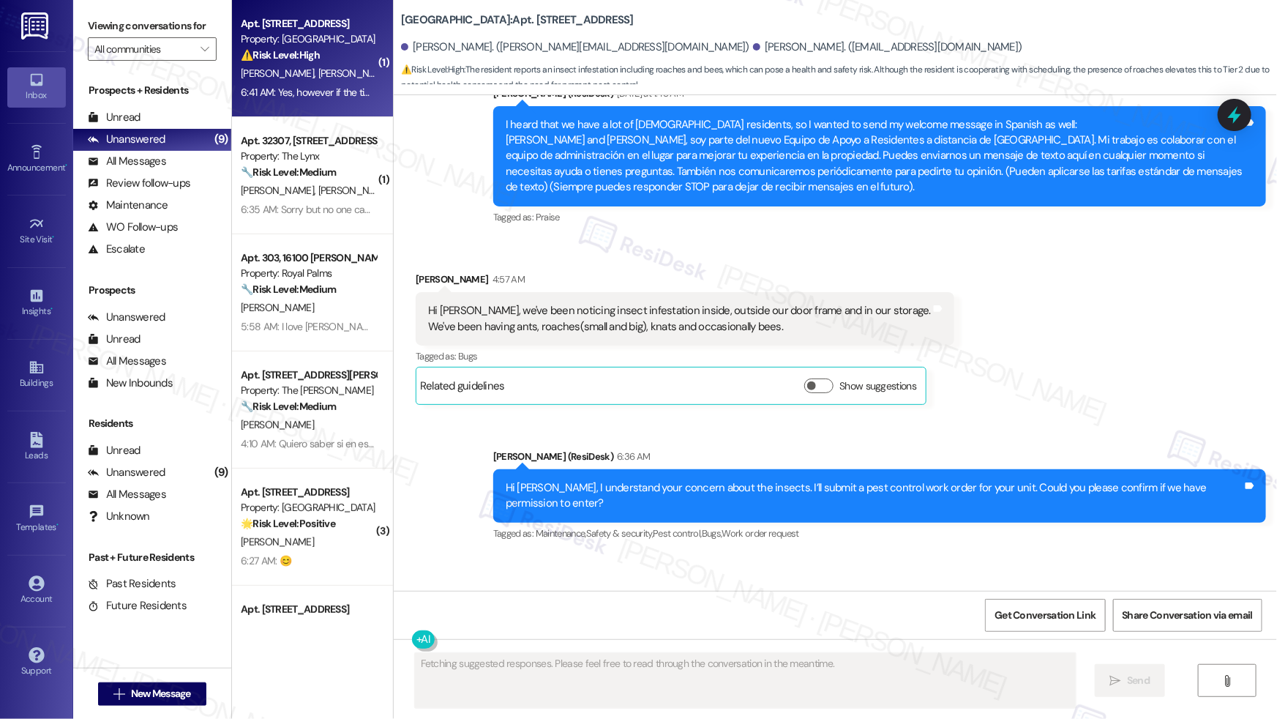
scroll to position [559, 0]
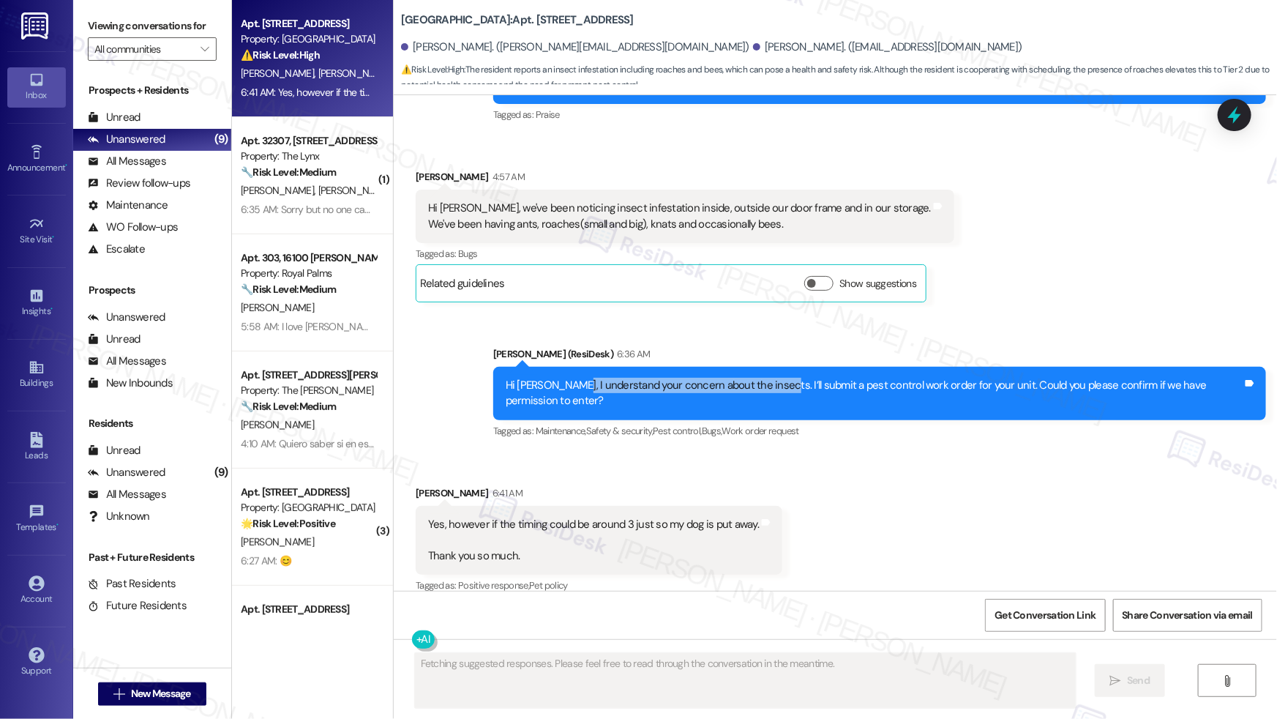
drag, startPoint x: 564, startPoint y: 386, endPoint x: 763, endPoint y: 391, distance: 198.4
click at [763, 391] on div "Hi Briana, I understand your concern about the insects. I’ll submit a pest cont…" at bounding box center [874, 393] width 737 height 31
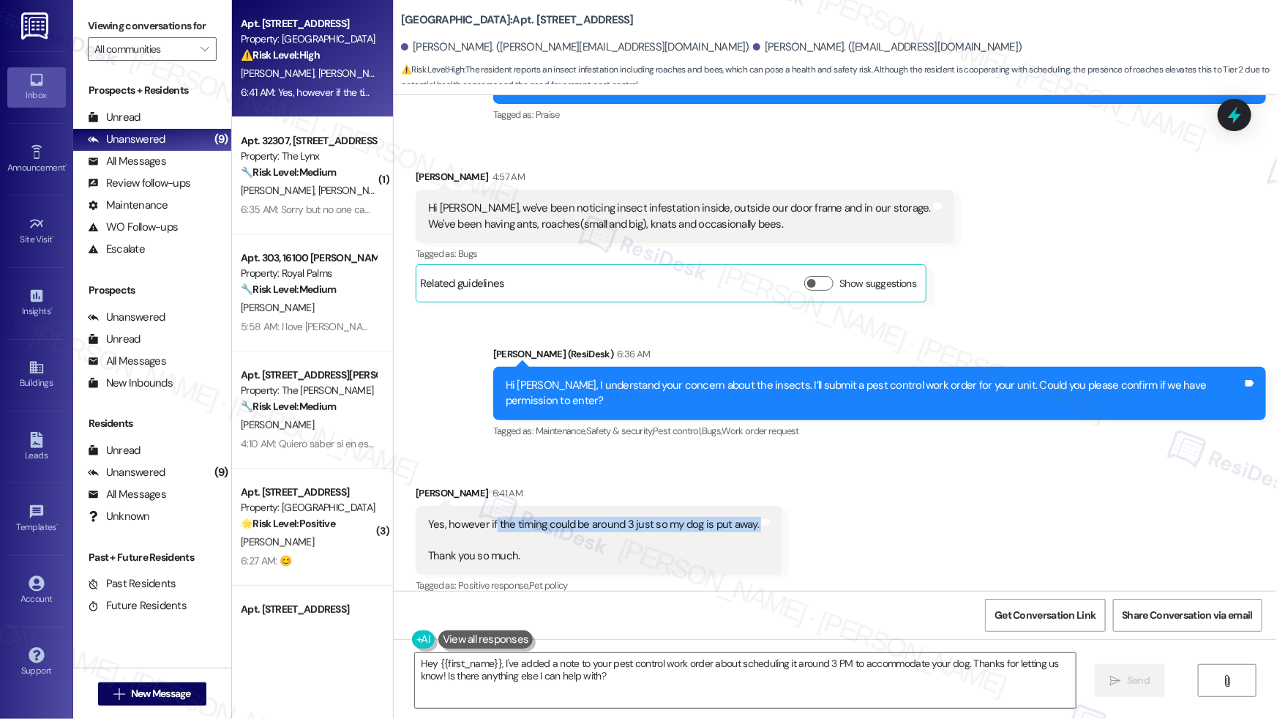
drag, startPoint x: 484, startPoint y: 508, endPoint x: 617, endPoint y: 519, distance: 133.6
click at [617, 519] on div "Yes, however if the timing could be around 3 just so my dog is put away. Thank …" at bounding box center [593, 540] width 331 height 47
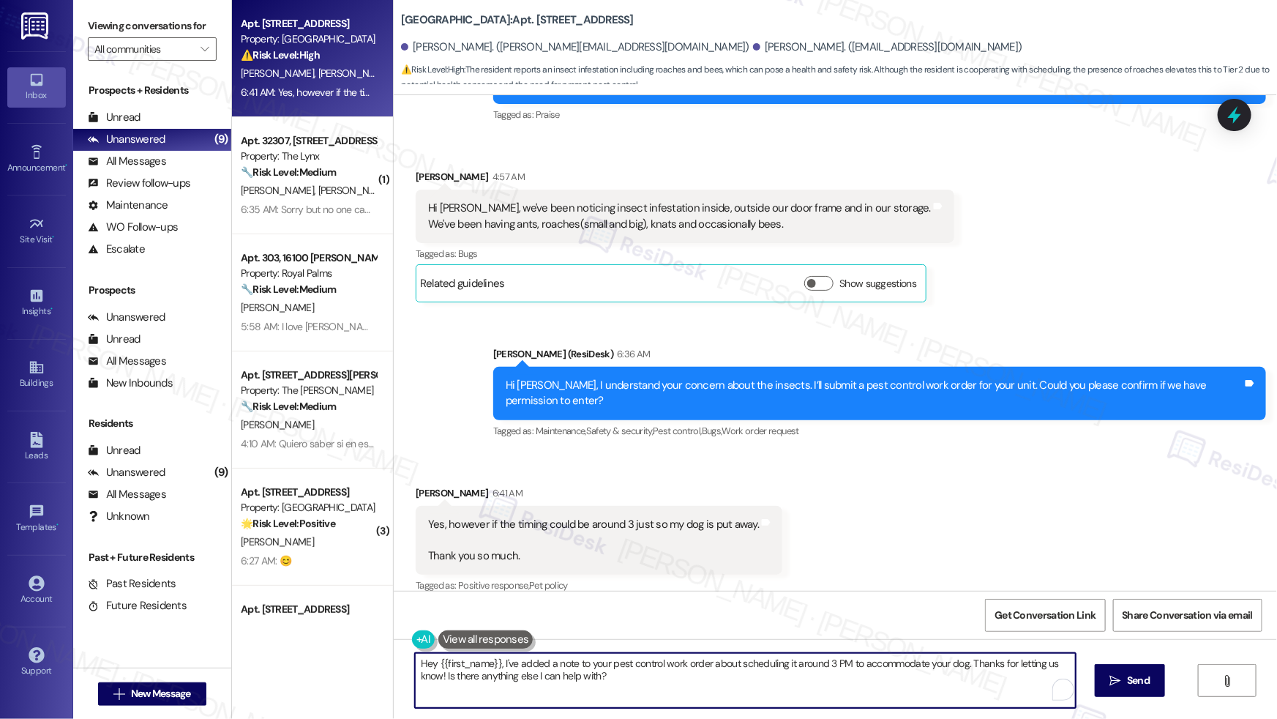
drag, startPoint x: 504, startPoint y: 662, endPoint x: 629, endPoint y: 670, distance: 126.1
click at [629, 670] on textarea "Hey {{first_name}}, I've added a note to your pest control work order about sch…" at bounding box center [745, 680] width 661 height 55
click at [627, 678] on textarea "Hey {{first_name}}, I've added a note to your pest control work order about sch…" at bounding box center [741, 680] width 661 height 55
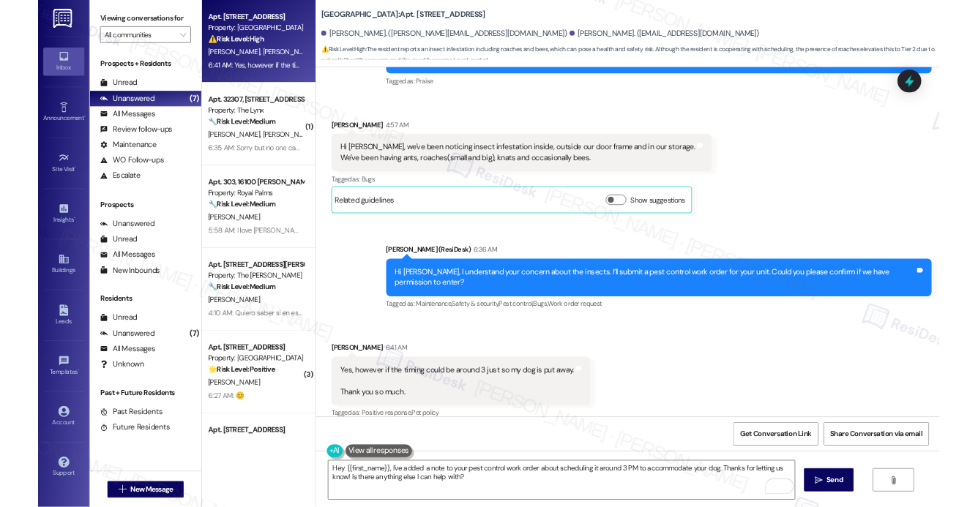
scroll to position [560, 0]
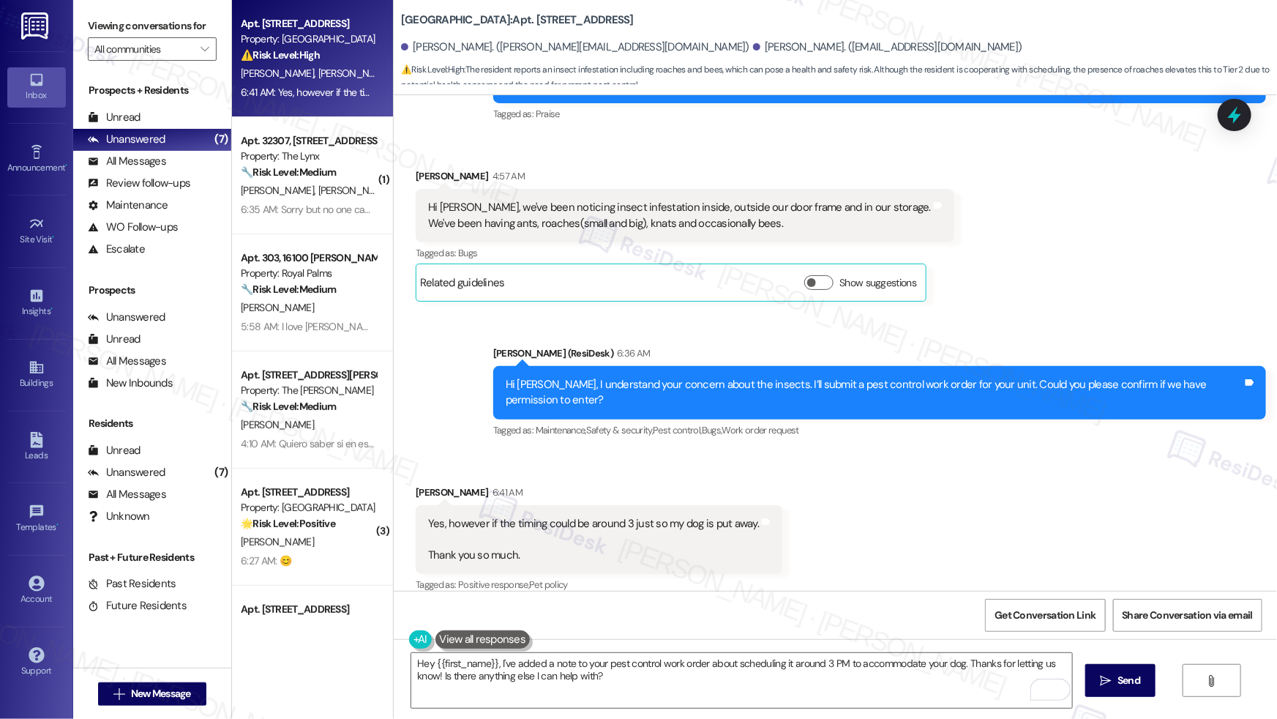
click at [479, 20] on b "Kenzie Park: Apt. 19208, 3379 Timber View Dr" at bounding box center [517, 19] width 233 height 15
copy b "19208"
click at [495, 667] on textarea "Hey {{first_name}}, I've added a note to your pest control work order about sch…" at bounding box center [741, 680] width 661 height 55
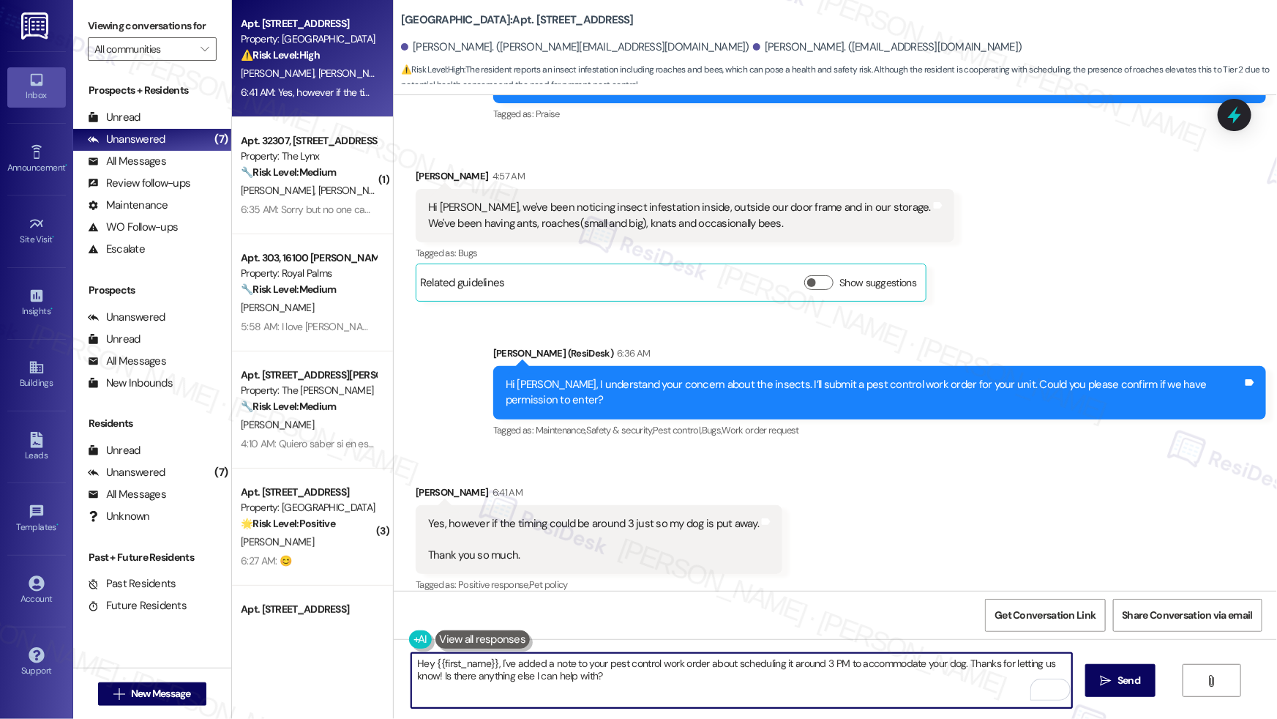
click at [495, 667] on textarea "Hey {{first_name}}, I've added a note to your pest control work order about sch…" at bounding box center [741, 680] width 661 height 55
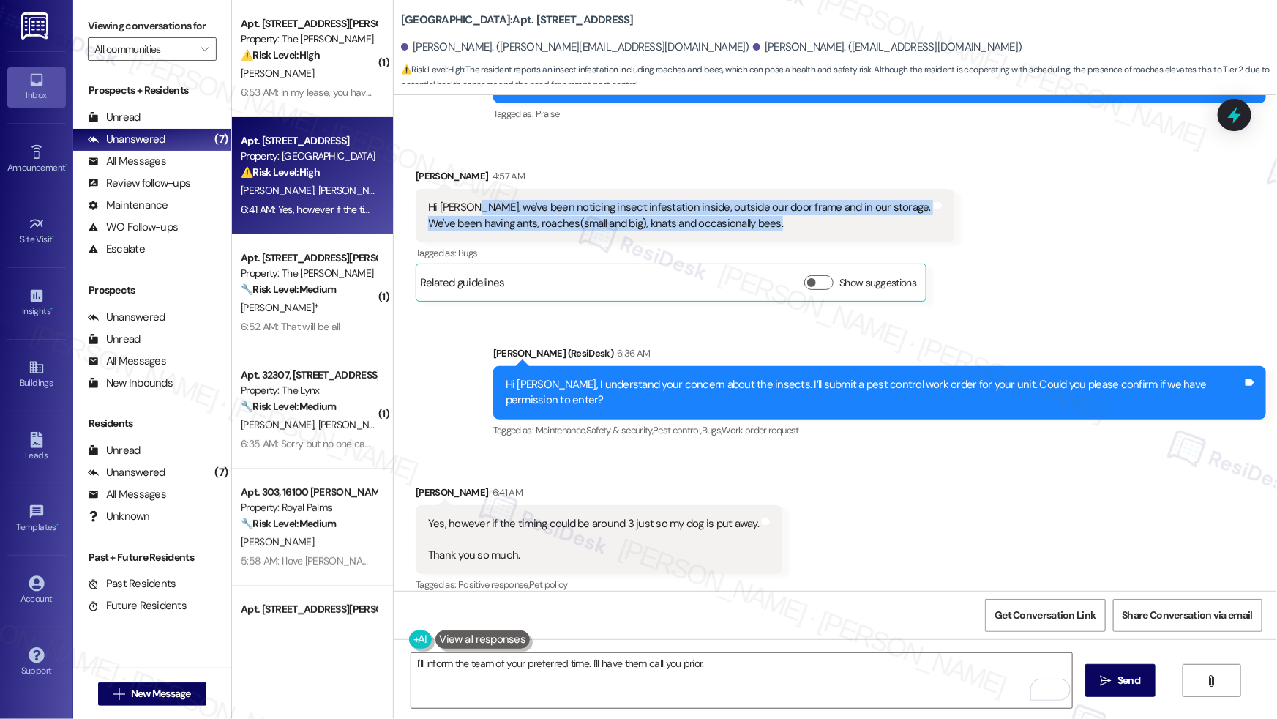
drag, startPoint x: 461, startPoint y: 206, endPoint x: 810, endPoint y: 223, distance: 349.5
click at [810, 223] on div "Hi Sarah, we've been noticing insect infestation inside, outside our door frame…" at bounding box center [679, 215] width 503 height 31
copy div "we've been noticing insect infestation inside, outside our door frame and in ou…"
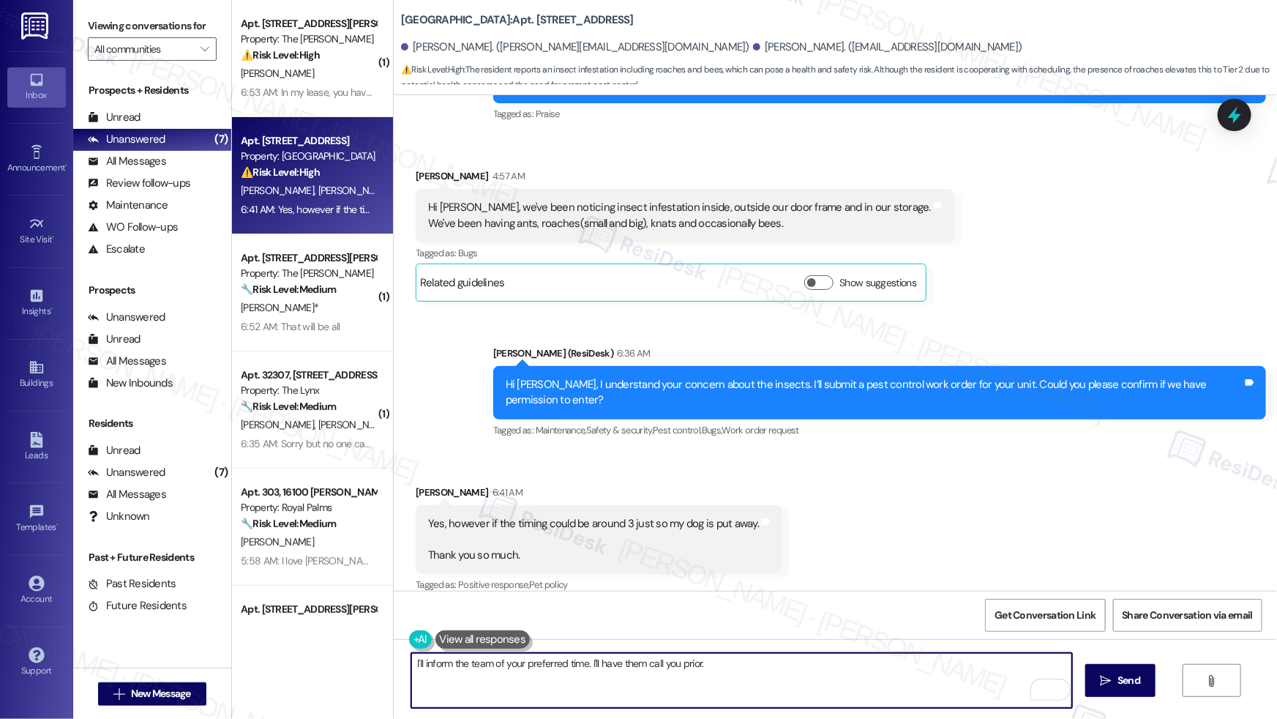
click at [698, 668] on textarea "I'll inform the team of your preferred time. I'll have them call you prior." at bounding box center [741, 680] width 661 height 55
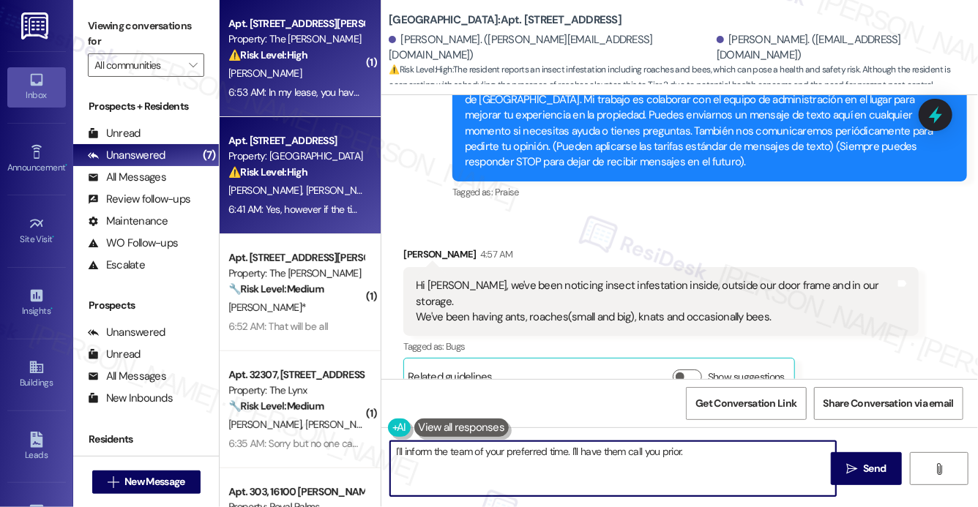
scroll to position [576, 0]
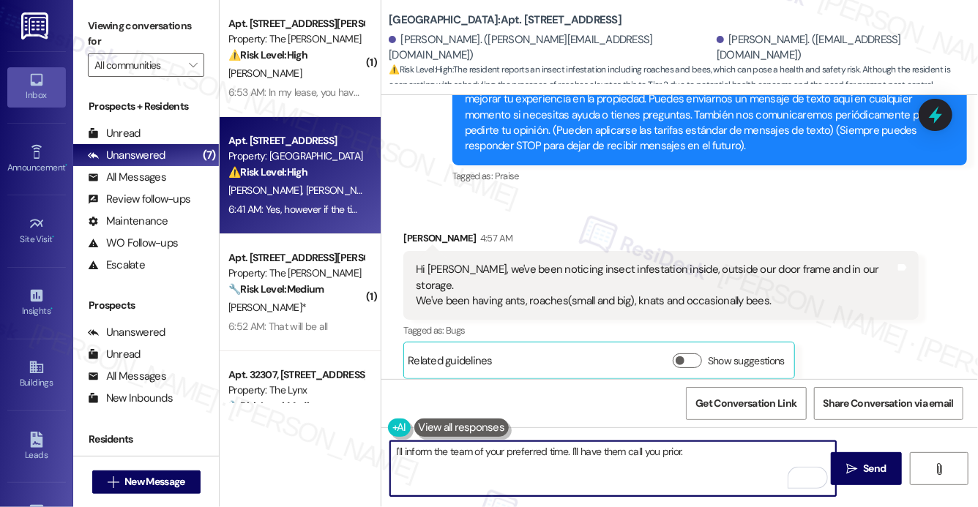
paste textarea "The request has been submitted. Our maintenance team will be in touch soon. Is …"
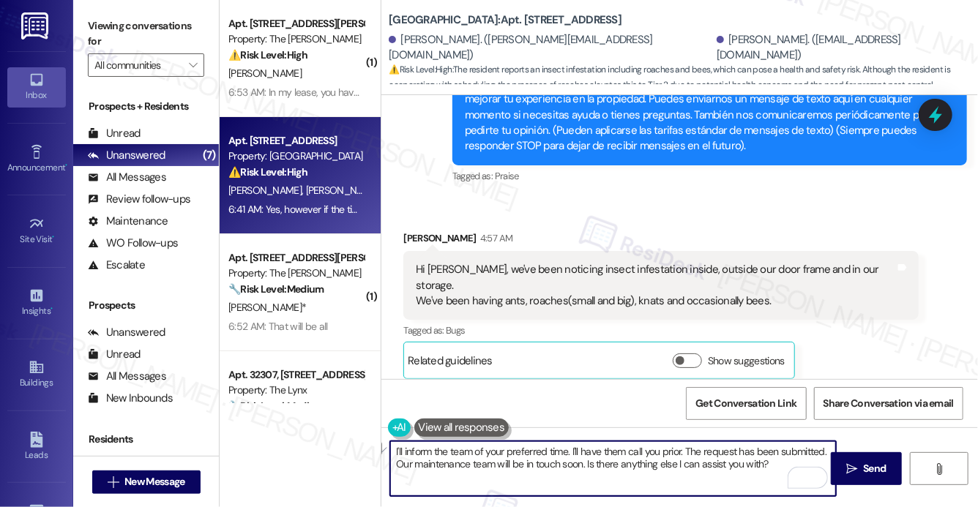
drag, startPoint x: 684, startPoint y: 452, endPoint x: 572, endPoint y: 452, distance: 112.0
click at [572, 452] on textarea "I'll inform the team of your preferred time. I'll have them call you prior. The…" at bounding box center [613, 468] width 446 height 55
click at [701, 470] on textarea "I'll inform the team of your preferred time. The request has been submitted. Ou…" at bounding box center [613, 468] width 446 height 55
click at [678, 470] on textarea "I'll inform the team of your preferred time. The request has been submitted. Ou…" at bounding box center [613, 468] width 446 height 55
type textarea "I'll inform the team of your preferred time. The request has been submitted. Ou…"
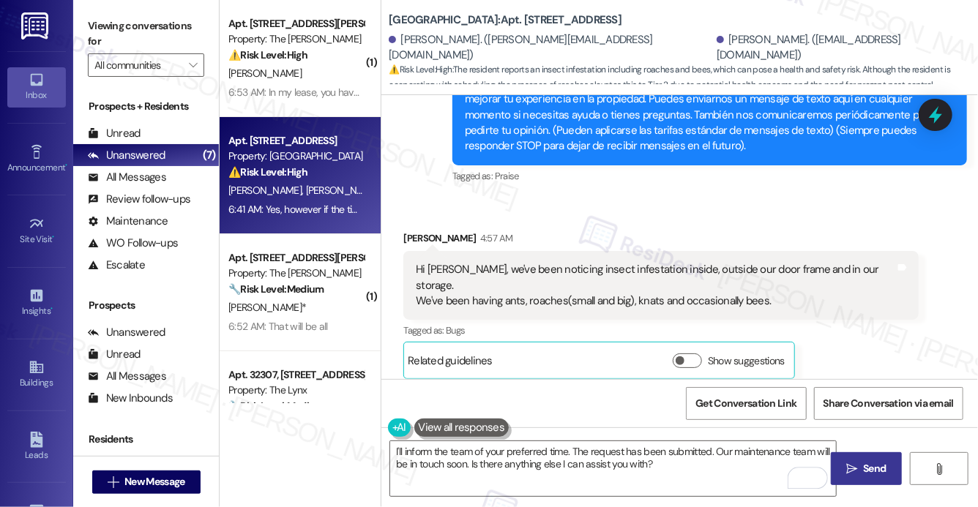
click at [831, 471] on button " Send" at bounding box center [866, 468] width 71 height 33
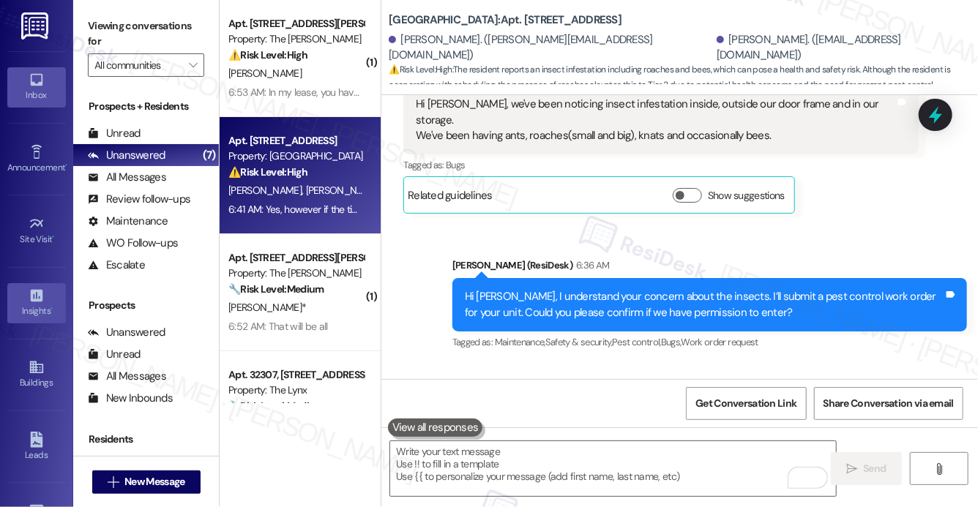
scroll to position [849, 0]
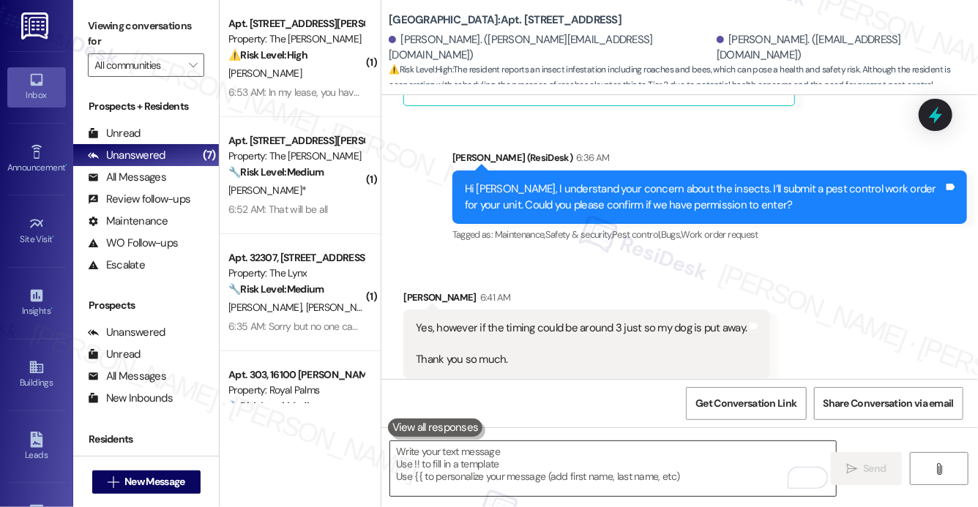
click at [457, 481] on textarea "To enrich screen reader interactions, please activate Accessibility in Grammarl…" at bounding box center [613, 468] width 446 height 55
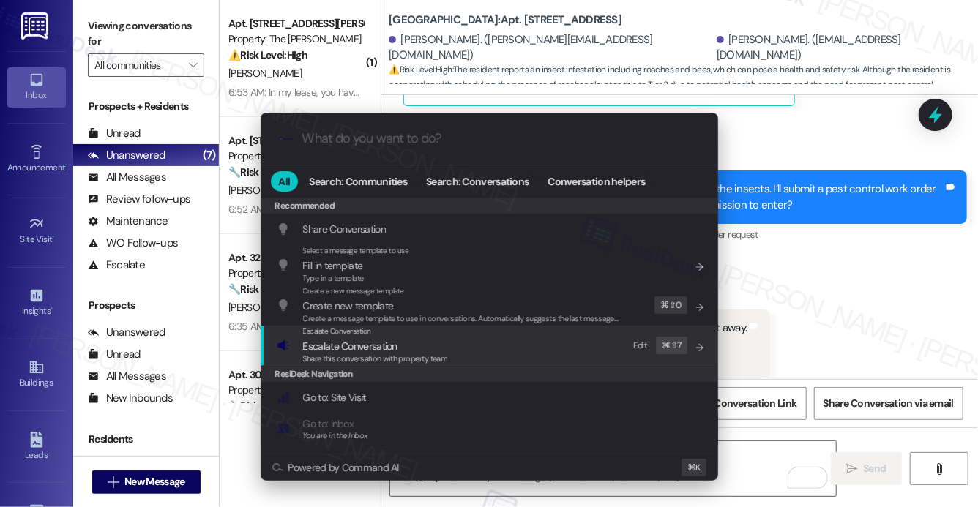
click at [407, 357] on span "Share this conversation with property team" at bounding box center [375, 358] width 145 height 10
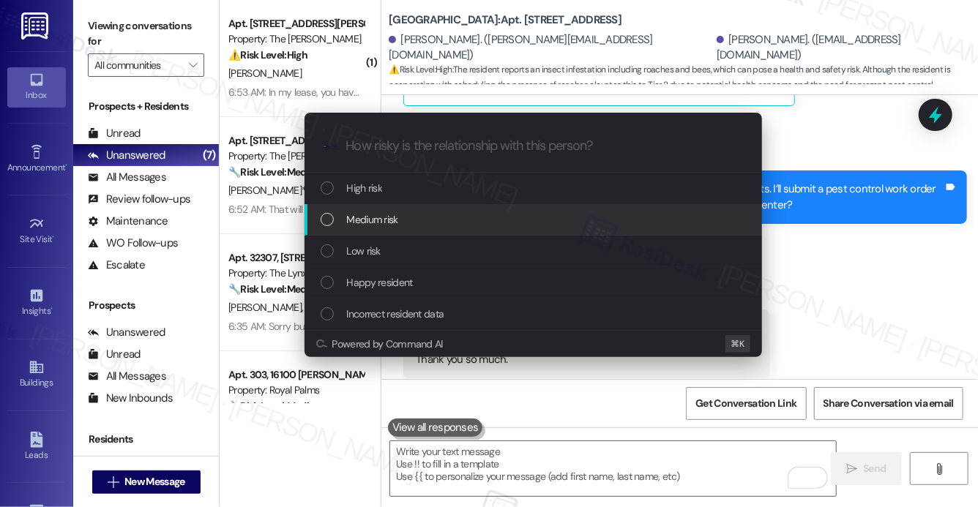
click at [407, 212] on div "Medium risk" at bounding box center [535, 220] width 428 height 16
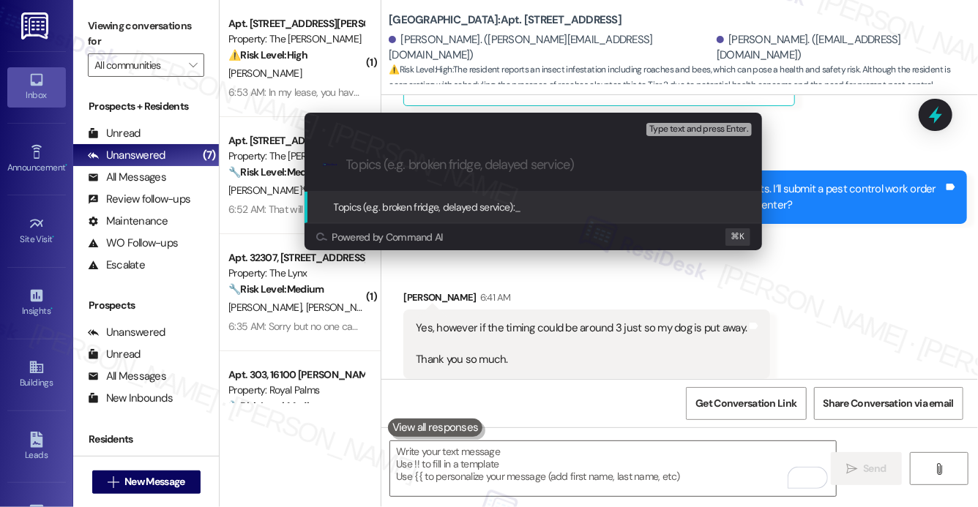
paste input "6713-1"
click at [344, 165] on div ".cls-1{fill:#0a055f;}.cls-2{fill:#0cc4c4;} resideskLogoBlueOrange 6713-1" at bounding box center [532, 165] width 457 height 52
click at [346, 165] on input "6713-1" at bounding box center [539, 164] width 386 height 15
paste input "Work order submitted by Residesk | Work order #"
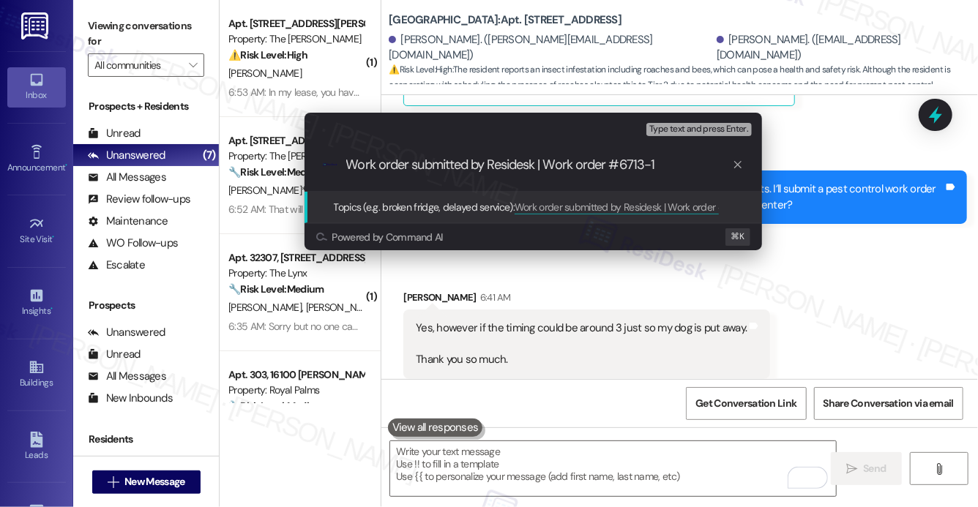
click at [702, 161] on input "Work order submitted by Residesk | Work order #6713-1" at bounding box center [539, 164] width 386 height 15
type input "Work order submitted by Residesk | Work order #6713-1 Pest Control"
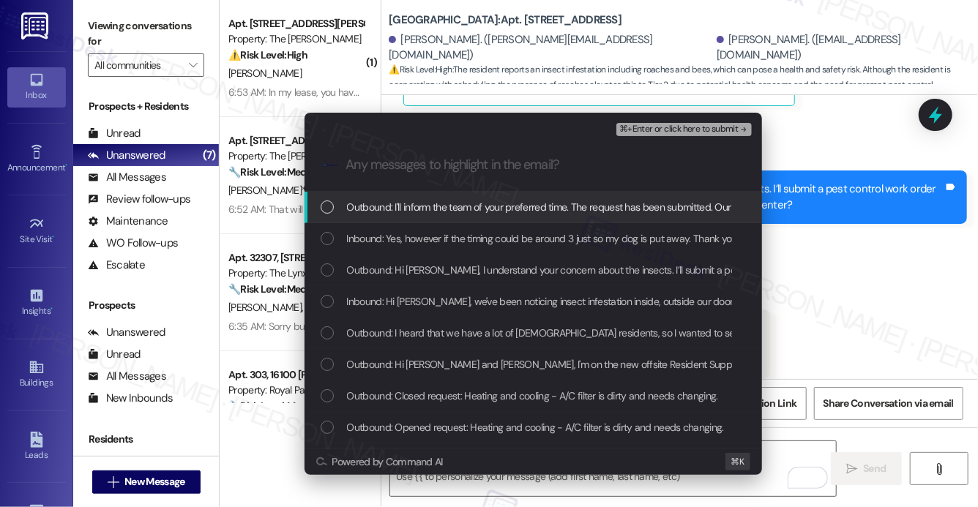
click at [498, 201] on span "Outbound: I'll inform the team of your preferred time. The request has been sub…" at bounding box center [717, 207] width 741 height 16
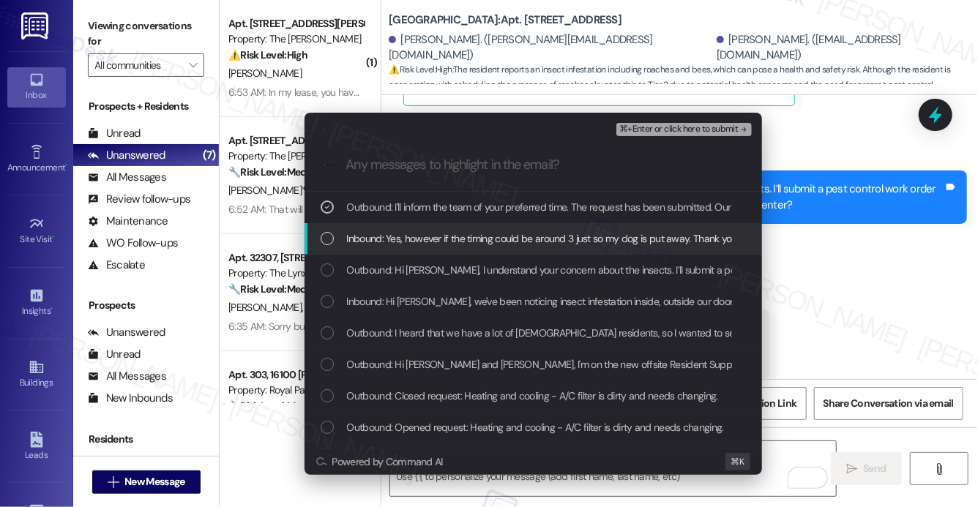
click at [487, 239] on span "Inbound: Yes, however if the timing could be around 3 just so my dog is put awa…" at bounding box center [562, 239] width 431 height 16
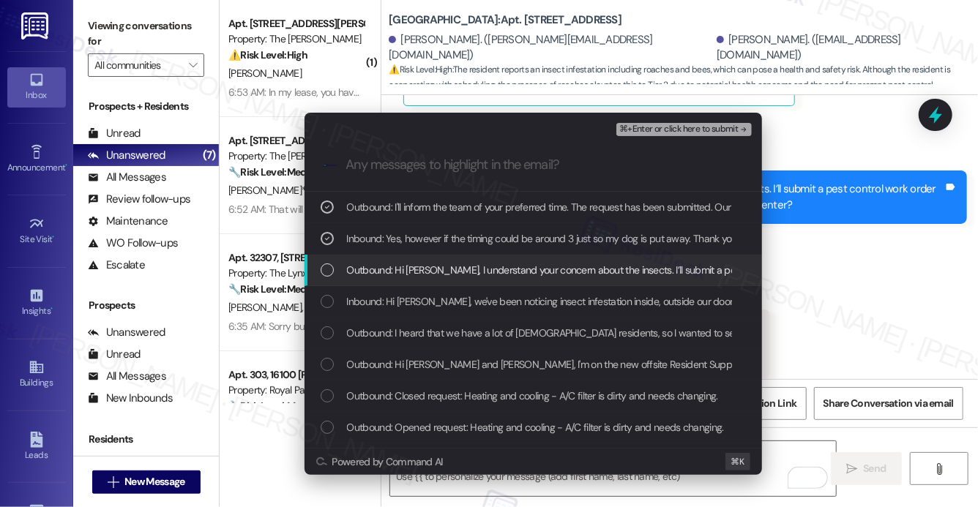
click at [488, 277] on span "Outbound: Hi Briana, I understand your concern about the insects. I’ll submit a…" at bounding box center [735, 270] width 777 height 16
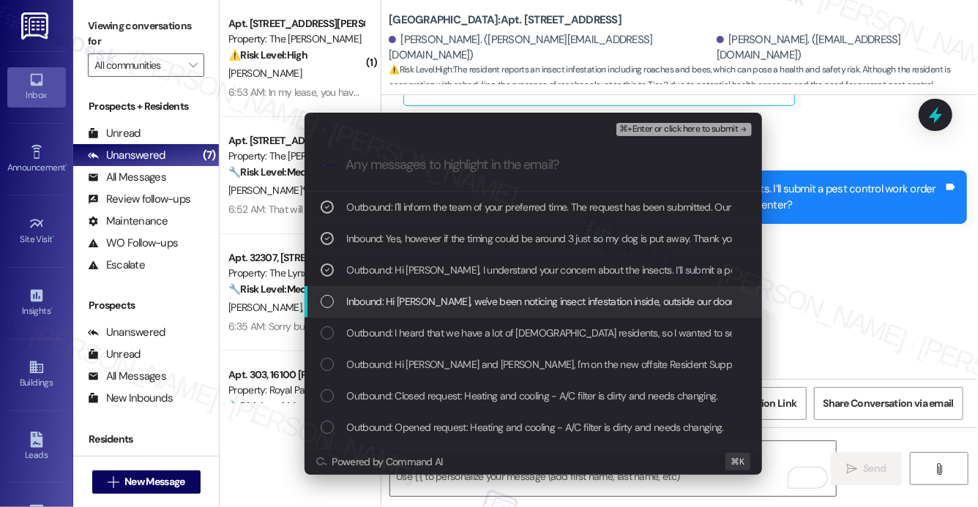
click at [494, 307] on span "Inbound: Hi Sarah, we've been noticing insect infestation inside, outside our d…" at bounding box center [760, 301] width 826 height 16
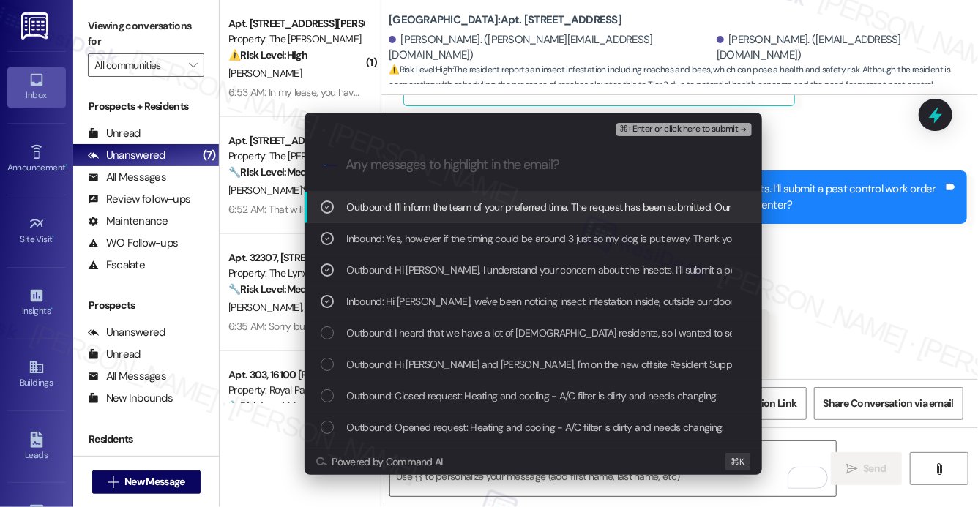
click at [667, 128] on span "⌘+Enter or click here to submit" at bounding box center [678, 129] width 119 height 10
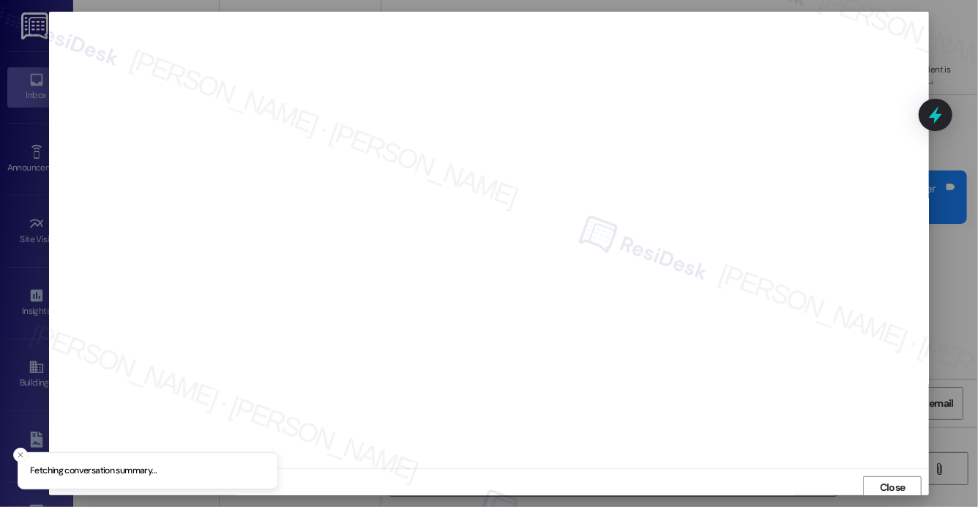
scroll to position [4, 0]
click at [870, 482] on button "Close" at bounding box center [892, 484] width 59 height 23
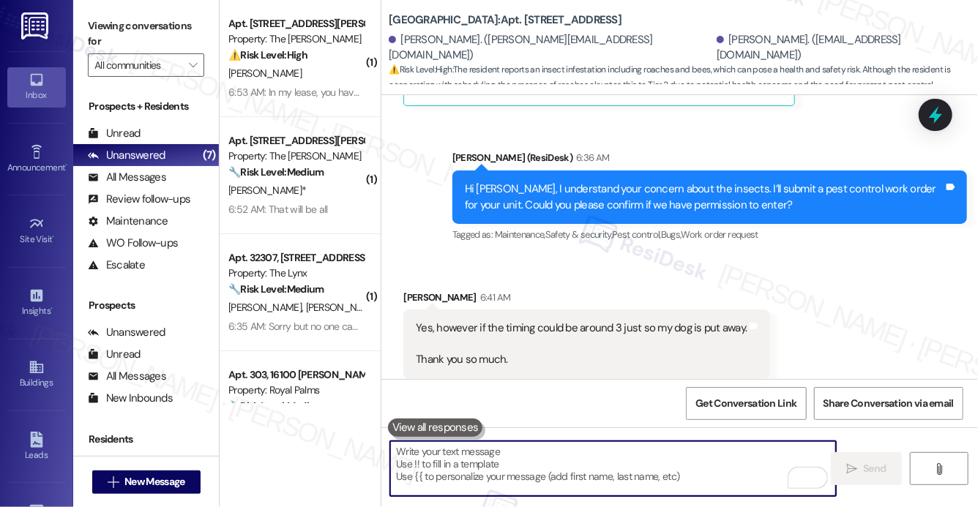
click at [624, 476] on textarea "To enrich screen reader interactions, please activate Accessibility in Grammarl…" at bounding box center [613, 468] width 446 height 55
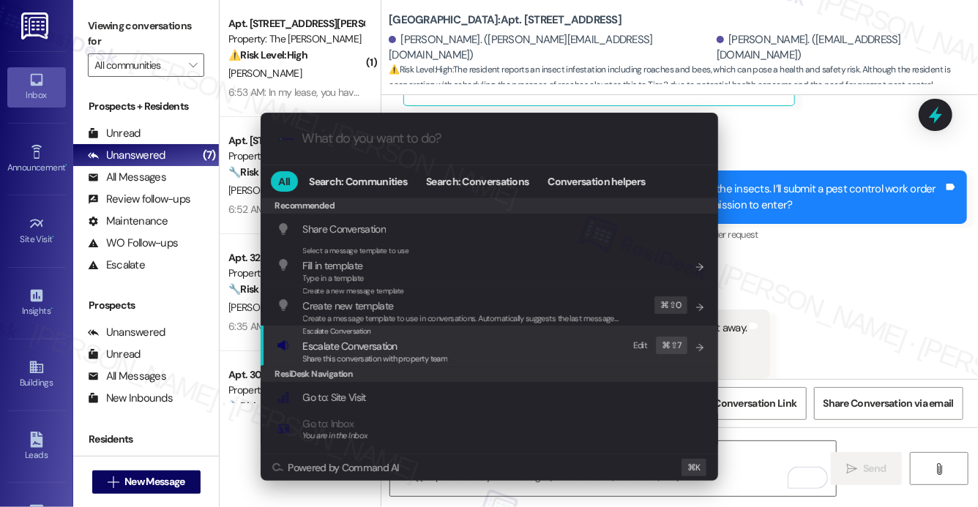
click at [467, 343] on div "Escalate Conversation Escalate Conversation Share this conversation with proper…" at bounding box center [491, 346] width 428 height 40
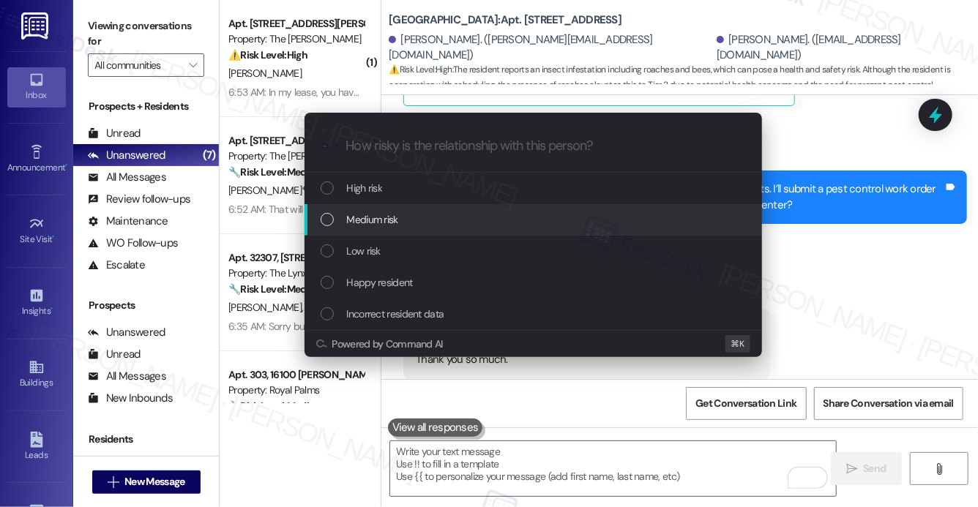
click at [471, 212] on div "Medium risk" at bounding box center [535, 220] width 428 height 16
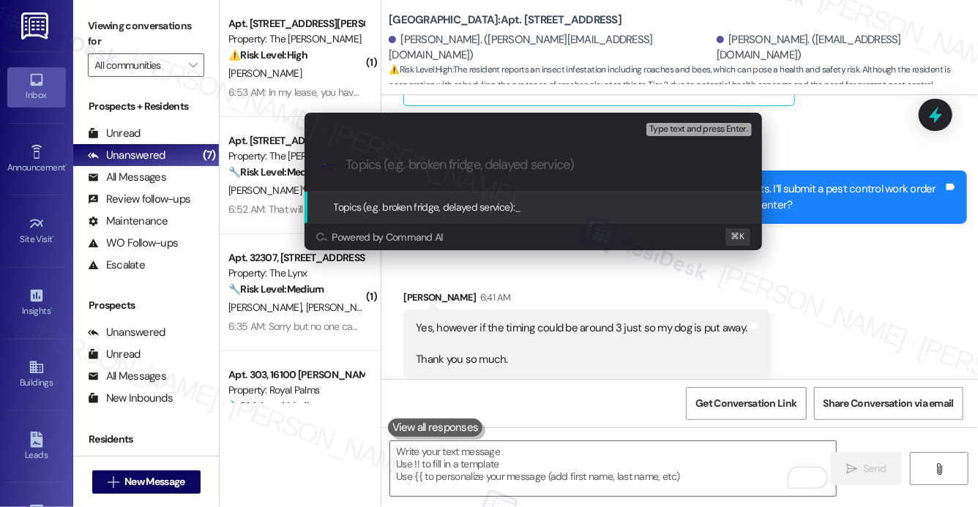
paste input "Work order submitted by Residesk | Work order #6713-1 Pest Control"
type input "Work order submitted by Residesk | Work order #6713-1 Pest Control"
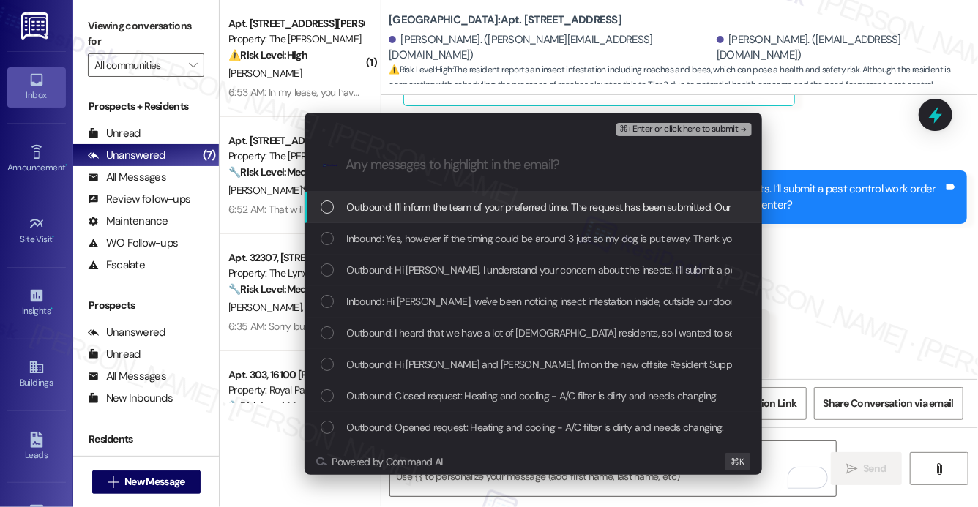
click at [481, 204] on span "Outbound: I'll inform the team of your preferred time. The request has been sub…" at bounding box center [717, 207] width 741 height 16
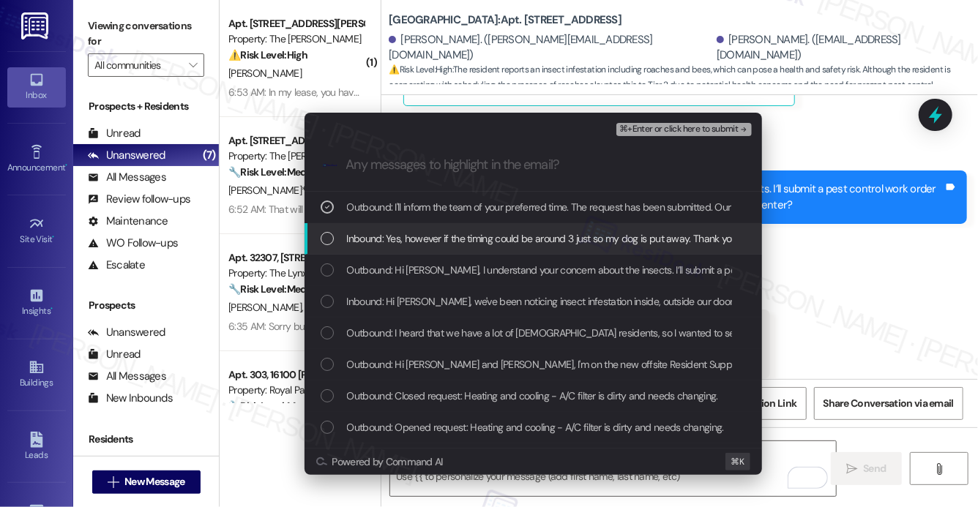
click at [471, 240] on span "Inbound: Yes, however if the timing could be around 3 just so my dog is put awa…" at bounding box center [562, 239] width 431 height 16
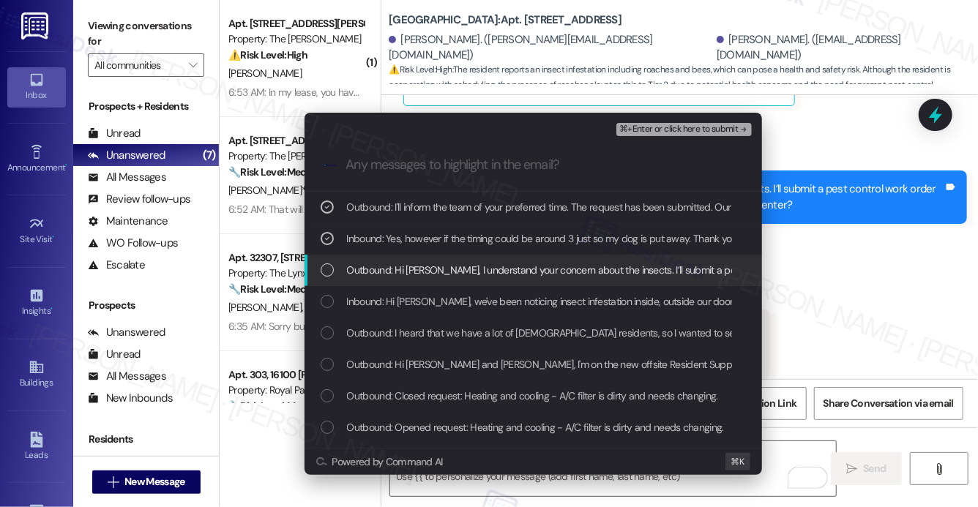
click at [471, 266] on span "Outbound: Hi Briana, I understand your concern about the insects. I’ll submit a…" at bounding box center [735, 270] width 777 height 16
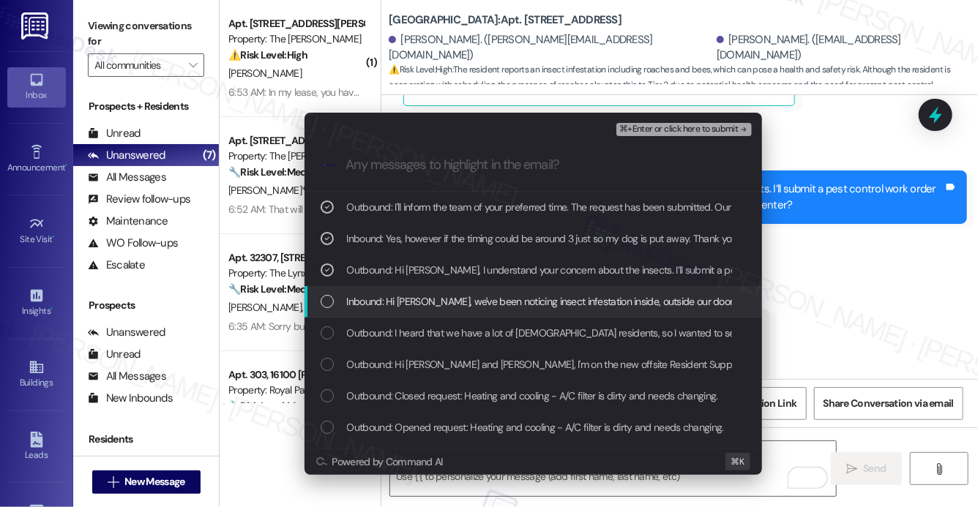
click at [465, 298] on span "Inbound: Hi Sarah, we've been noticing insect infestation inside, outside our d…" at bounding box center [760, 301] width 826 height 16
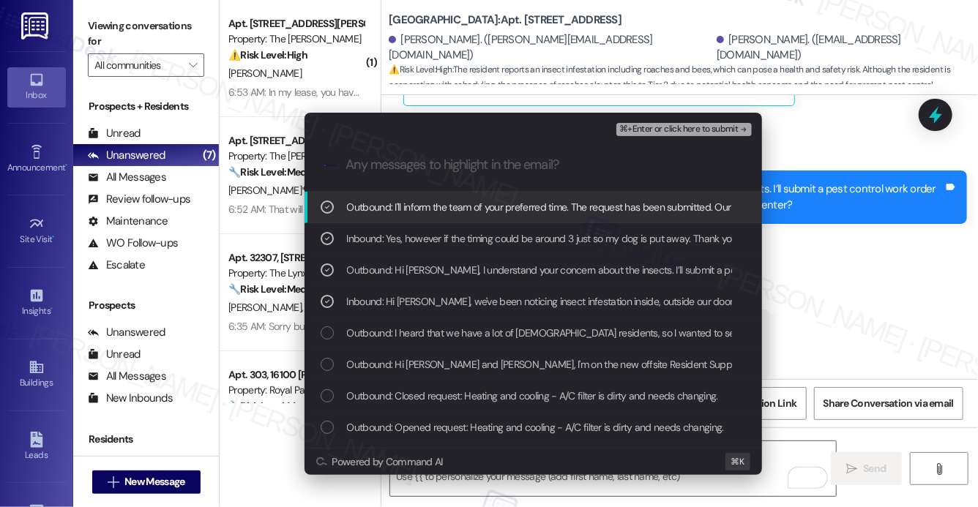
click at [642, 125] on span "⌘+Enter or click here to submit" at bounding box center [678, 129] width 119 height 10
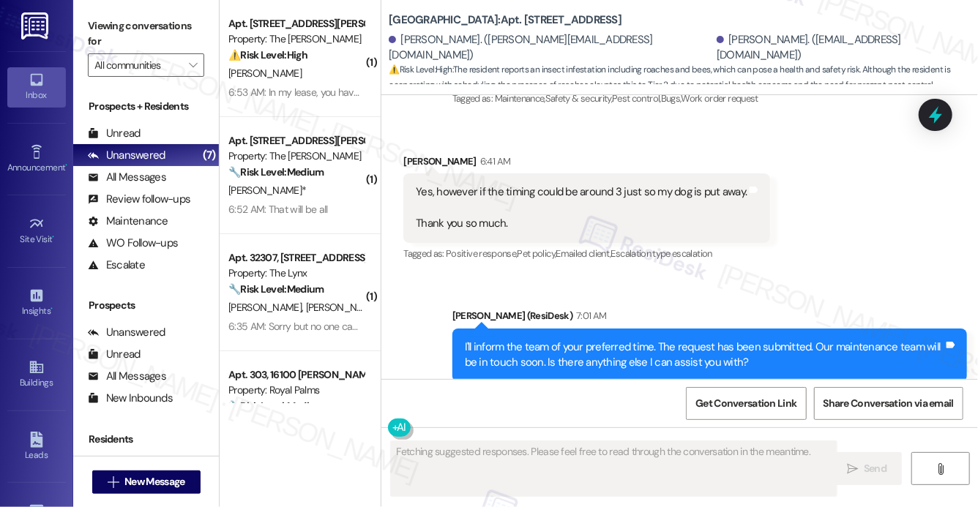
scroll to position [989, 0]
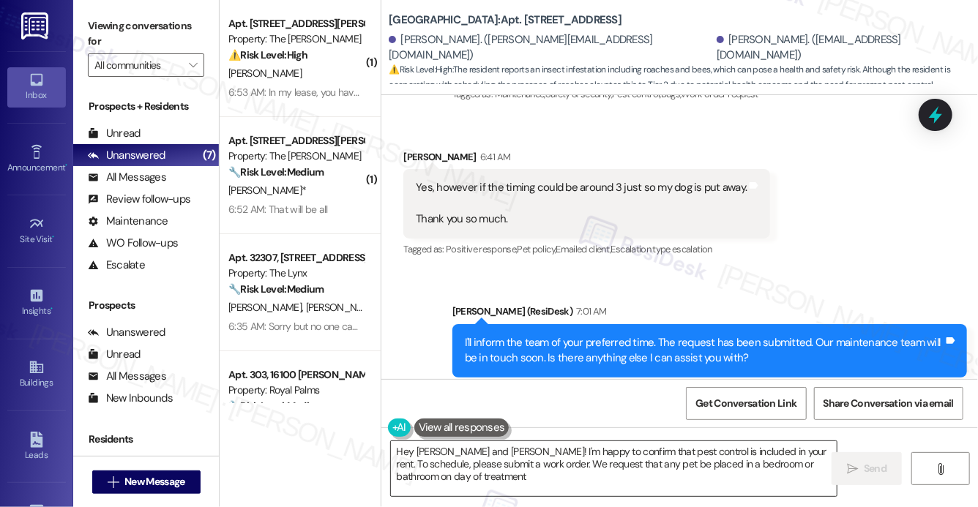
type textarea "Hey Briana and Joshua! I'm happy to confirm that pest control is included in yo…"
click at [534, 468] on textarea "Hey Briana and Joshua! I'm happy to confirm that pest control is included in yo…" at bounding box center [614, 468] width 446 height 55
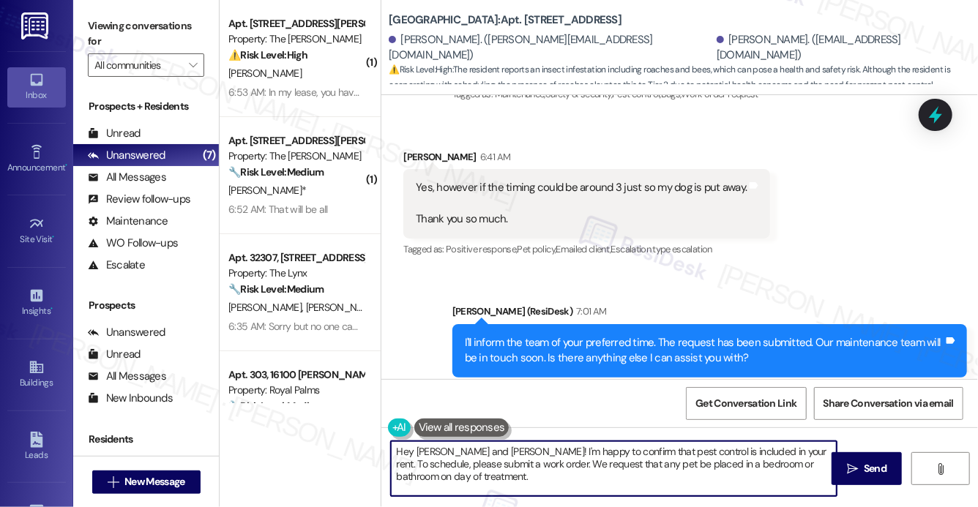
click at [534, 468] on textarea "Hey Briana and Joshua! I'm happy to confirm that pest control is included in yo…" at bounding box center [614, 468] width 446 height 55
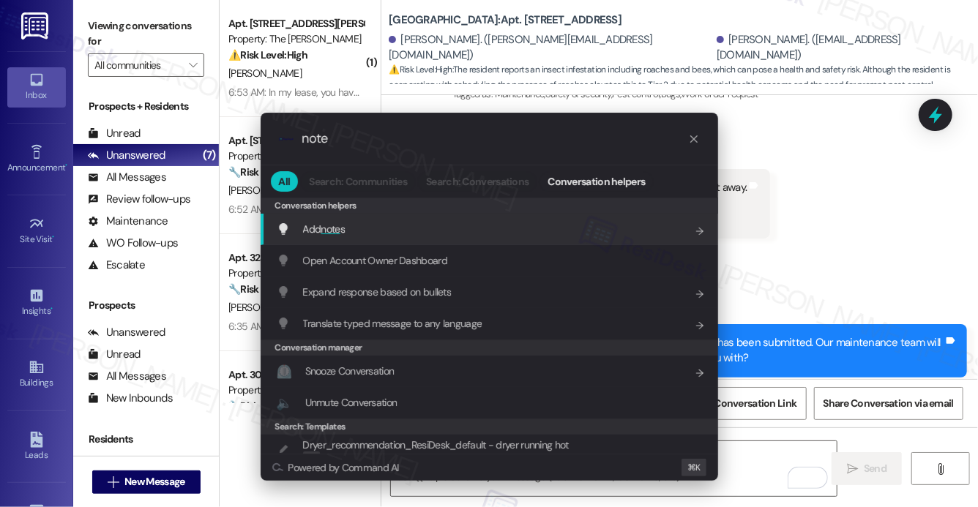
type input "note"
click at [388, 228] on div "Add note s Add shortcut" at bounding box center [491, 229] width 428 height 16
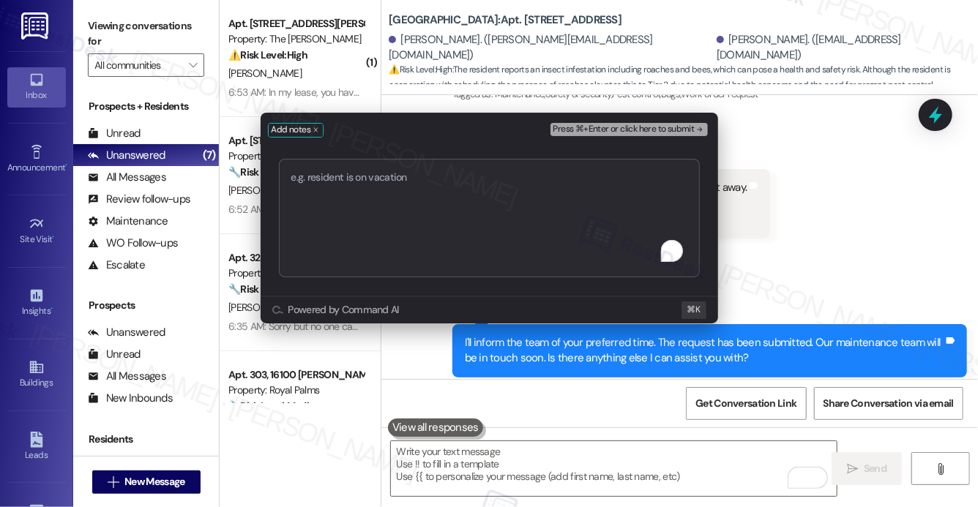
click at [388, 228] on textarea "To enrich screen reader interactions, please activate Accessibility in Grammarl…" at bounding box center [489, 218] width 421 height 119
type textarea "Work order submitted by Residesk | Work order #6713-1 Pest Control"
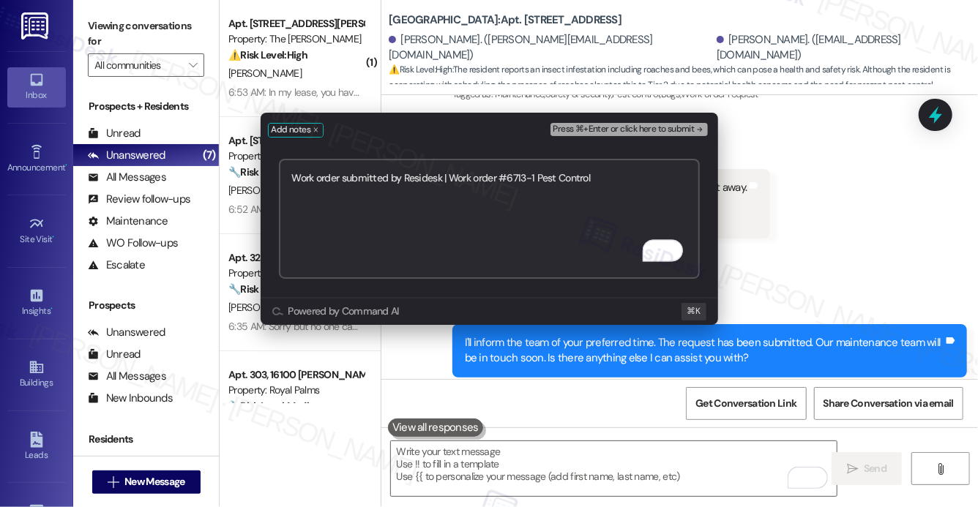
click at [613, 129] on span "Press ⌘+Enter or click here to submit" at bounding box center [623, 129] width 141 height 10
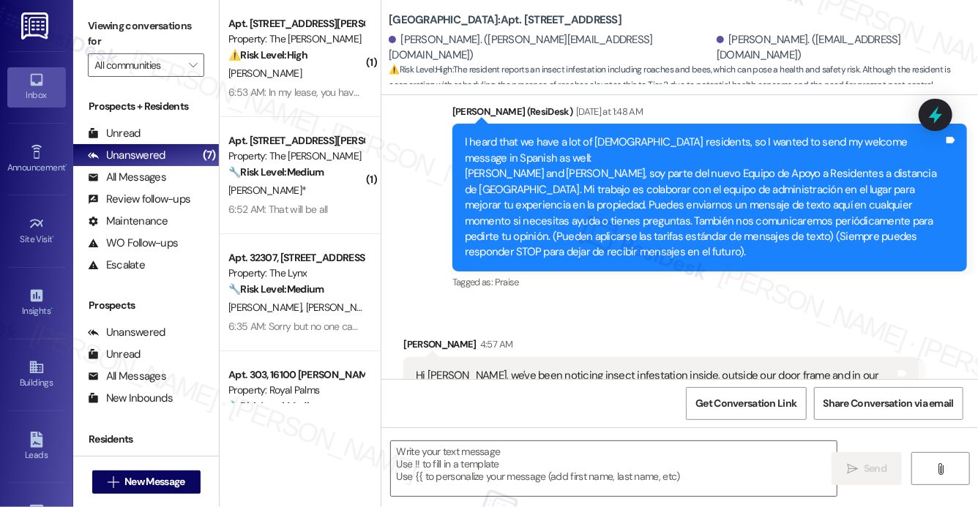
type textarea "Fetching suggested responses. Please feel free to read through the conversation…"
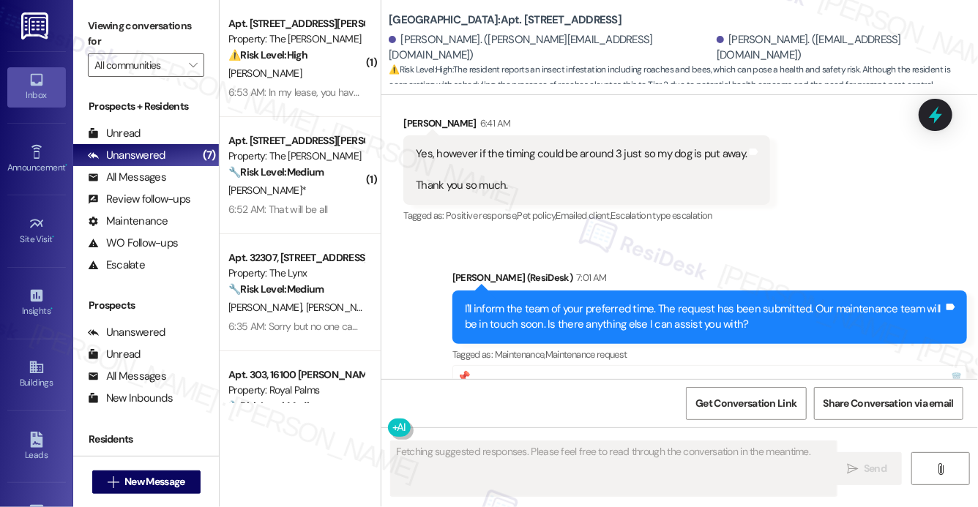
scroll to position [1309, 0]
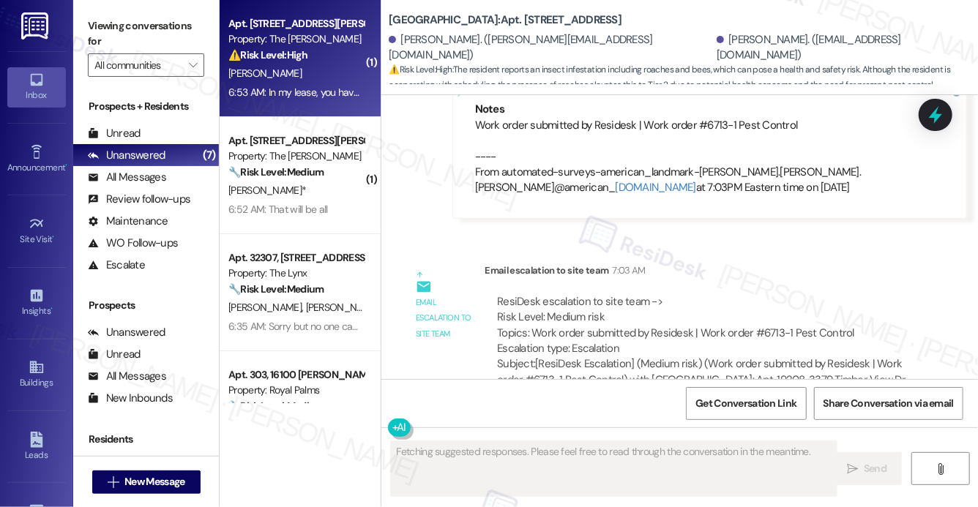
click at [263, 69] on span "M. Hasting" at bounding box center [264, 73] width 73 height 13
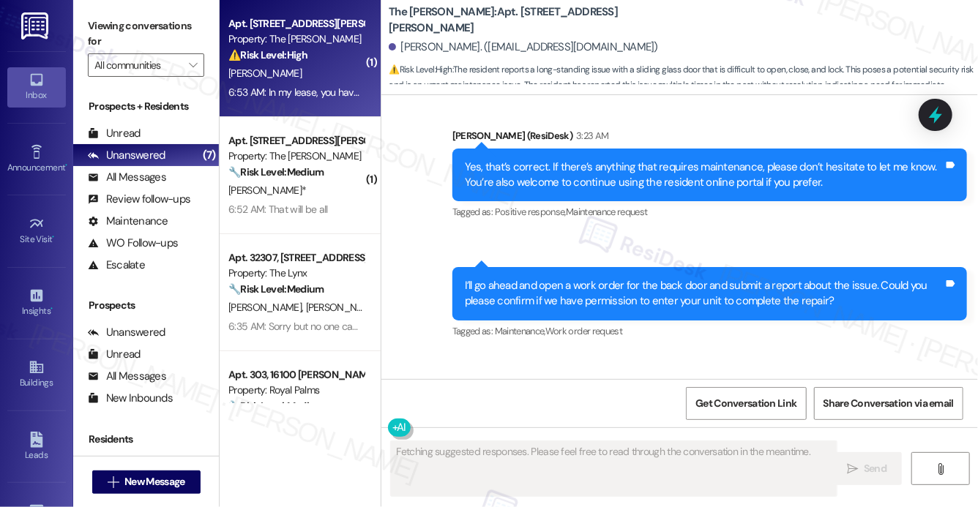
scroll to position [1961, 0]
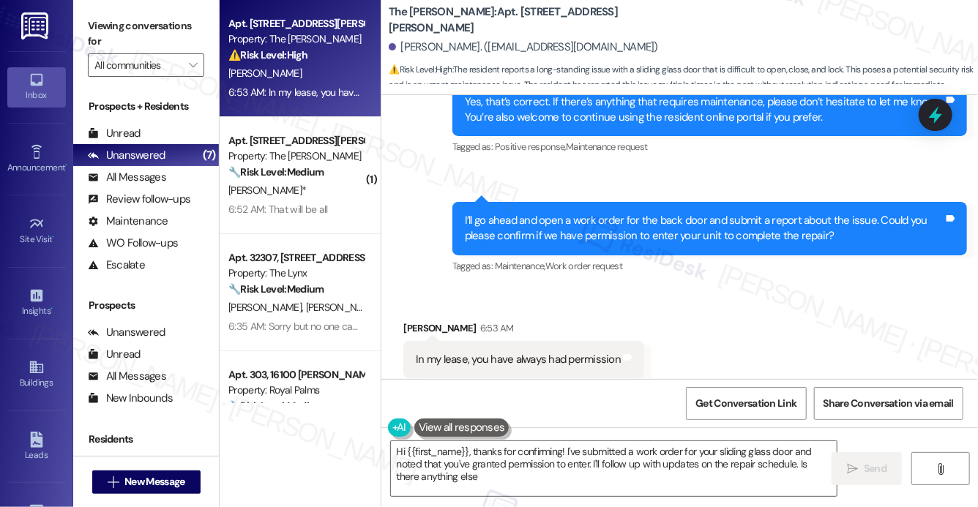
type textarea "Hi {{first_name}}, thanks for confirming! I've submitted a work order for your …"
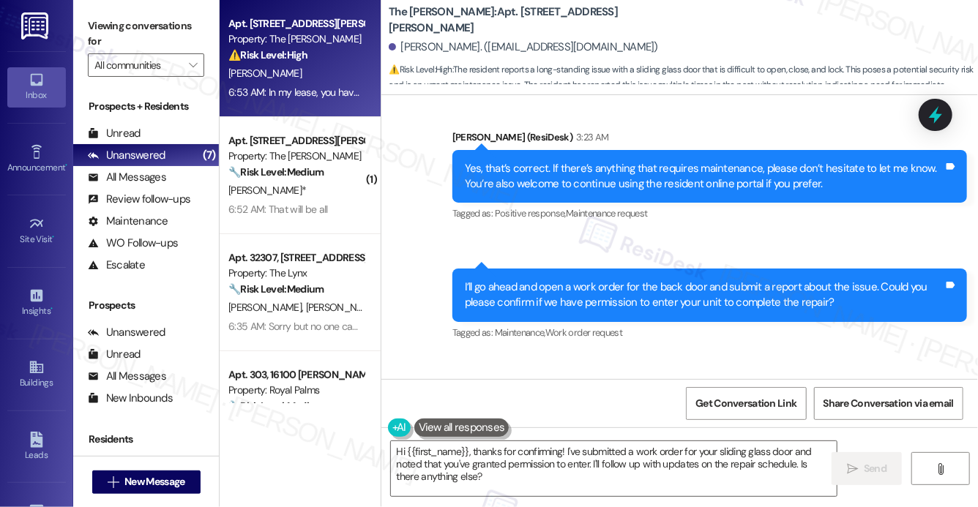
scroll to position [1914, 0]
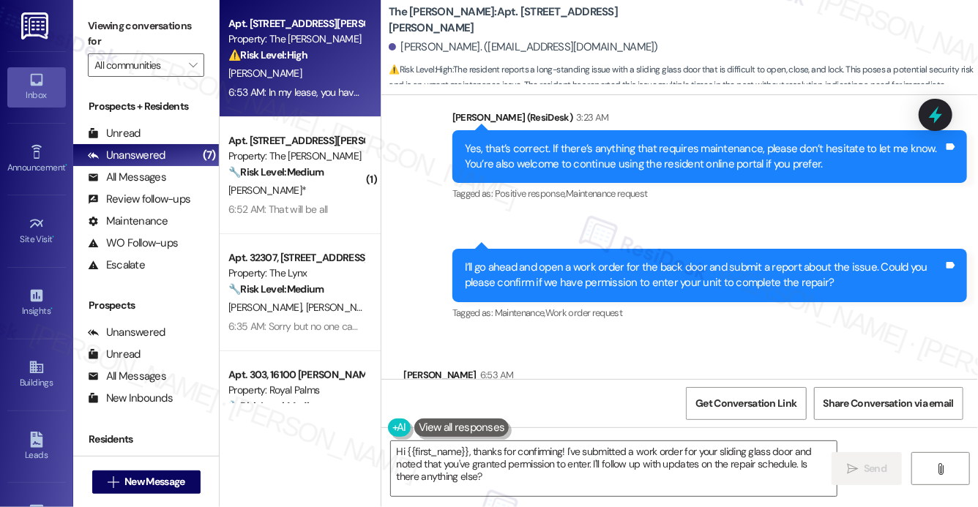
click at [728, 260] on div "I’ll go ahead and open a work order for the back door and submit a report about…" at bounding box center [704, 275] width 479 height 31
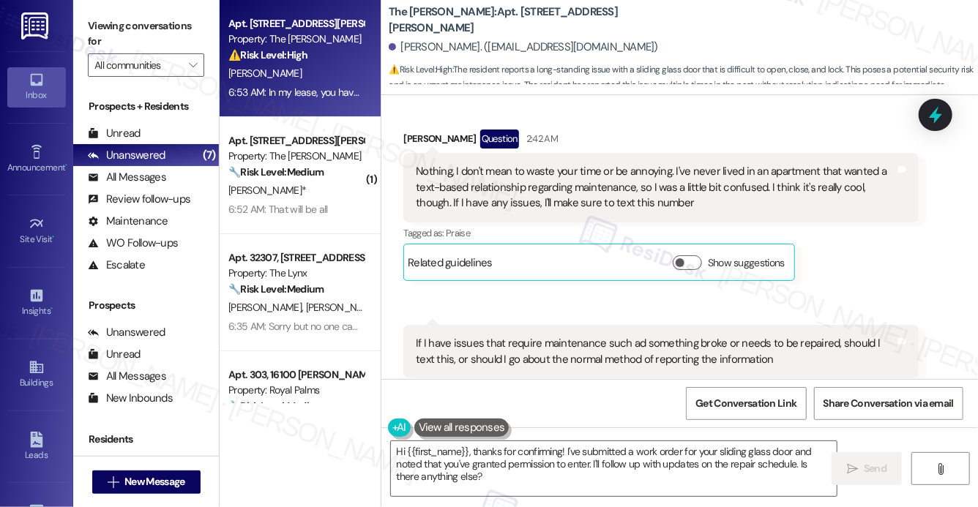
scroll to position [1190, 0]
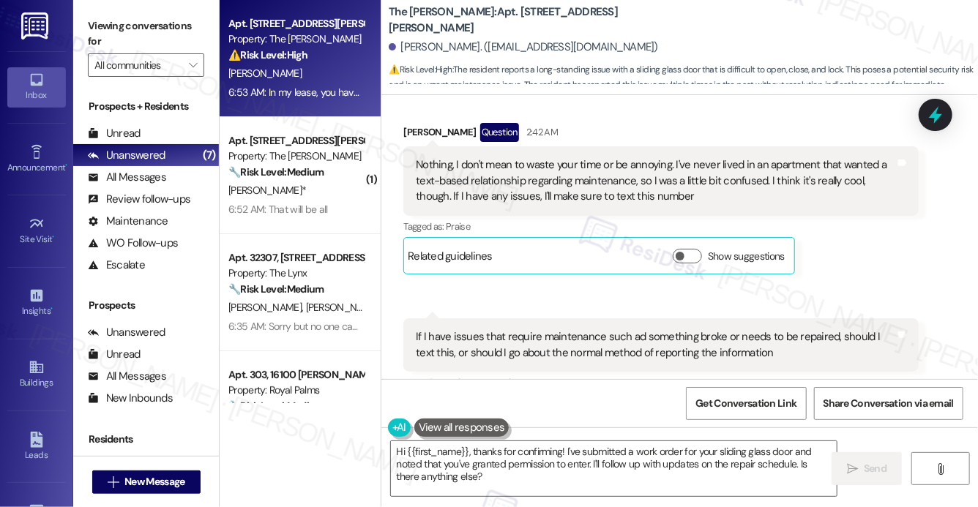
click at [550, 168] on div "Nothing, I don't mean to waste your time or be annoying. I've never lived in an…" at bounding box center [655, 180] width 479 height 47
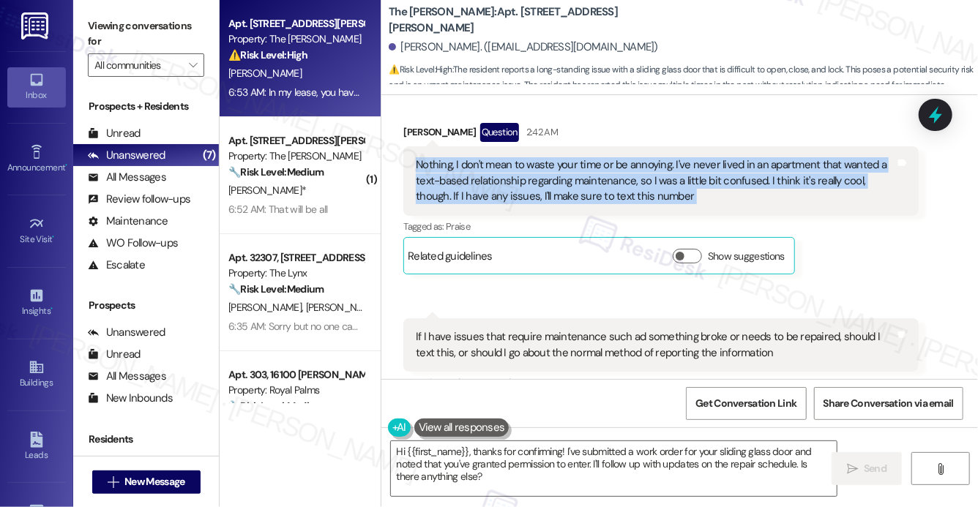
click at [715, 168] on div "Nothing, I don't mean to waste your time or be annoying. I've never lived in an…" at bounding box center [655, 180] width 479 height 47
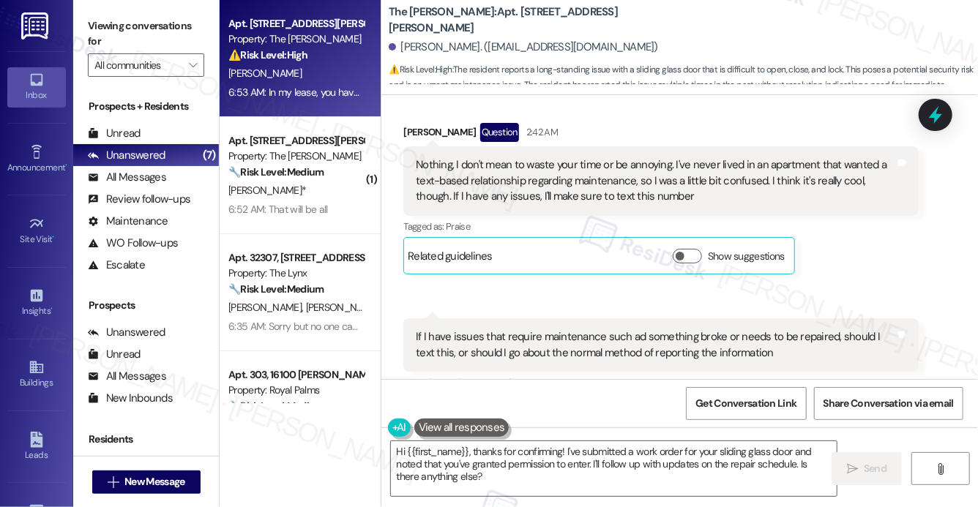
click at [715, 168] on div "Nothing, I don't mean to waste your time or be annoying. I've never lived in an…" at bounding box center [655, 180] width 479 height 47
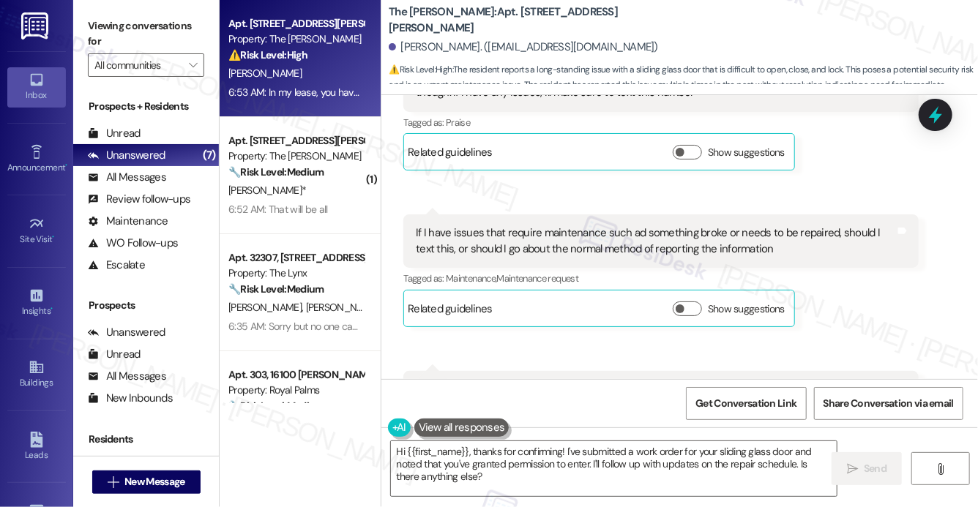
scroll to position [1306, 0]
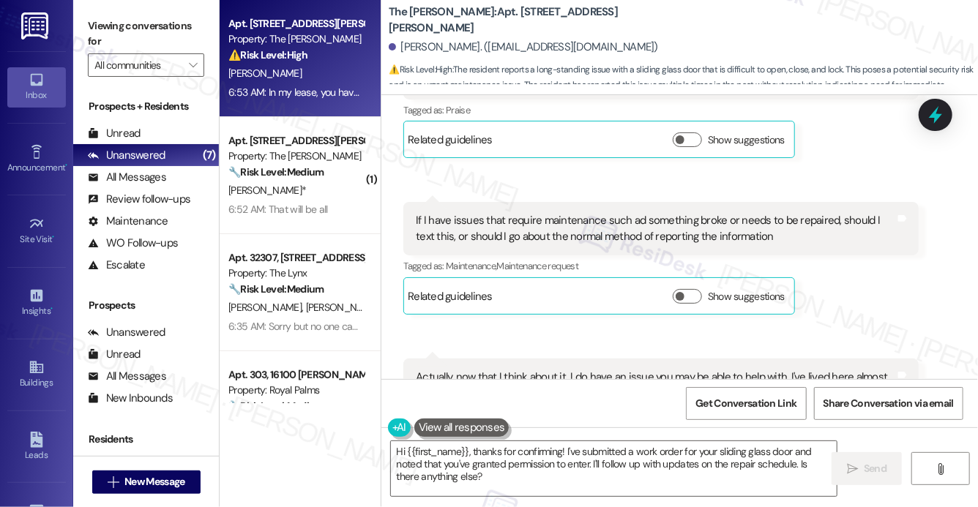
click at [490, 219] on div "If I have issues that require maintenance such ad something broke or needs to b…" at bounding box center [655, 228] width 479 height 31
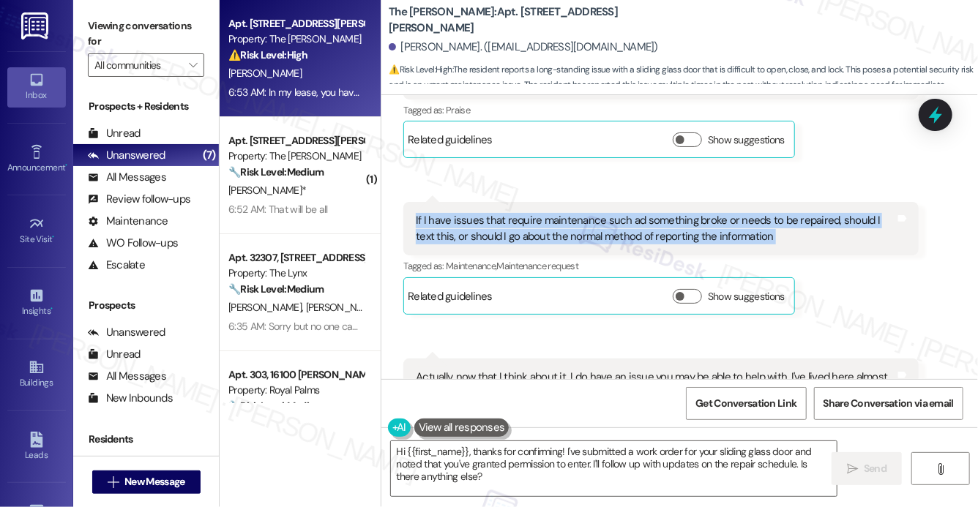
click at [490, 219] on div "If I have issues that require maintenance such ad something broke or needs to b…" at bounding box center [655, 228] width 479 height 31
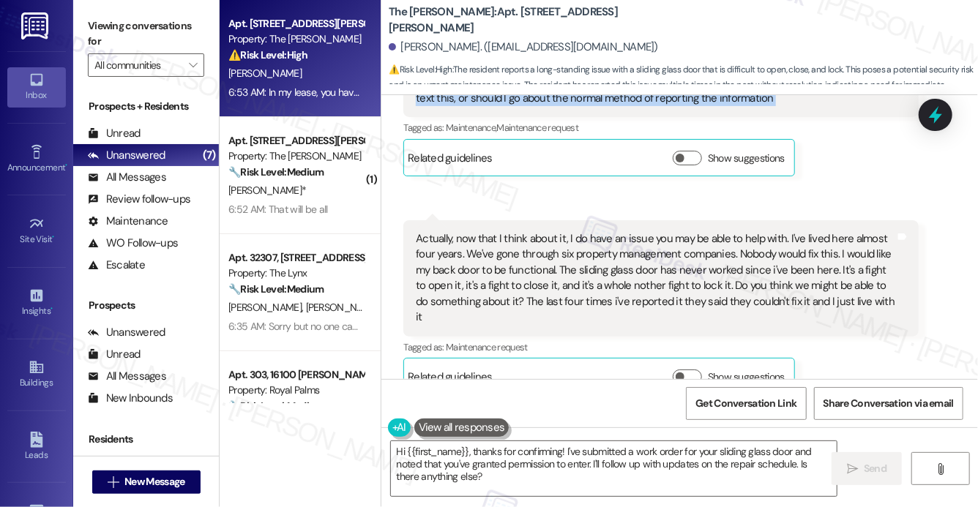
scroll to position [1454, 0]
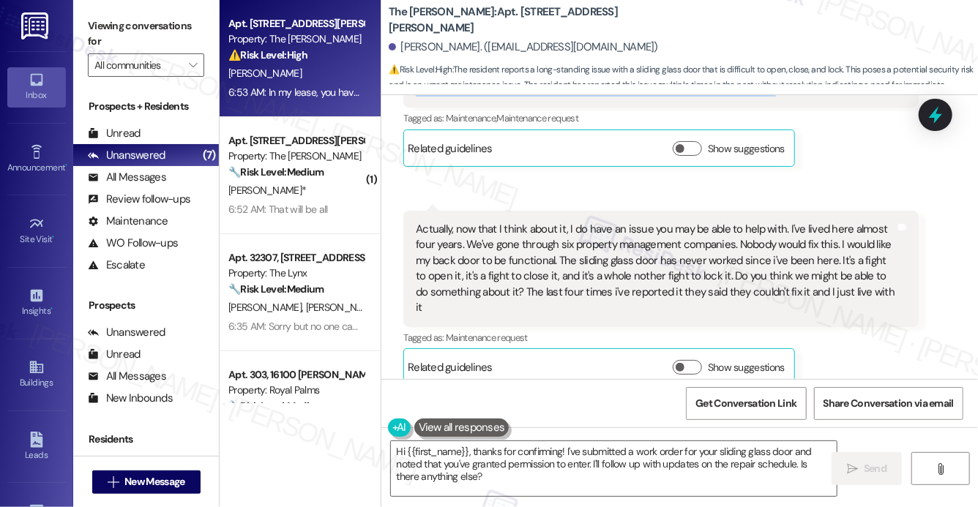
click at [492, 222] on div "Actually, now that I think about it, I do have an issue you may be able to help…" at bounding box center [655, 269] width 479 height 94
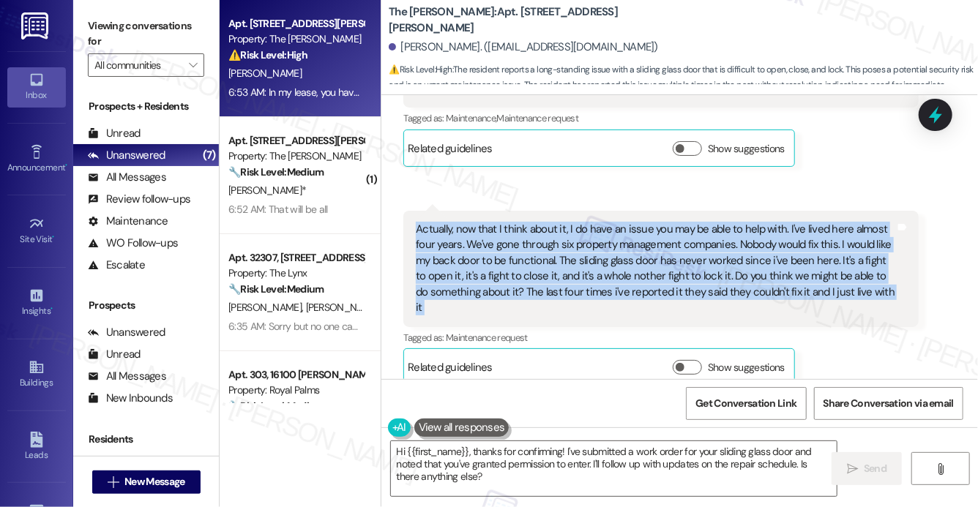
click at [491, 247] on div "Actually, now that I think about it, I do have an issue you may be able to help…" at bounding box center [655, 269] width 479 height 94
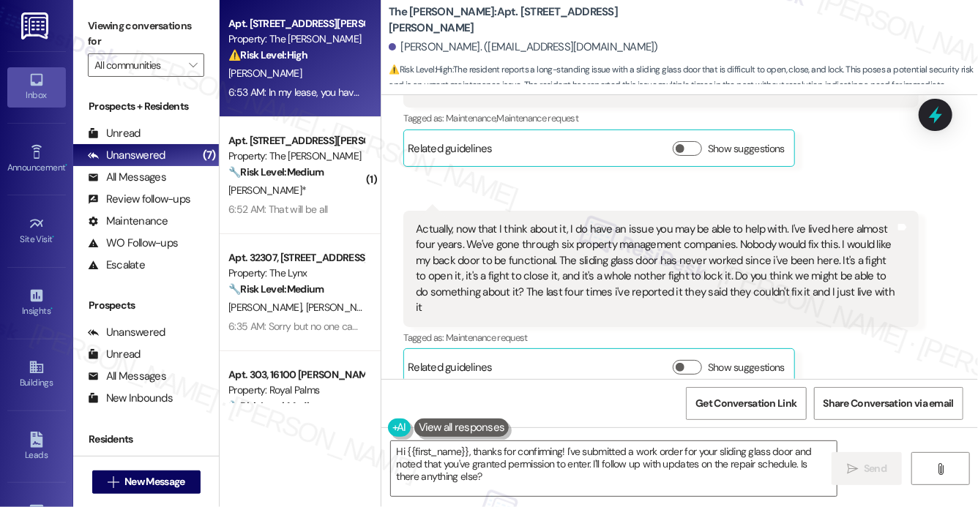
click at [491, 247] on div "Actually, now that I think about it, I do have an issue you may be able to help…" at bounding box center [655, 269] width 479 height 94
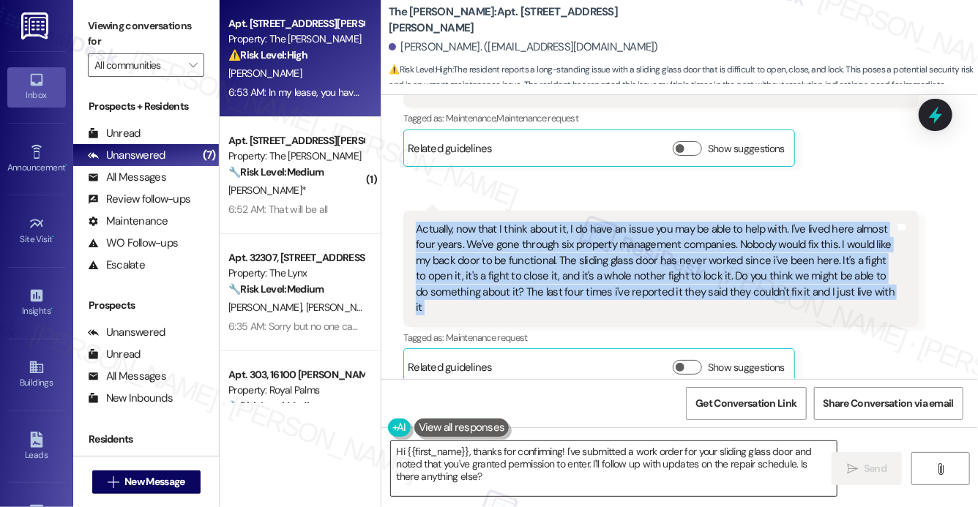
click at [489, 476] on textarea "Hi {{first_name}}, thanks for confirming! I've submitted a work order for your …" at bounding box center [614, 468] width 446 height 55
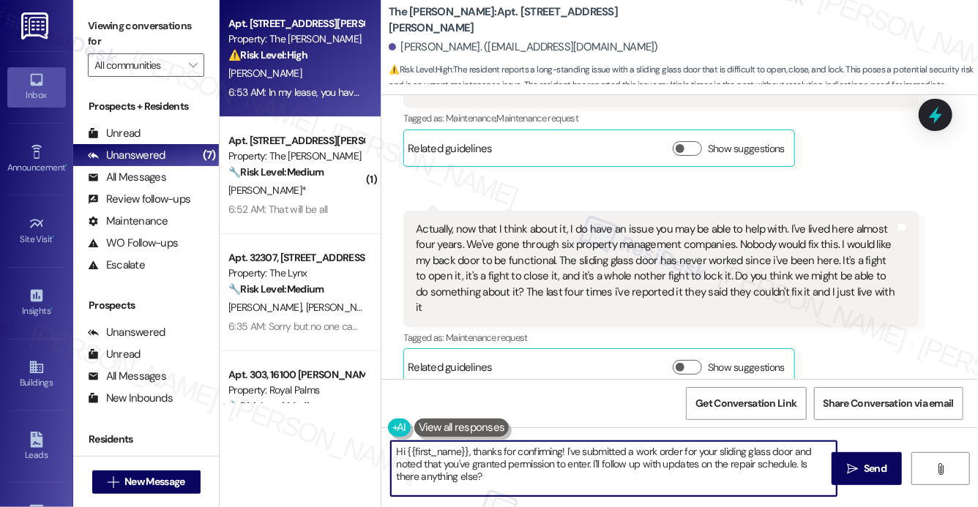
click at [489, 476] on textarea "Hi {{first_name}}, thanks for confirming! I've submitted a work order for your …" at bounding box center [614, 468] width 446 height 55
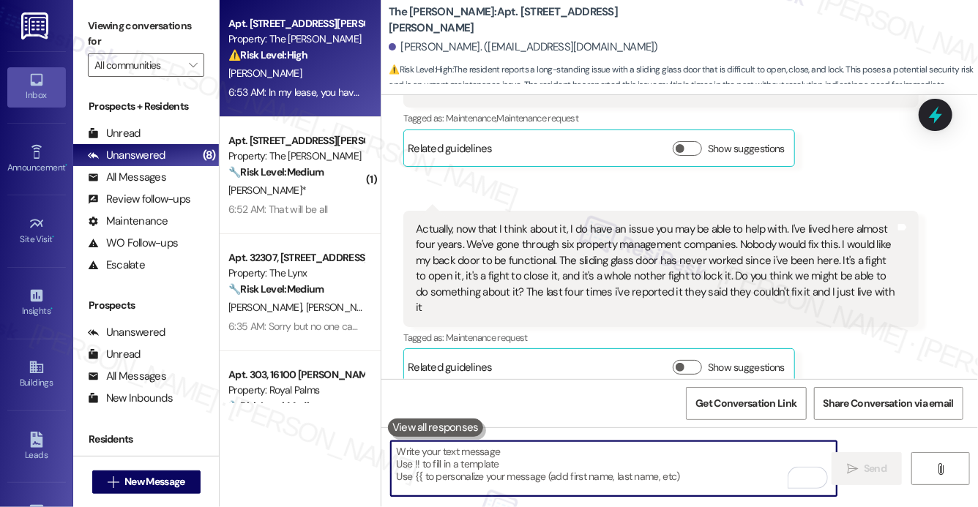
click at [478, 20] on b "The Archer: Apt. 3803, 11600 Huebner Rd" at bounding box center [535, 19] width 293 height 31
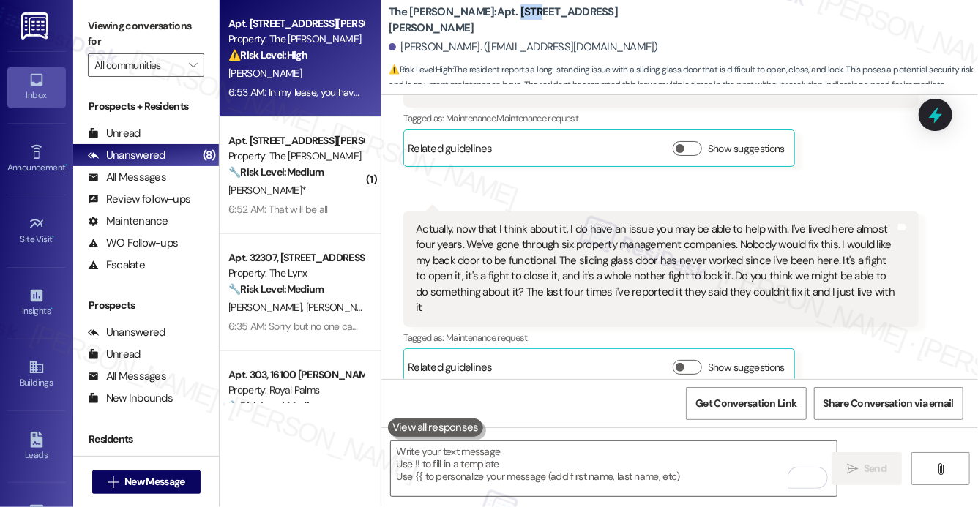
copy b "3803"
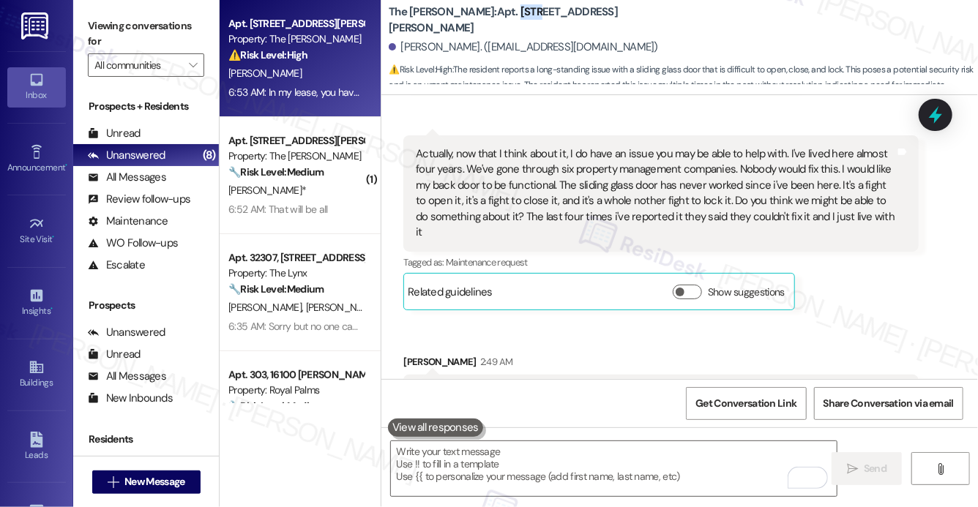
scroll to position [1530, 0]
click at [782, 146] on div "Actually, now that I think about it, I do have an issue you may be able to help…" at bounding box center [655, 193] width 479 height 94
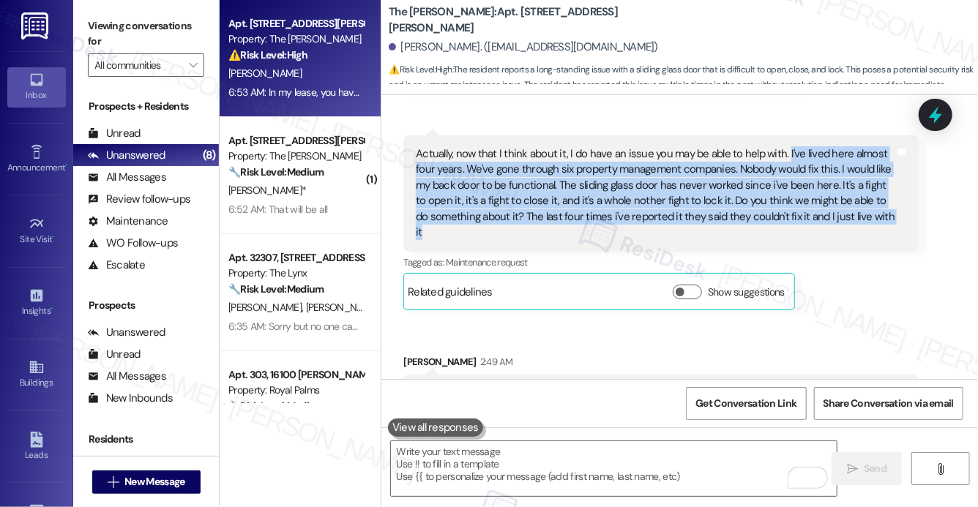
drag, startPoint x: 785, startPoint y: 138, endPoint x: 889, endPoint y: 203, distance: 123.7
click at [889, 203] on div "Actually, now that I think about it, I do have an issue you may be able to help…" at bounding box center [655, 193] width 479 height 94
copy div "I've lived here almost four years. We've gone through six property management c…"
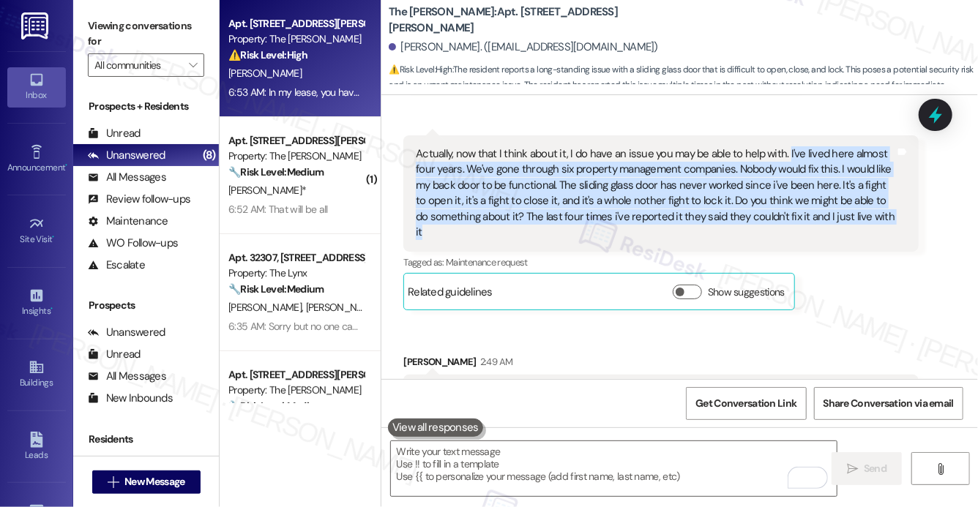
scroll to position [1961, 0]
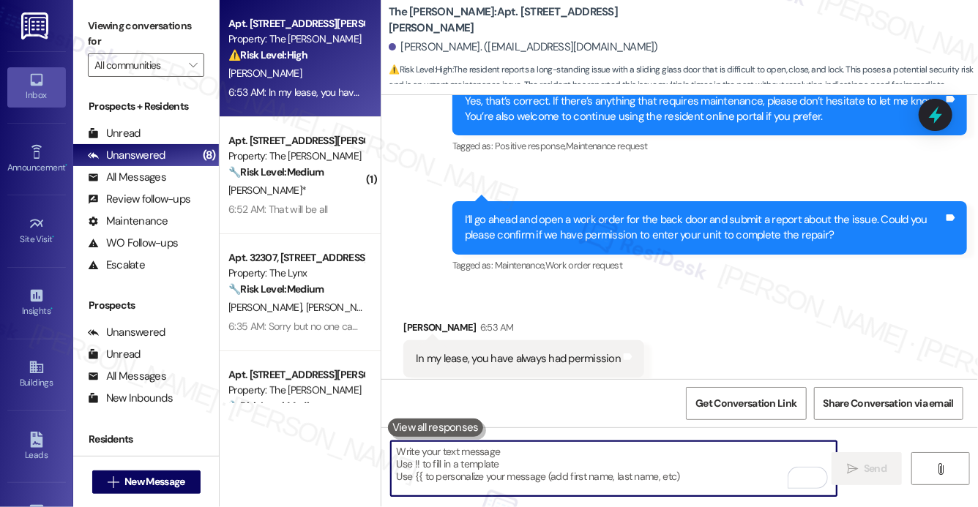
click at [492, 462] on textarea "To enrich screen reader interactions, please activate Accessibility in Grammarl…" at bounding box center [614, 468] width 446 height 55
click at [472, 467] on textarea "To enrich screen reader interactions, please activate Accessibility in Grammarl…" at bounding box center [614, 468] width 446 height 55
paste textarea "4824-1"
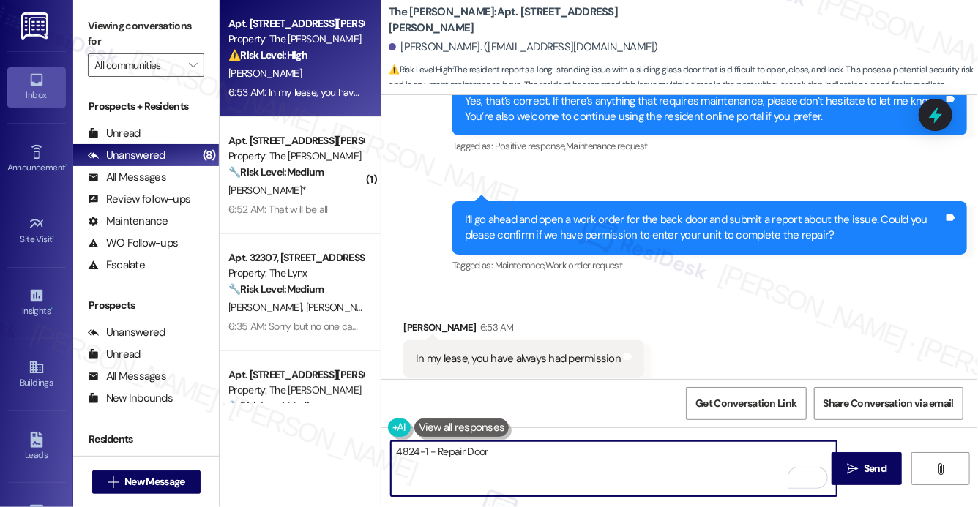
click at [394, 454] on textarea "4824-1 - Repair Door" at bounding box center [614, 468] width 446 height 55
paste textarea "Work order submitted by Residesk | Work order #"
type textarea "Work order submitted by Residesk | Work order #4824-1 - Repair Door"
click at [427, 450] on textarea "Work order submitted by Residesk | Work order #4824-1 - Repair Door" at bounding box center [614, 468] width 446 height 55
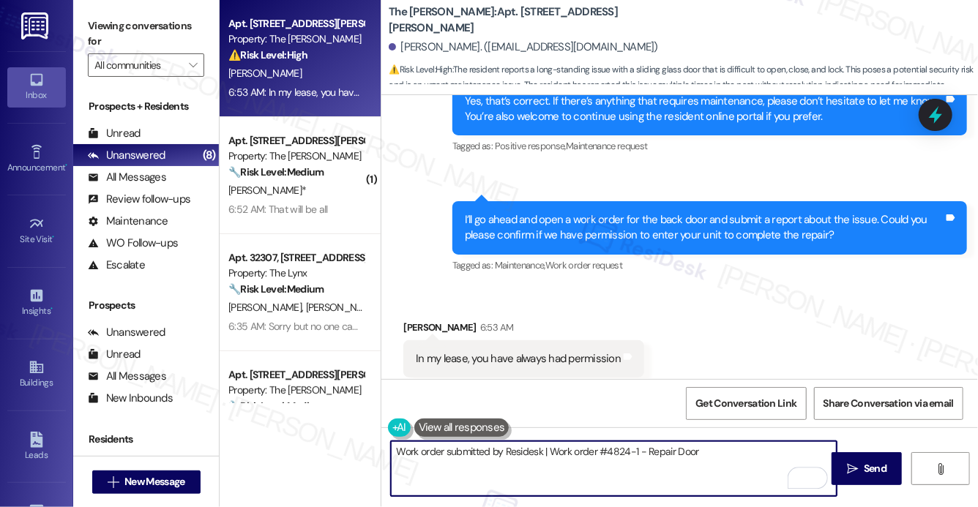
click at [427, 450] on textarea "Work order submitted by Residesk | Work order #4824-1 - Repair Door" at bounding box center [614, 468] width 446 height 55
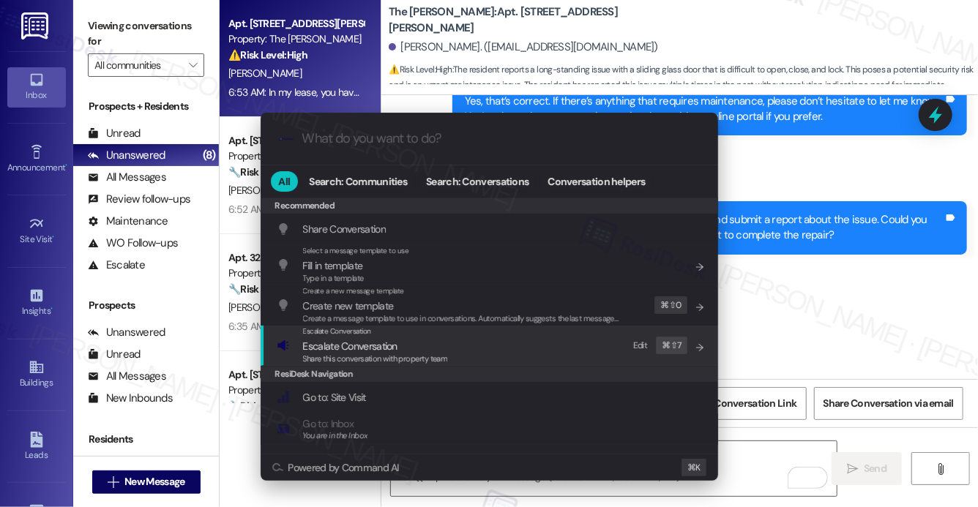
click at [400, 354] on span "Share this conversation with property team" at bounding box center [375, 358] width 145 height 10
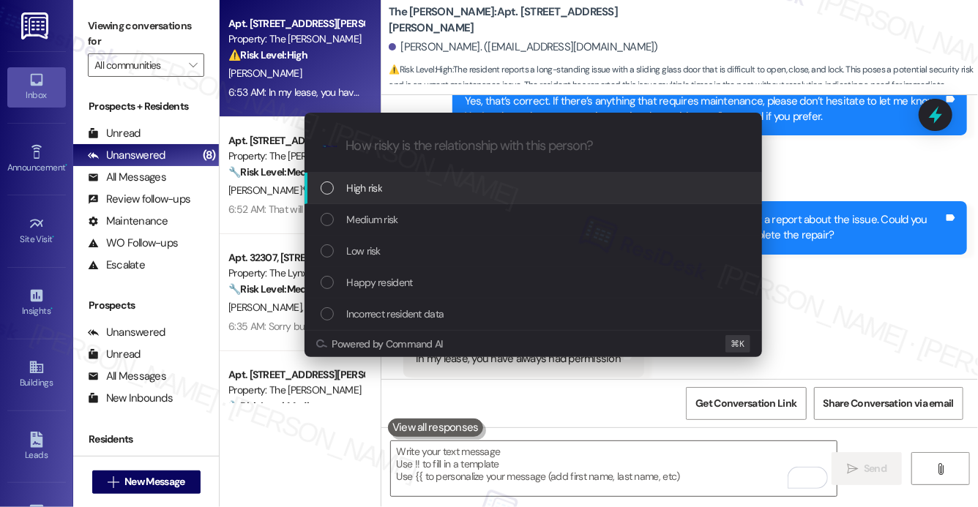
click at [394, 181] on div "High risk" at bounding box center [535, 188] width 428 height 16
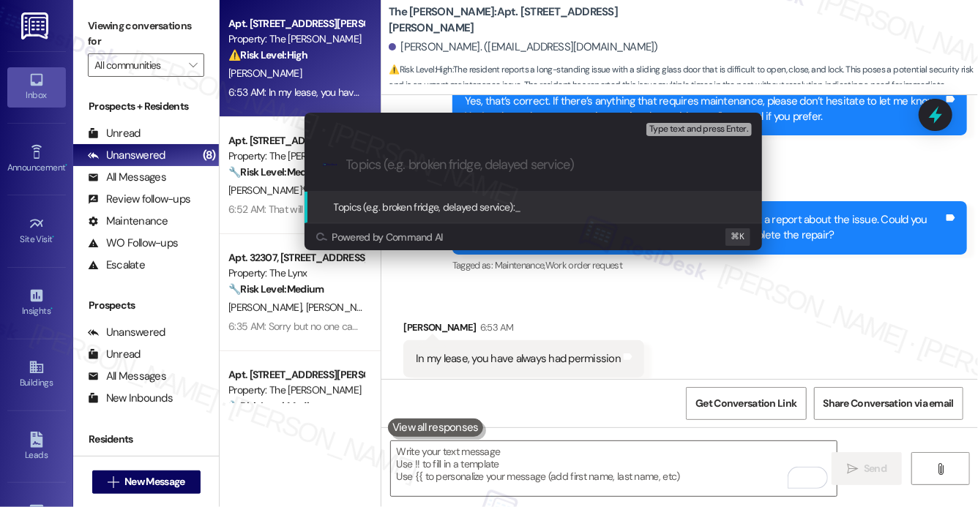
paste input "Work order submitted by Residesk | Work order #4824-1 - Repair Door"
type input "Work order submitted by Residesk | Work order #4824-1 - Repair Door"
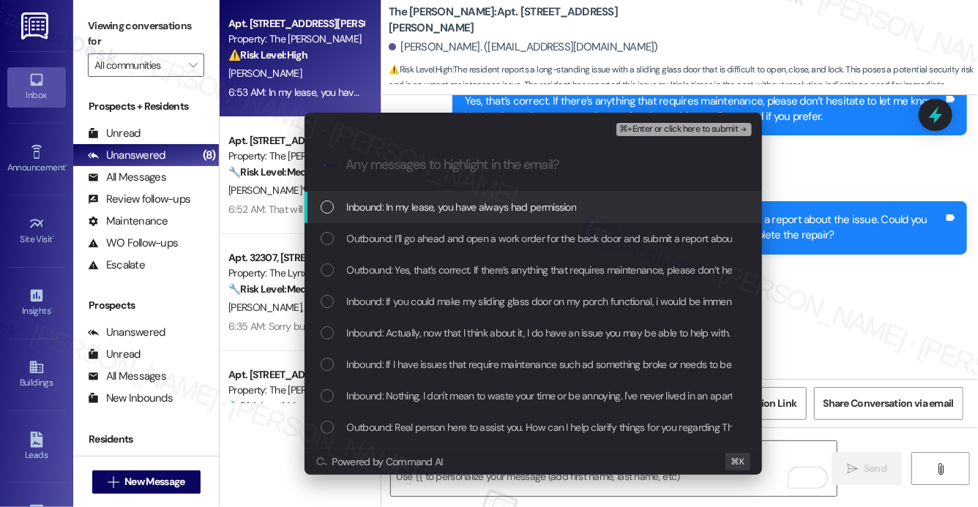
scroll to position [0, 0]
click at [391, 207] on span "Inbound: In my lease, you have always had permission" at bounding box center [462, 207] width 230 height 16
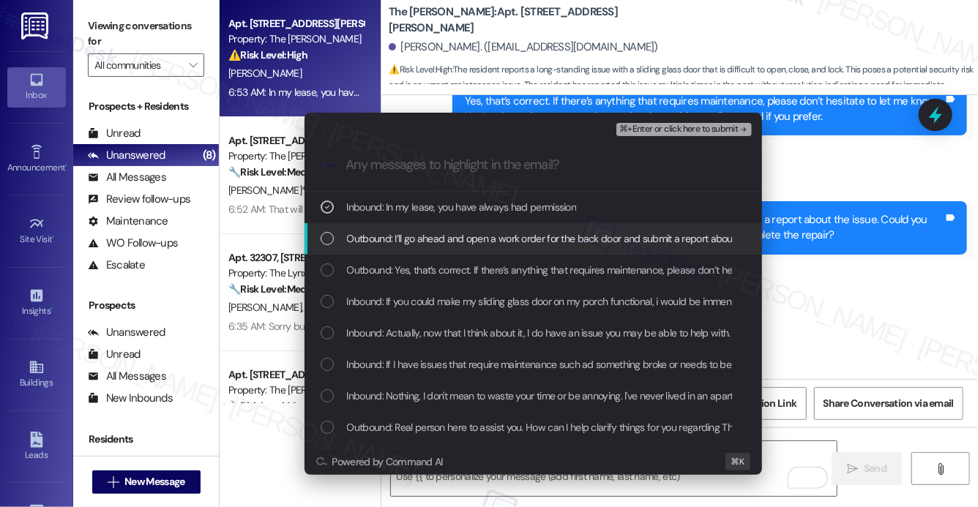
click at [387, 233] on span "Outbound: I’ll go ahead and open a work order for the back door and submit a re…" at bounding box center [753, 239] width 812 height 16
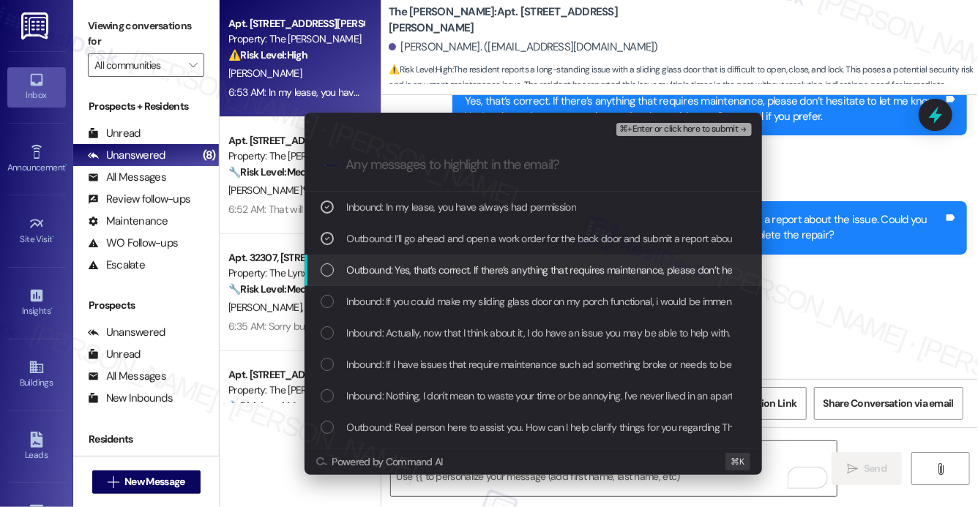
click at [411, 272] on span "Outbound: Yes, that’s correct. If there’s anything that requires maintenance, p…" at bounding box center [747, 270] width 801 height 16
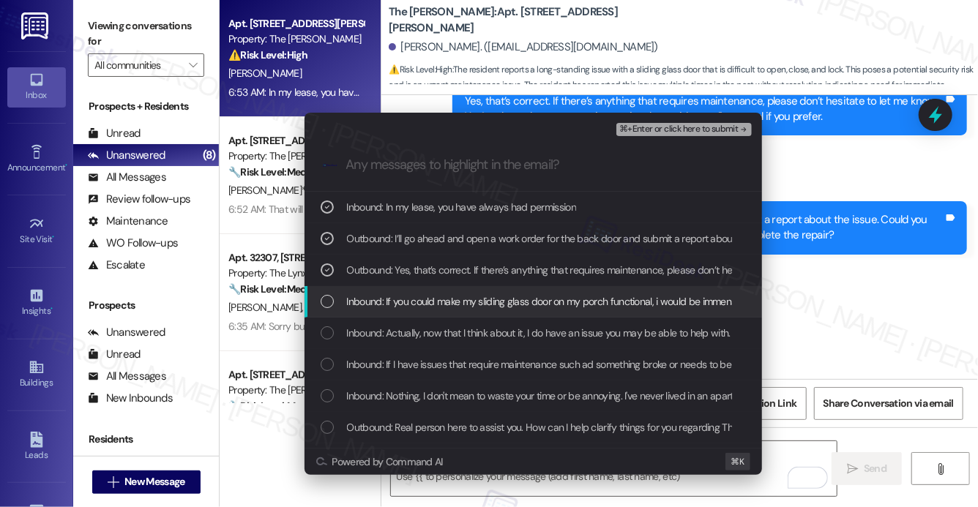
click at [393, 295] on span "Inbound: If you could make my sliding glass door on my porch functional, i woul…" at bounding box center [632, 301] width 570 height 16
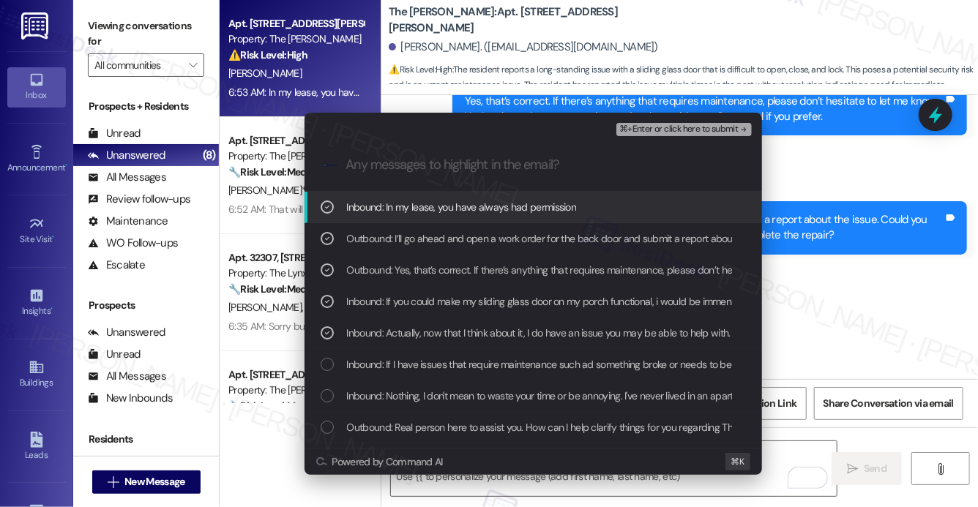
click at [658, 132] on span "⌘+Enter or click here to submit" at bounding box center [678, 129] width 119 height 10
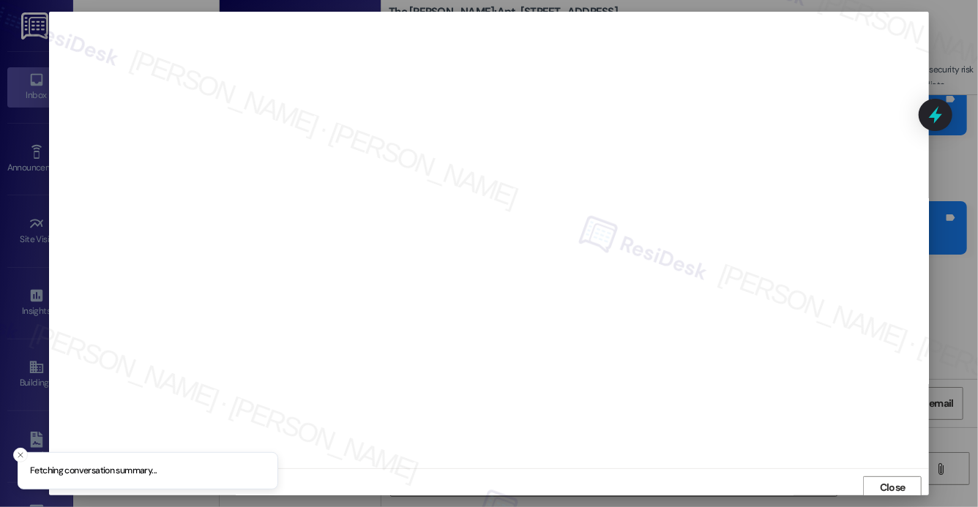
scroll to position [4, 0]
click at [886, 474] on span "Close" at bounding box center [892, 485] width 31 height 22
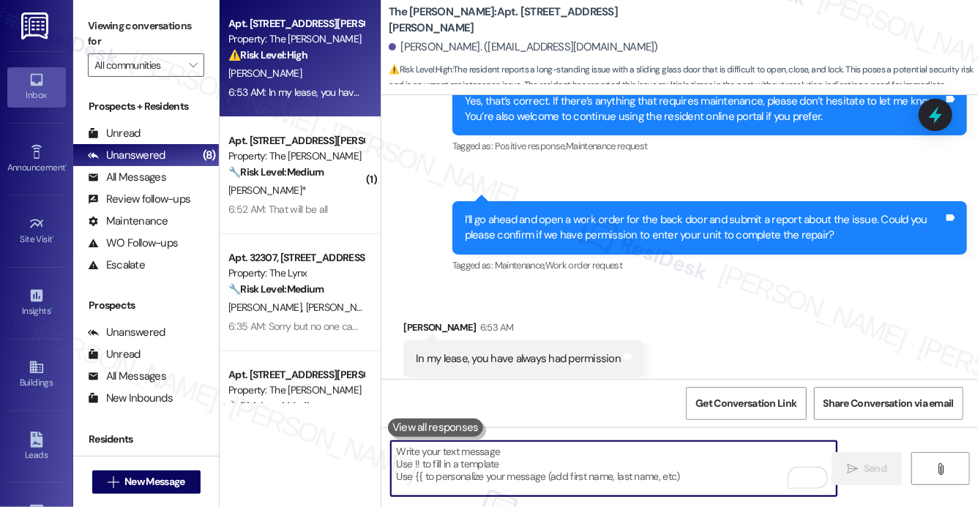
click at [581, 472] on textarea "To enrich screen reader interactions, please activate Accessibility in Grammarl…" at bounding box center [614, 468] width 446 height 55
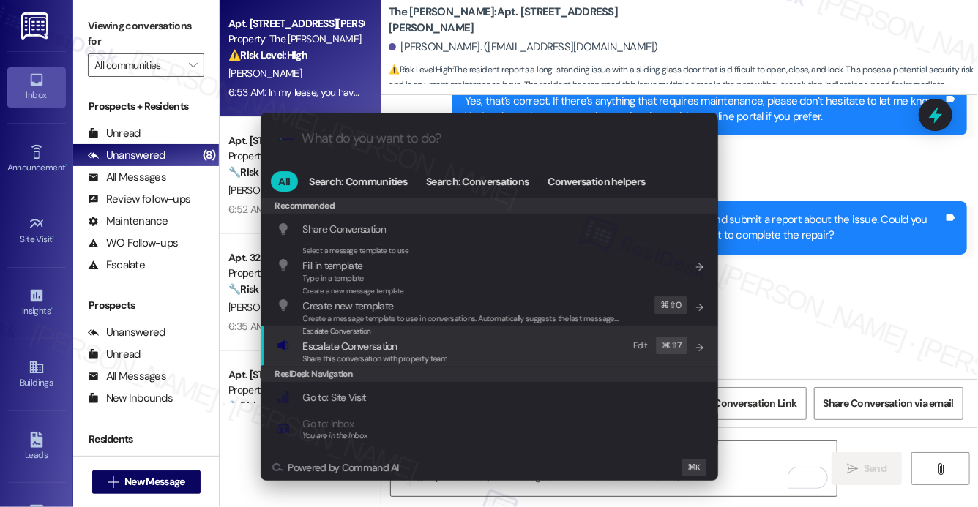
click at [496, 337] on div "Escalate Conversation Escalate Conversation Share this conversation with proper…" at bounding box center [491, 346] width 428 height 40
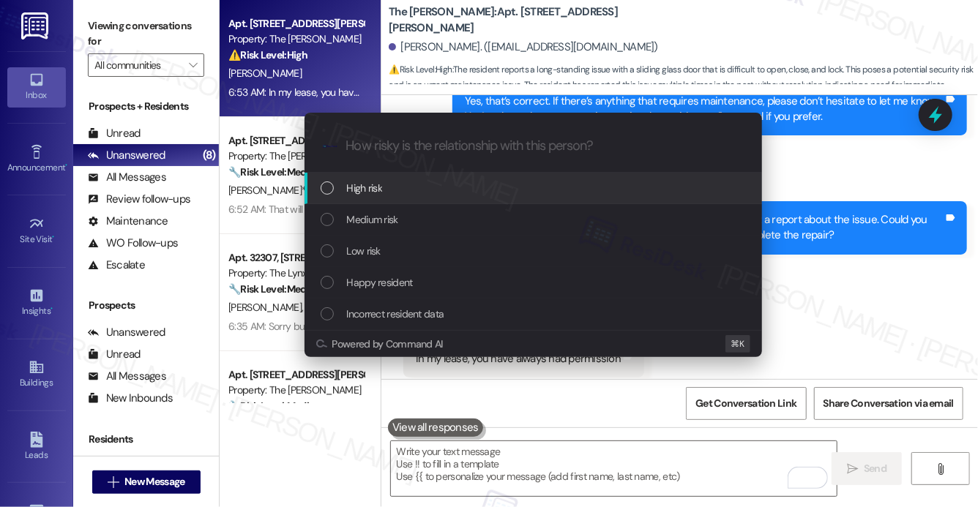
click at [498, 174] on div "High risk" at bounding box center [532, 188] width 457 height 31
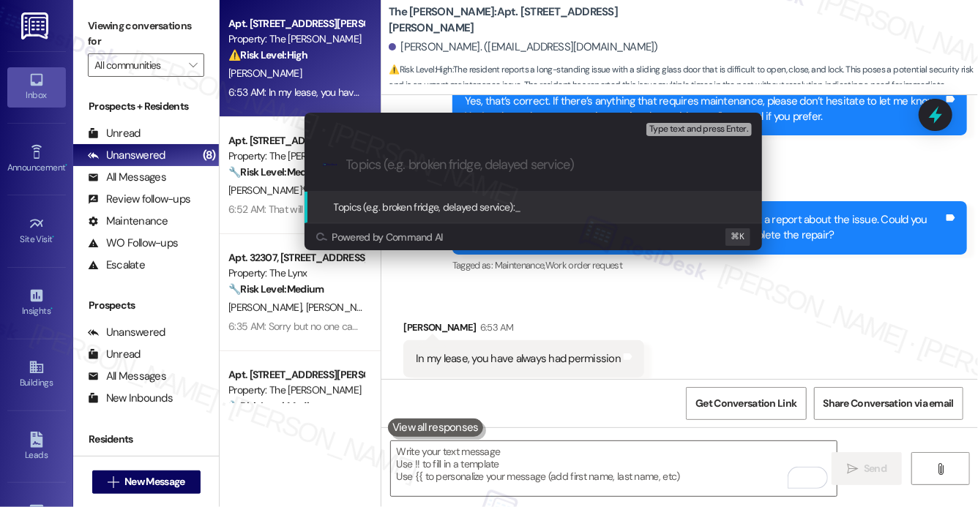
paste input "Work order submitted by Residesk | Work order #4824-1 - Repair Door"
type input "Work order submitted by Residesk | Work order #4824-1 - Repair Door"
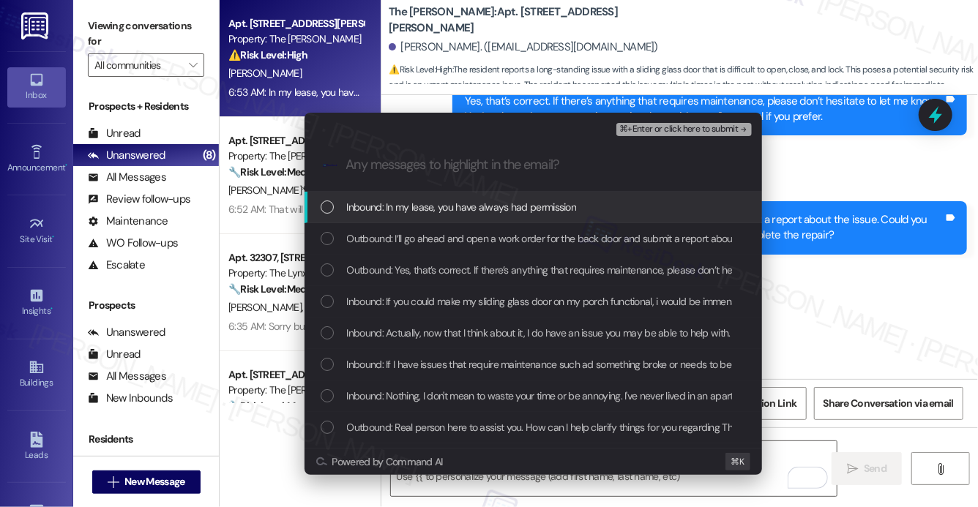
scroll to position [0, 0]
click at [499, 211] on span "Inbound: In my lease, you have always had permission" at bounding box center [462, 207] width 230 height 16
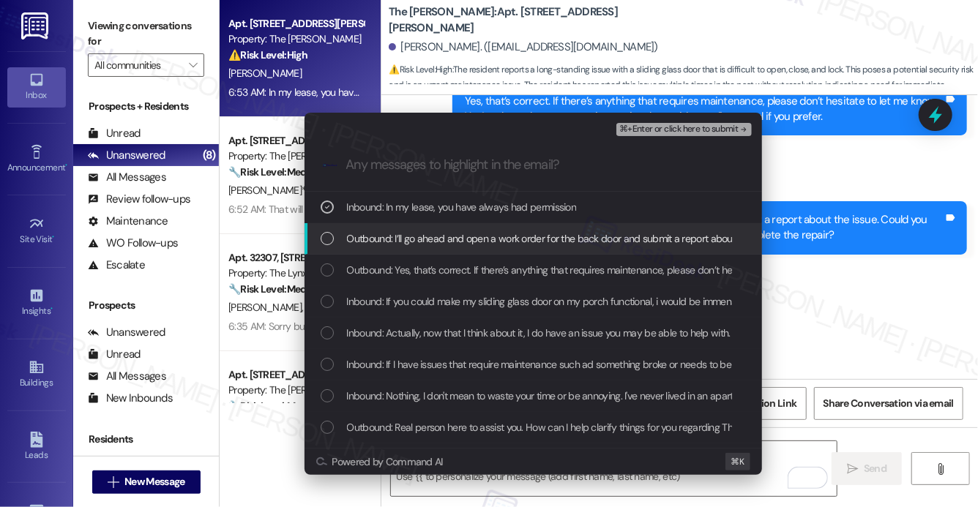
click at [493, 234] on span "Outbound: I’ll go ahead and open a work order for the back door and submit a re…" at bounding box center [753, 239] width 812 height 16
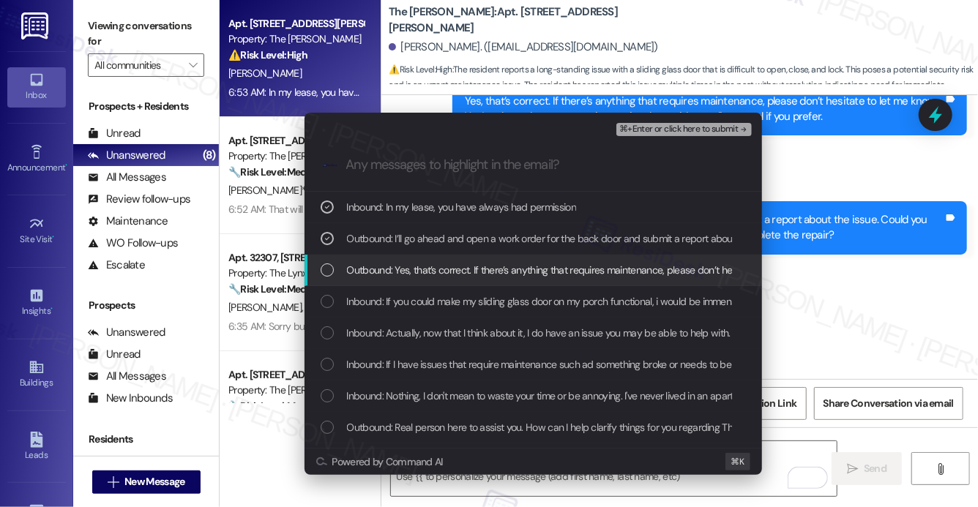
click at [485, 262] on span "Outbound: Yes, that’s correct. If there’s anything that requires maintenance, p…" at bounding box center [747, 270] width 801 height 16
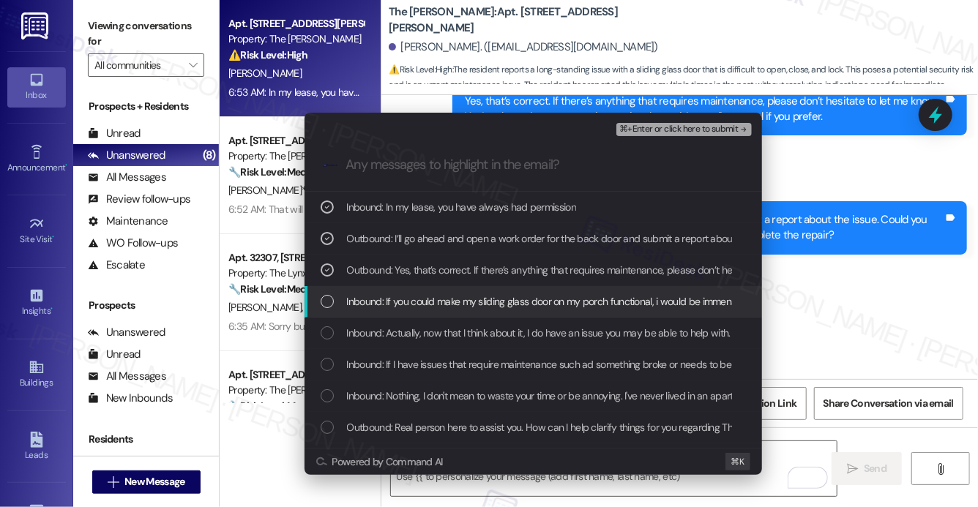
click at [478, 293] on span "Inbound: If you could make my sliding glass door on my porch functional, i woul…" at bounding box center [632, 301] width 570 height 16
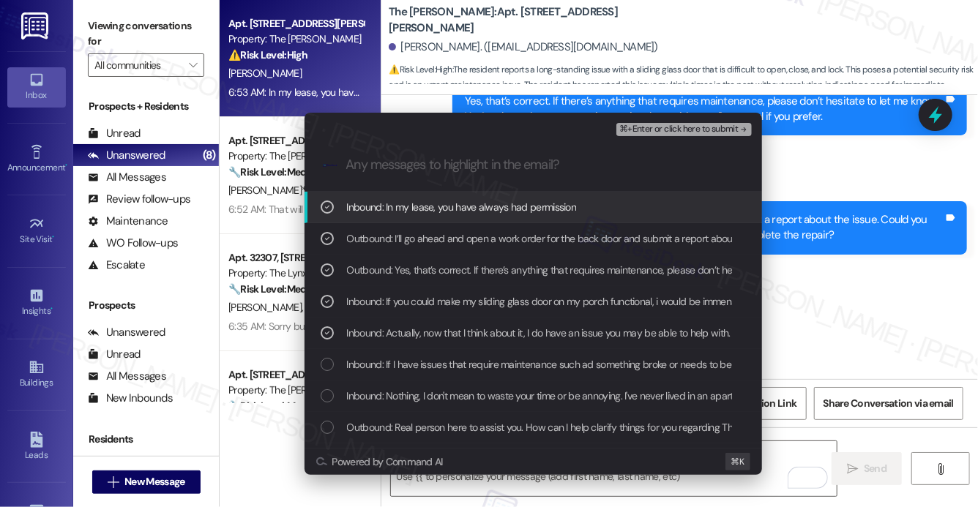
click at [668, 130] on span "⌘+Enter or click here to submit" at bounding box center [678, 129] width 119 height 10
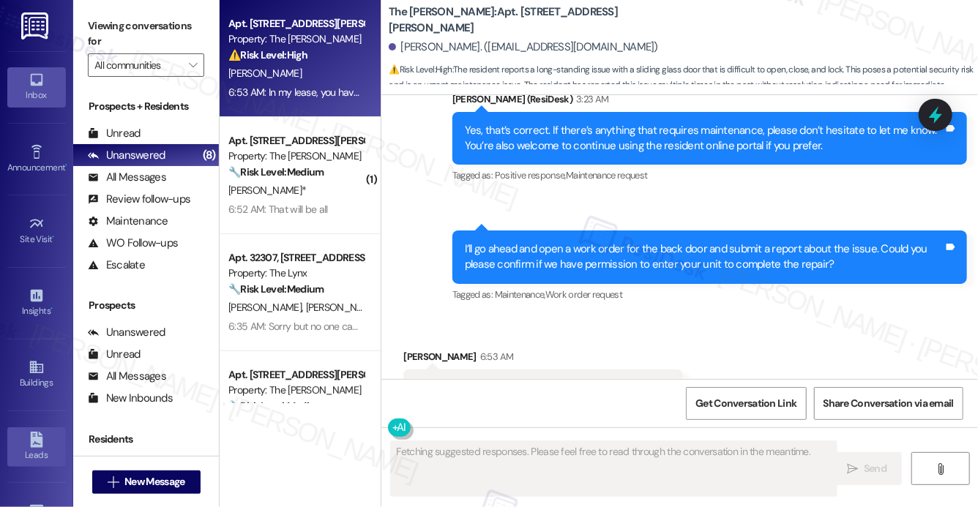
scroll to position [1961, 0]
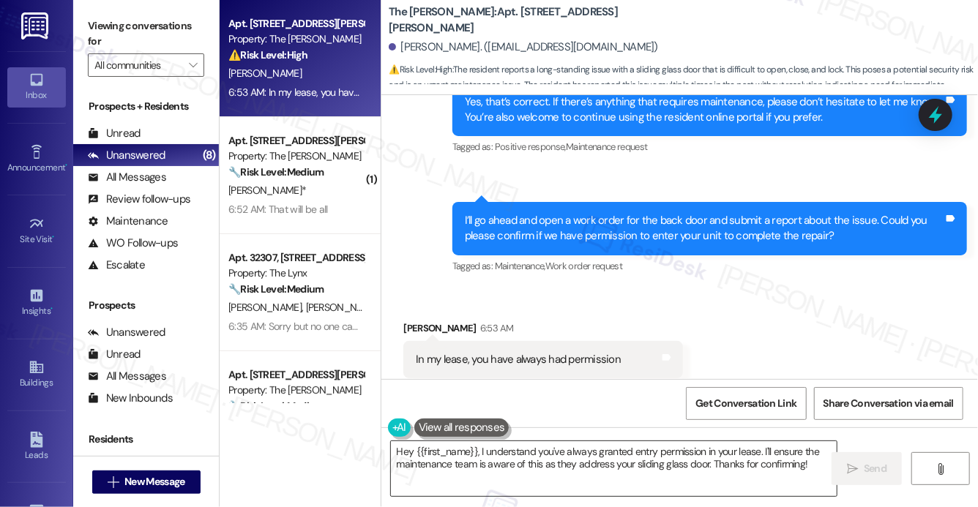
click at [438, 465] on textarea "Hey {{first_name}}, I understand you've always granted entry permission in your…" at bounding box center [614, 468] width 446 height 55
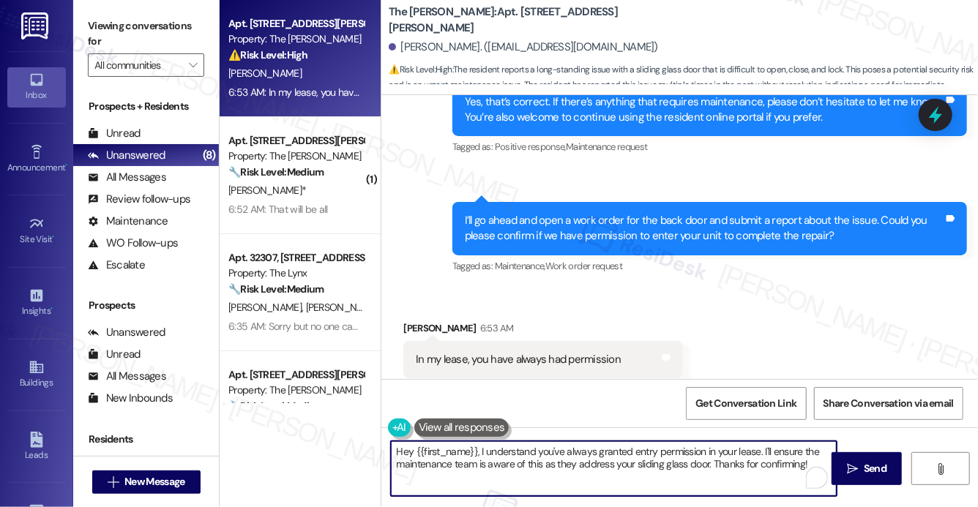
click at [438, 465] on textarea "Hey {{first_name}}, I understand you've always granted entry permission in your…" at bounding box center [614, 468] width 446 height 55
paste textarea "Thank you, {{first_name}}. The request has been submitted. Our maintenance team…"
click at [660, 469] on textarea "Thank you, {{first_name}}. The request has been submitted. Our maintenance team…" at bounding box center [614, 468] width 446 height 55
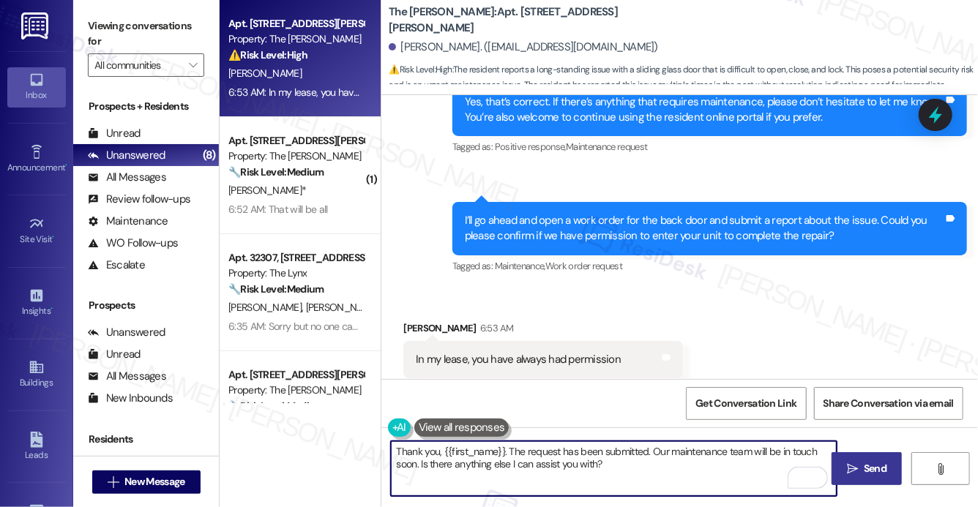
type textarea "Thank you, {{first_name}}. The request has been submitted. Our maintenance team…"
click at [863, 478] on button " Send" at bounding box center [866, 468] width 71 height 33
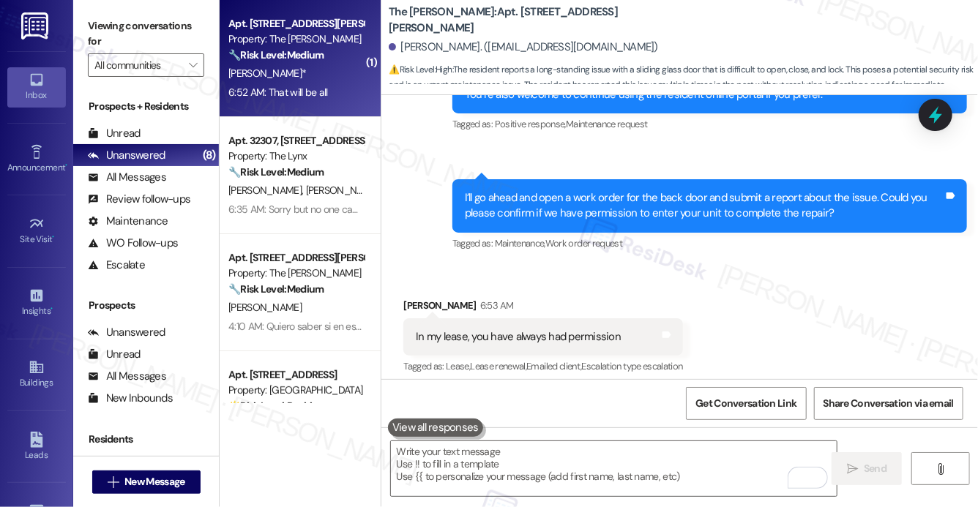
scroll to position [1975, 0]
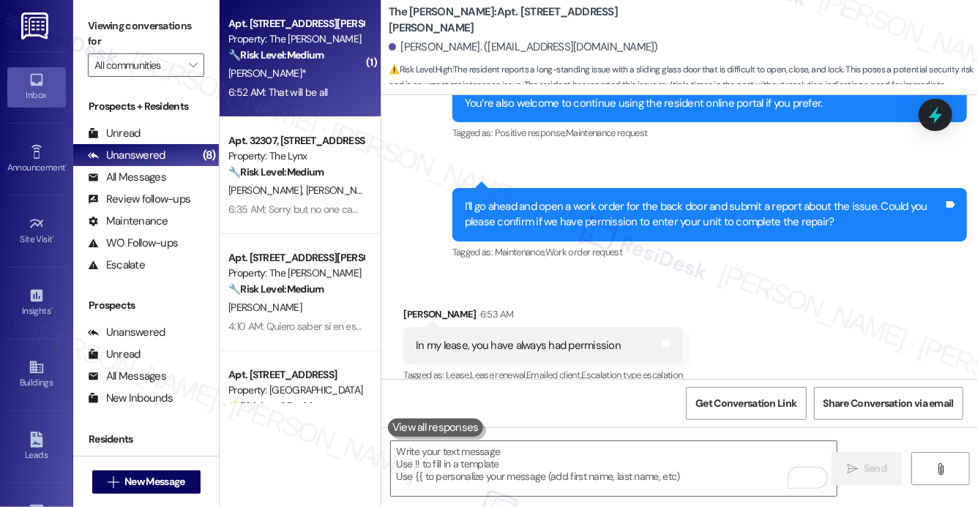
click at [332, 89] on div "6:52 AM: That will be all 6:52 AM: That will be all" at bounding box center [296, 92] width 138 height 18
type textarea "Fetching suggested responses. Please feel free to read through the conversation…"
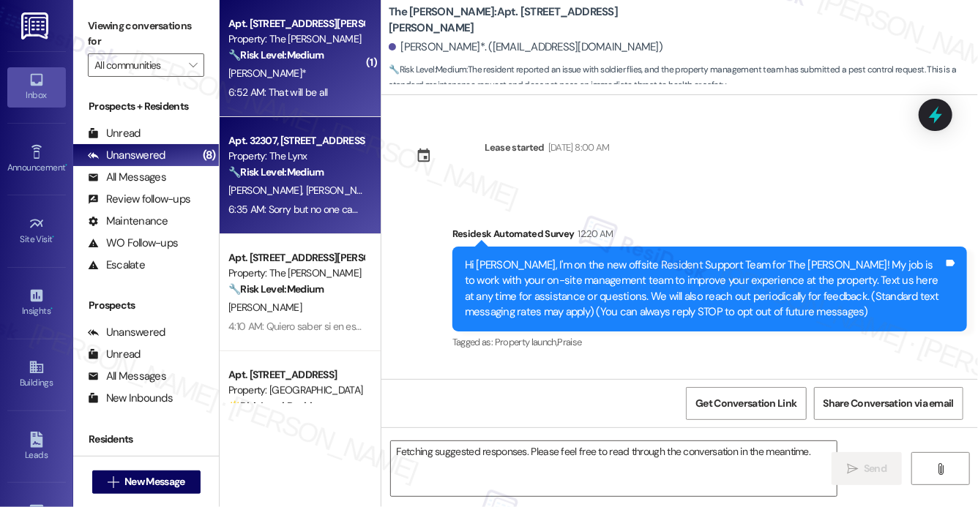
scroll to position [3462, 0]
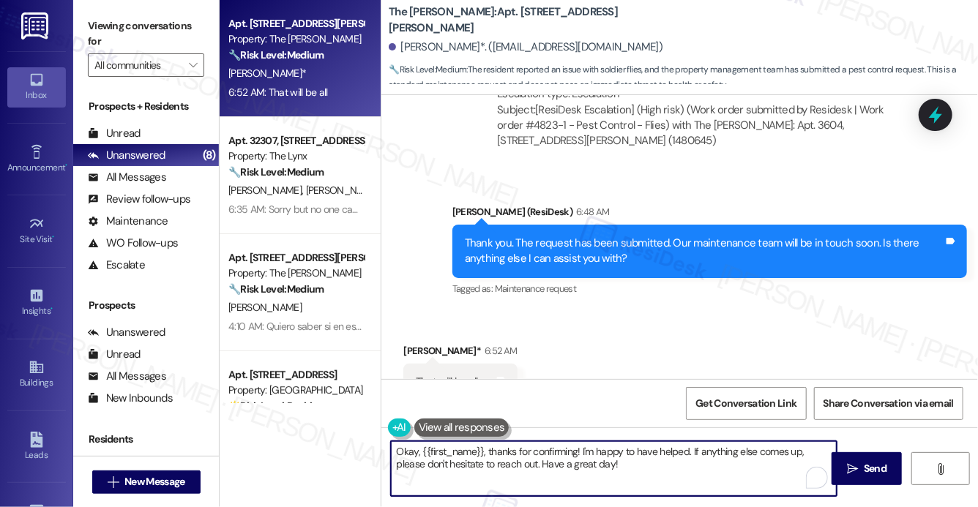
click at [494, 456] on textarea "Okay, {{first_name}}, thanks for confirming! I'm happy to have helped. If anyth…" at bounding box center [614, 468] width 446 height 55
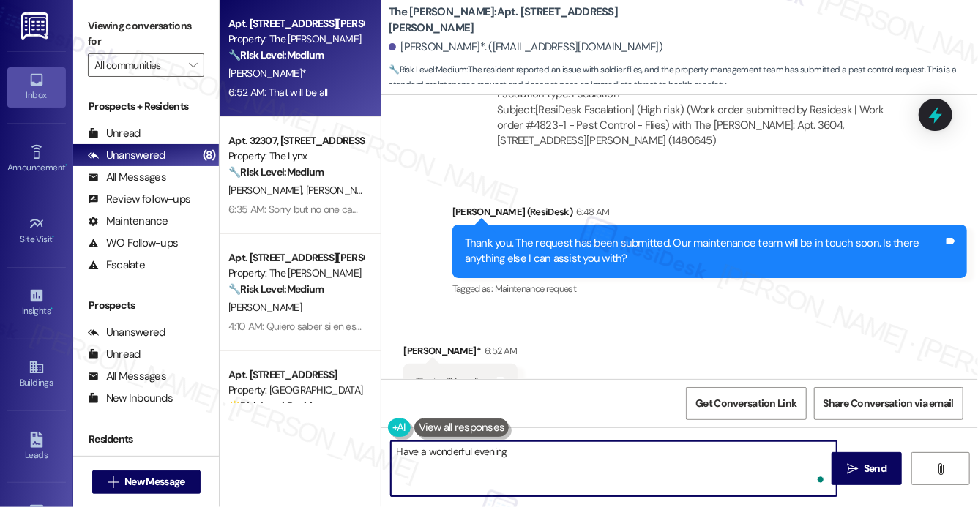
type textarea "Have a wonderful evening!"
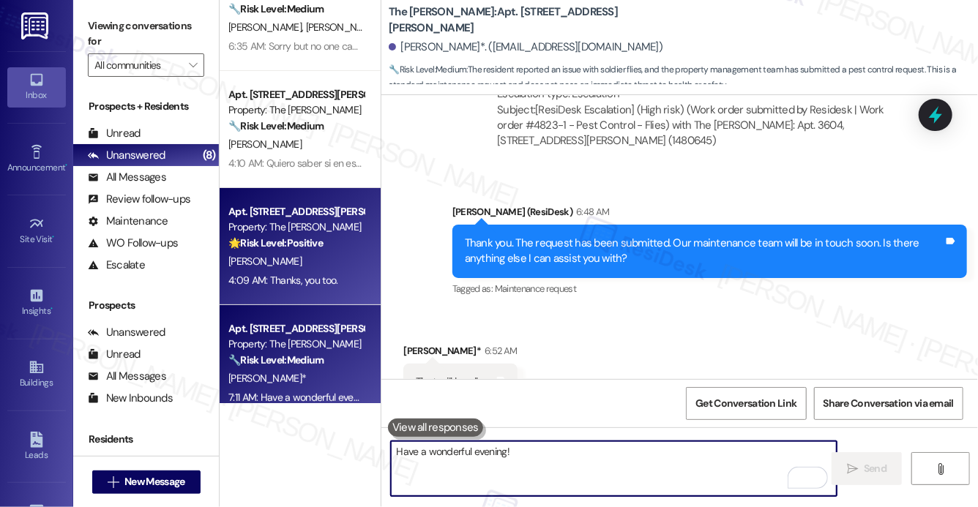
scroll to position [49, 0]
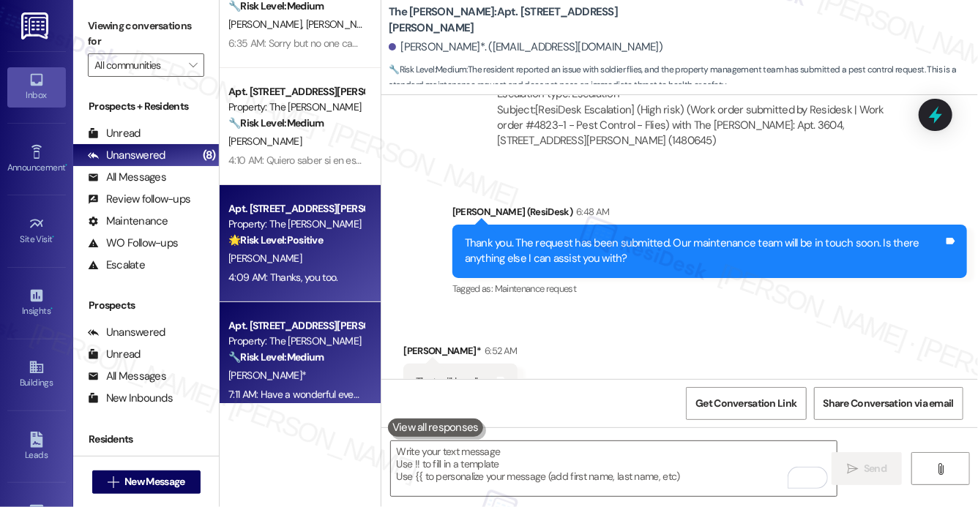
click at [330, 250] on div "[PERSON_NAME]" at bounding box center [296, 259] width 138 height 18
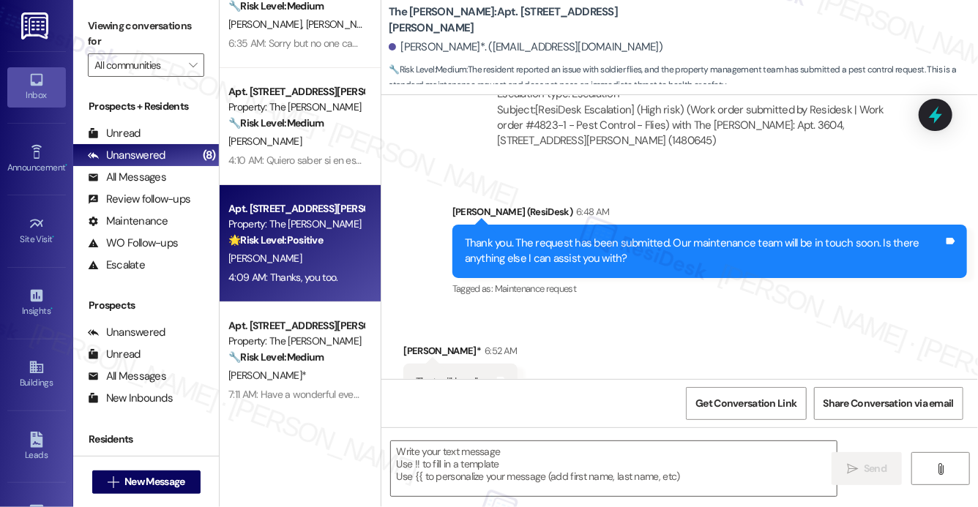
type textarea "Fetching suggested responses. Please feel free to read through the conversation…"
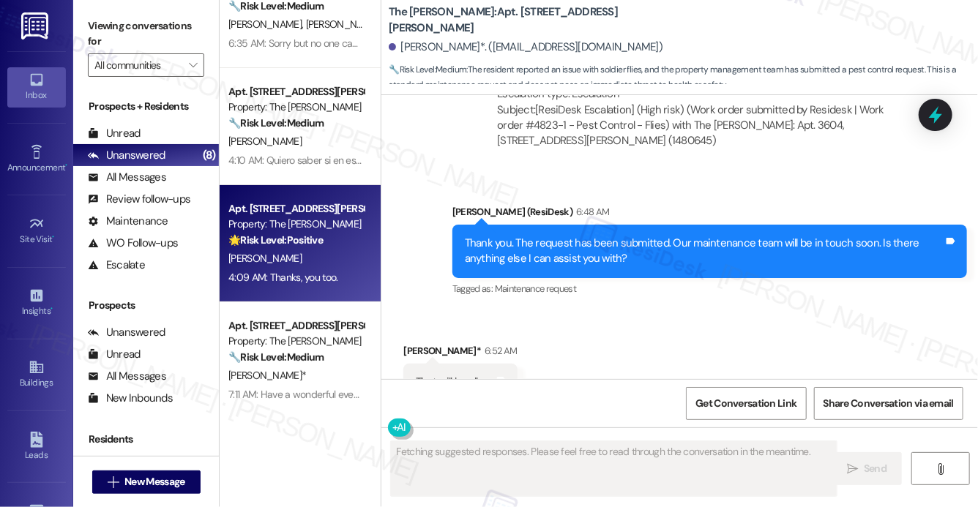
scroll to position [750, 0]
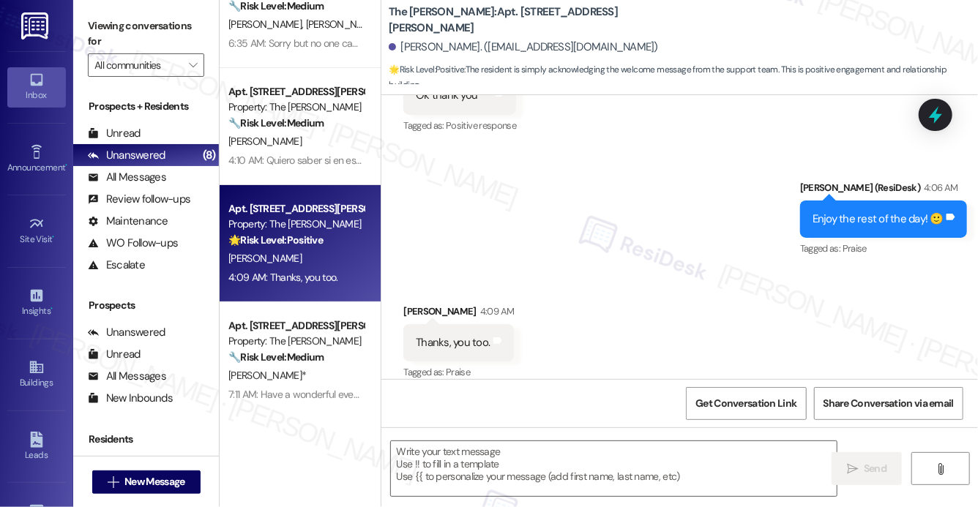
click at [793, 335] on div "Received via SMS [PERSON_NAME] 4:09 AM Thanks, you too. Tags and notes Tagged a…" at bounding box center [679, 333] width 596 height 124
click at [525, 483] on textarea at bounding box center [614, 468] width 446 height 55
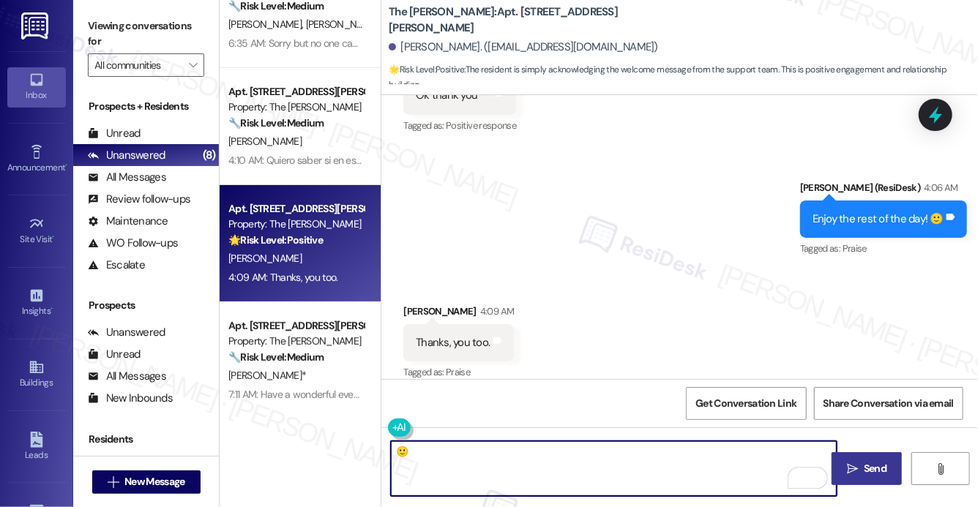
type textarea "🙂"
click at [845, 475] on span " Send" at bounding box center [867, 468] width 46 height 15
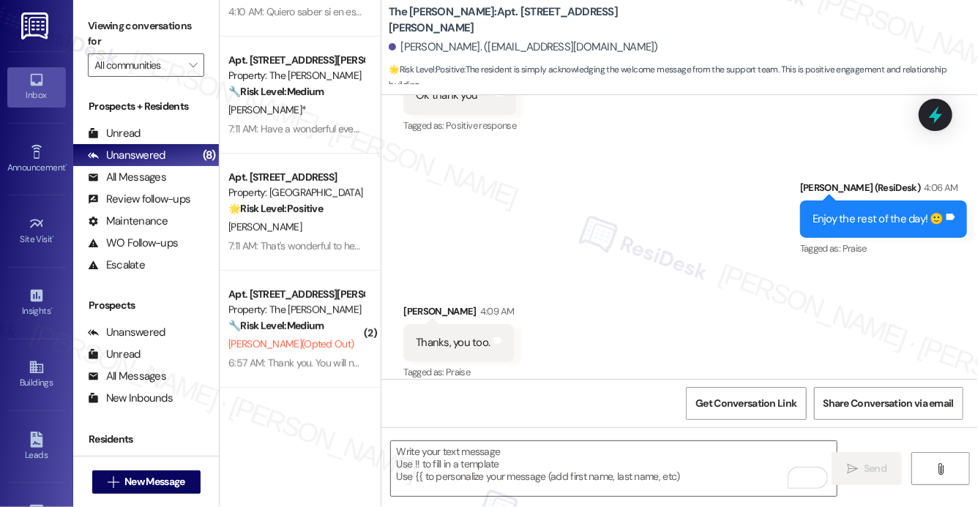
scroll to position [208, 0]
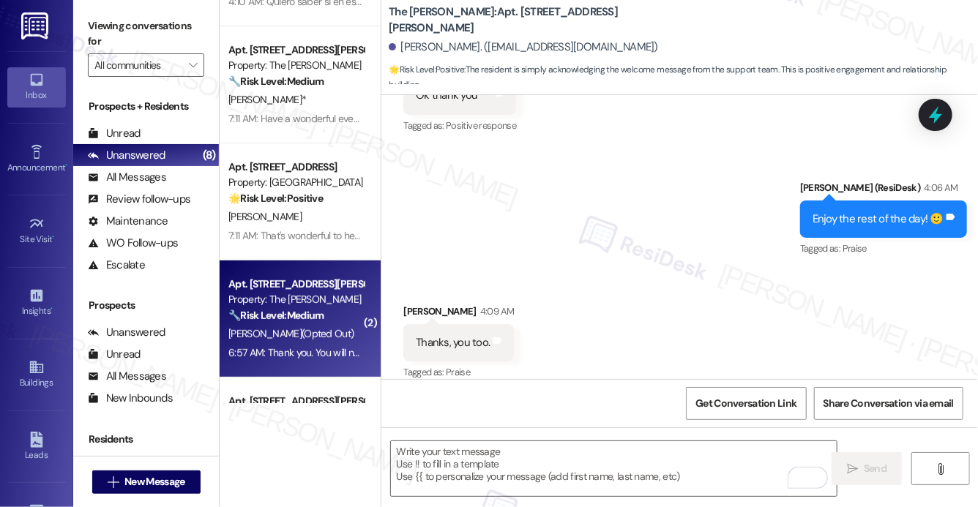
click at [331, 315] on div "🔧 Risk Level: Medium The resident opted out of receiving messages. This is a st…" at bounding box center [295, 315] width 135 height 15
type textarea "Fetching suggested responses. Please feel free to read through the conversation…"
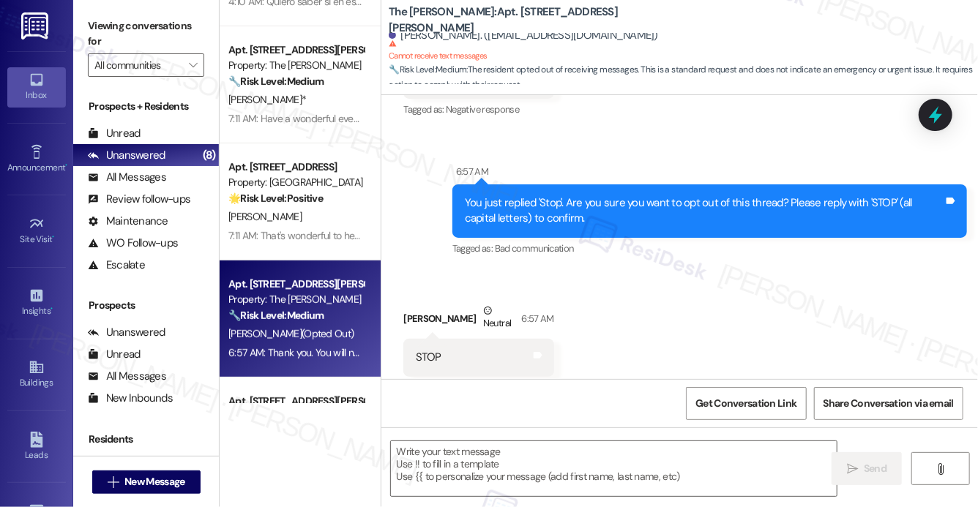
scroll to position [936, 0]
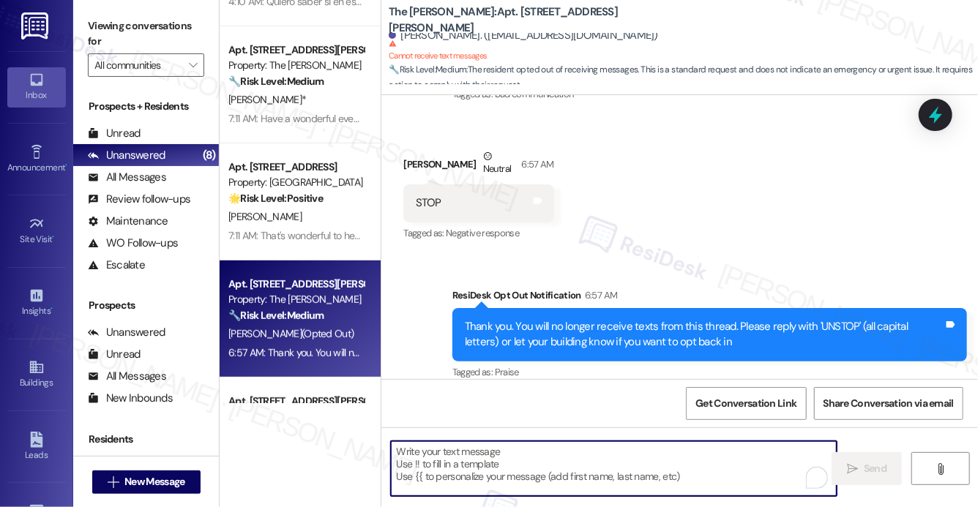
click at [433, 482] on textarea "To enrich screen reader interactions, please activate Accessibility in Grammarl…" at bounding box center [614, 468] width 446 height 55
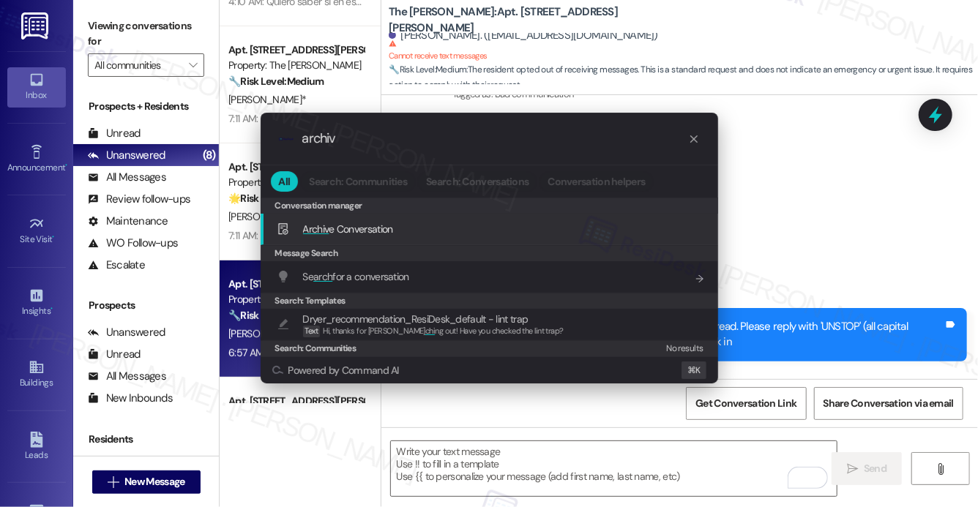
type input "archiv"
click at [403, 237] on div "Archiv e Conversation Add shortcut" at bounding box center [489, 229] width 457 height 31
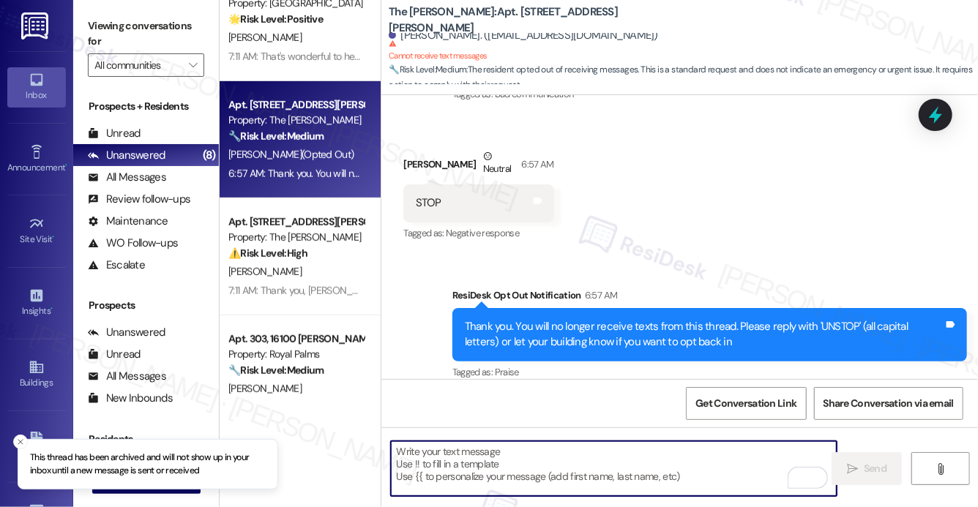
scroll to position [389, 0]
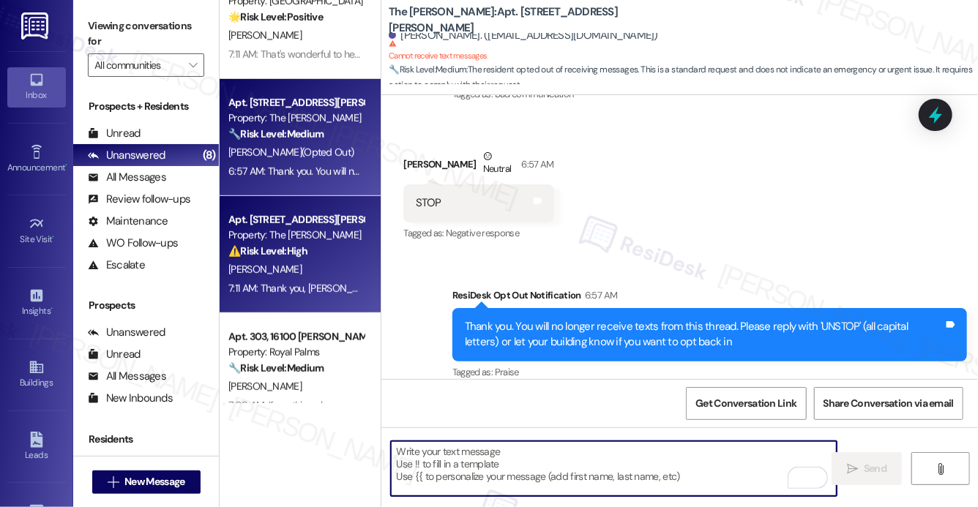
click at [309, 266] on div "M. Hasting" at bounding box center [296, 270] width 138 height 18
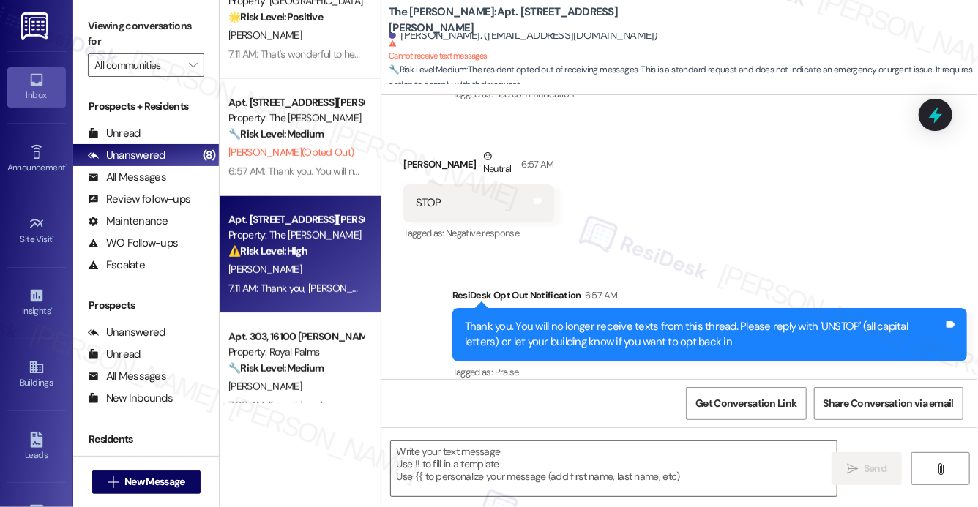
type textarea "Fetching suggested responses. Please feel free to read through the conversation…"
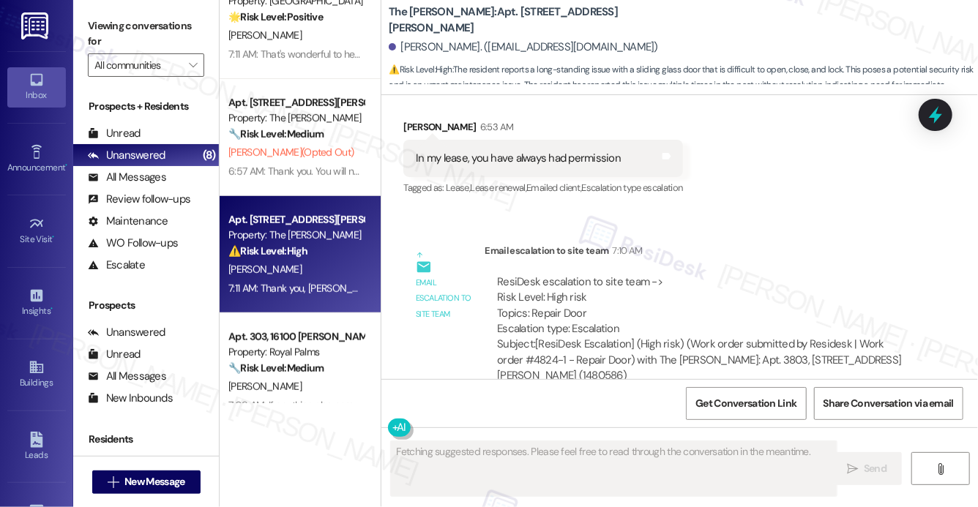
scroll to position [2281, 0]
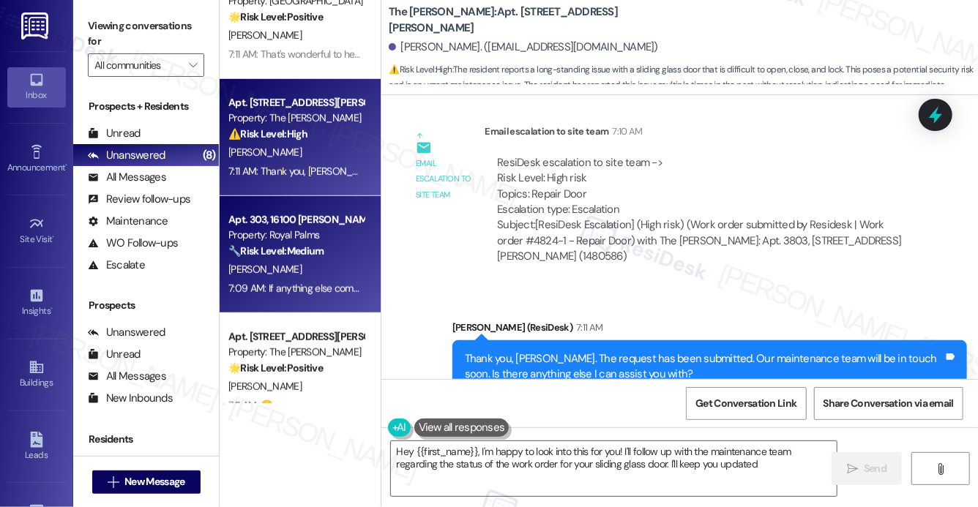
type textarea "Hey {{first_name}}, I'm happy to look into this for you! I'll follow up with th…"
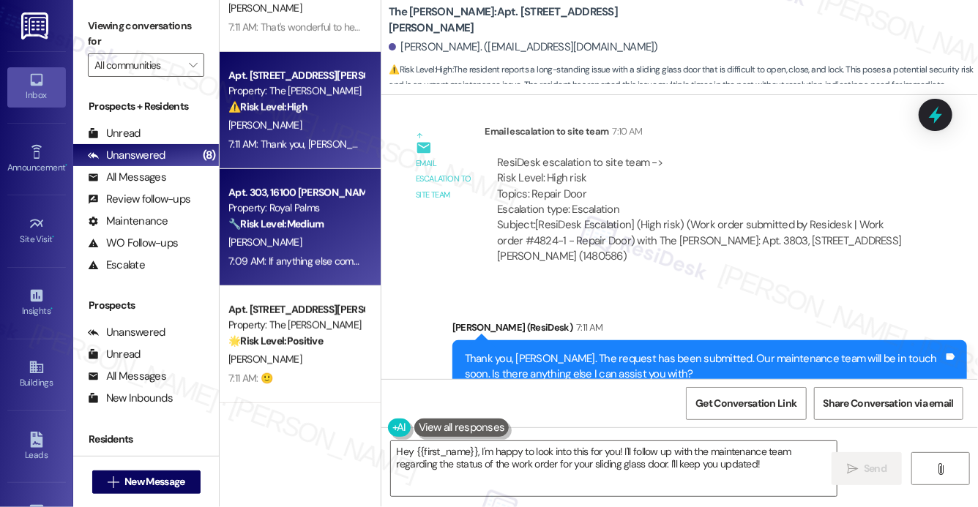
scroll to position [0, 0]
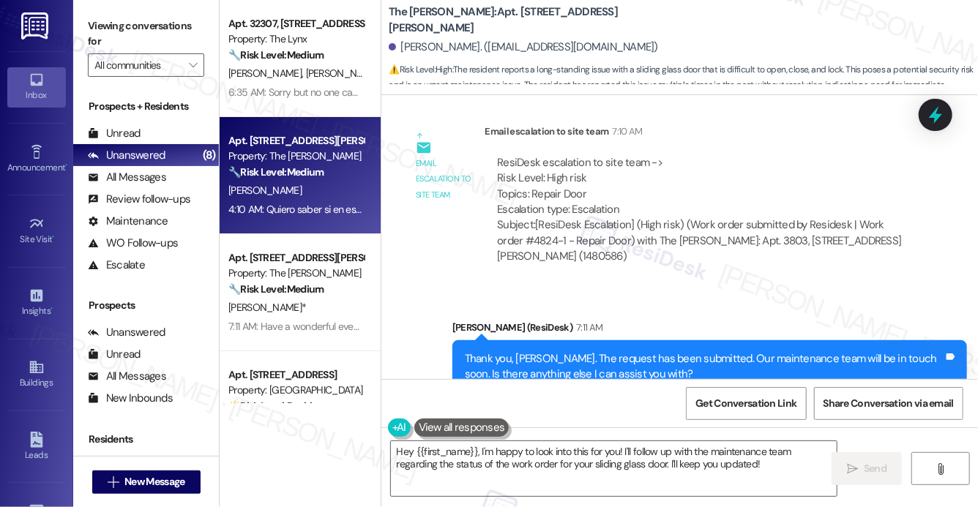
click at [329, 192] on div "M. Betancourt" at bounding box center [296, 190] width 138 height 18
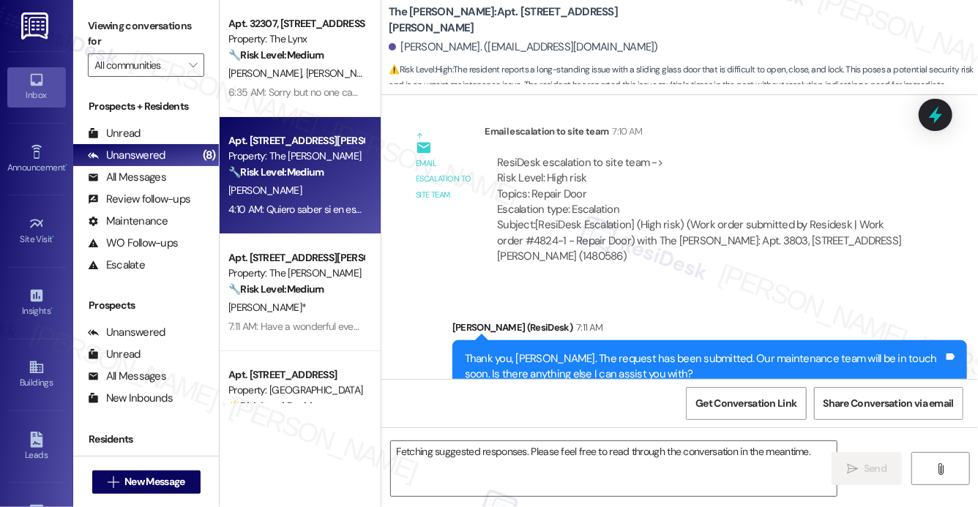
click at [329, 192] on div "M. Betancourt" at bounding box center [296, 190] width 138 height 18
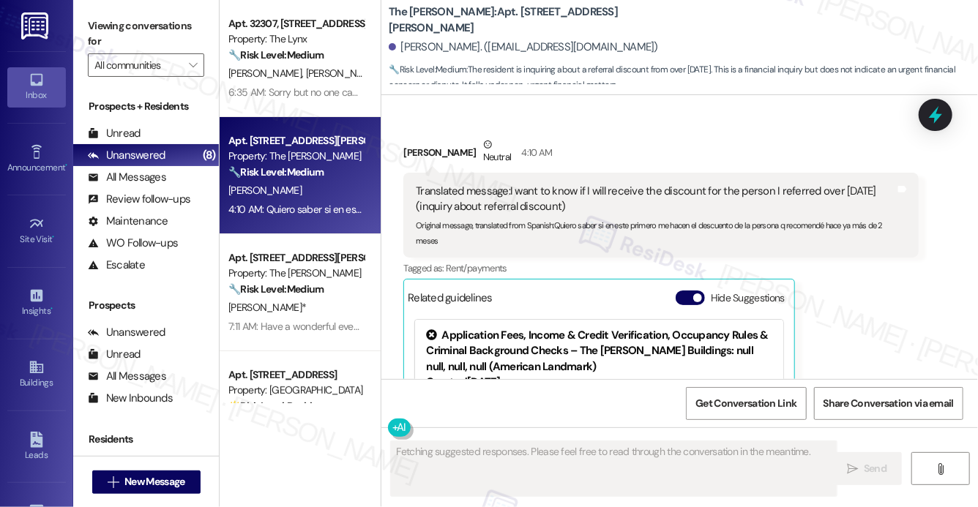
scroll to position [506, 0]
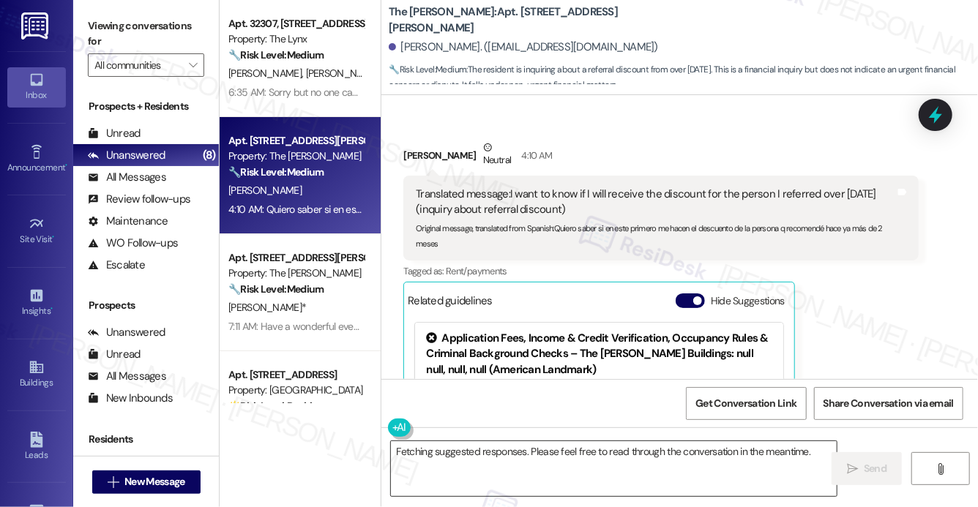
click at [591, 467] on textarea "Fetching suggested responses. Please feel free to read through the conversation…" at bounding box center [614, 468] width 446 height 55
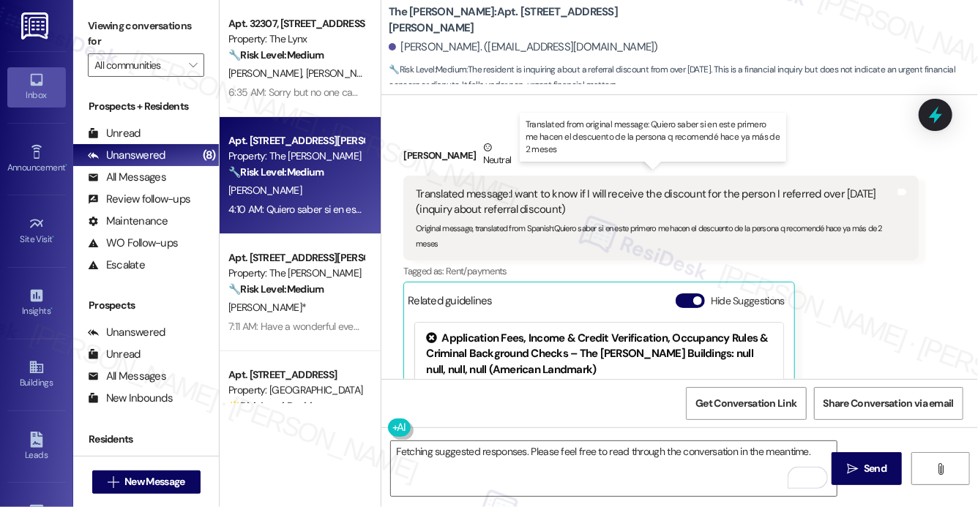
drag, startPoint x: 510, startPoint y: 178, endPoint x: 592, endPoint y: 200, distance: 84.9
click at [592, 200] on div "Translated message: I want to know if I will receive the discount for the perso…" at bounding box center [655, 202] width 479 height 31
click at [557, 228] on div "Original message, translated from Spanish : Quiero saber si en este primero me …" at bounding box center [655, 233] width 479 height 31
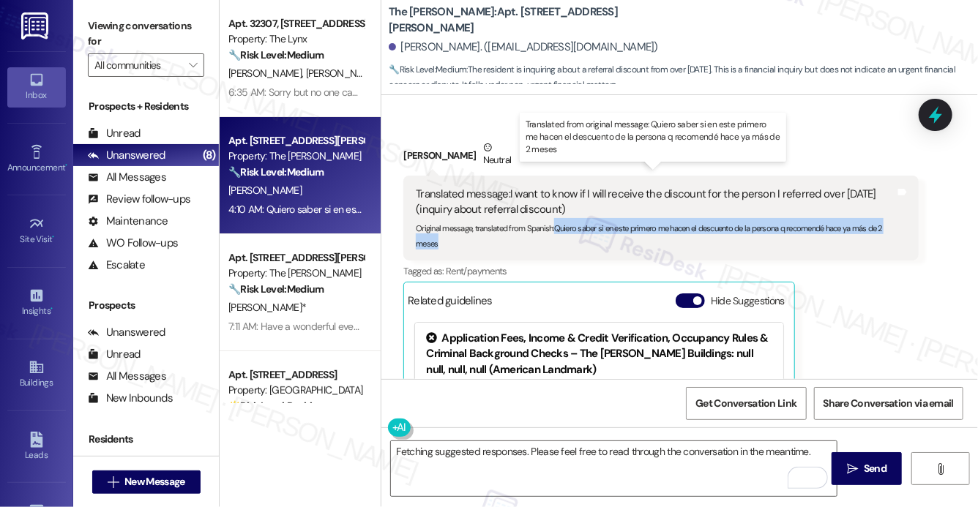
drag, startPoint x: 556, startPoint y: 212, endPoint x: 555, endPoint y: 221, distance: 9.6
click at [555, 221] on div "Original message, translated from Spanish : Quiero saber si en este primero me …" at bounding box center [655, 233] width 479 height 31
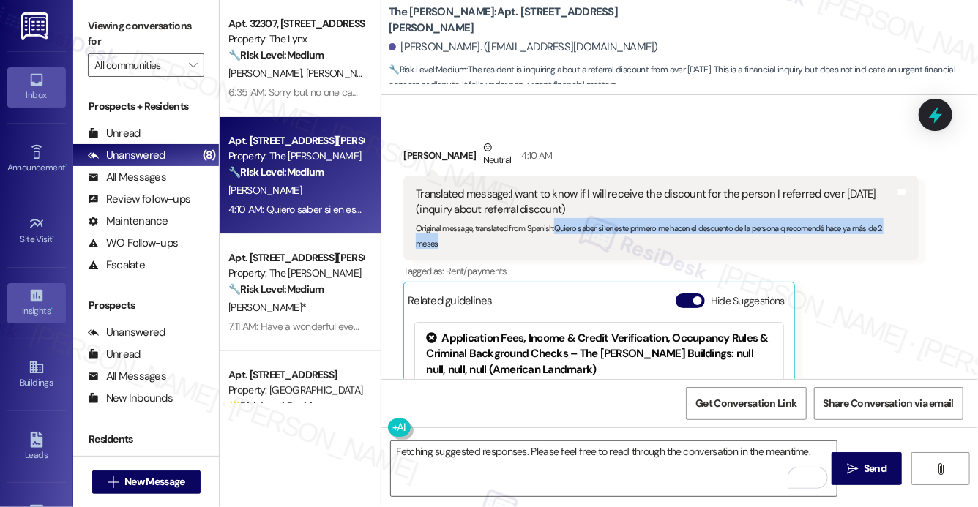
copy sub "Quiero saber si en este primero me hacen el descuento de la persona q recomendé…"
click at [457, 444] on textarea "Fetching suggested responses. Please feel free to read through the conversation…" at bounding box center [614, 468] width 446 height 55
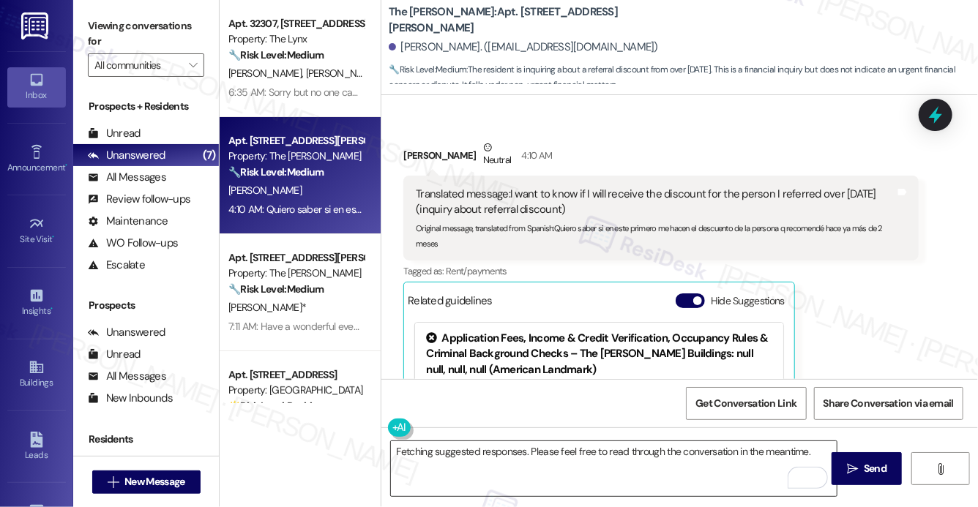
click at [457, 444] on textarea "Fetching suggested responses. Please feel free to read through the conversation…" at bounding box center [614, 468] width 446 height 55
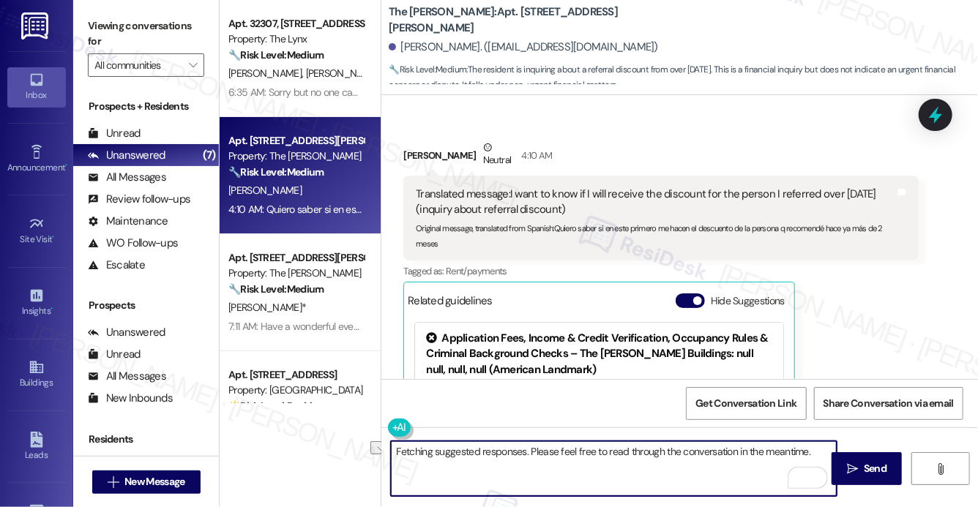
click at [457, 445] on textarea "Fetching suggested responses. Please feel free to read through the conversation…" at bounding box center [614, 468] width 446 height 55
paste textarea "Hola [Nombre del Residente], Gracias por comunicarte con nosotros. Entiendo que…"
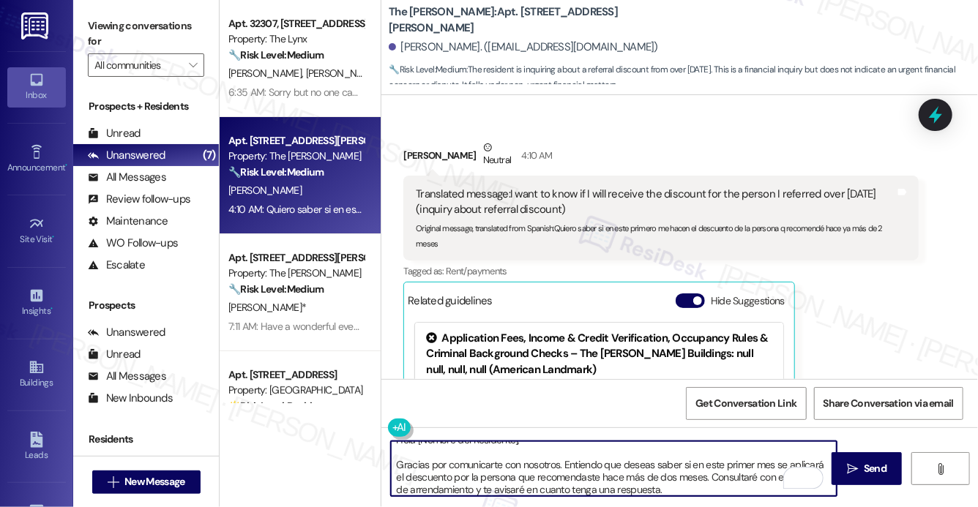
scroll to position [0, 0]
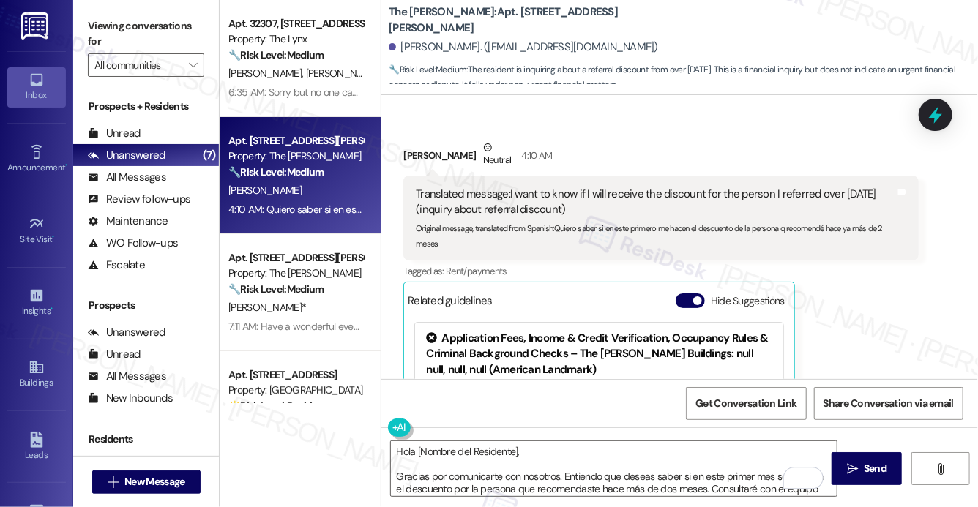
click at [422, 141] on div "Mercedes Betancourt Neutral 4:10 AM" at bounding box center [660, 158] width 514 height 36
copy div "Mercedes"
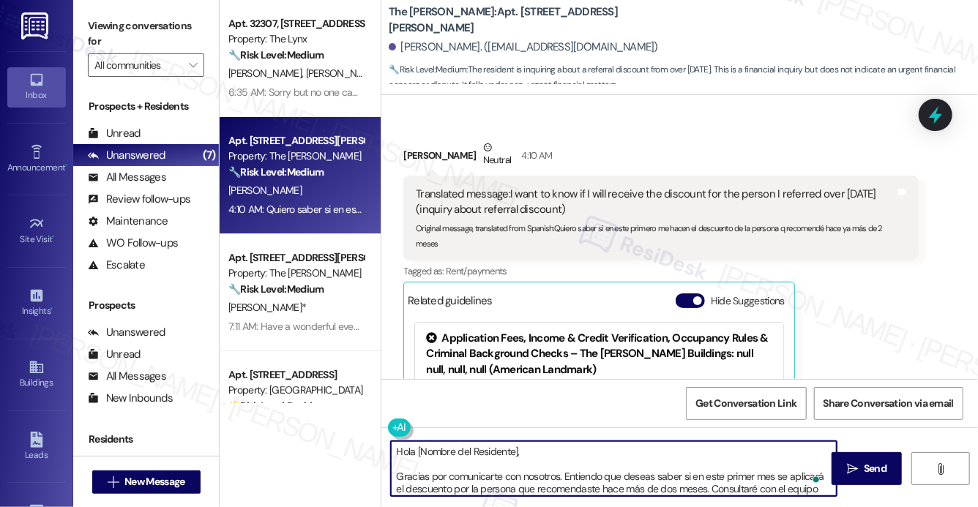
drag, startPoint x: 416, startPoint y: 451, endPoint x: 540, endPoint y: 454, distance: 124.4
click at [540, 454] on textarea "Hola [Nombre del Residente], Gracias por comunicarte con nosotros. Entiendo que…" at bounding box center [614, 468] width 446 height 55
drag, startPoint x: 416, startPoint y: 451, endPoint x: 531, endPoint y: 454, distance: 115.7
click at [531, 454] on textarea "Hola [Nombre del Residente], Gracias por comunicarte con nosotros. Entiendo que…" at bounding box center [614, 468] width 446 height 55
drag, startPoint x: 534, startPoint y: 454, endPoint x: 416, endPoint y: 451, distance: 117.9
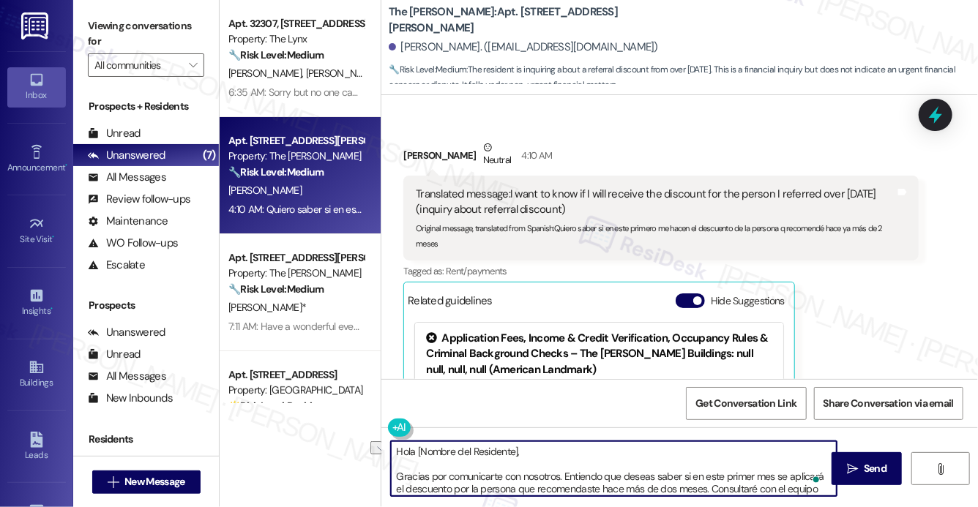
click at [416, 451] on textarea "Hola [Nombre del Residente], Gracias por comunicarte con nosotros. Entiendo que…" at bounding box center [614, 468] width 446 height 55
paste textarea "Mercedes"
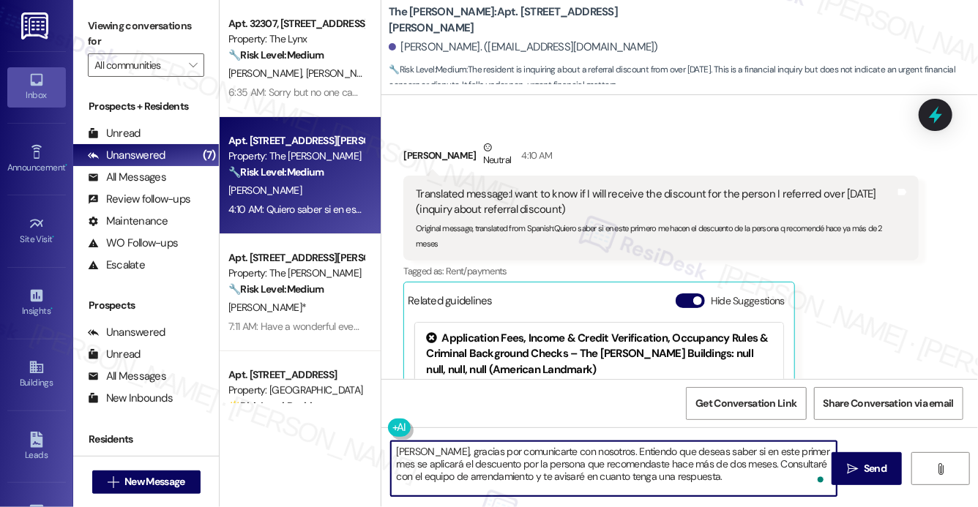
click at [751, 480] on textarea "Hola Mercedes, gracias por comunicarte con nosotros. Entiendo que deseas saber …" at bounding box center [614, 468] width 446 height 55
type textarea "Hola Mercedes, gracias por comunicarte con nosotros. Entiendo que deseas saber …"
click at [854, 468] on icon "" at bounding box center [852, 469] width 11 height 12
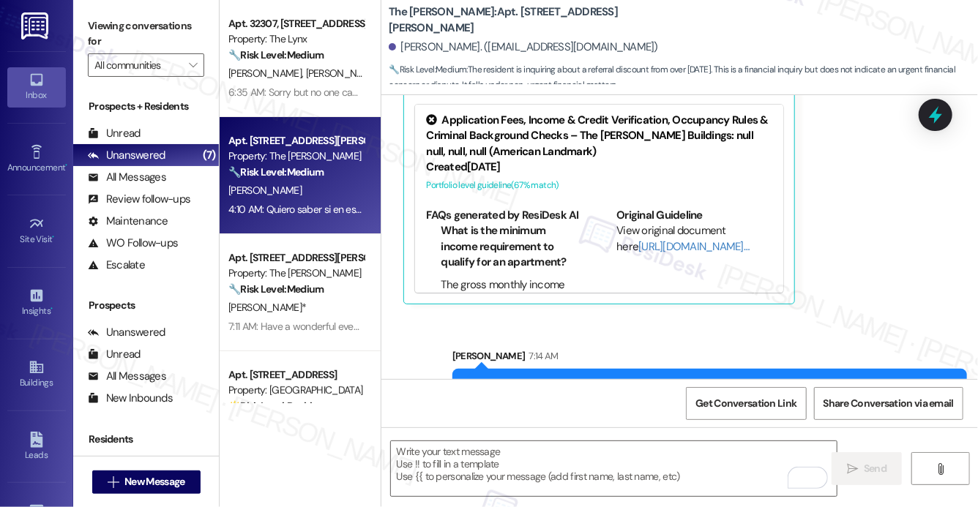
scroll to position [778, 0]
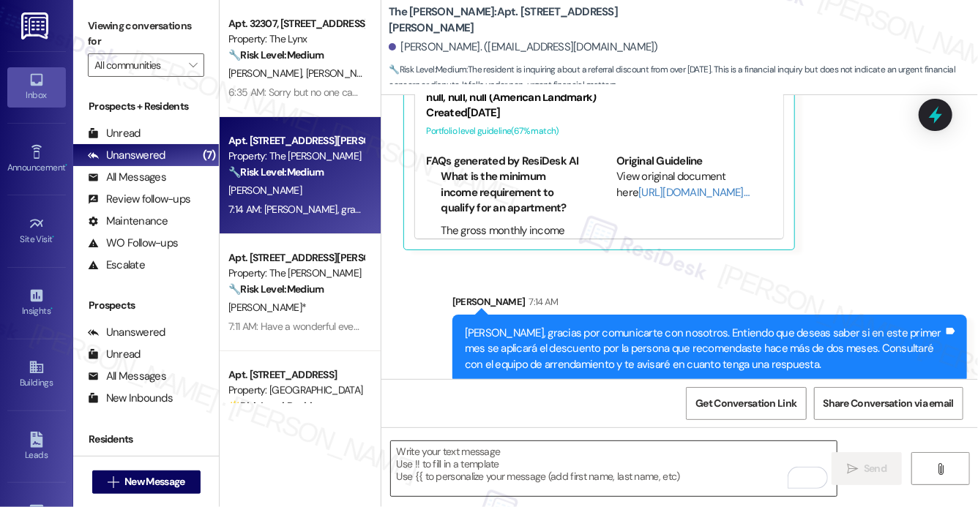
click at [676, 475] on textarea "To enrich screen reader interactions, please activate Accessibility in Grammarl…" at bounding box center [614, 468] width 446 height 55
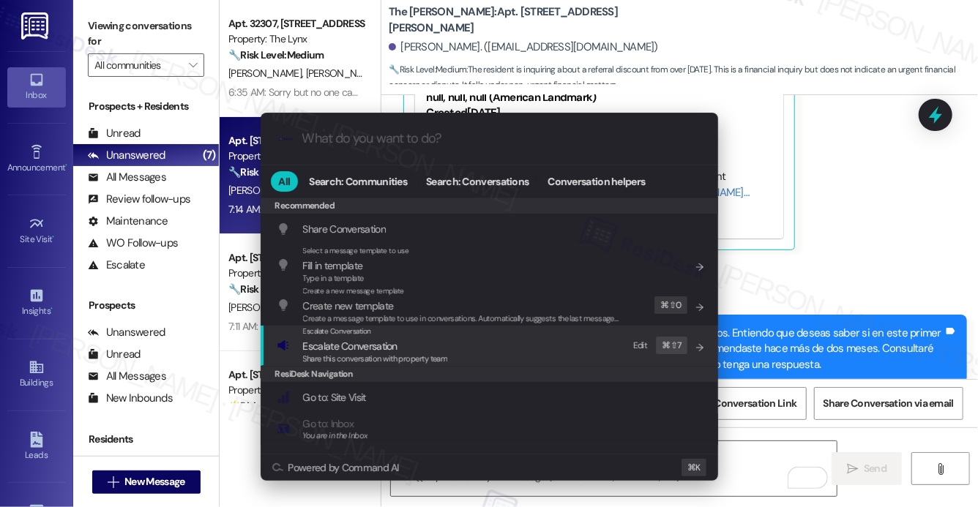
click at [580, 340] on div "Escalate Conversation Escalate Conversation Share this conversation with proper…" at bounding box center [491, 346] width 428 height 40
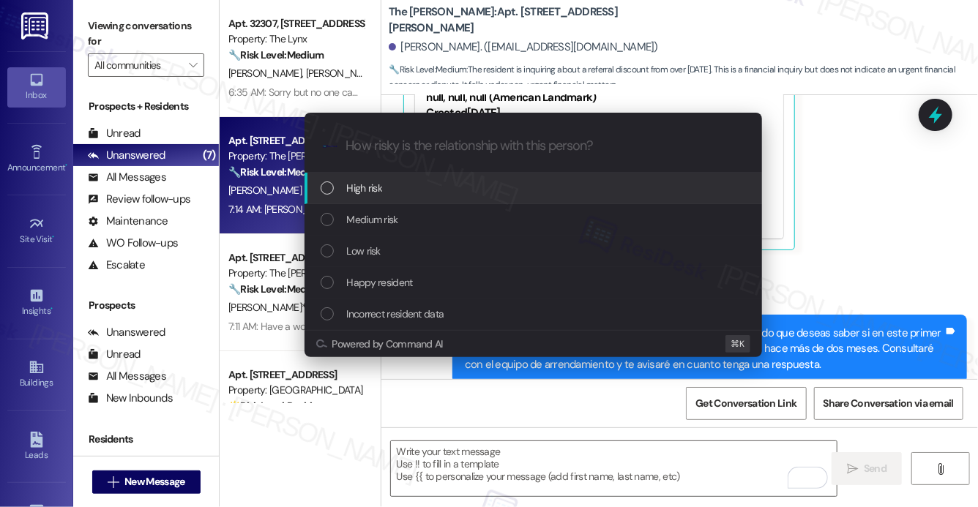
click at [536, 185] on div "High risk" at bounding box center [535, 188] width 428 height 16
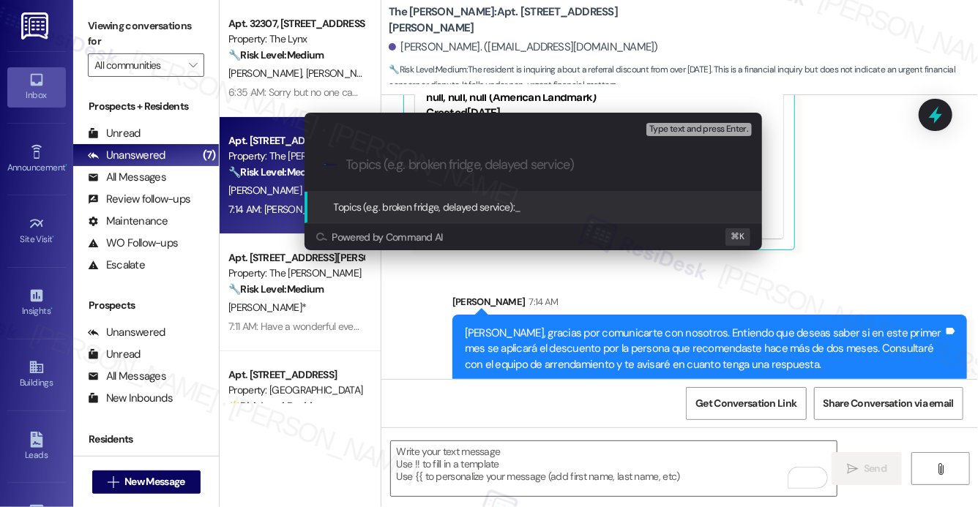
click at [461, 175] on div ".cls-1{fill:#0a055f;}.cls-2{fill:#0cc4c4;} resideskLogoBlueOrange" at bounding box center [532, 165] width 457 height 52
click at [473, 165] on input "Topics (e.g. broken fridge, delayed service)" at bounding box center [544, 164] width 397 height 15
type input "Referral Query"
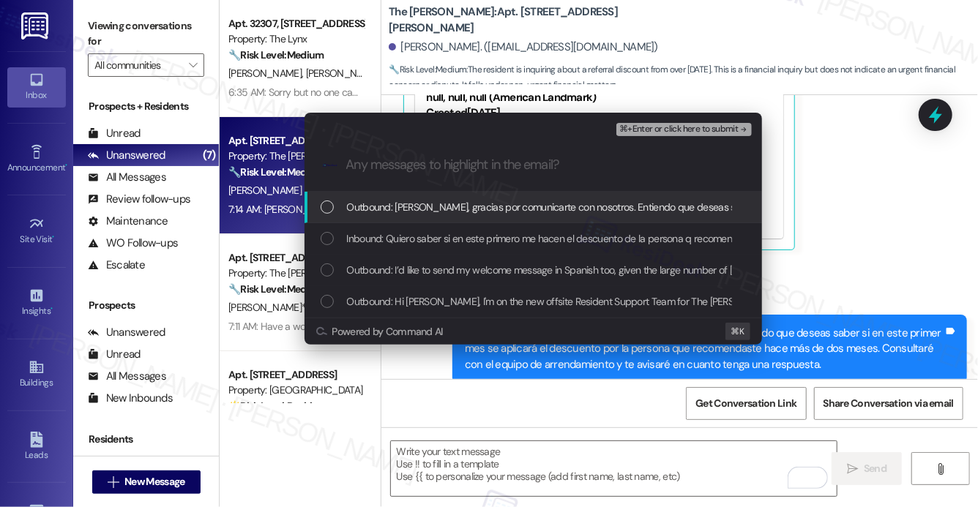
click at [448, 213] on span "Outbound: Hola Mercedes, gracias por comunicarte con nosotros. Entiendo que des…" at bounding box center [968, 207] width 1243 height 16
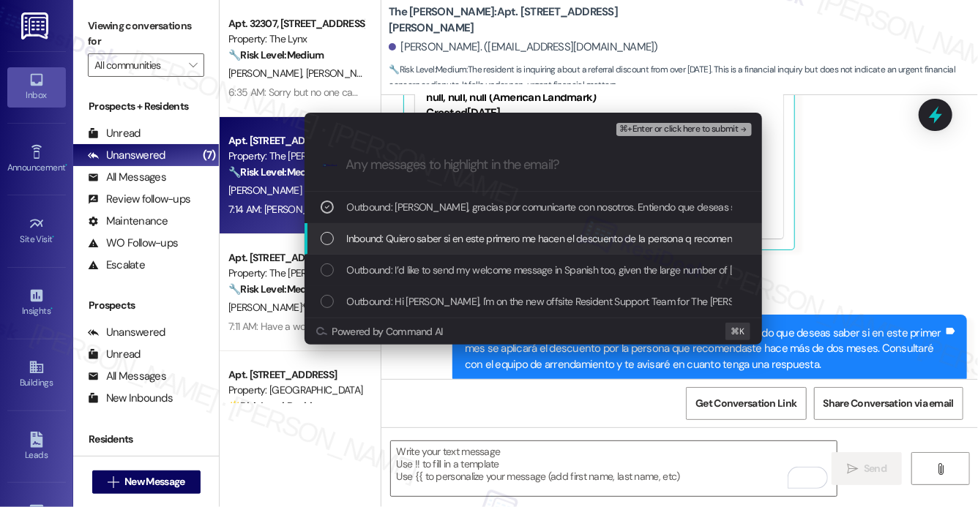
click at [440, 236] on span "Inbound: Quiero saber si en este primero me hacen el descuento de la persona q …" at bounding box center [600, 239] width 506 height 16
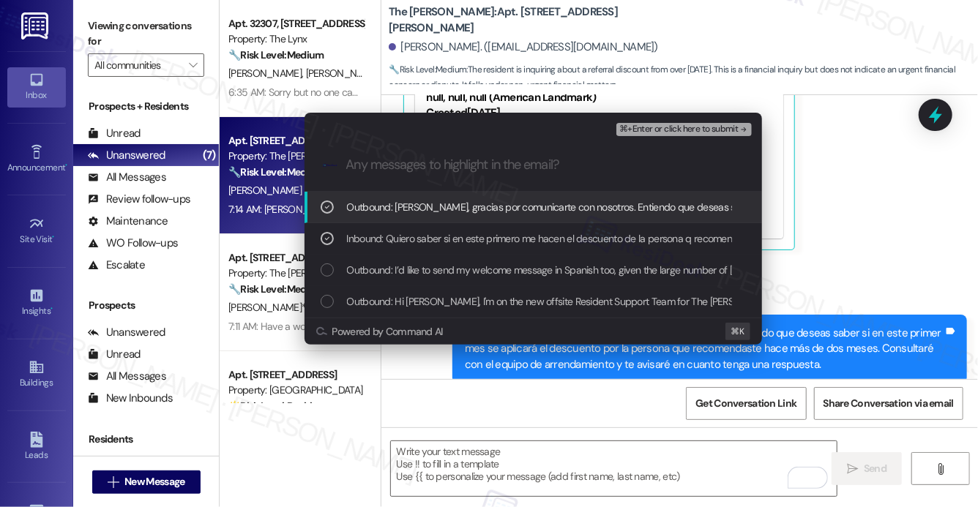
click at [654, 131] on span "⌘+Enter or click here to submit" at bounding box center [678, 129] width 119 height 10
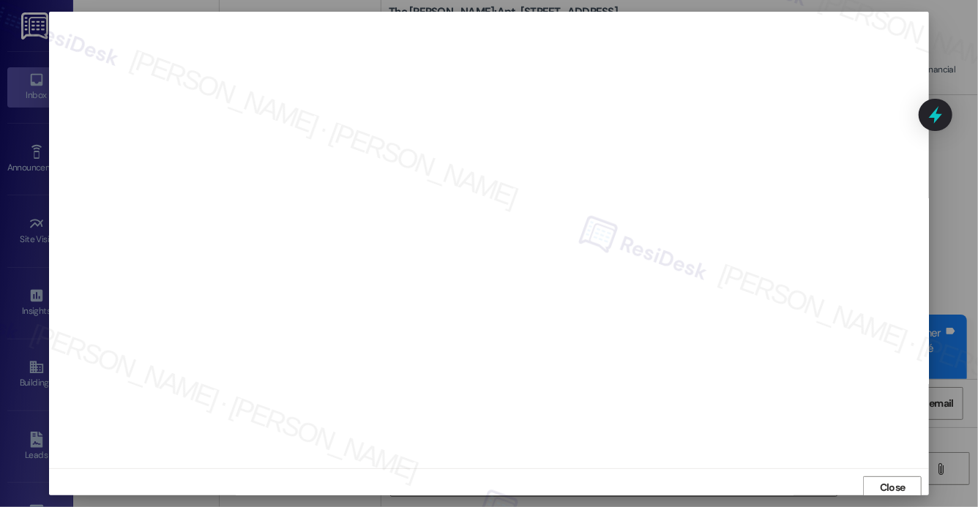
scroll to position [4, 0]
click at [894, 490] on span "Close" at bounding box center [893, 483] width 26 height 15
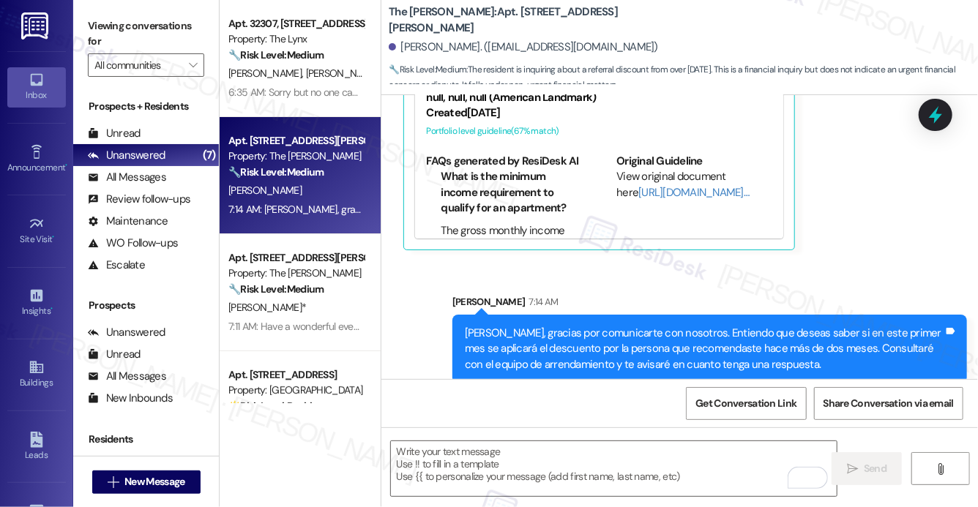
click at [894, 490] on body "Inbox Go to Inbox Announcement • Send A Text Announcement Site Visit • Go to Si…" at bounding box center [489, 253] width 978 height 507
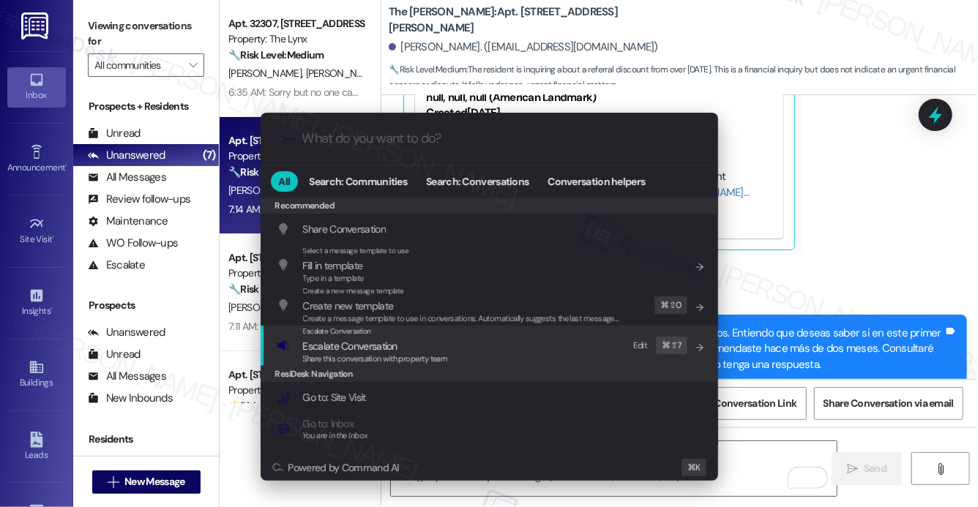
click at [335, 355] on span "Share this conversation with property team" at bounding box center [375, 358] width 145 height 10
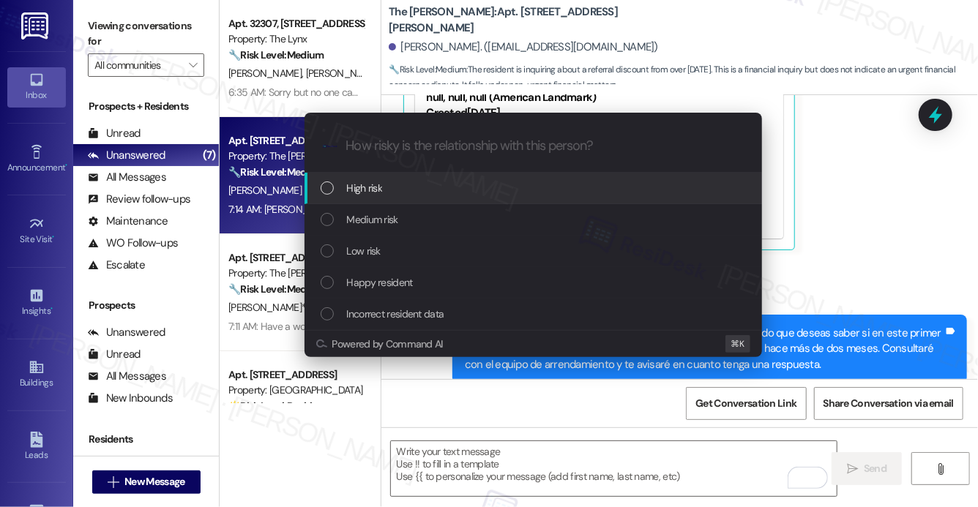
click at [382, 194] on div "High risk" at bounding box center [535, 188] width 428 height 16
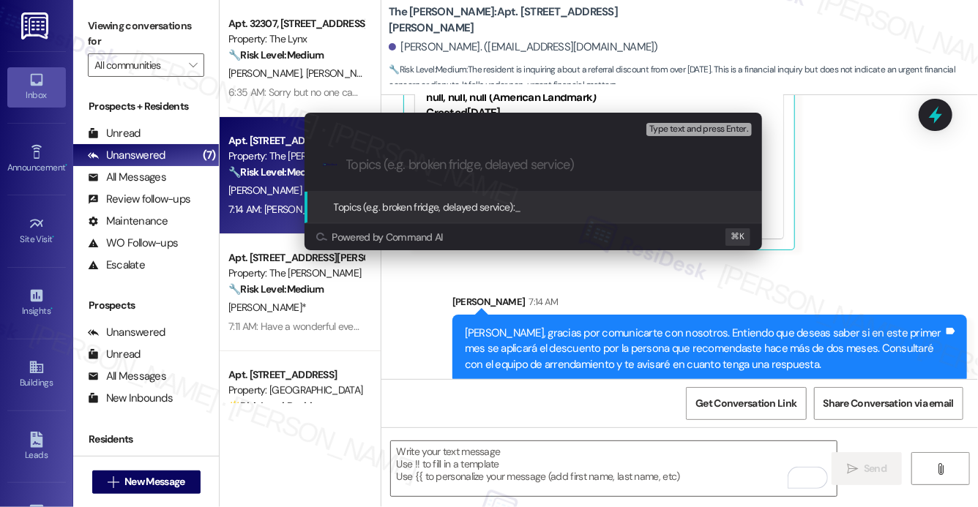
paste input "Referral Query"
type input "Referral Query"
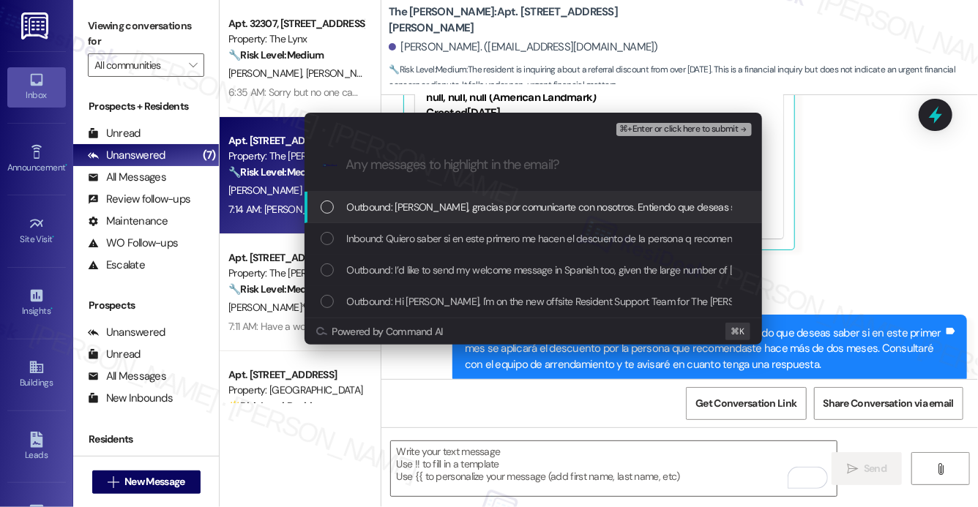
click at [365, 209] on span "Outbound: Hola Mercedes, gracias por comunicarte con nosotros. Entiendo que des…" at bounding box center [968, 207] width 1243 height 16
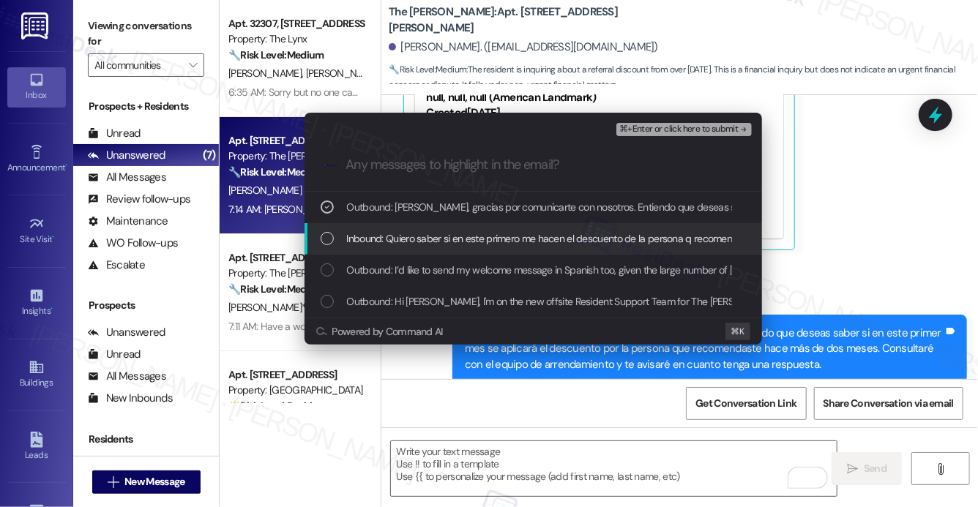
click at [362, 242] on span "Inbound: Quiero saber si en este primero me hacen el descuento de la persona q …" at bounding box center [600, 239] width 506 height 16
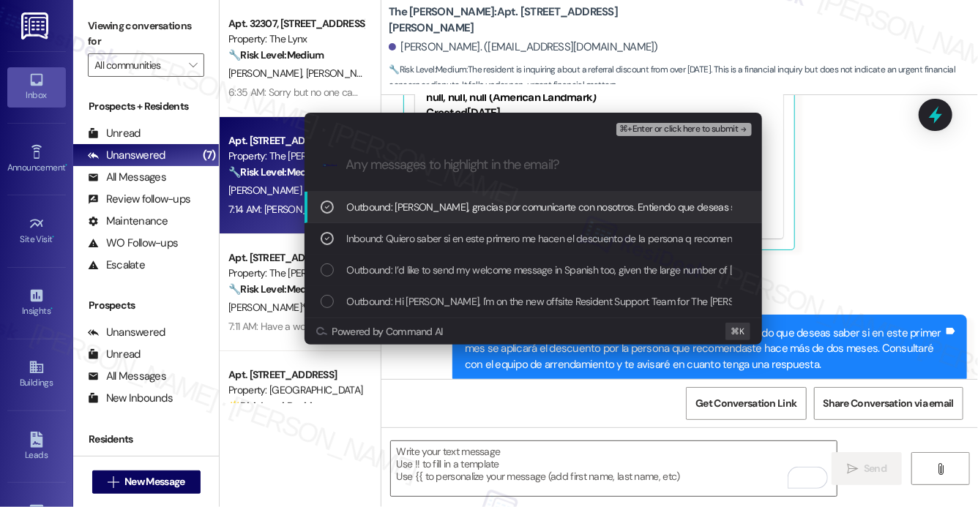
click at [689, 129] on span "⌘+Enter or click here to submit" at bounding box center [678, 129] width 119 height 10
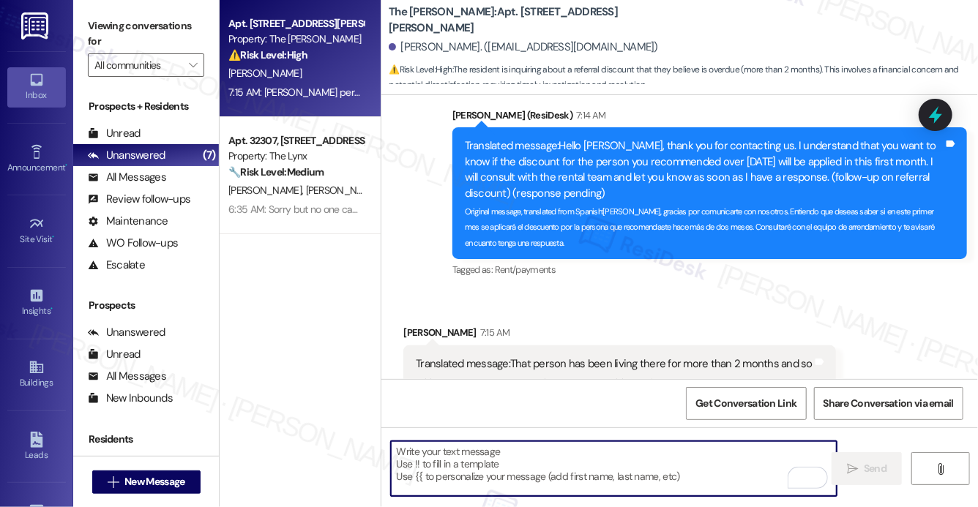
scroll to position [798, 0]
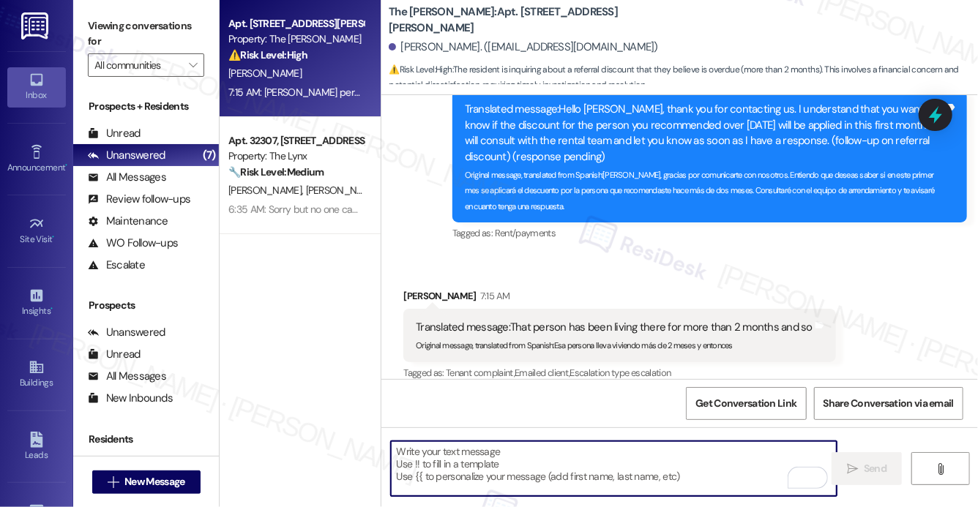
click at [522, 464] on textarea "To enrich screen reader interactions, please activate Accessibility in Grammarl…" at bounding box center [614, 468] width 446 height 55
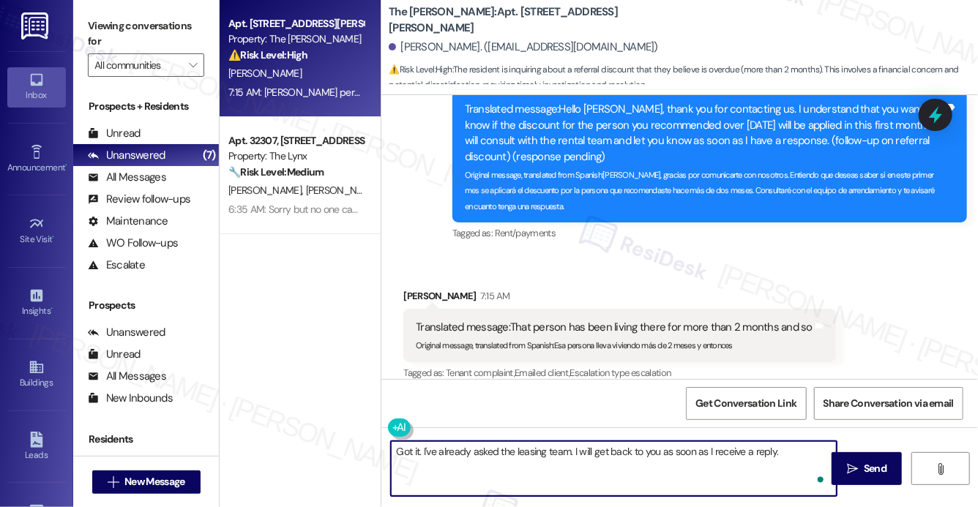
type textarea "Got it. I've already asked the leasing team. I will get back to you as soon as …"
click at [485, 460] on textarea "Got it. I've already asked the leasing team. I will get back to you as soon as …" at bounding box center [614, 468] width 446 height 55
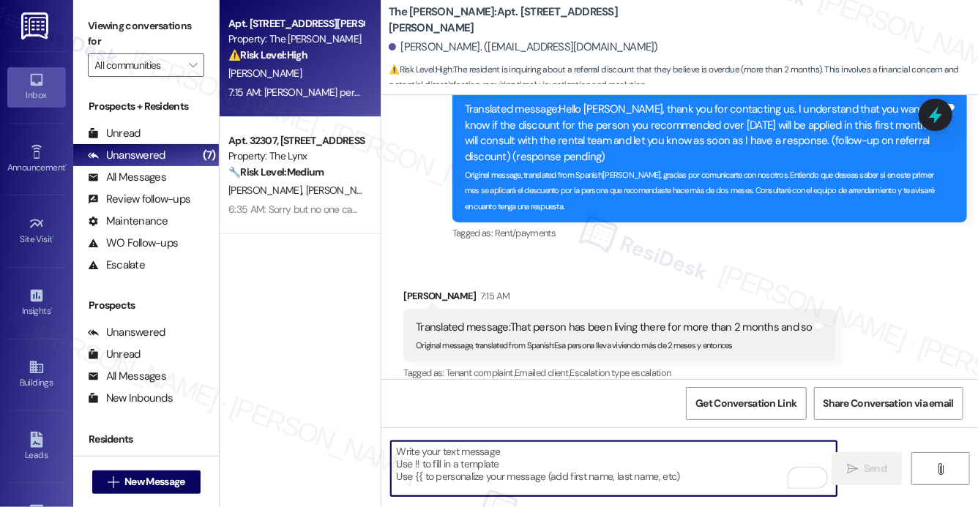
paste textarea "Entendido. Ya le he consultado al equipo de arrendamiento. Te responderé en cua…"
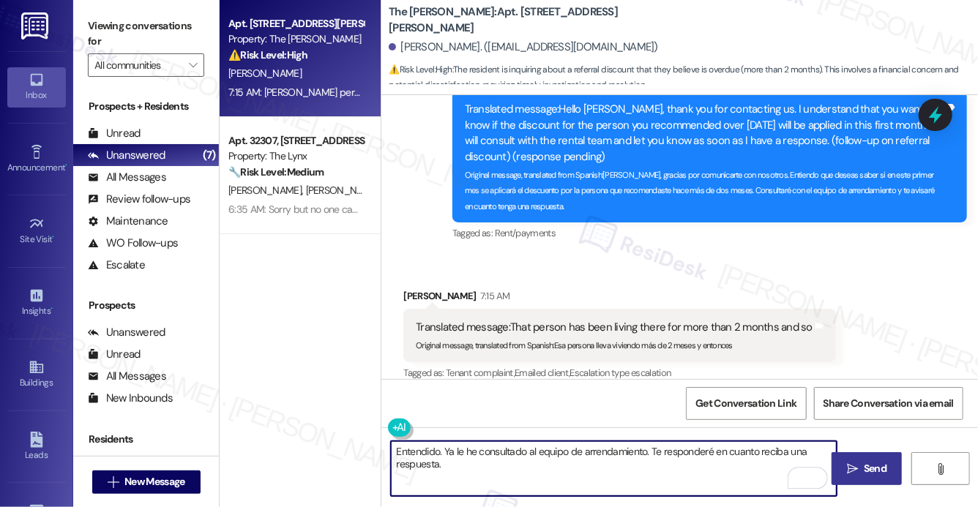
type textarea "Entendido. Ya le he consultado al equipo de arrendamiento. Te responderé en cua…"
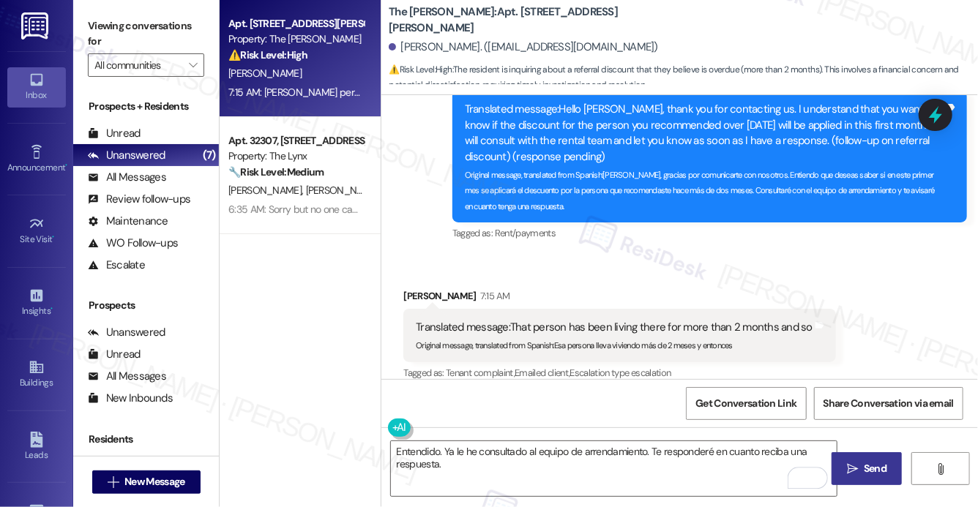
click at [870, 465] on span "Send" at bounding box center [875, 468] width 23 height 15
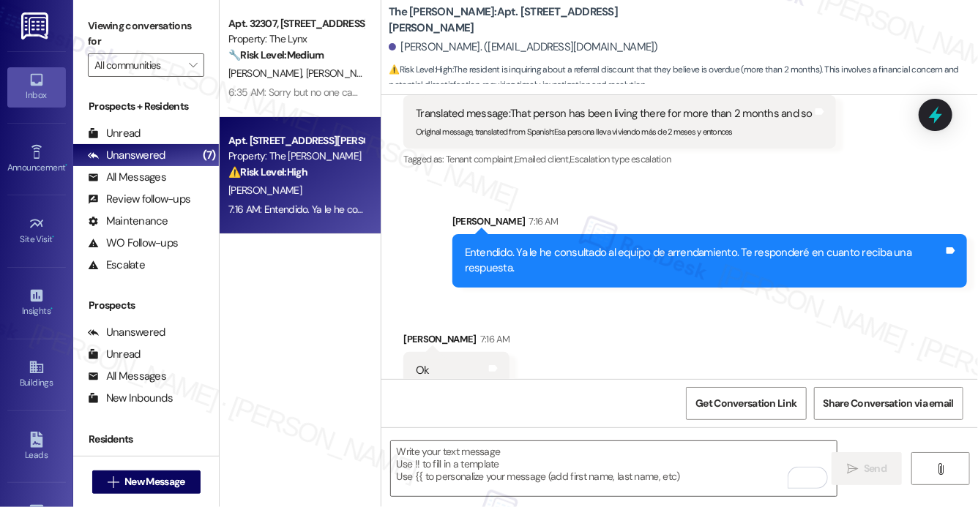
scroll to position [1017, 0]
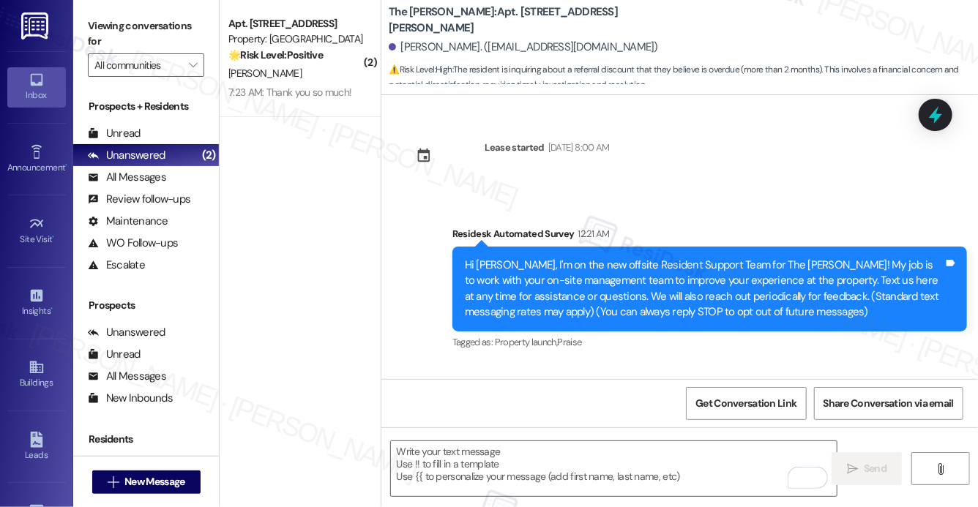
scroll to position [1017, 0]
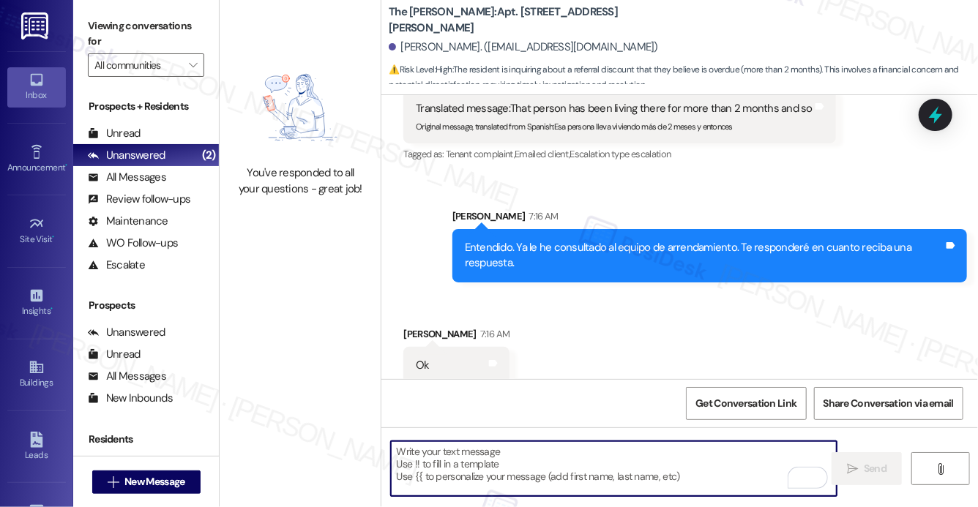
click at [445, 471] on textarea "To enrich screen reader interactions, please activate Accessibility in Grammarl…" at bounding box center [614, 468] width 446 height 55
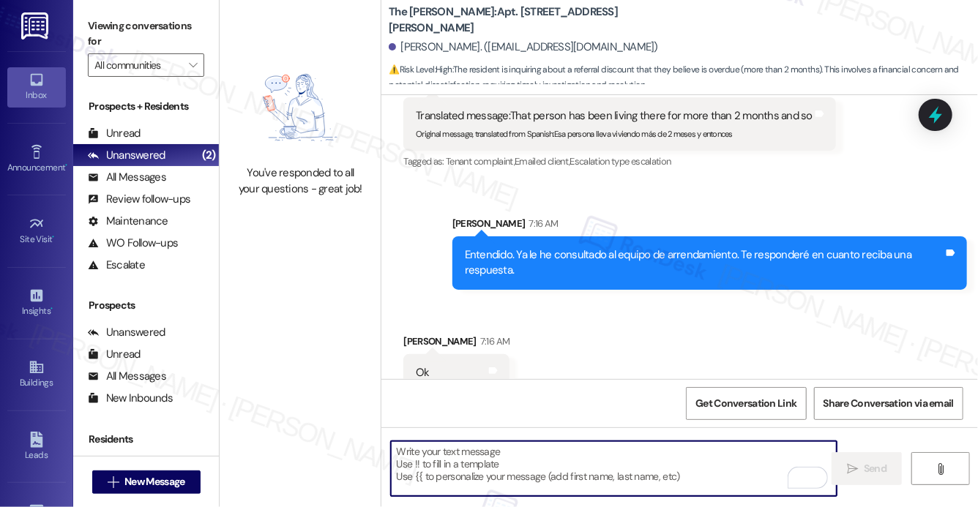
scroll to position [1018, 0]
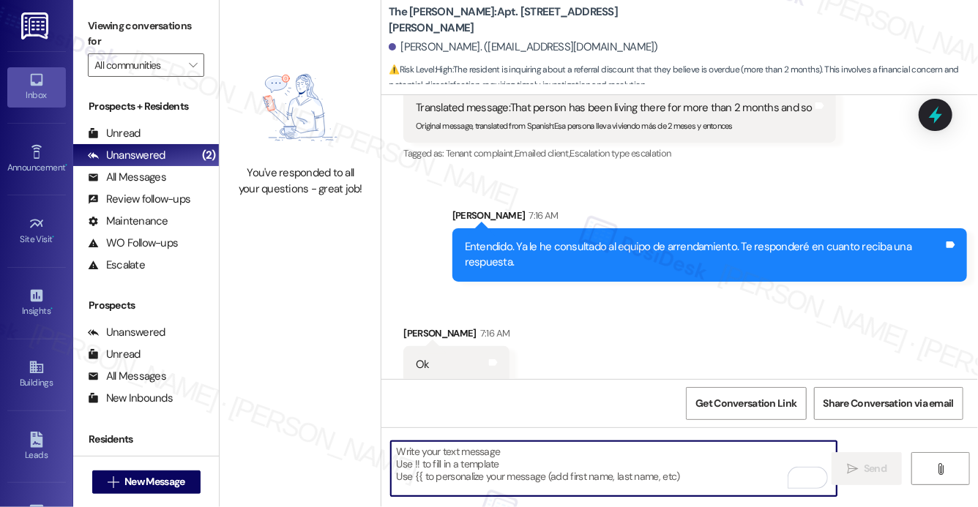
click at [541, 464] on textarea "To enrich screen reader interactions, please activate Accessibility in Grammarl…" at bounding box center [614, 468] width 446 height 55
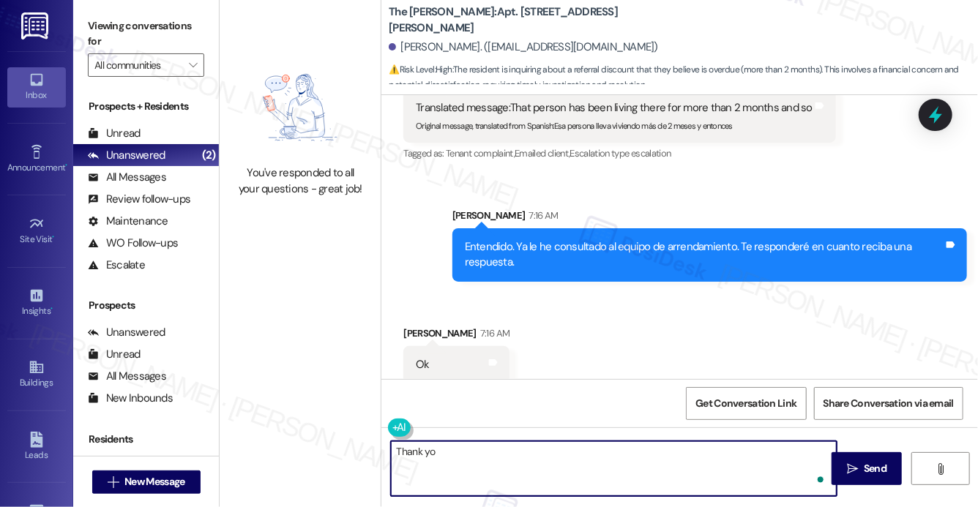
type textarea "Thank you"
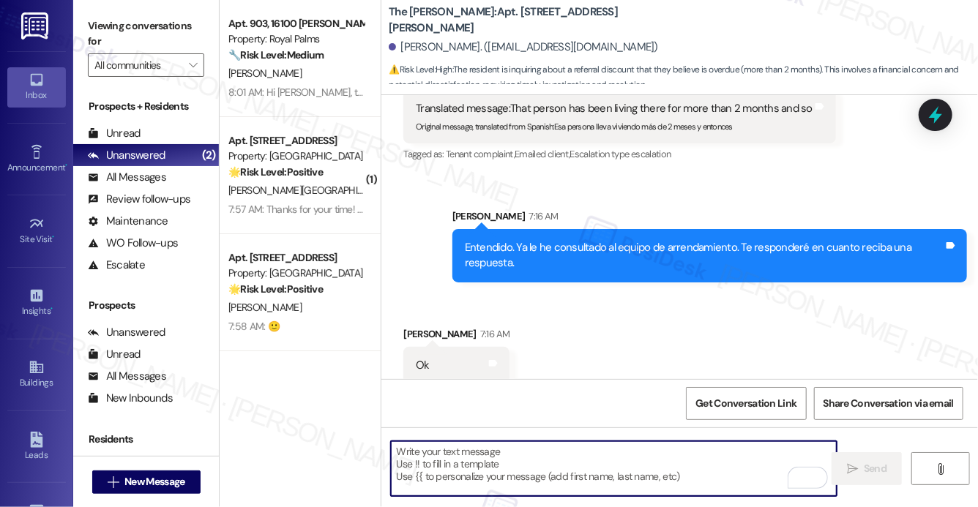
scroll to position [1120, 0]
